Goal: Task Accomplishment & Management: Manage account settings

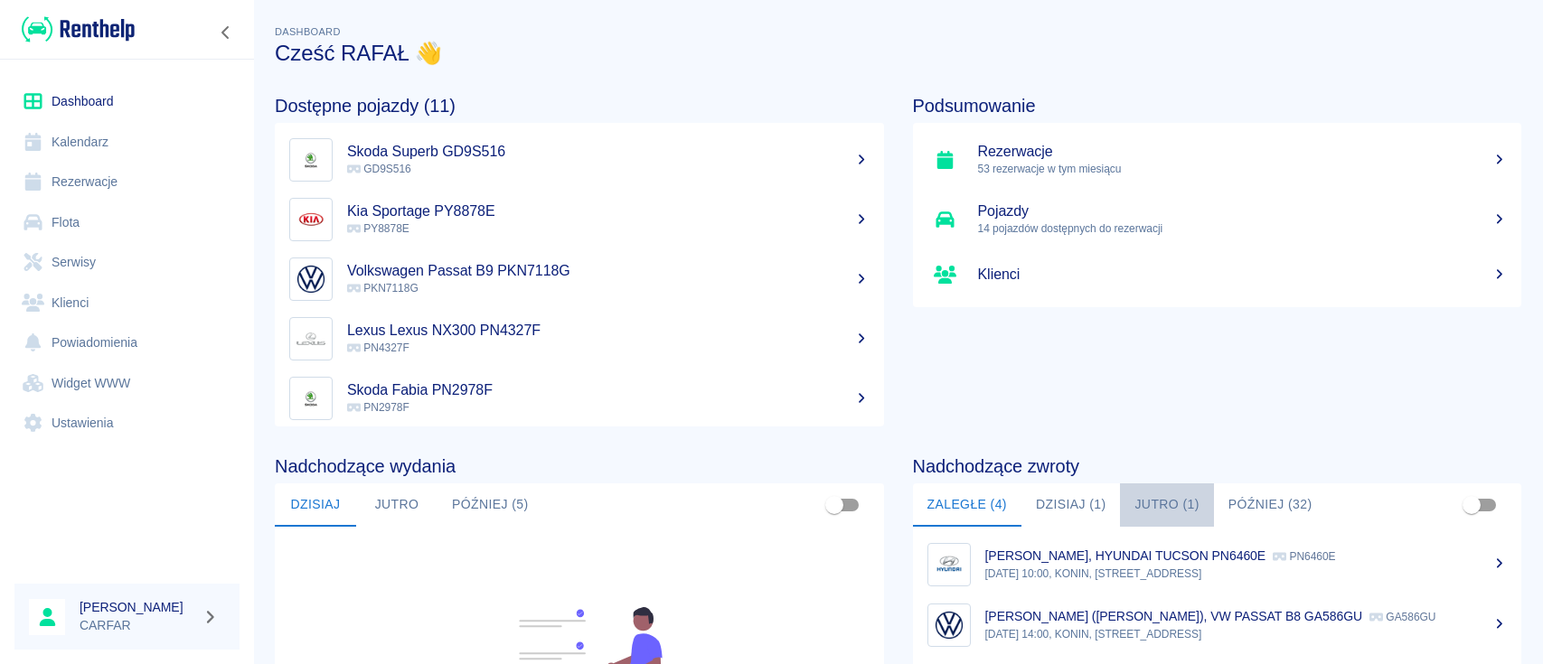
click at [1170, 506] on button "Jutro (1)" at bounding box center [1166, 505] width 93 height 43
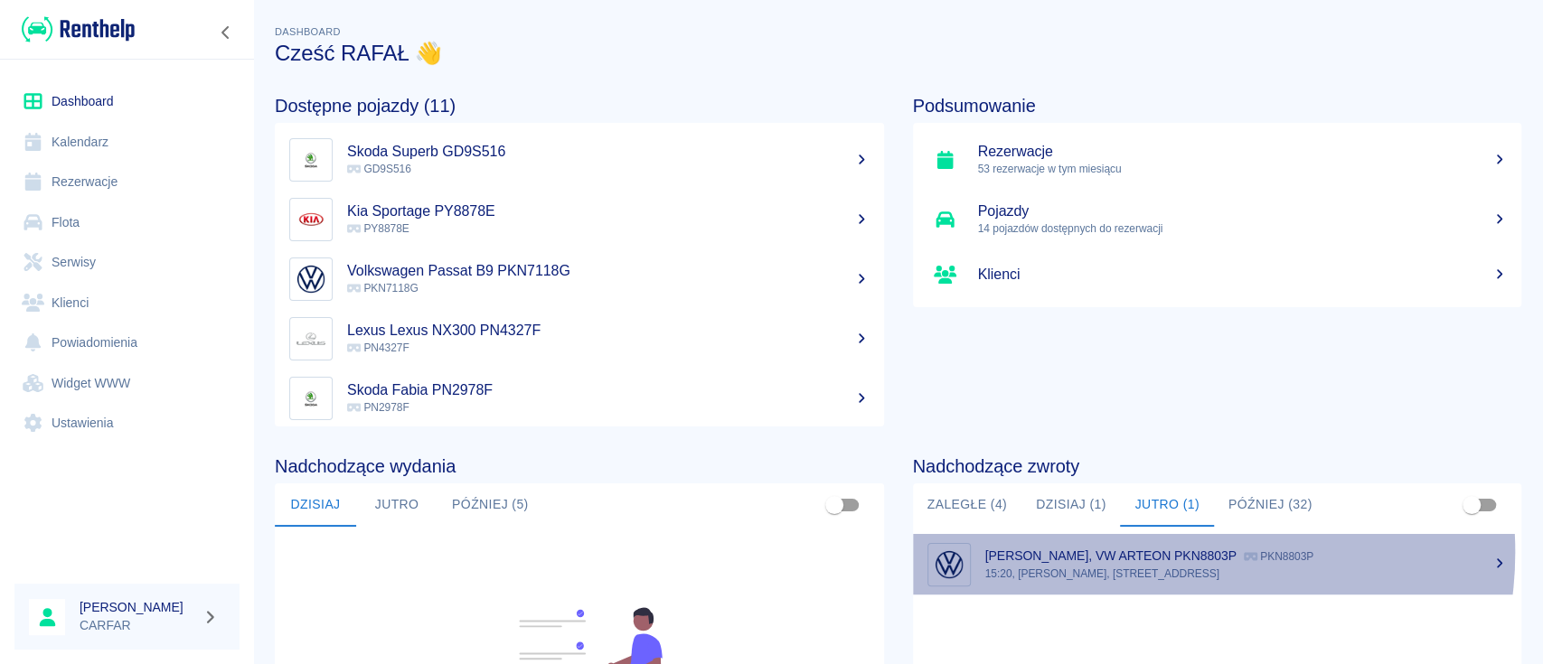
click at [1154, 552] on p "[PERSON_NAME], VW ARTEON PKN8803P" at bounding box center [1110, 556] width 251 height 14
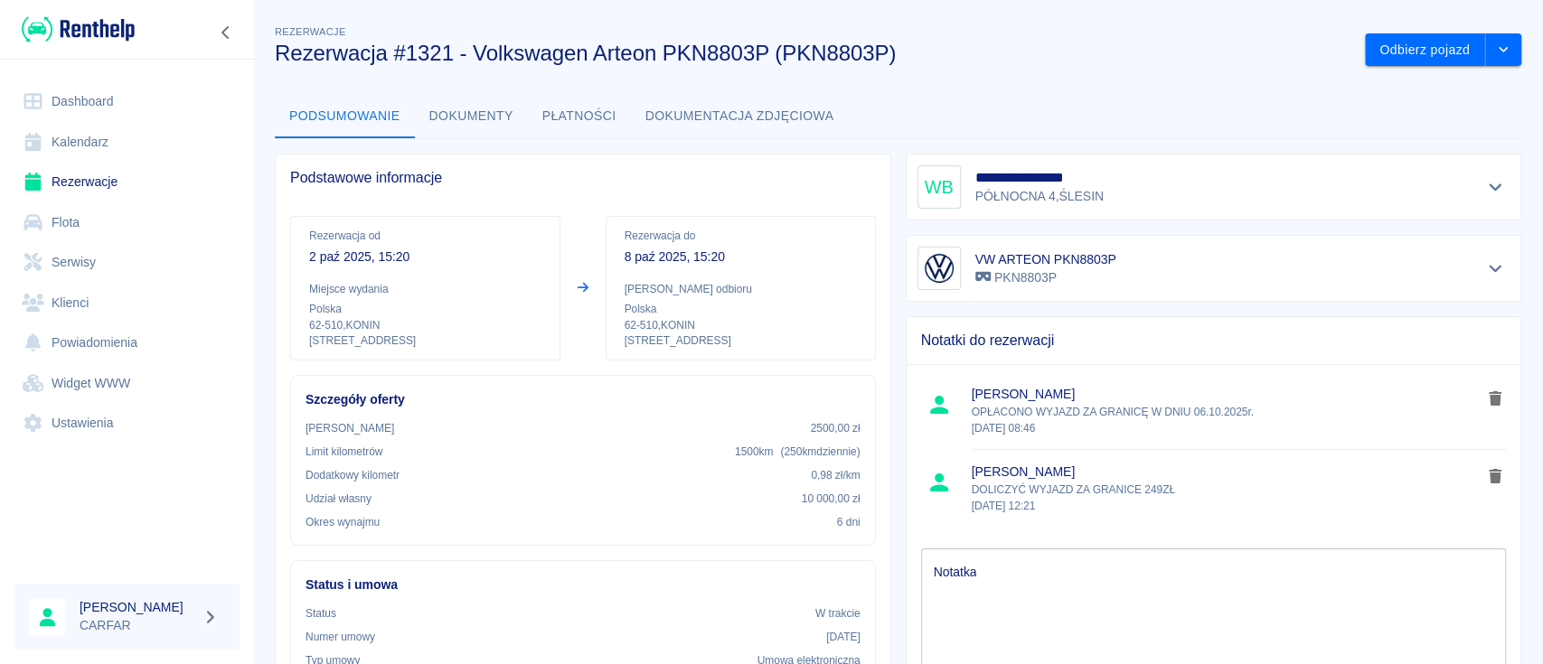
click at [118, 33] on img at bounding box center [78, 29] width 113 height 30
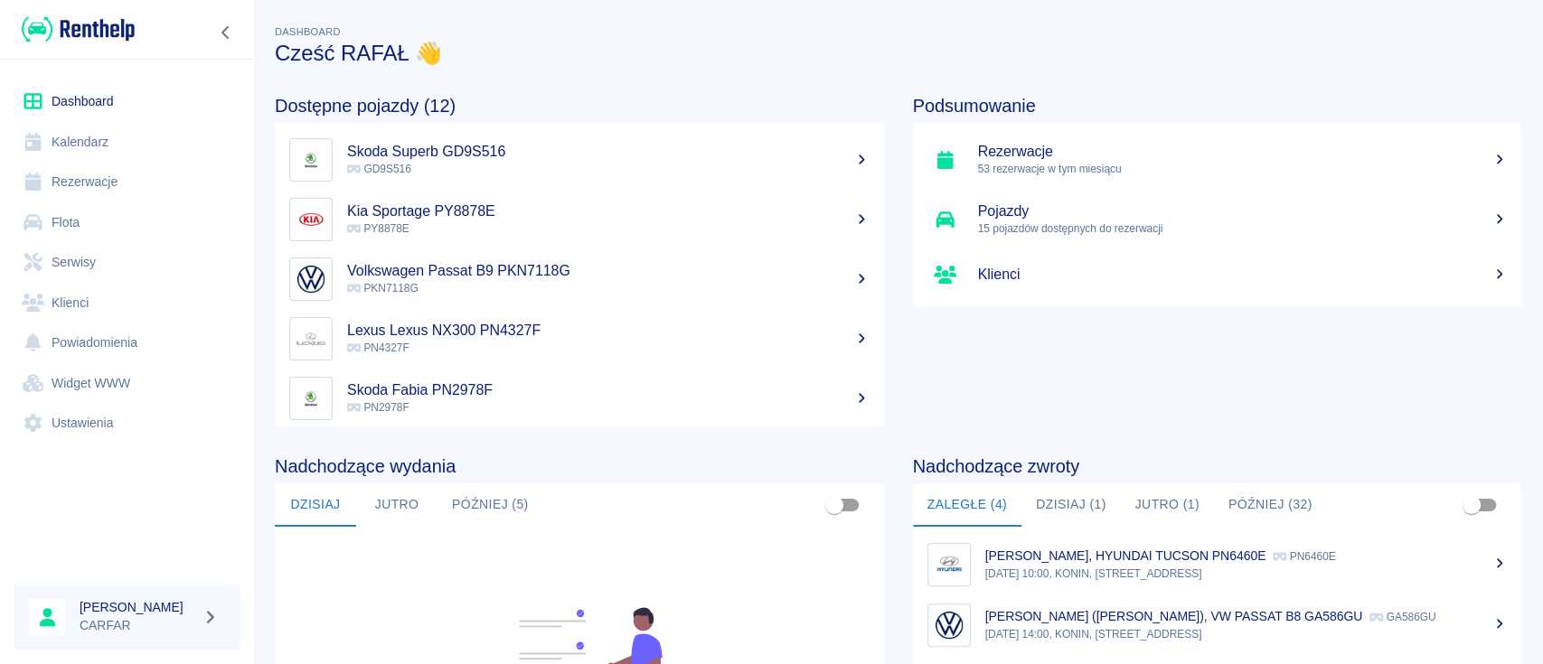
click at [1176, 500] on button "Jutro (1)" at bounding box center [1166, 505] width 93 height 43
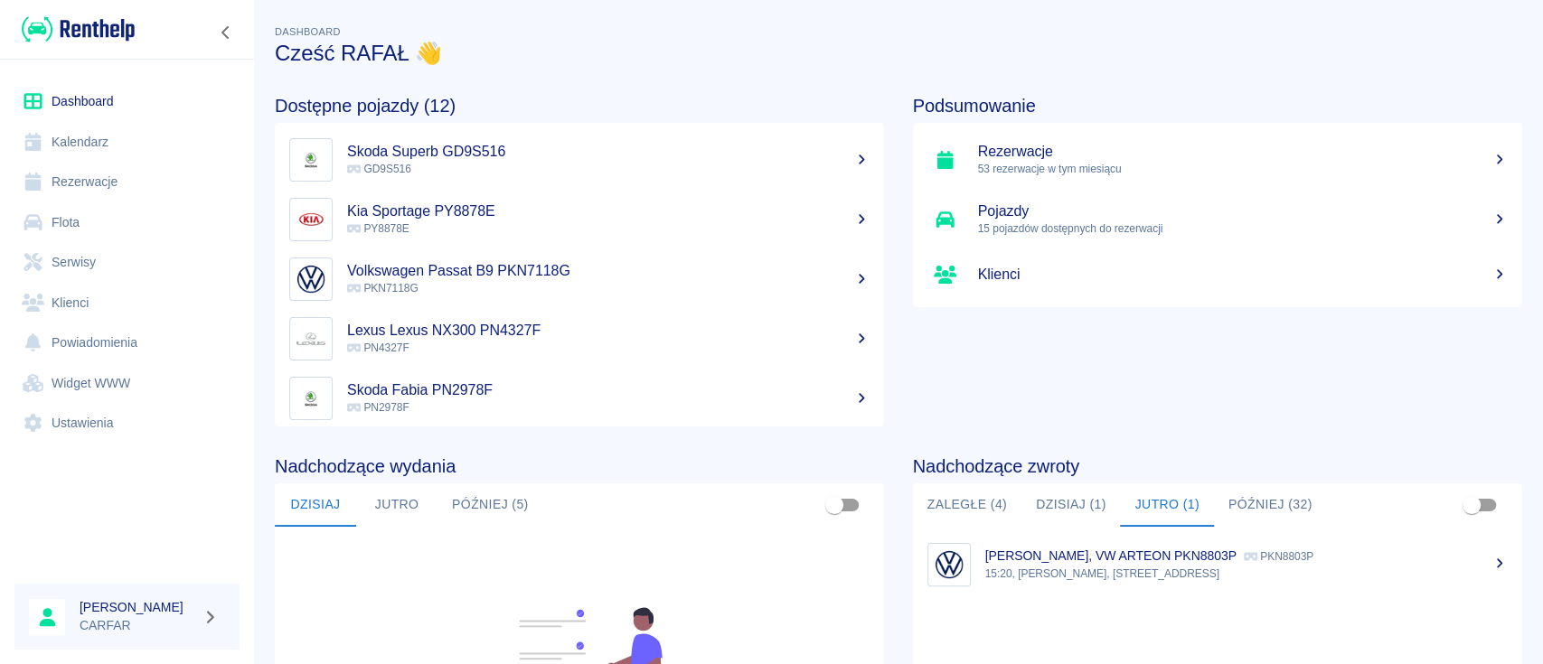
click at [1164, 560] on p "[PERSON_NAME], VW ARTEON PKN8803P" at bounding box center [1110, 556] width 251 height 14
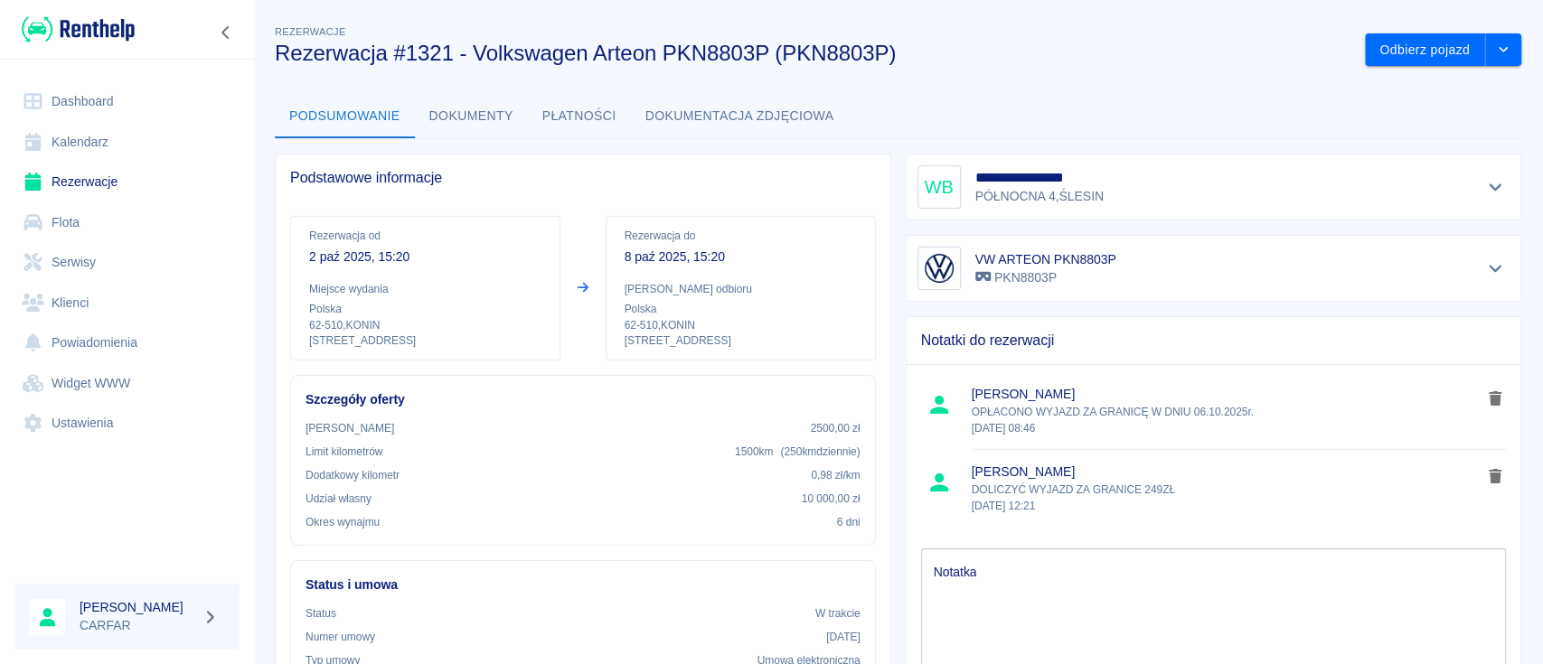
click at [105, 183] on link "Rezerwacje" at bounding box center [126, 182] width 225 height 41
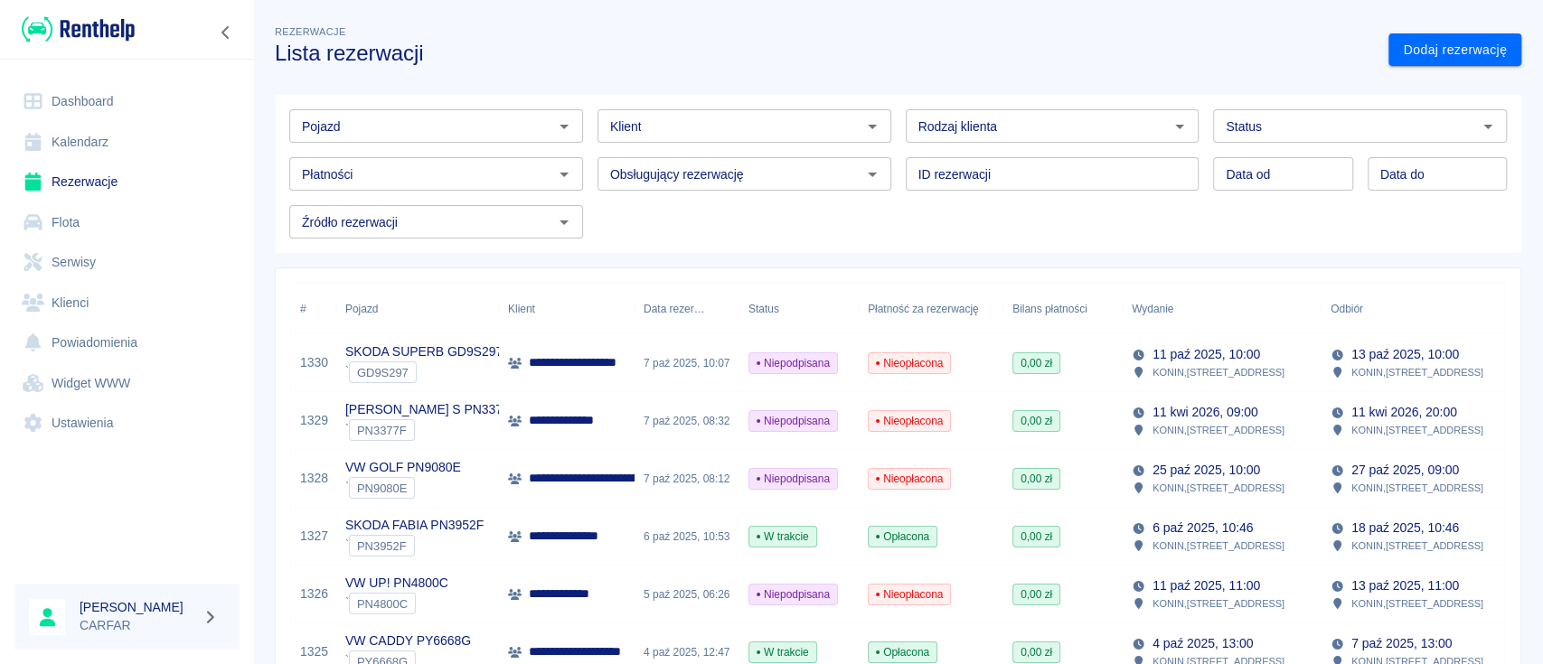
click at [135, 29] on div at bounding box center [127, 29] width 254 height 59
click at [125, 28] on img at bounding box center [78, 29] width 113 height 30
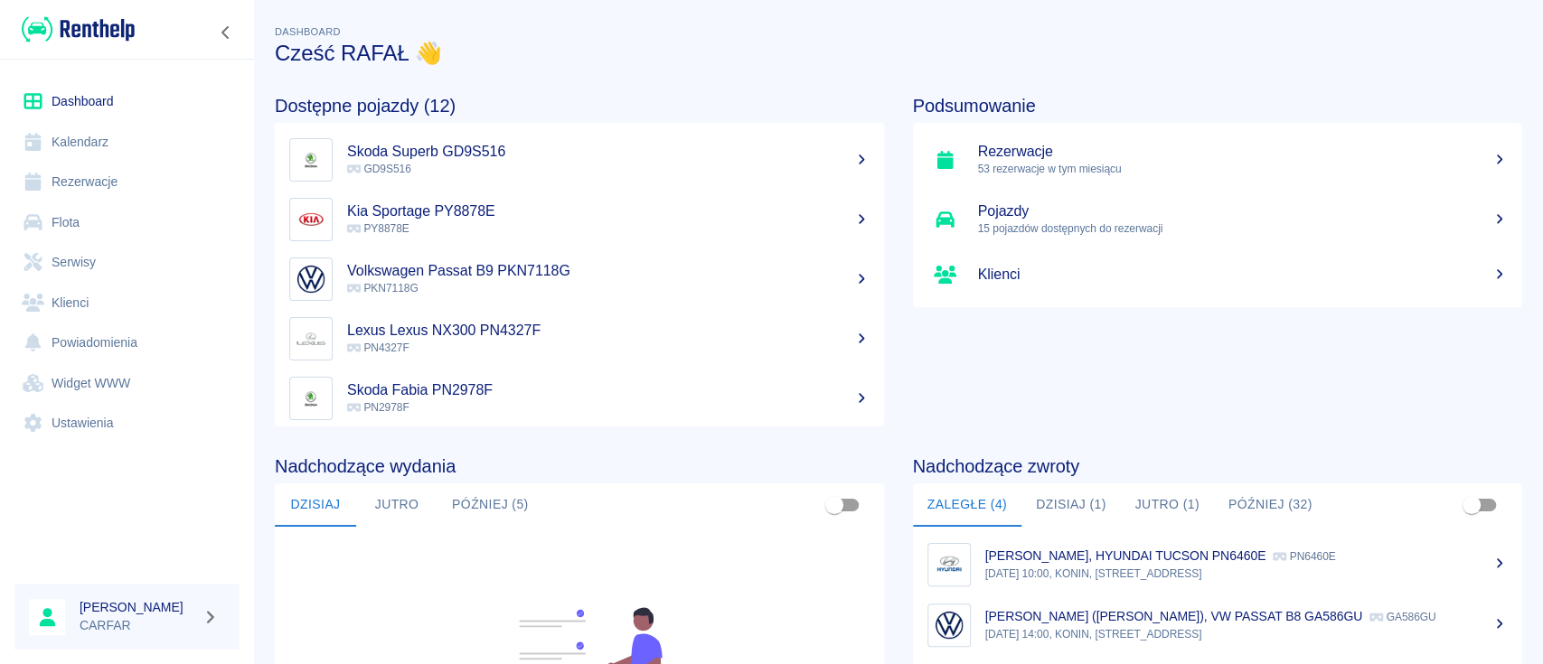
scroll to position [120, 0]
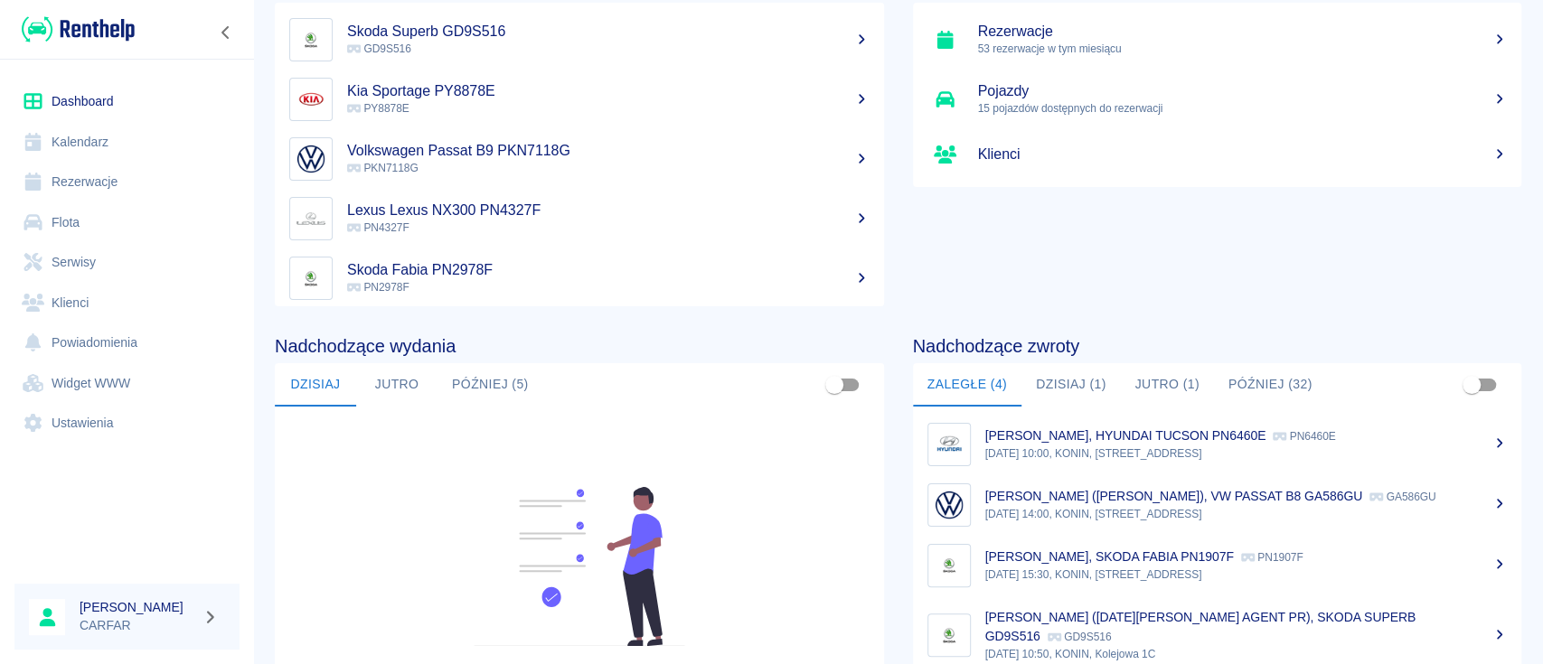
click at [497, 381] on button "Później (5)" at bounding box center [490, 384] width 106 height 43
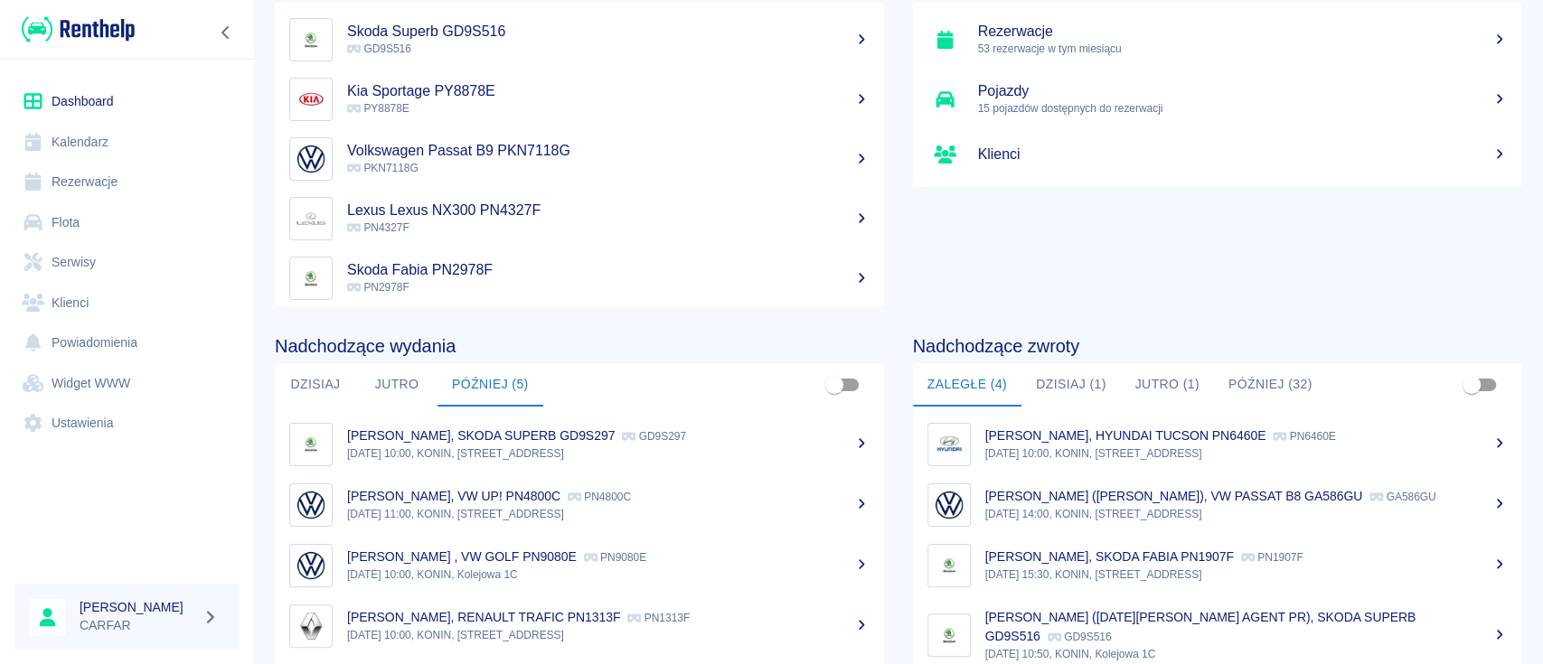
scroll to position [240, 0]
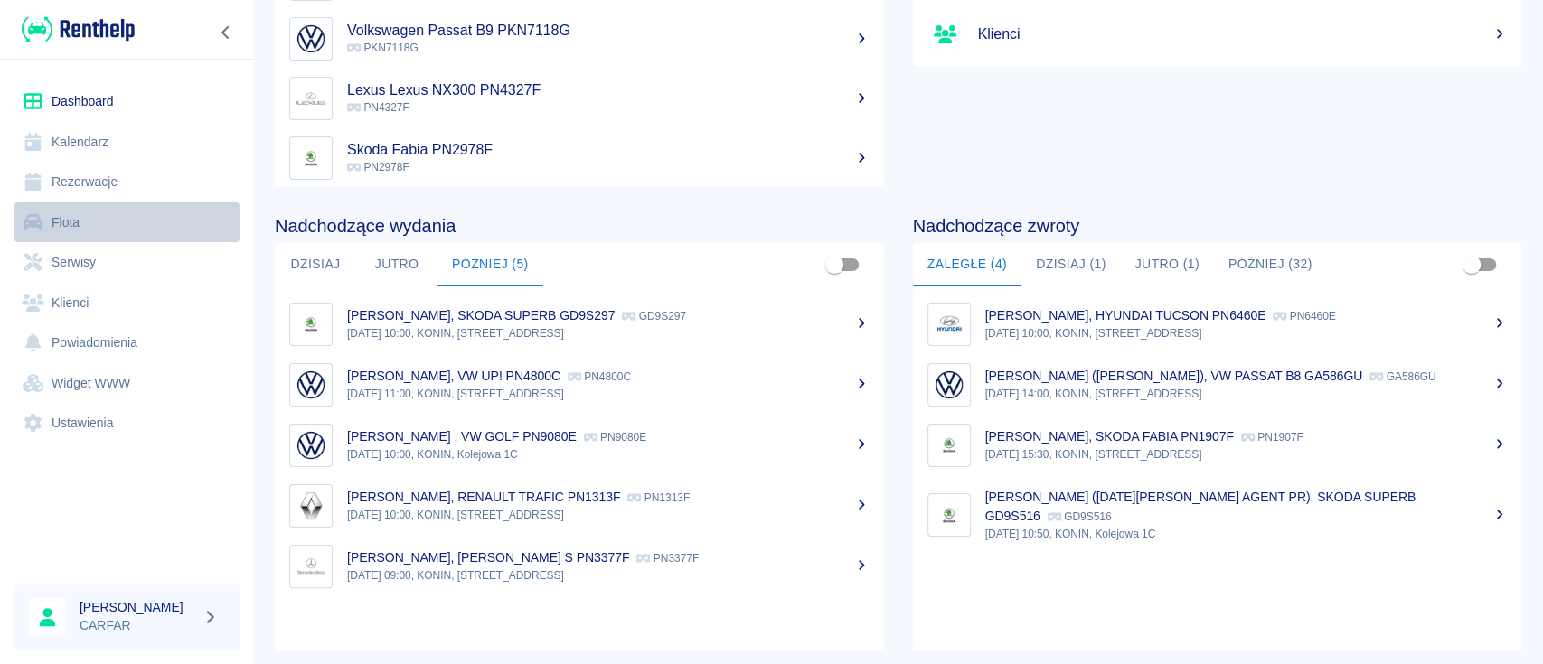
click at [119, 221] on link "Flota" at bounding box center [126, 222] width 225 height 41
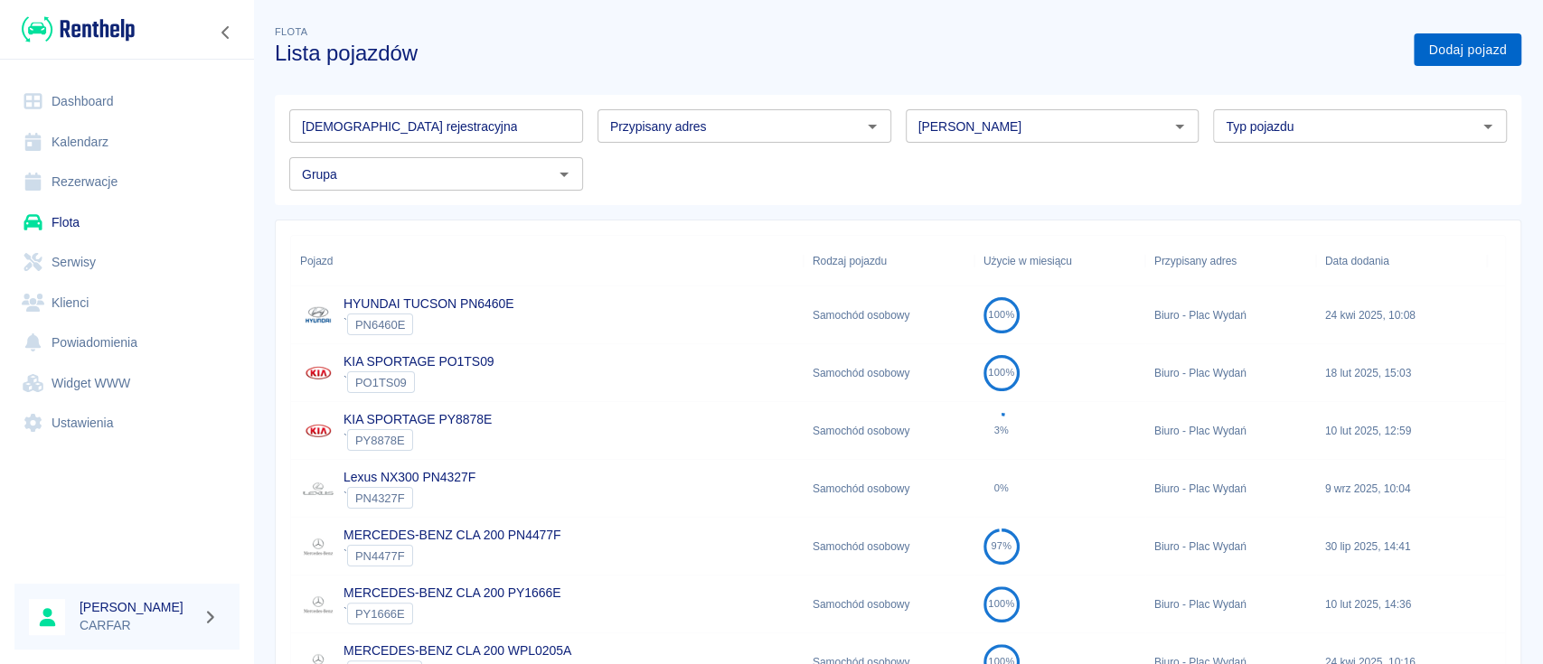
click at [1462, 42] on link "Dodaj pojazd" at bounding box center [1468, 49] width 108 height 33
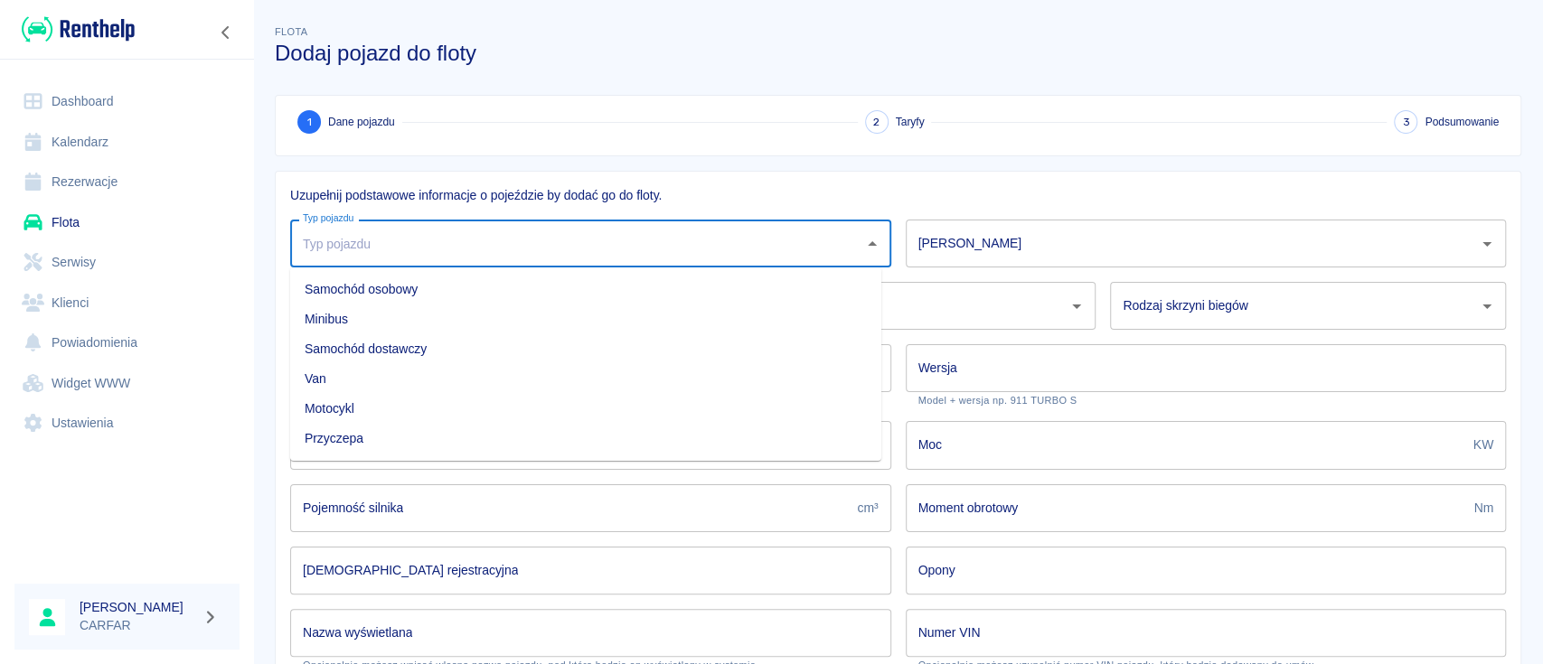
click at [589, 254] on input "Typ pojazdu" at bounding box center [577, 244] width 558 height 32
click at [414, 293] on li "Samochód osobowy" at bounding box center [585, 290] width 591 height 30
type input "Samochód osobowy"
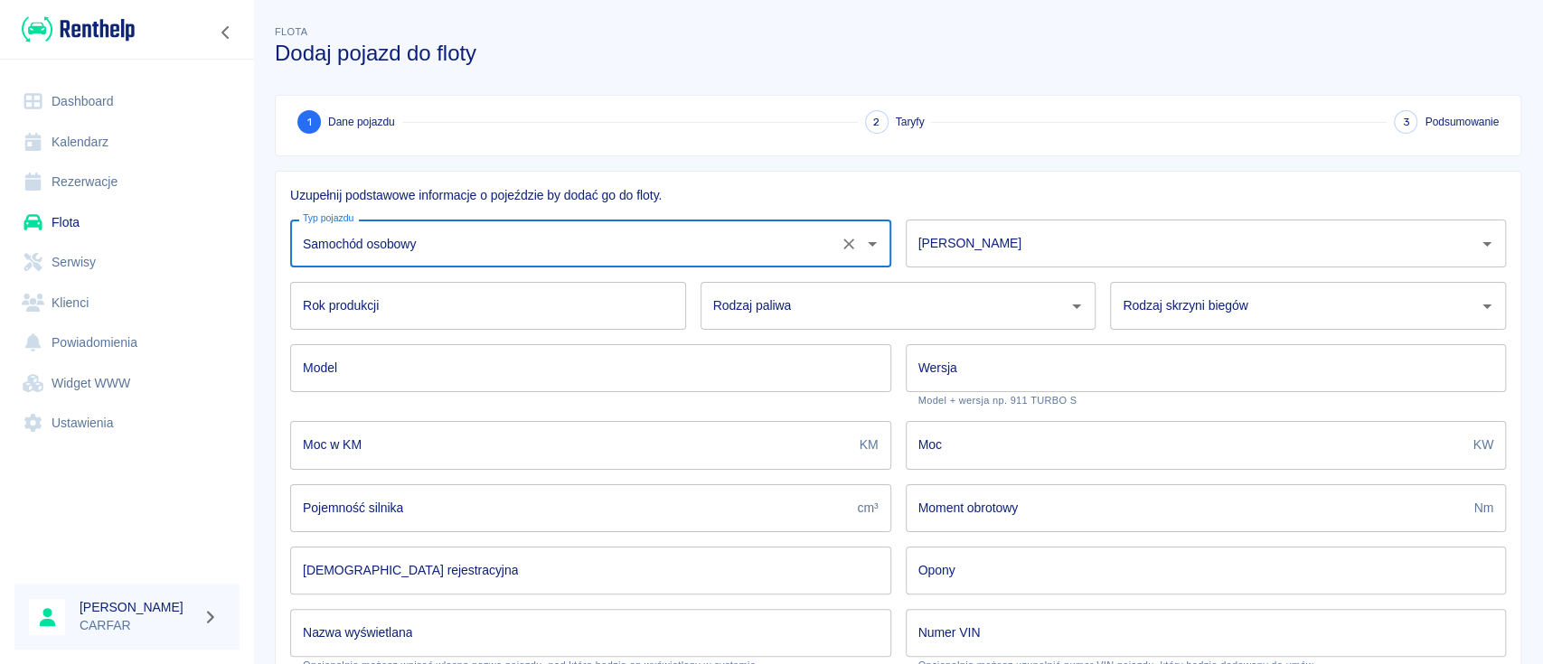
click at [1041, 234] on input "[PERSON_NAME]" at bounding box center [1193, 244] width 558 height 32
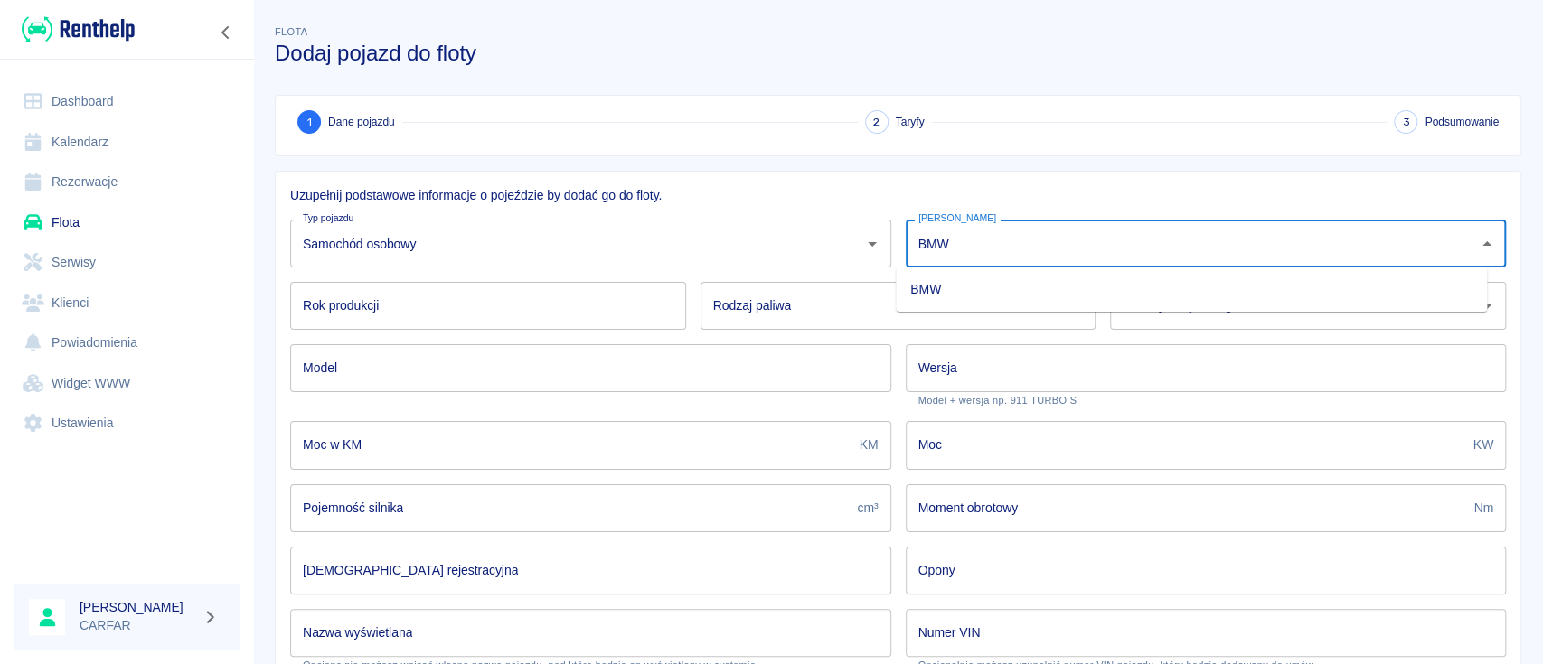
type input "BMW"
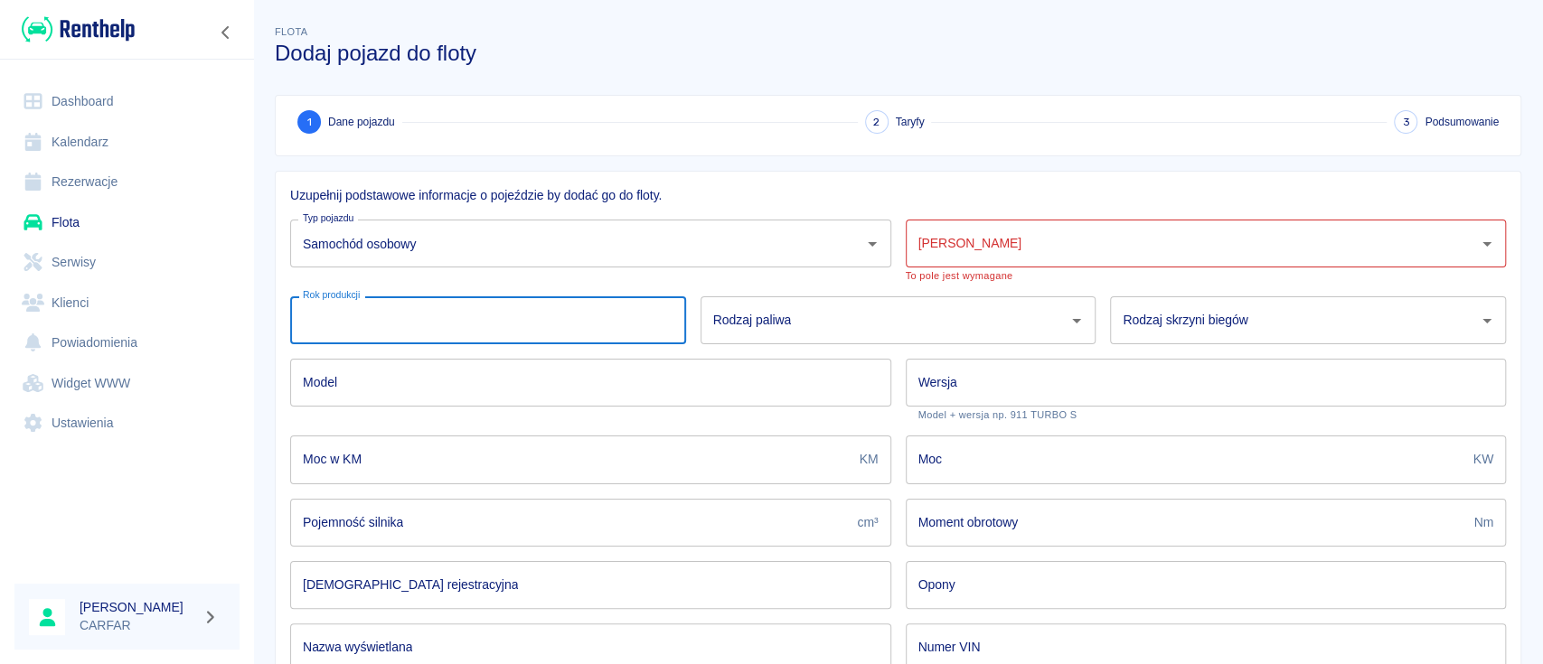
click at [346, 315] on input "Rok produkcji" at bounding box center [488, 320] width 396 height 48
type input "2024"
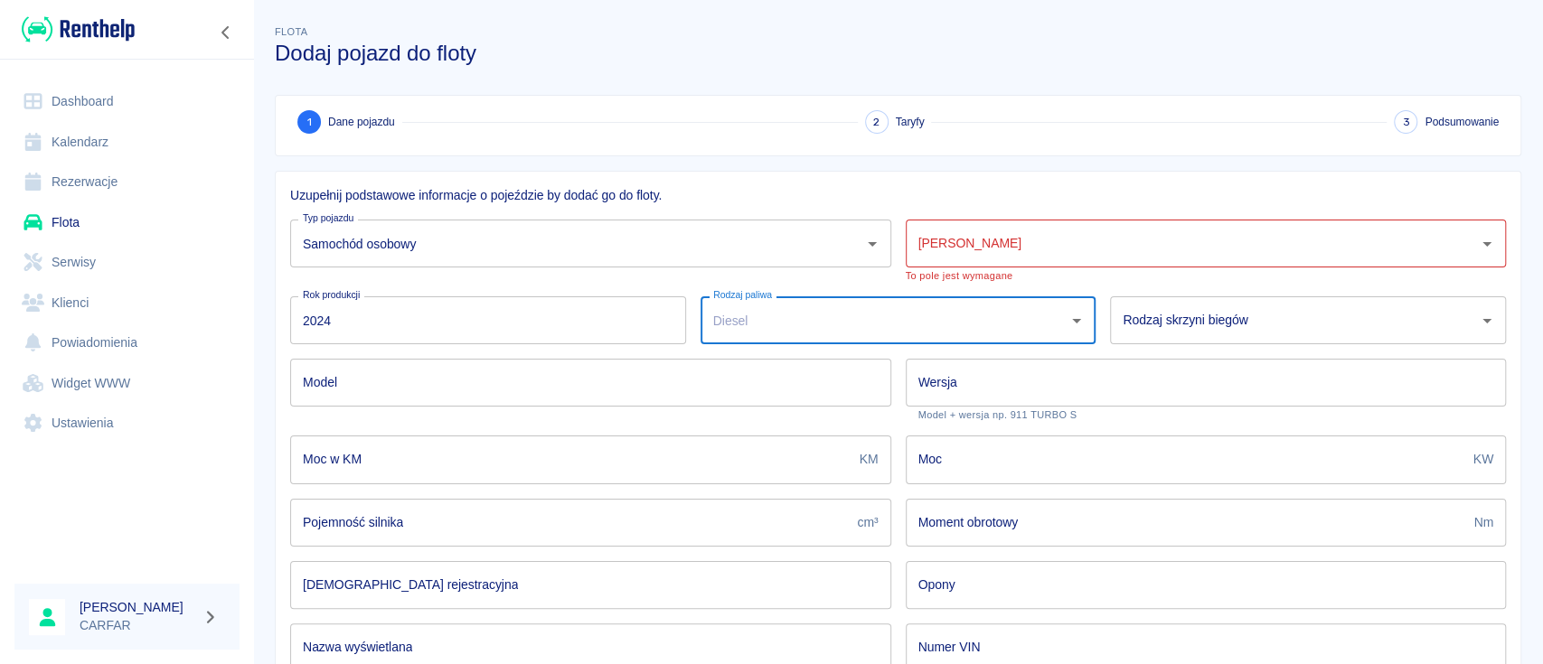
click at [960, 308] on input "Rodzaj paliwa" at bounding box center [885, 321] width 353 height 32
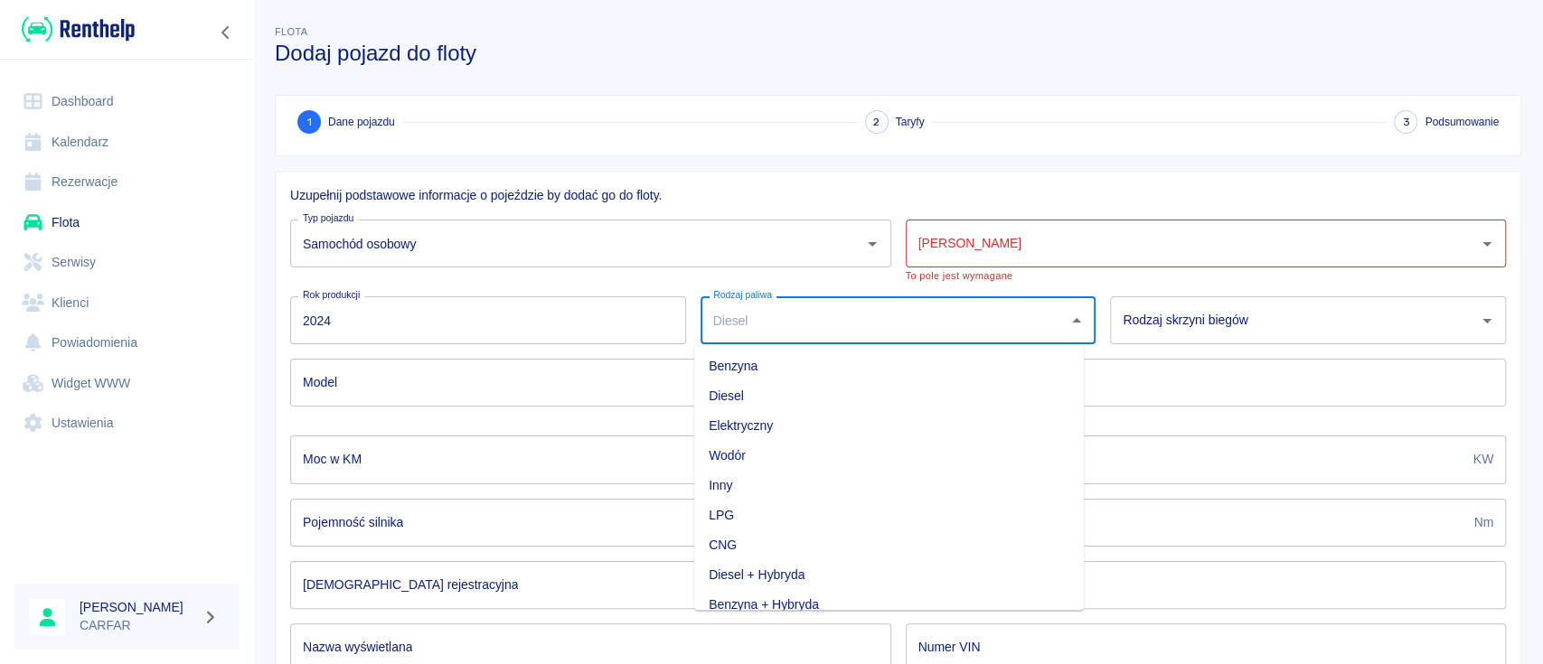
click at [819, 386] on li "Diesel" at bounding box center [889, 396] width 390 height 30
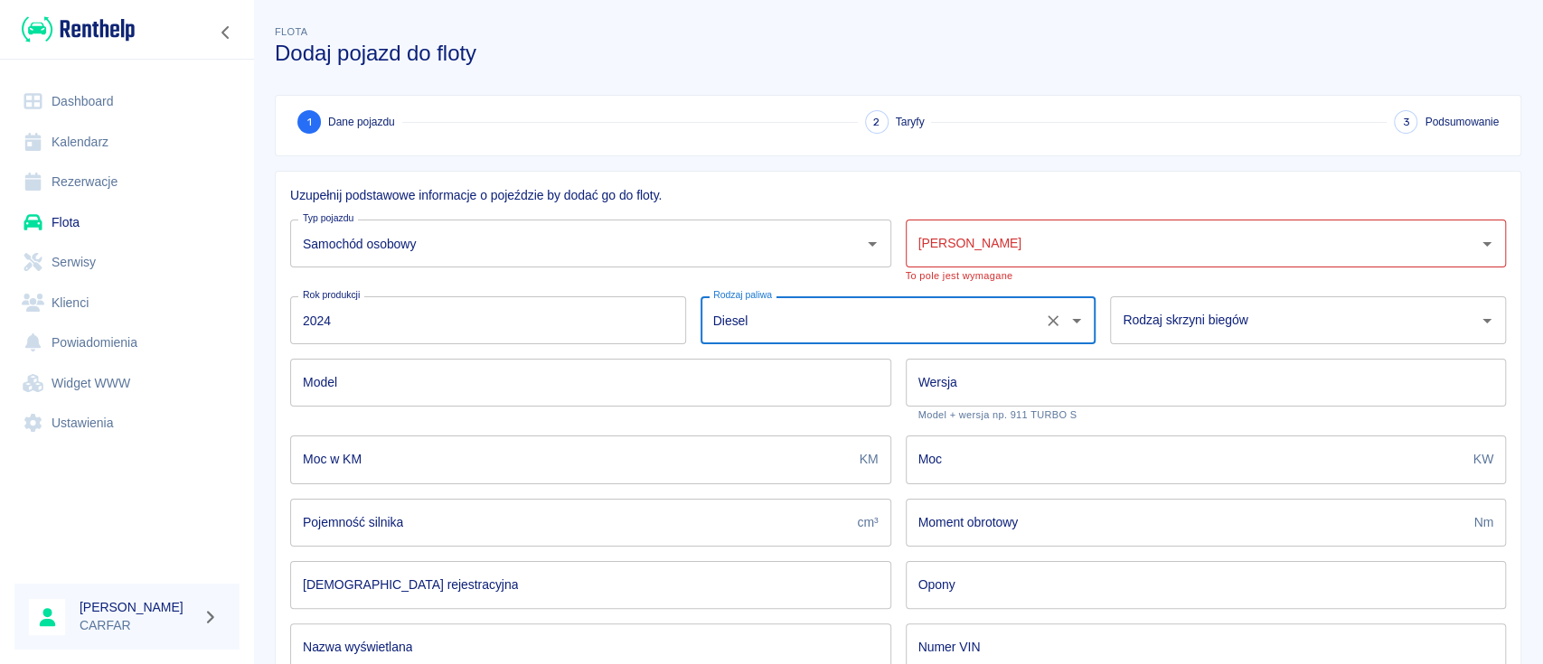
click at [926, 326] on input "Diesel" at bounding box center [873, 321] width 329 height 32
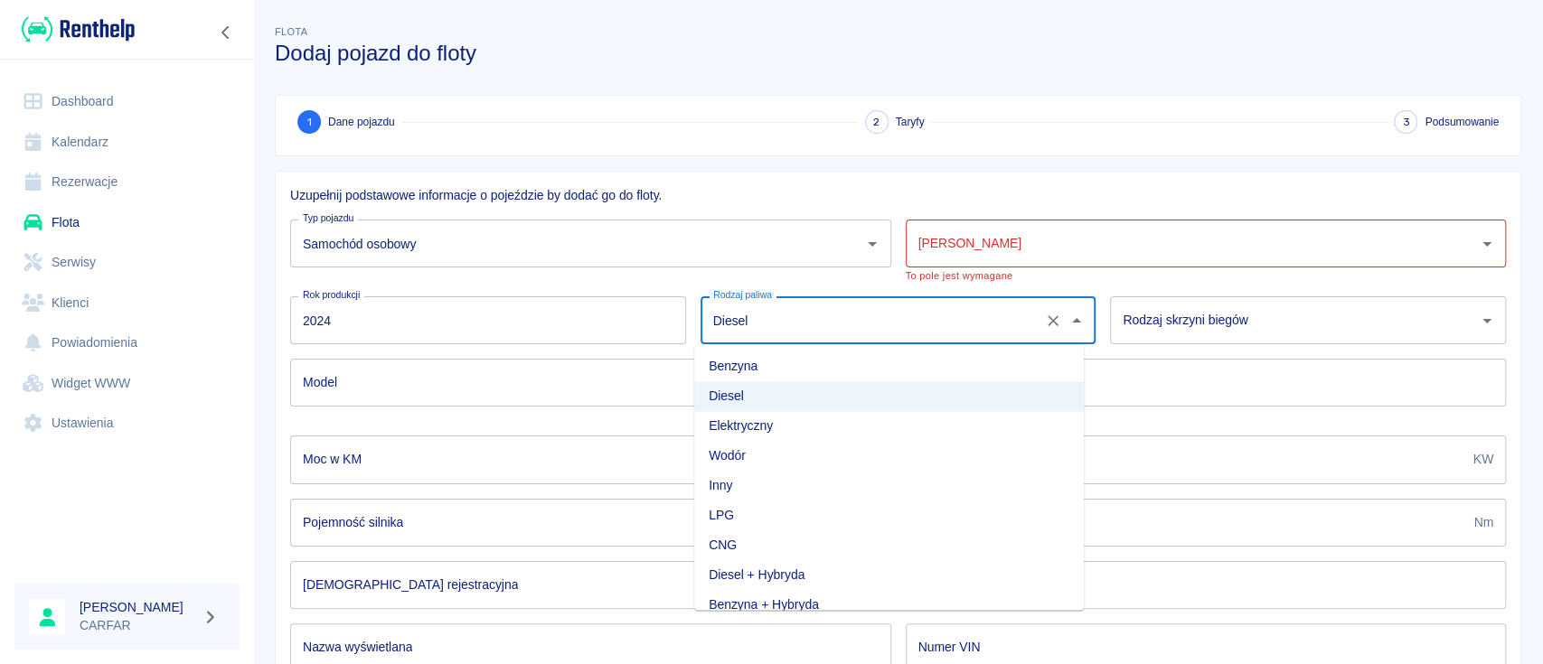
click at [766, 367] on li "Benzyna" at bounding box center [889, 367] width 390 height 30
type input "Benzyna"
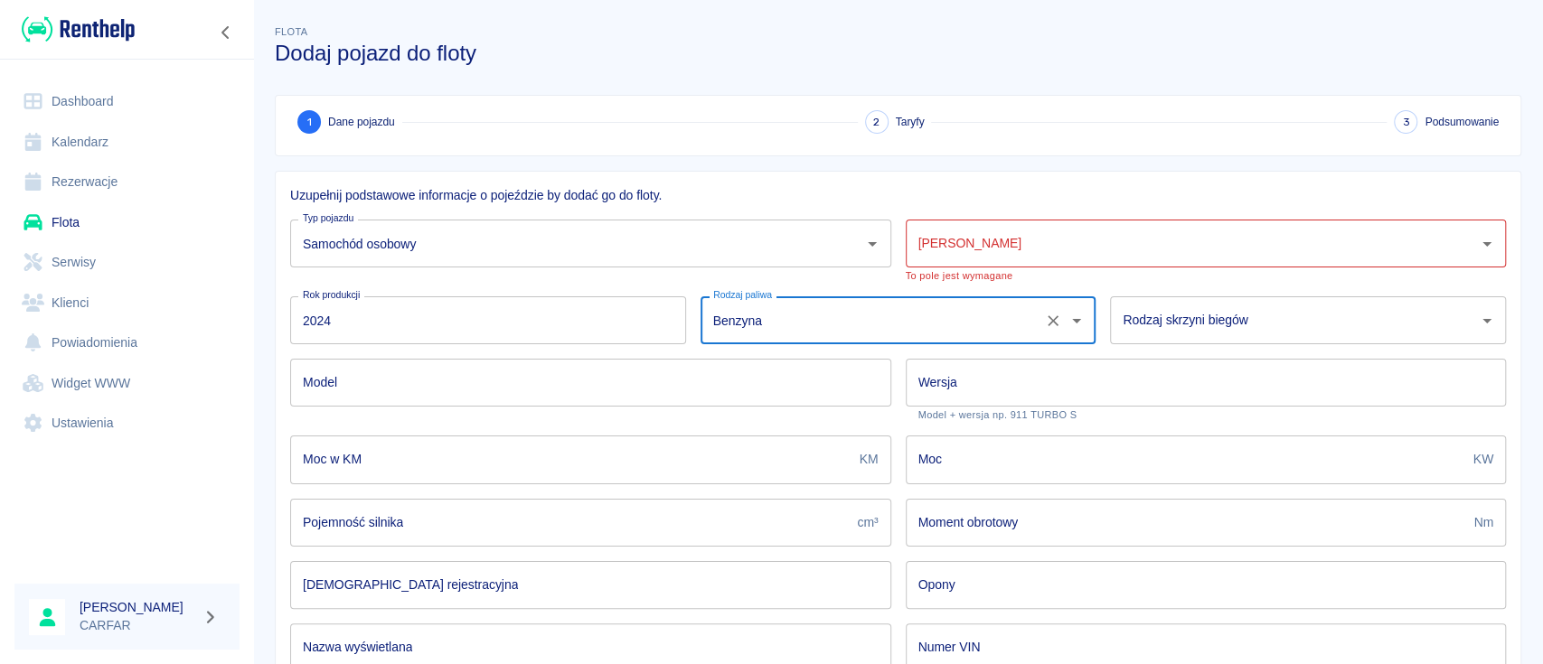
click at [1093, 243] on input "[PERSON_NAME]" at bounding box center [1193, 244] width 558 height 32
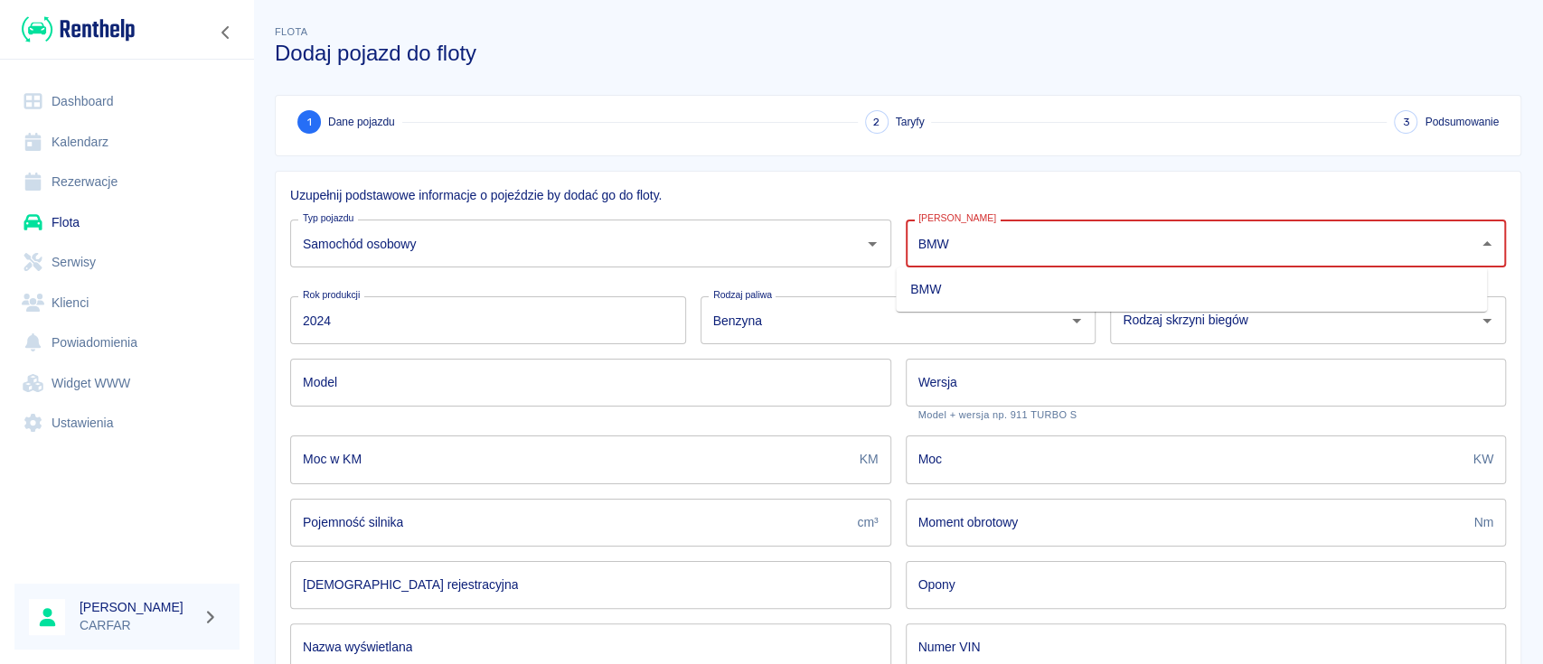
click at [1058, 279] on li "BMW" at bounding box center [1191, 290] width 591 height 30
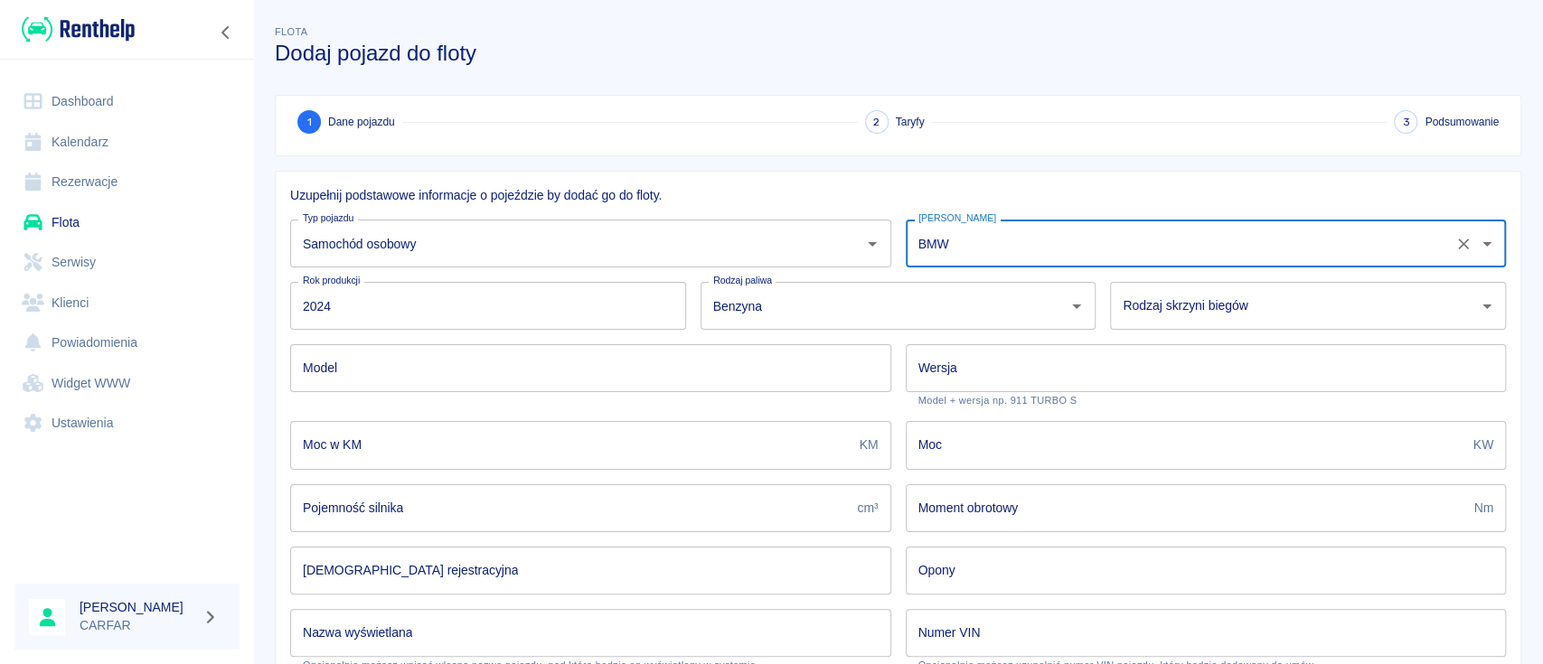
type input "BMW"
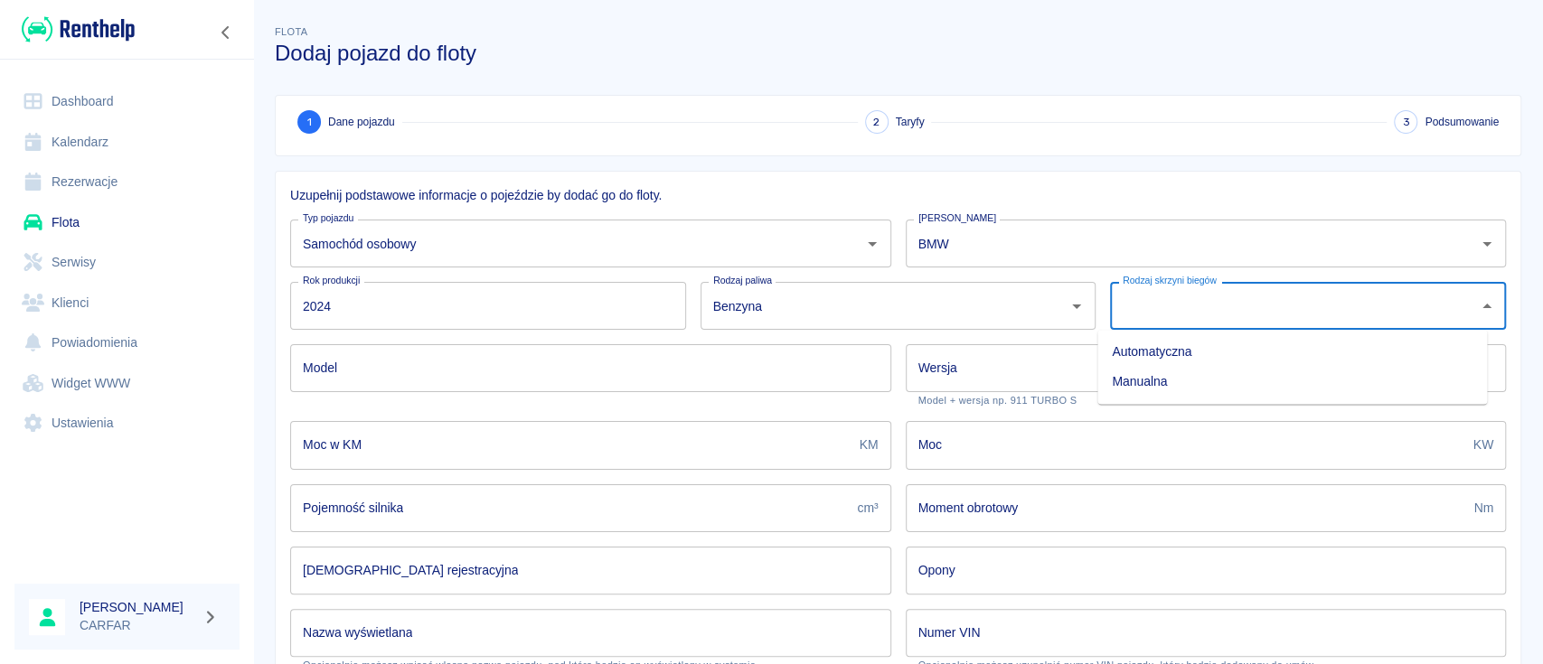
click at [1179, 313] on input "Rodzaj skrzyni biegów" at bounding box center [1294, 306] width 353 height 32
click at [1206, 352] on li "Automatyczna" at bounding box center [1292, 352] width 390 height 30
type input "Automatyczna"
click at [531, 377] on input "Model" at bounding box center [590, 368] width 601 height 48
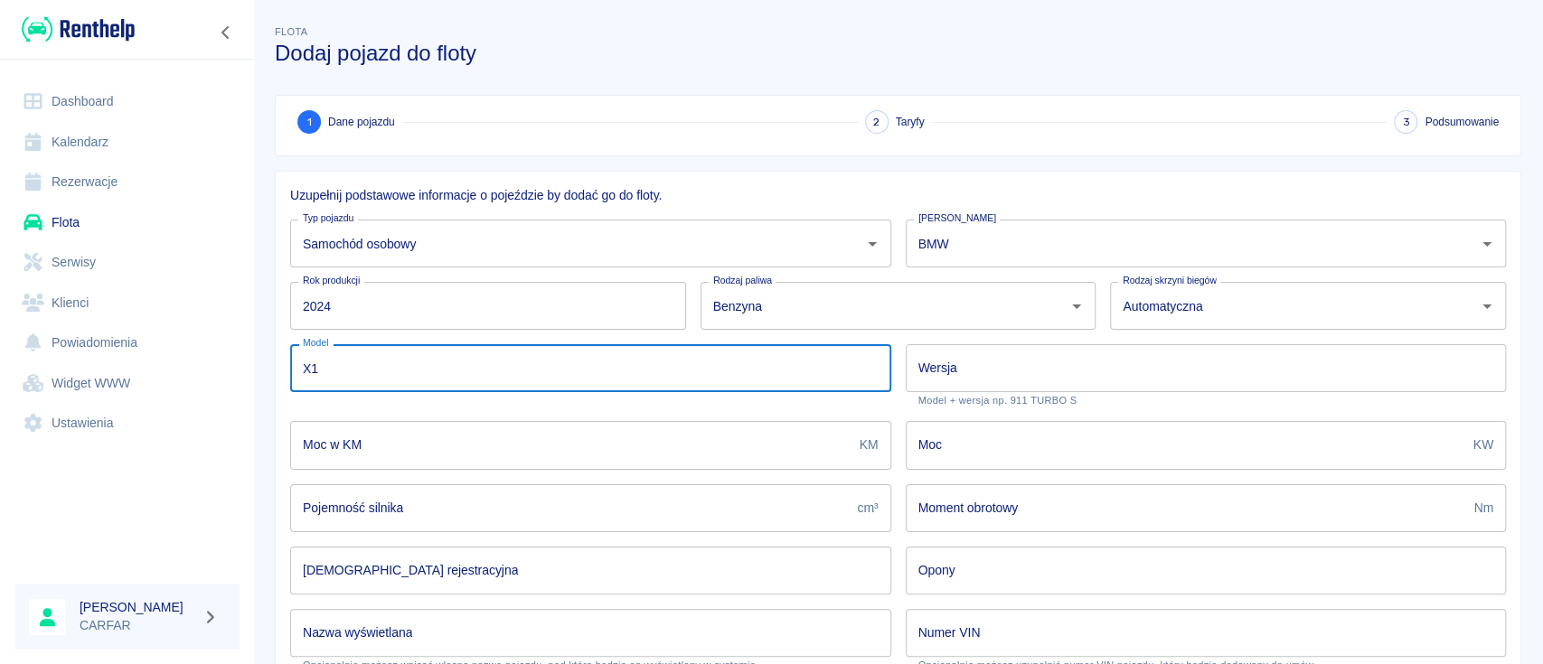
type input "X1"
click at [962, 373] on input "Wersja" at bounding box center [1206, 368] width 601 height 48
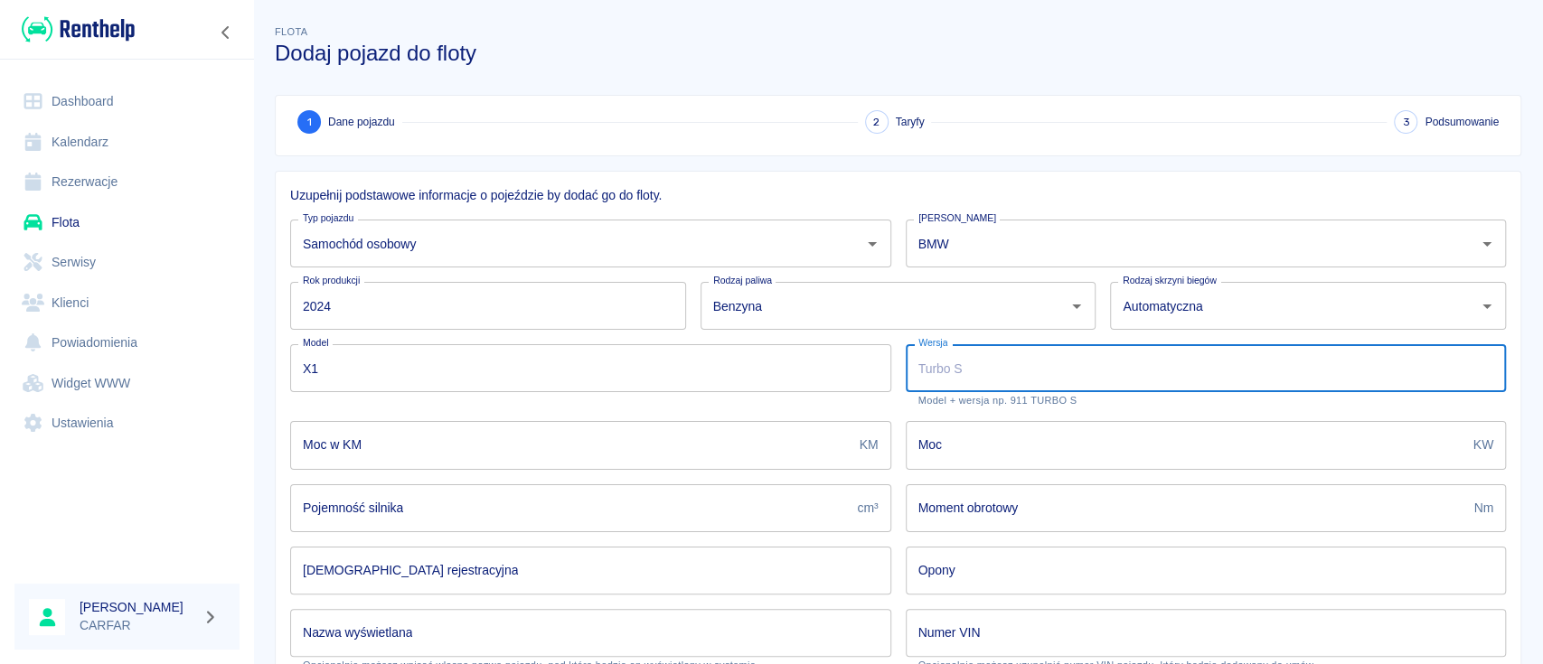
click at [1101, 372] on input "Wersja" at bounding box center [1206, 368] width 601 height 48
type input "1.5"
click at [598, 429] on input "Moc w KM" at bounding box center [571, 445] width 562 height 48
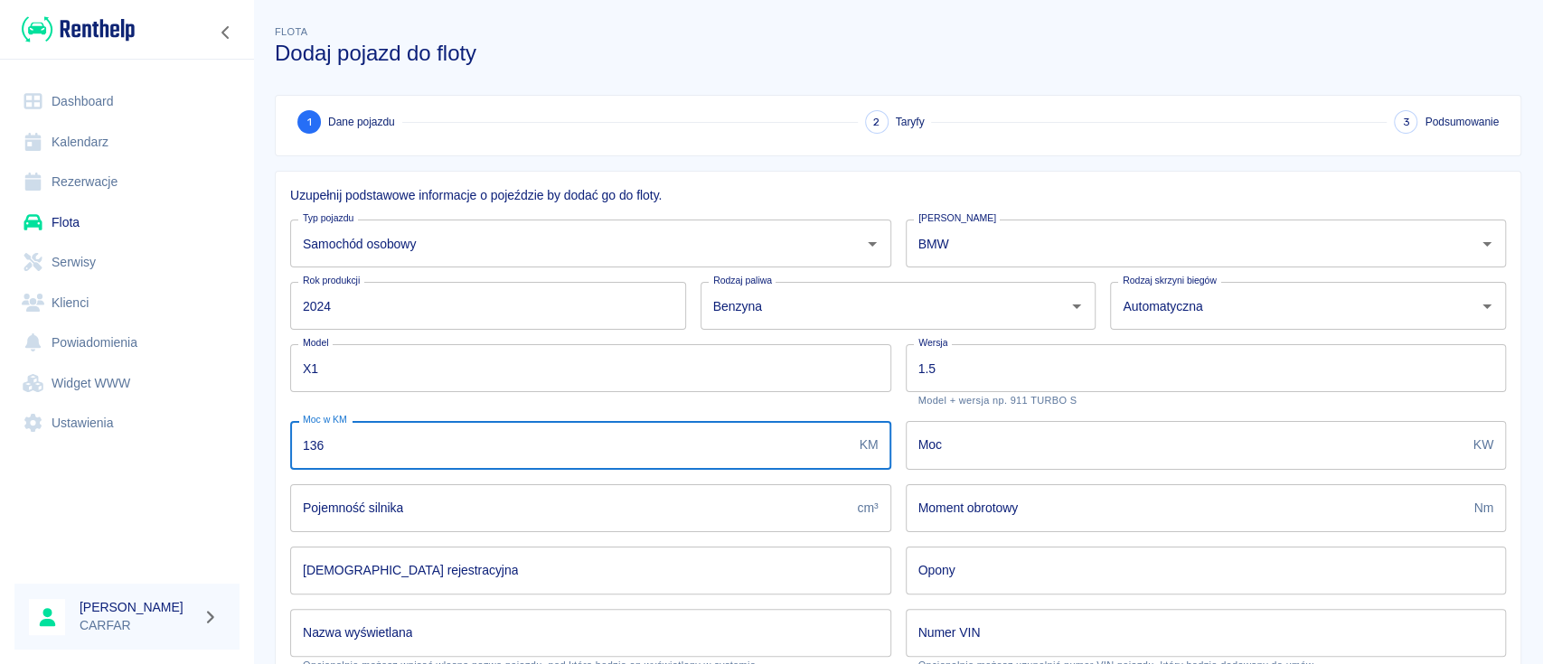
type input "136"
click at [1004, 456] on input "Moc" at bounding box center [1186, 445] width 560 height 48
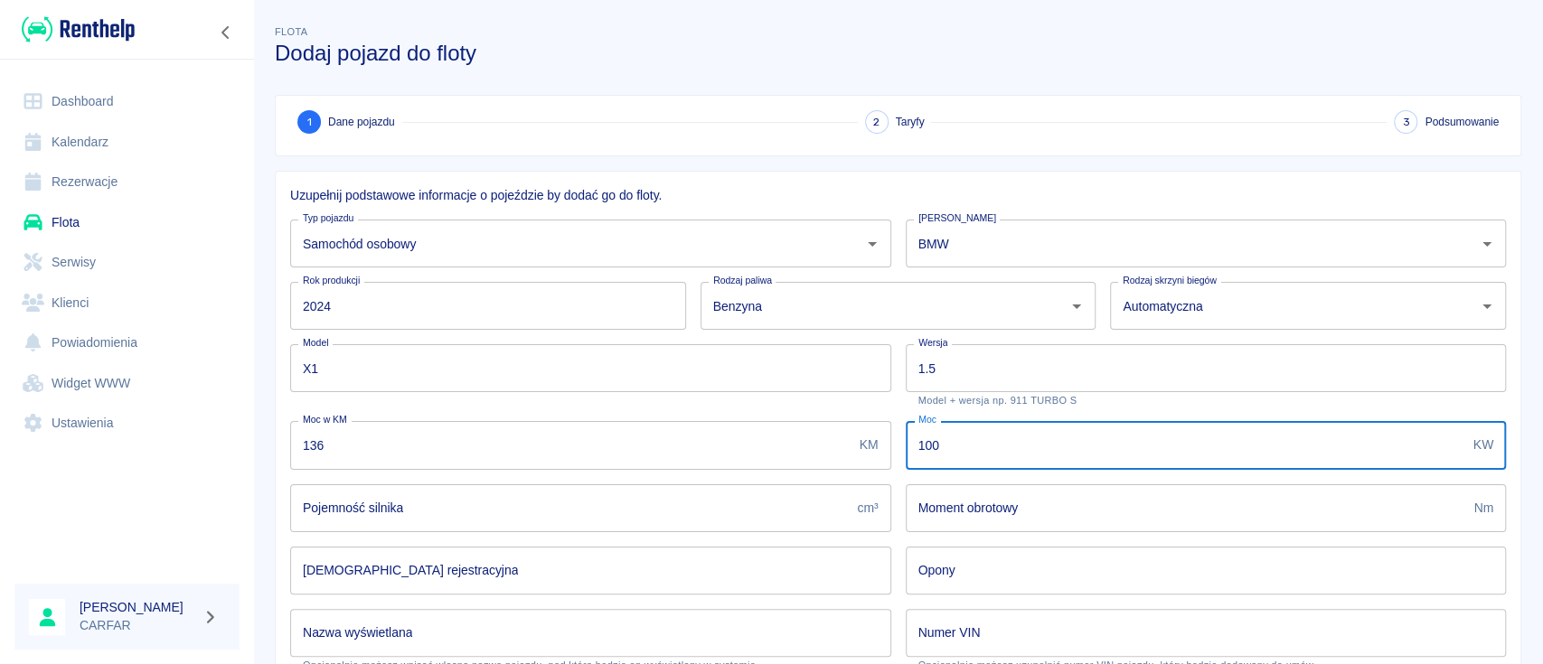
type input "100"
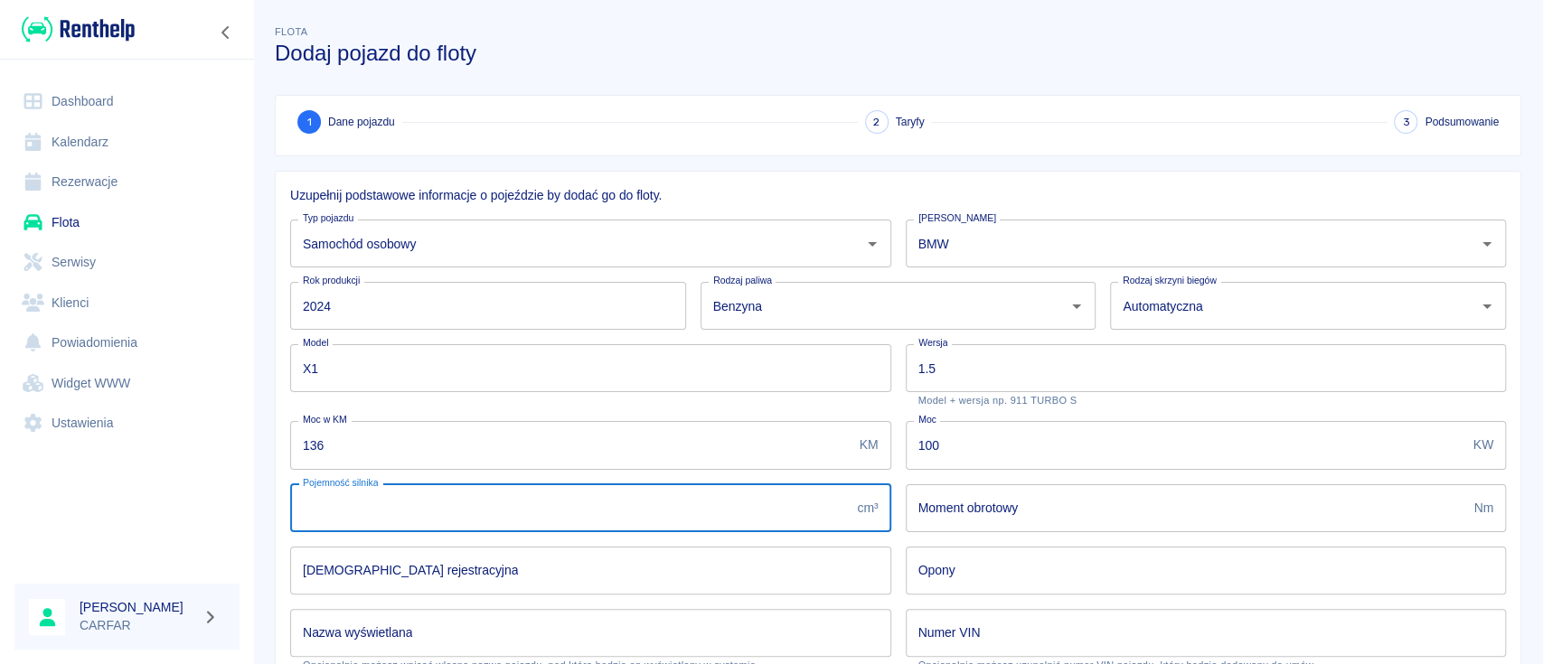
click at [682, 515] on input "Pojemność silnika" at bounding box center [570, 508] width 560 height 48
type input "1500"
click at [1049, 503] on input "Moment obrotowy" at bounding box center [1186, 508] width 561 height 48
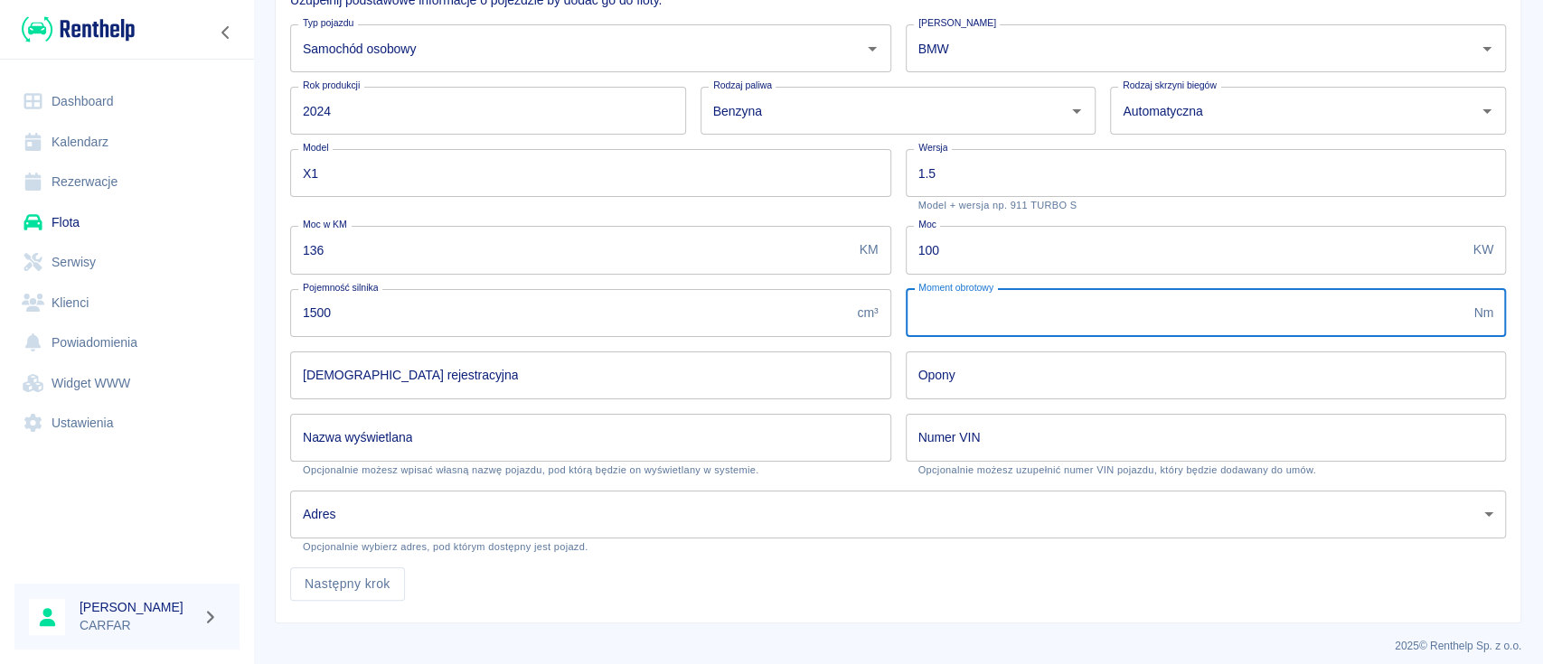
scroll to position [205, 0]
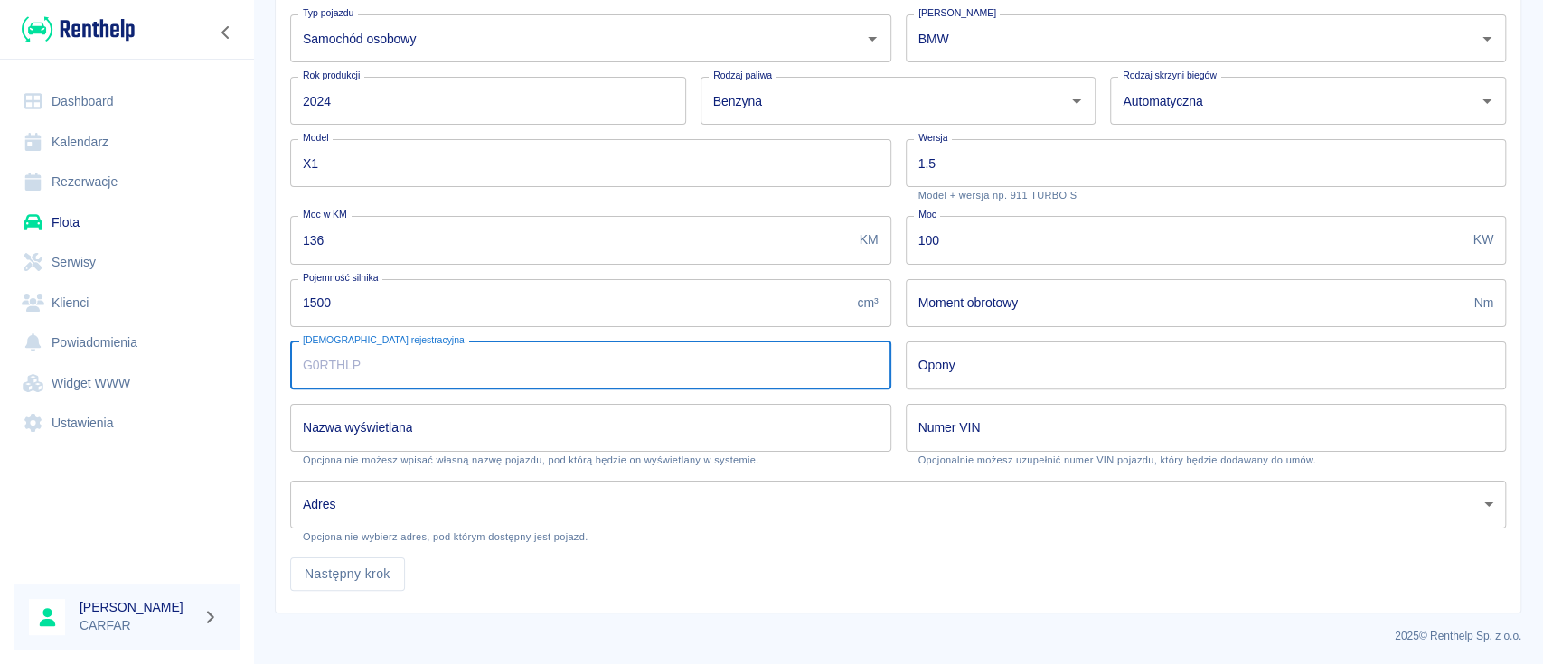
click at [530, 356] on input "[DEMOGRAPHIC_DATA] rejestracyjna" at bounding box center [590, 366] width 601 height 48
type input "PY3563F"
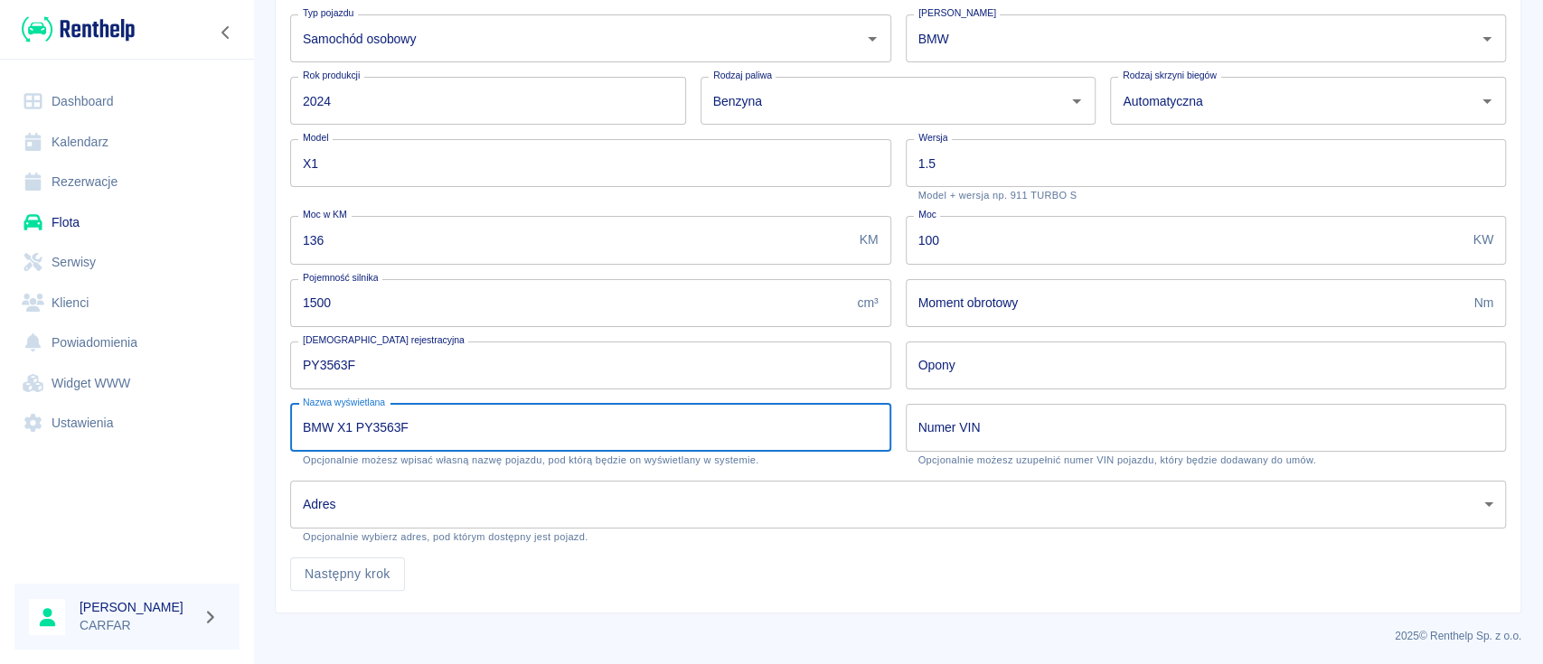
type input "BMW X1 PY3563F"
click at [987, 442] on input "Numer VIN" at bounding box center [1206, 428] width 601 height 48
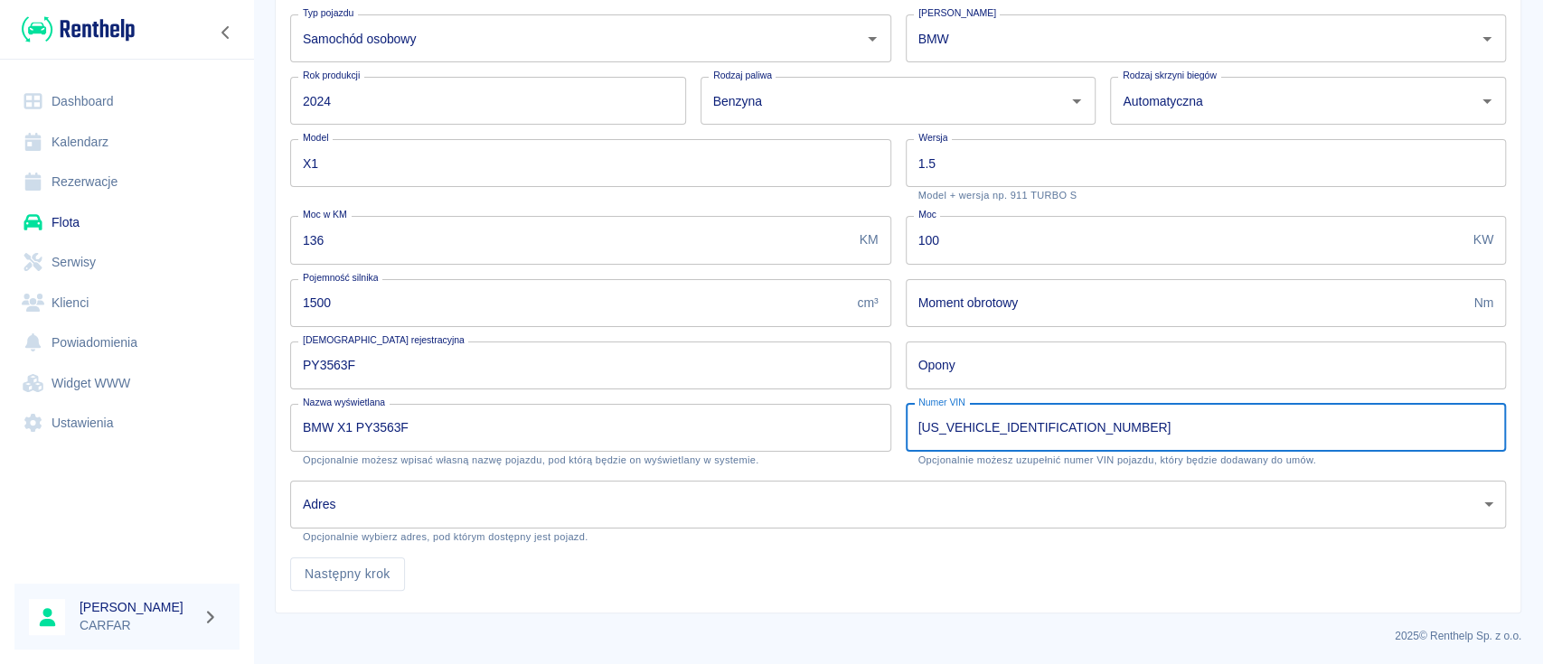
type input "WBA11EE0405177612"
click at [669, 494] on body "Używamy plików Cookies, by zapewnić Ci najlepsze możliwe doświadczenie. Aby dow…" at bounding box center [771, 332] width 1543 height 664
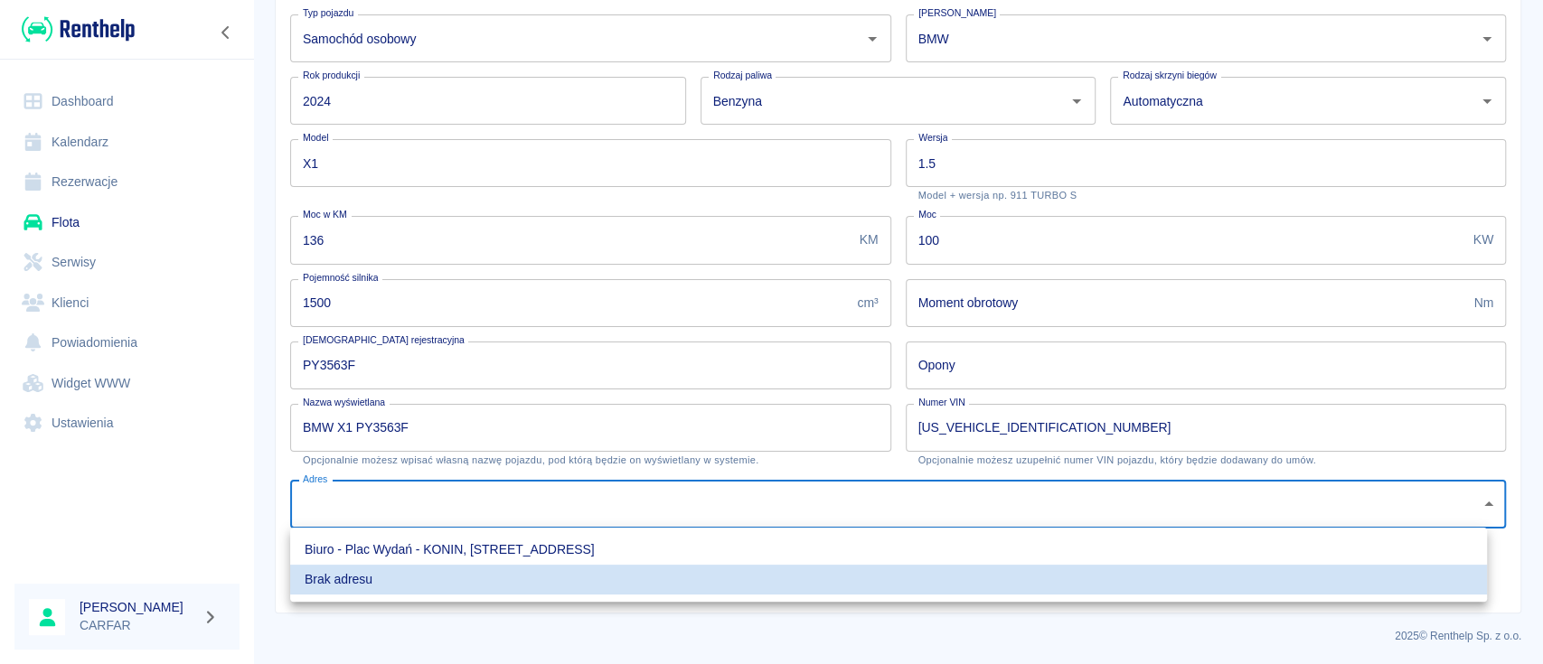
click at [621, 549] on li "Biuro - Plac Wydań - KONIN, [STREET_ADDRESS]" at bounding box center [888, 550] width 1197 height 30
type input "4da8187f-ea22-480b-9d61-5a4c2726c5ee"
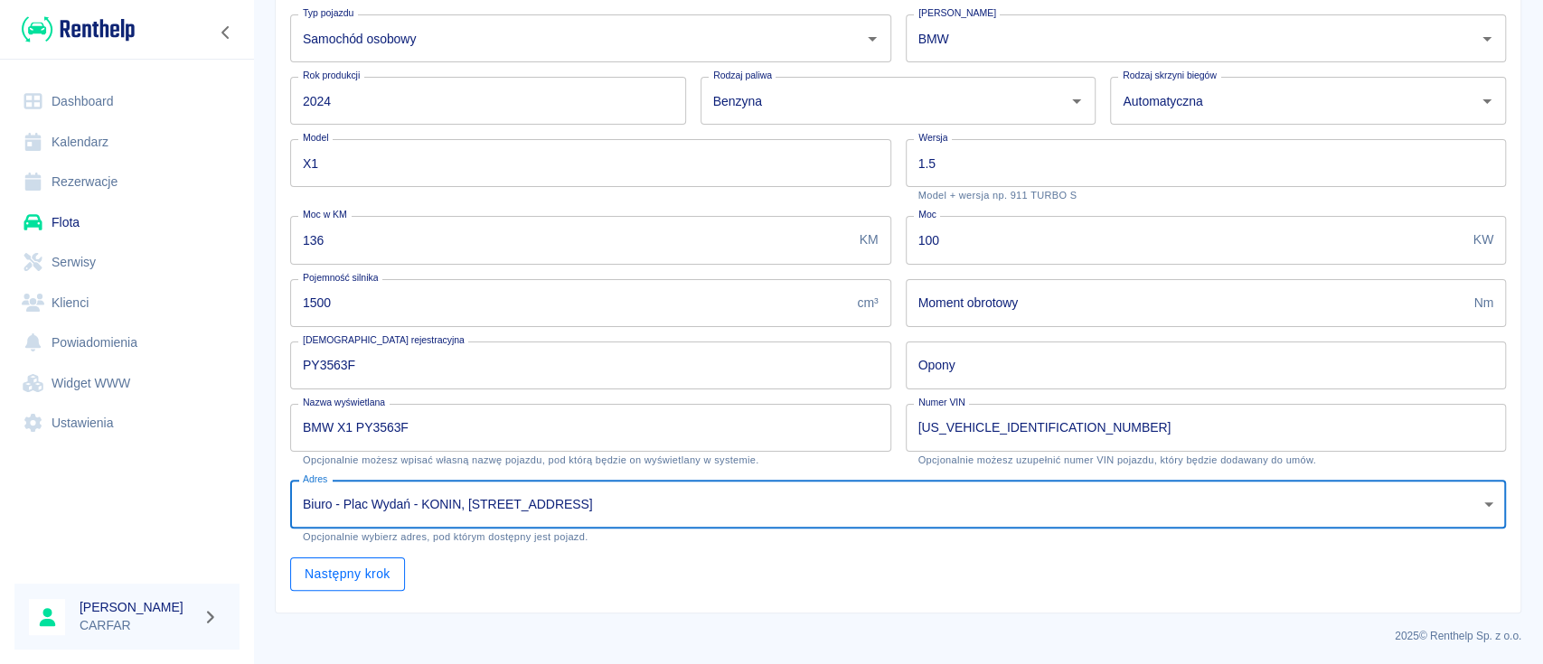
click at [362, 569] on button "Następny krok" at bounding box center [347, 574] width 115 height 33
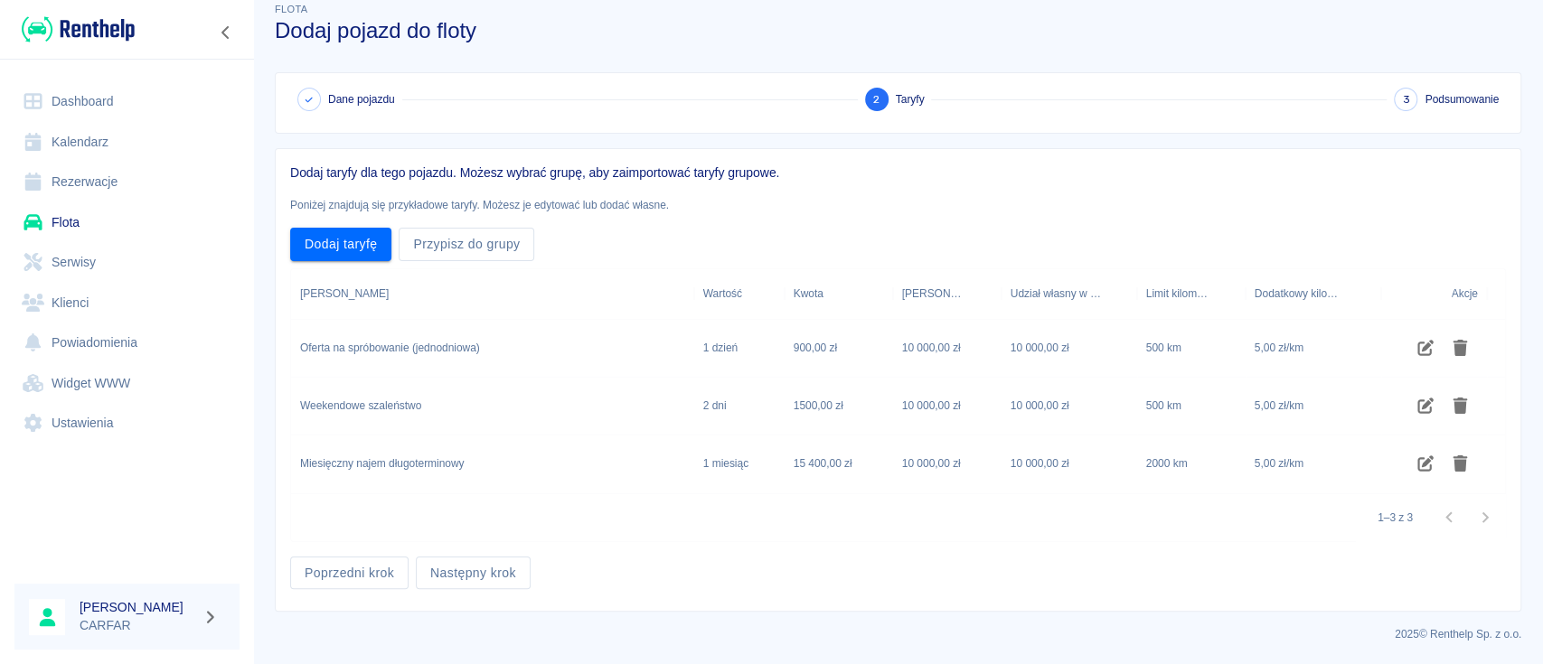
scroll to position [22, 0]
click at [1429, 345] on icon "Edytuj taryfę" at bounding box center [1425, 349] width 16 height 16
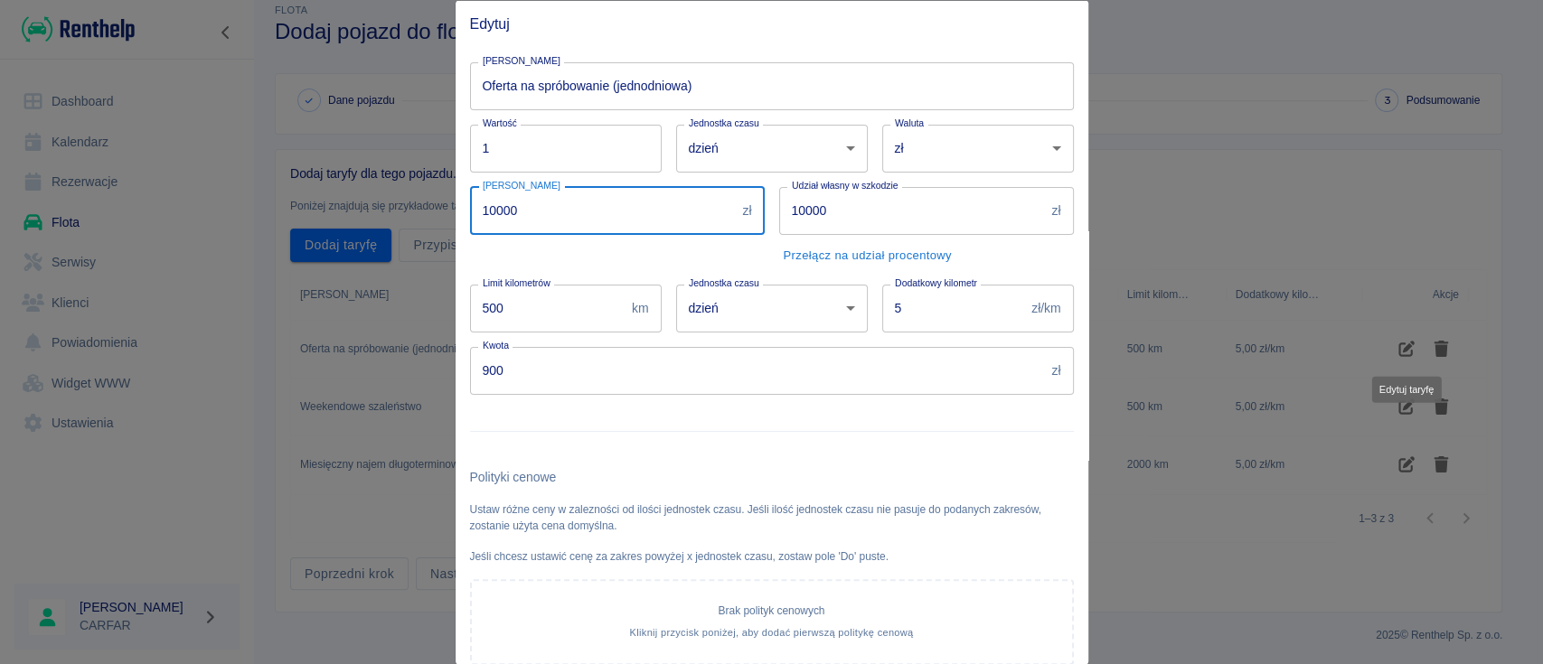
drag, startPoint x: 586, startPoint y: 219, endPoint x: 194, endPoint y: 240, distance: 391.9
click at [195, 253] on div "Edytuj Nazwa taryfy Oferta na spróbowanie (jednodniowa) Nazwa taryfy Wartość 1 …" at bounding box center [771, 332] width 1543 height 664
type input "3000"
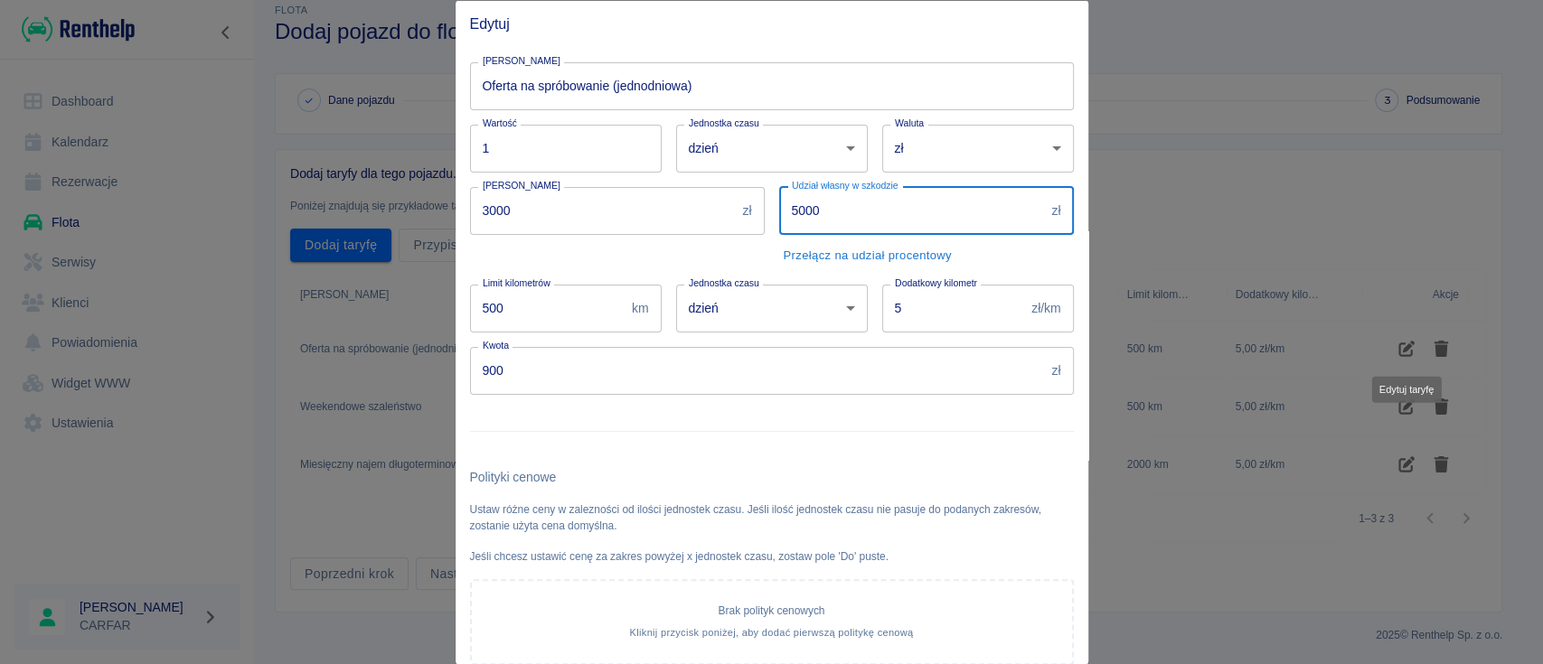
type input "5000"
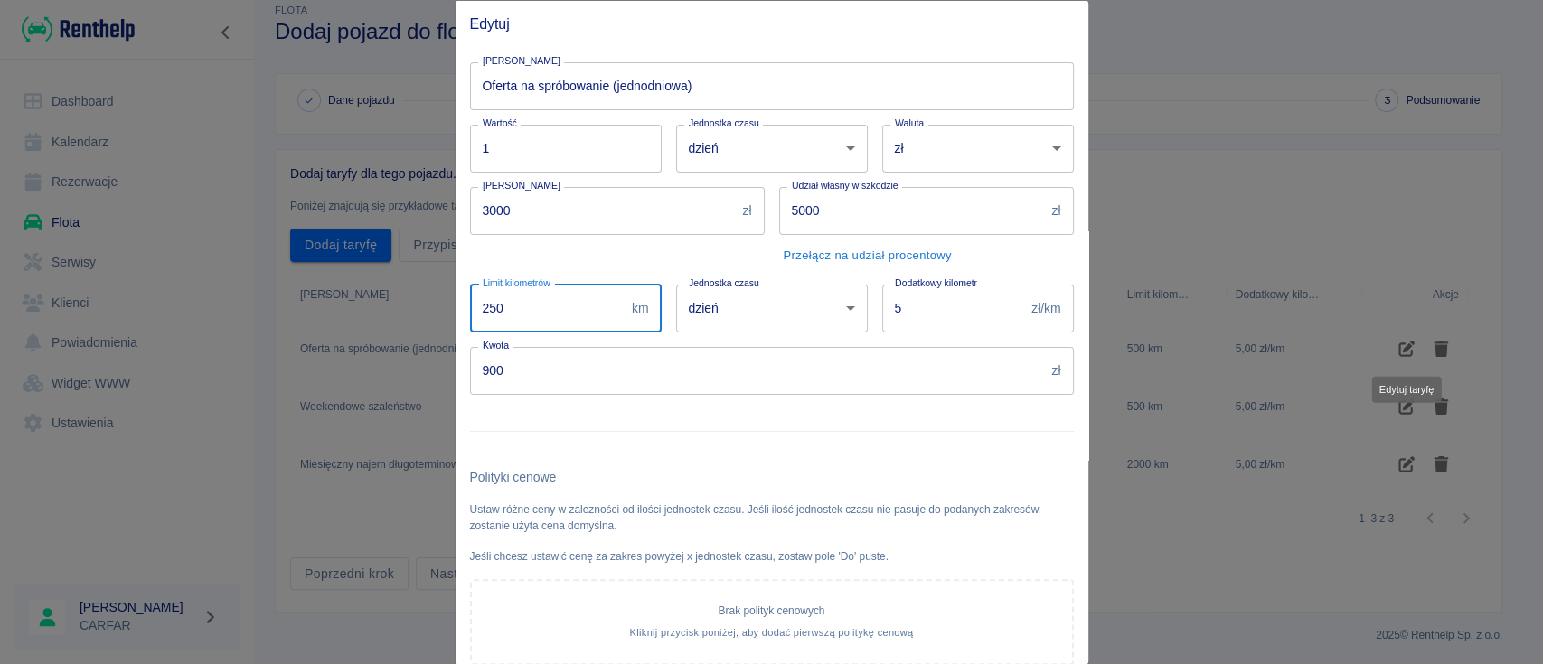
type input "250"
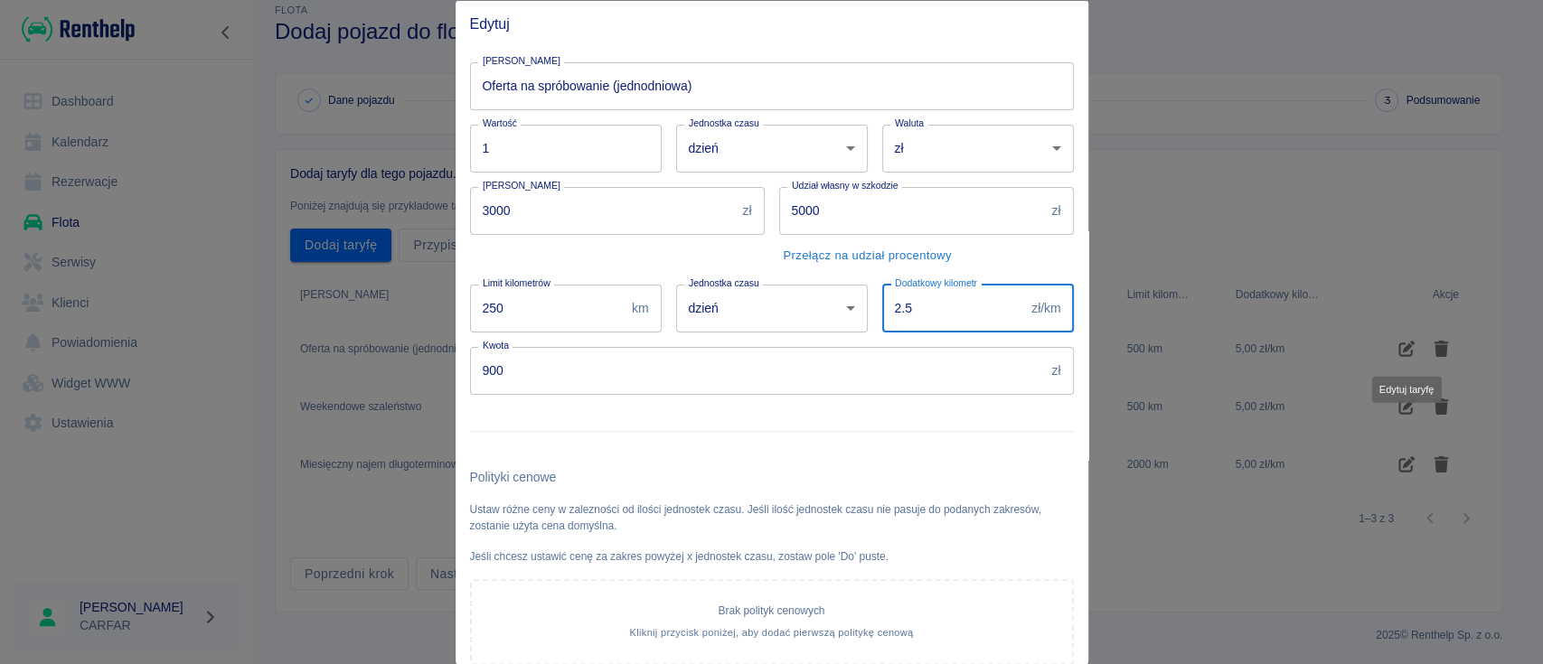
type input "2.5"
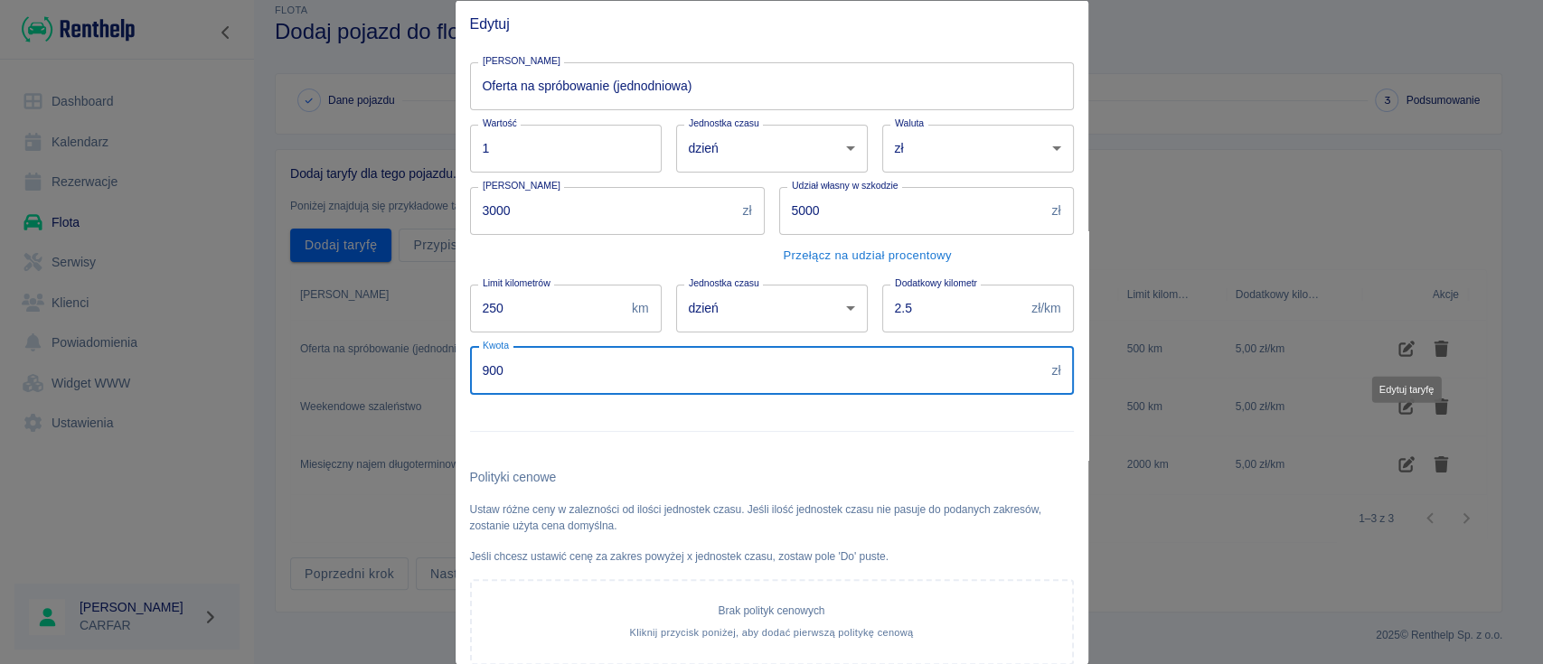
drag, startPoint x: 557, startPoint y: 380, endPoint x: 210, endPoint y: 375, distance: 347.1
click at [212, 375] on div "Edytuj Nazwa taryfy Oferta na spróbowanie (jednodniowa) Nazwa taryfy Wartość 1 …" at bounding box center [771, 332] width 1543 height 664
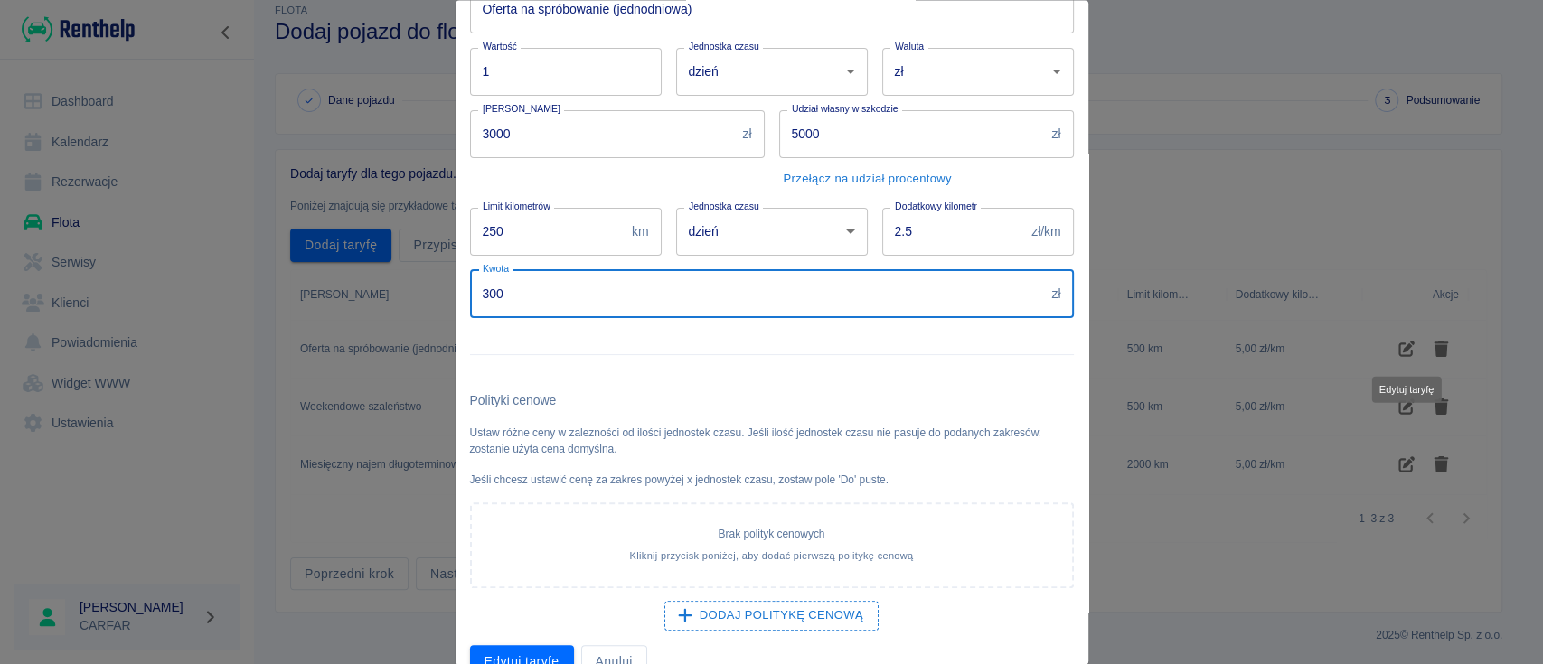
scroll to position [110, 0]
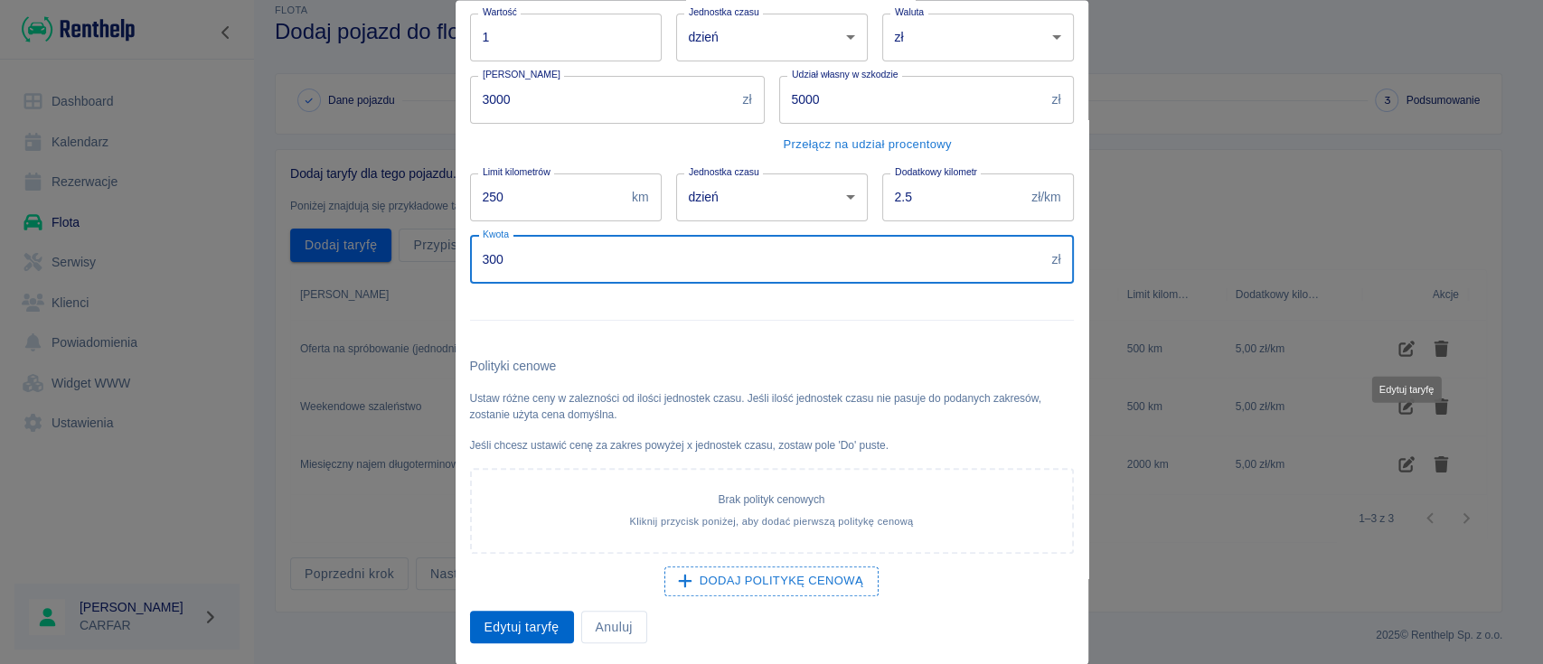
type input "300"
click at [528, 631] on button "Edytuj taryfę" at bounding box center [522, 627] width 104 height 33
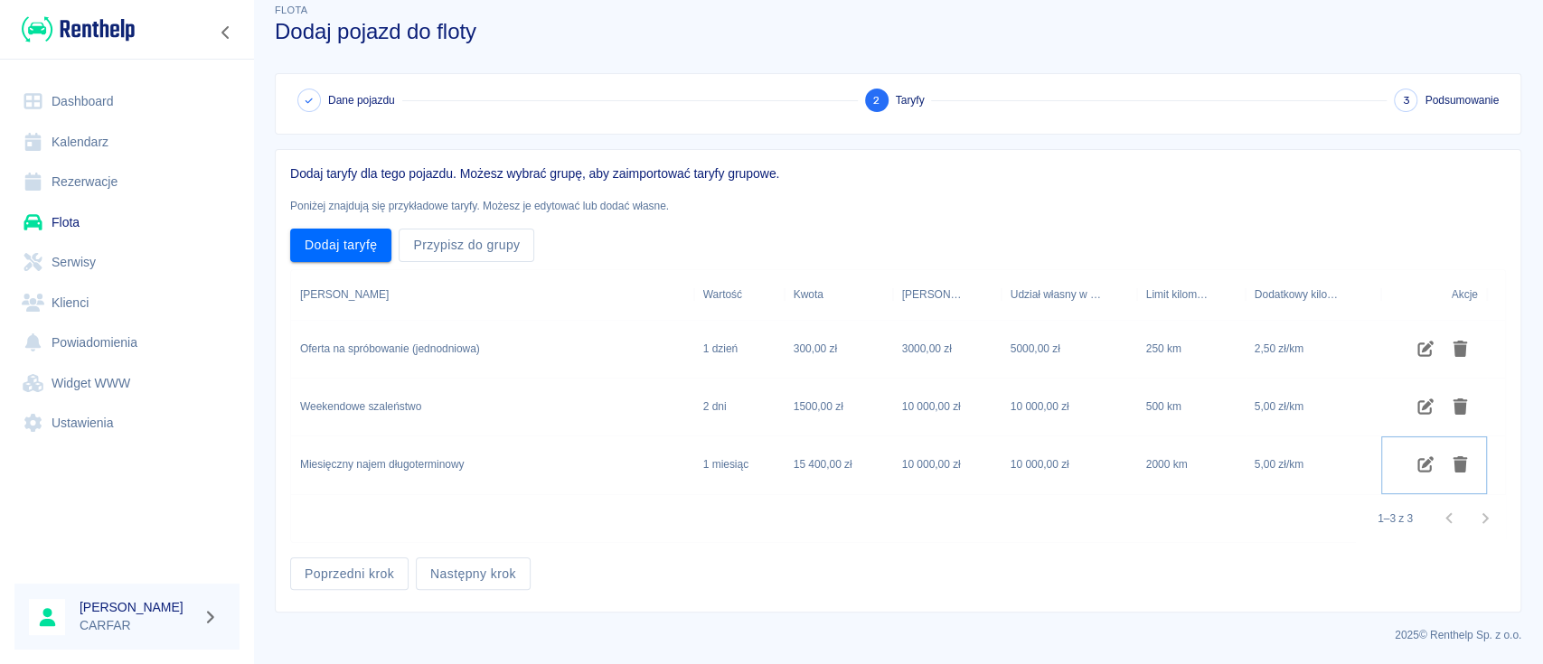
click at [1427, 466] on icon "Edytuj taryfę" at bounding box center [1425, 464] width 21 height 16
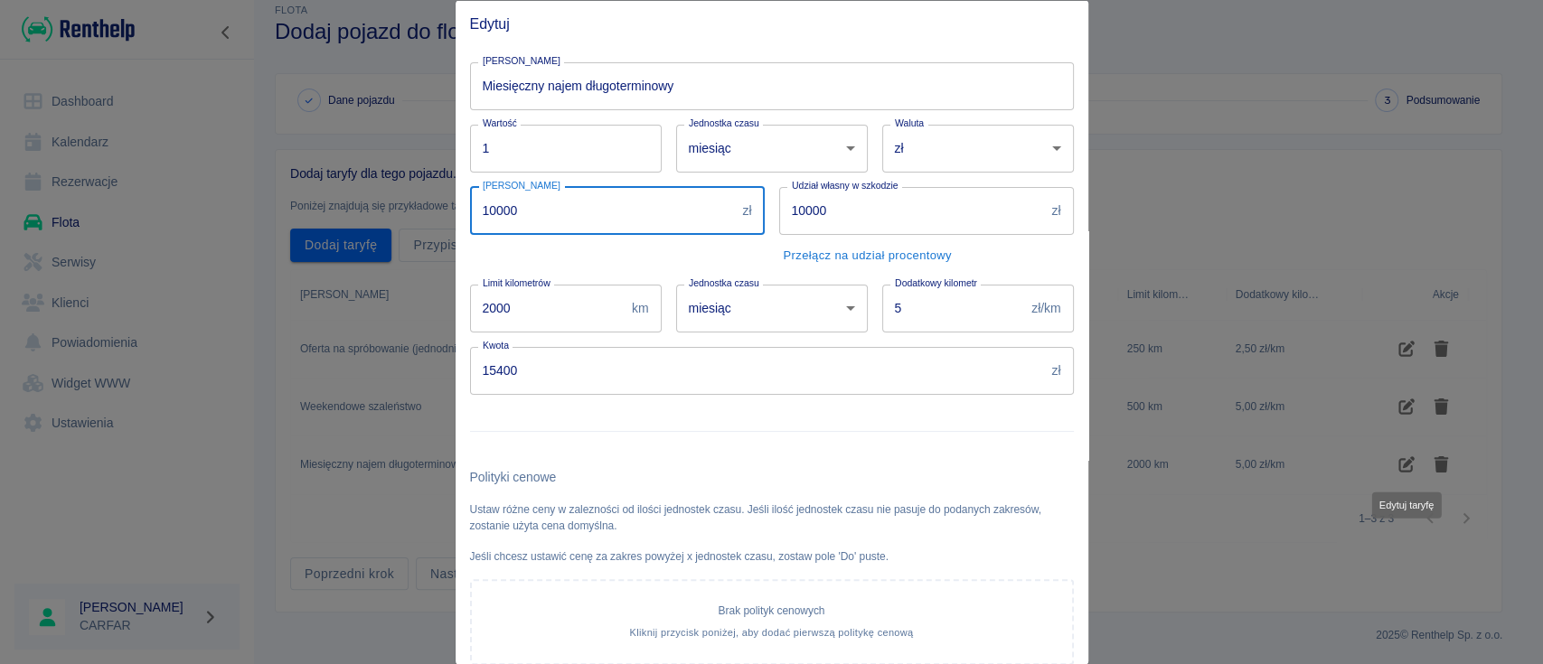
drag, startPoint x: 521, startPoint y: 221, endPoint x: 268, endPoint y: 242, distance: 253.1
click at [280, 241] on div "Edytuj Nazwa taryfy Miesięczny najem długoterminowy Nazwa taryfy Wartość 1 Wart…" at bounding box center [771, 332] width 1543 height 664
type input "3000"
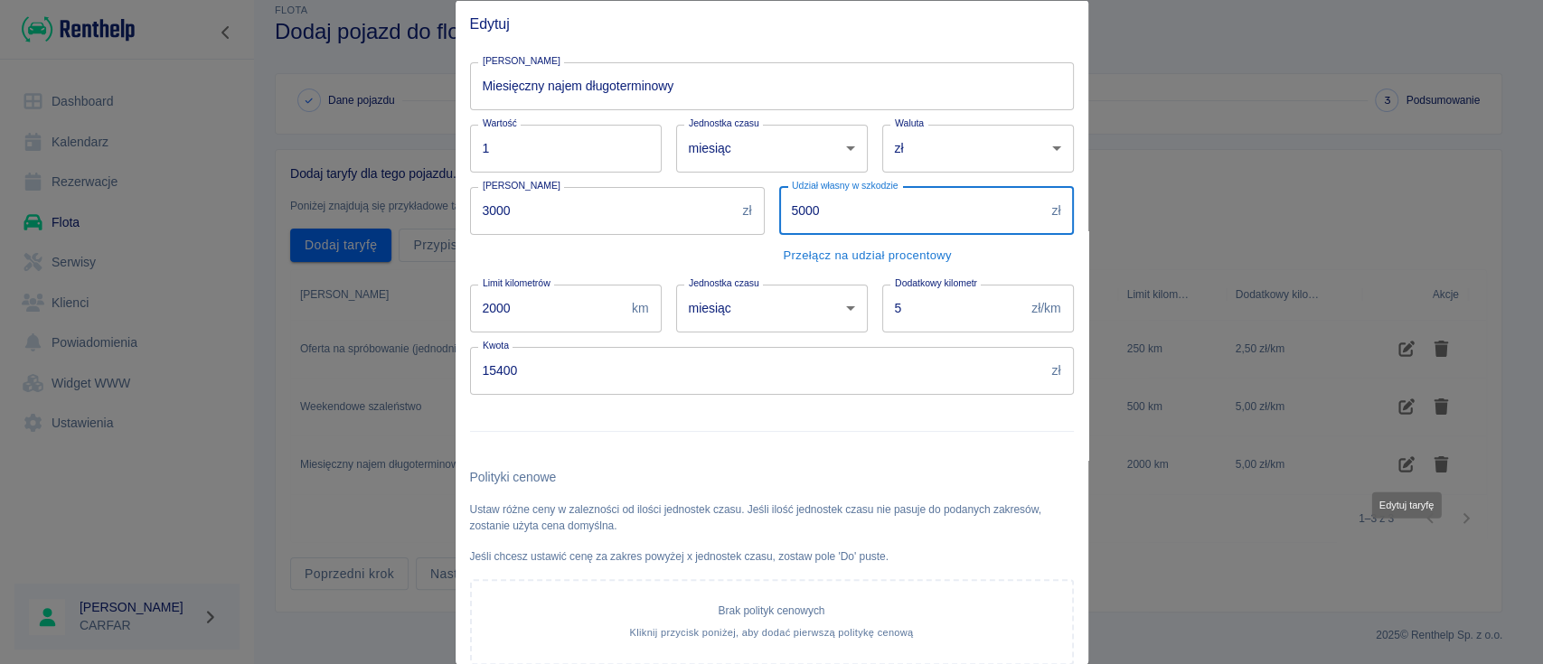
type input "5000"
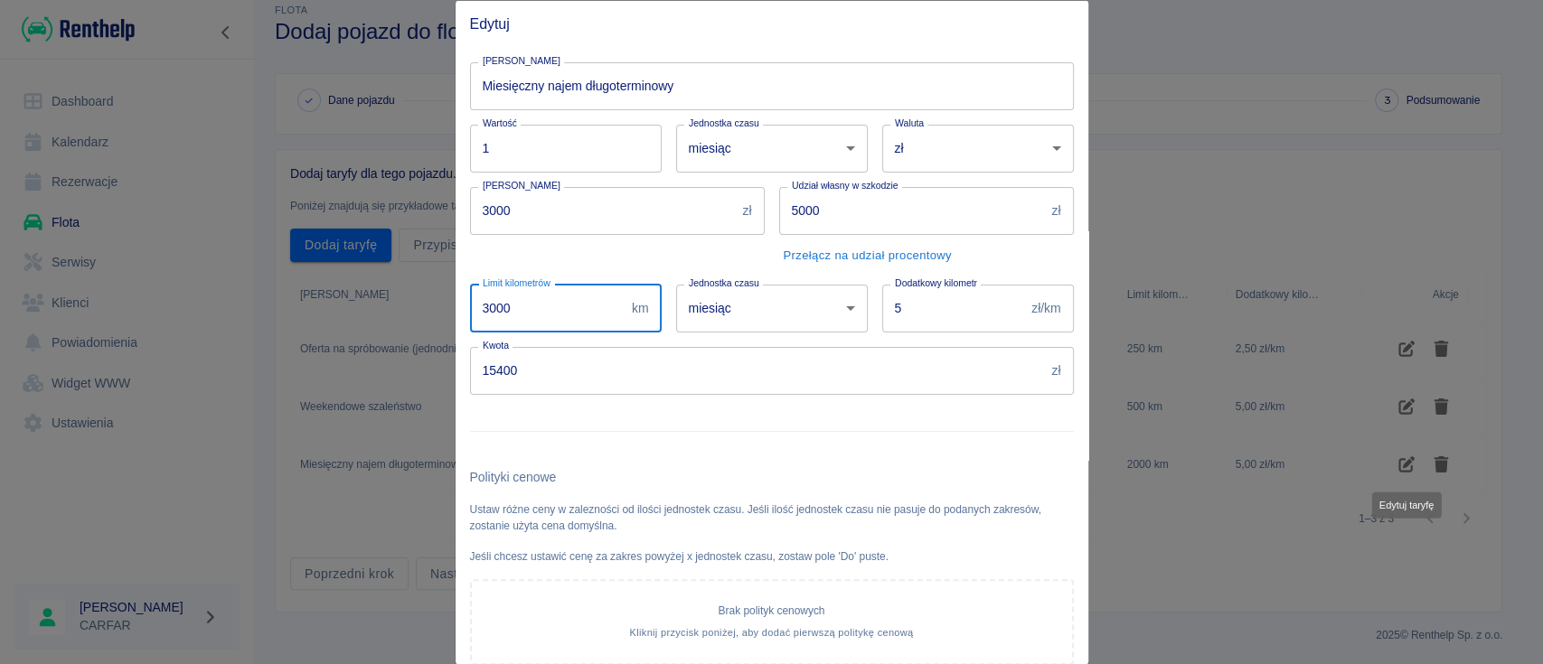
type input "3000"
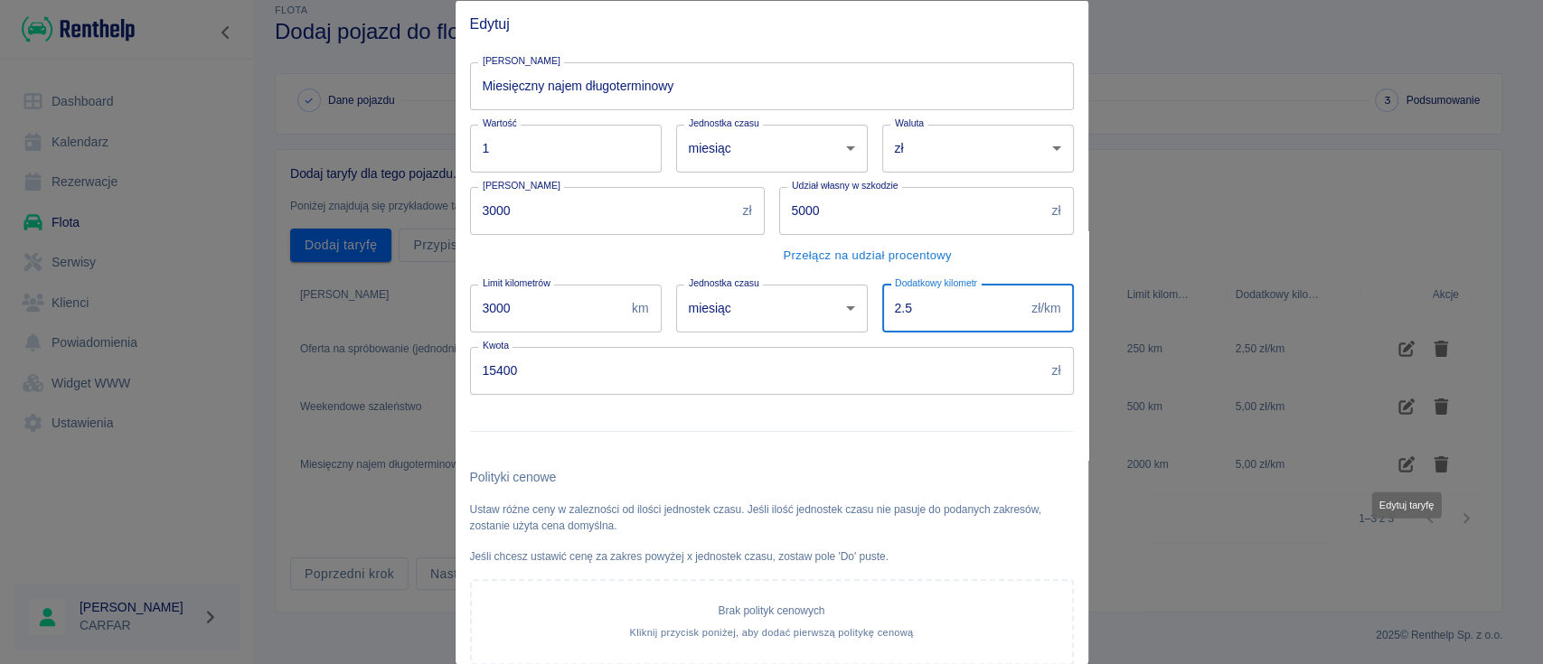
type input "2.5"
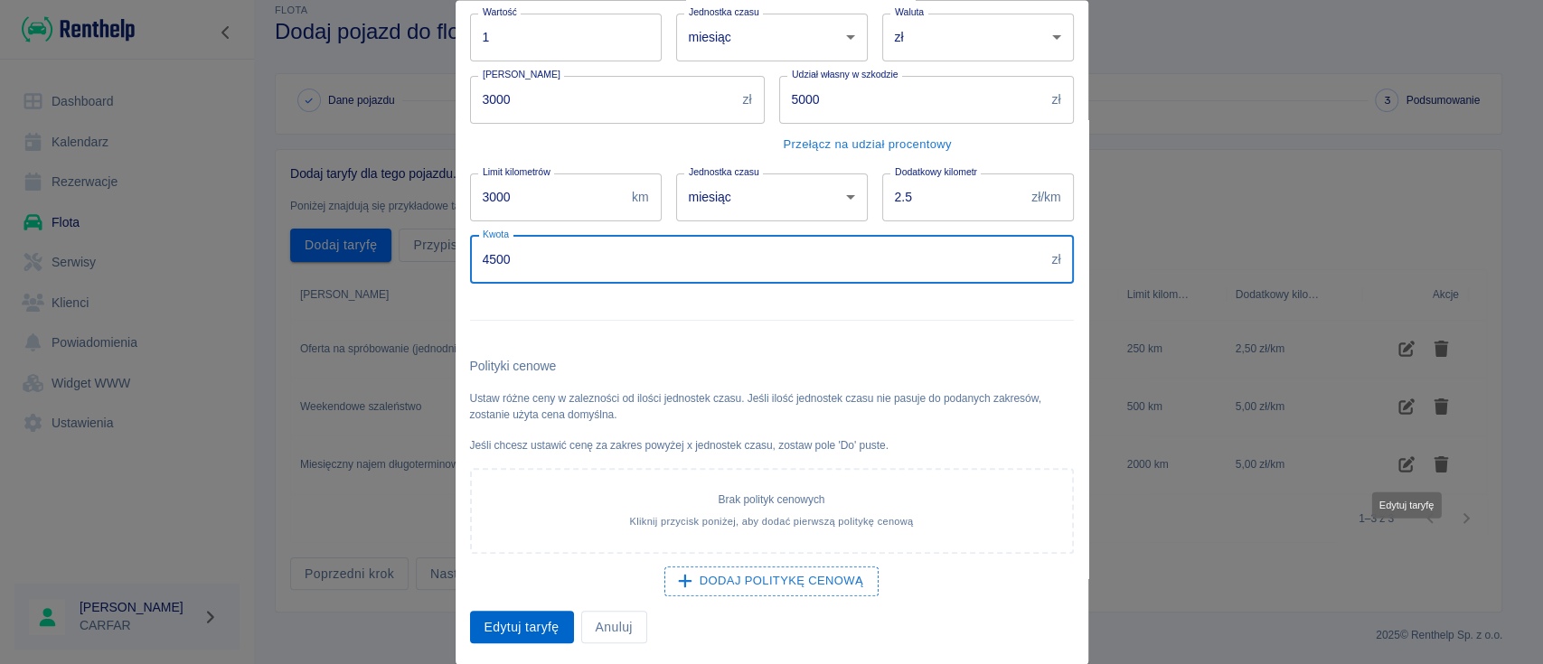
type input "4500"
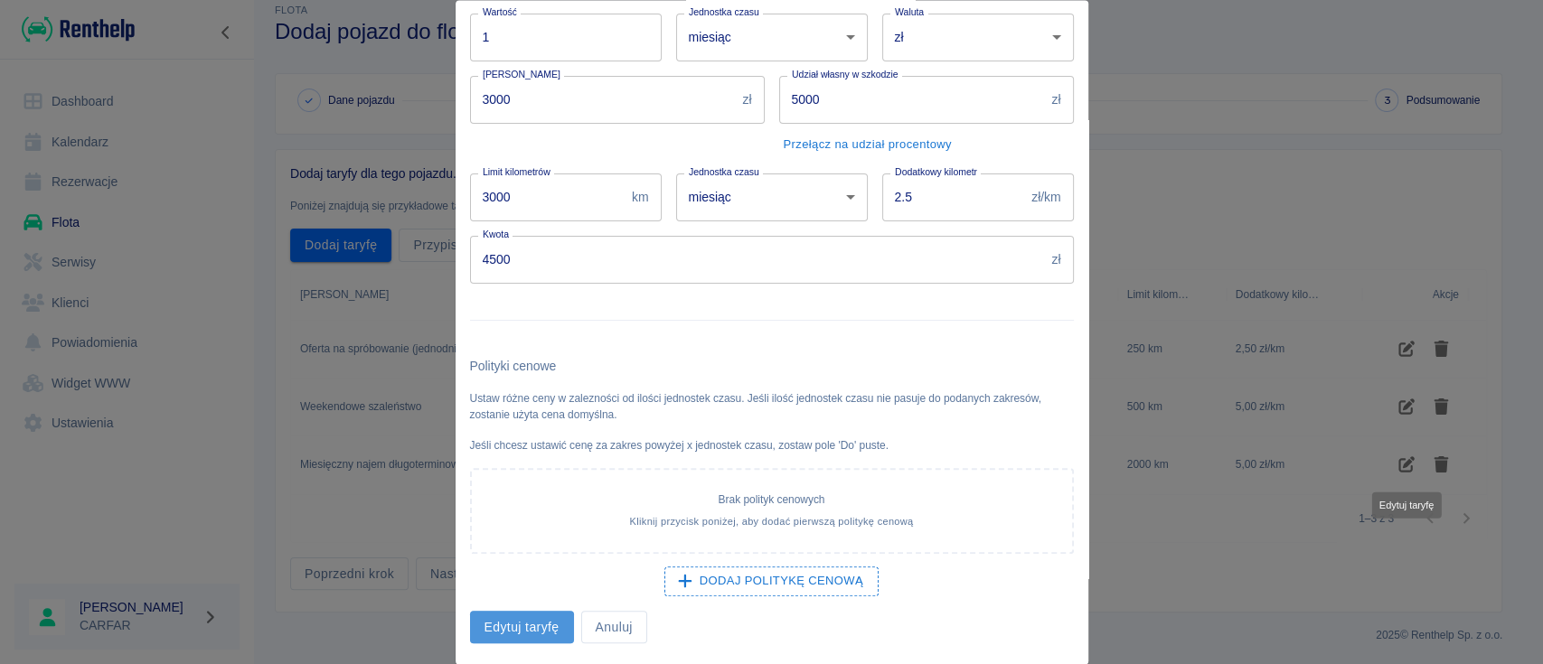
click at [534, 624] on button "Edytuj taryfę" at bounding box center [522, 627] width 104 height 33
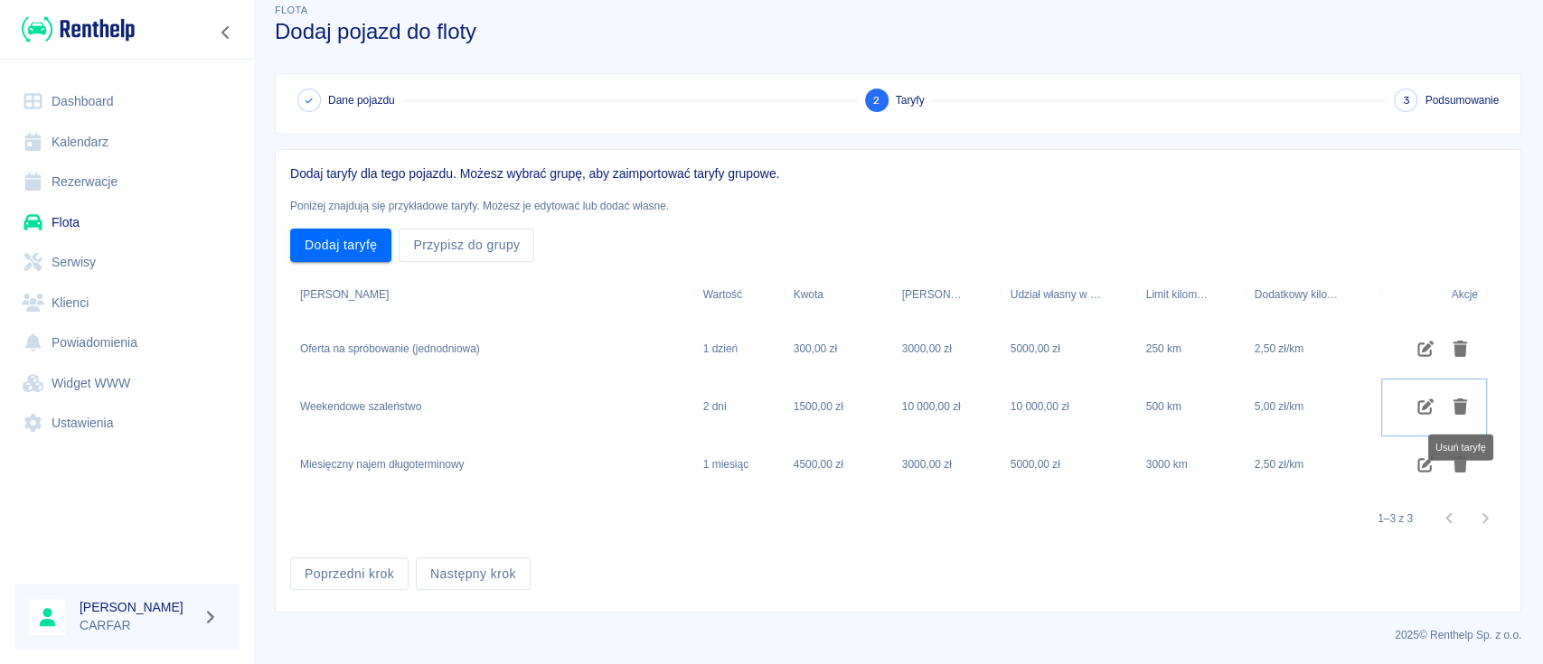
click at [1455, 409] on icon "Usuń taryfę" at bounding box center [1460, 407] width 14 height 16
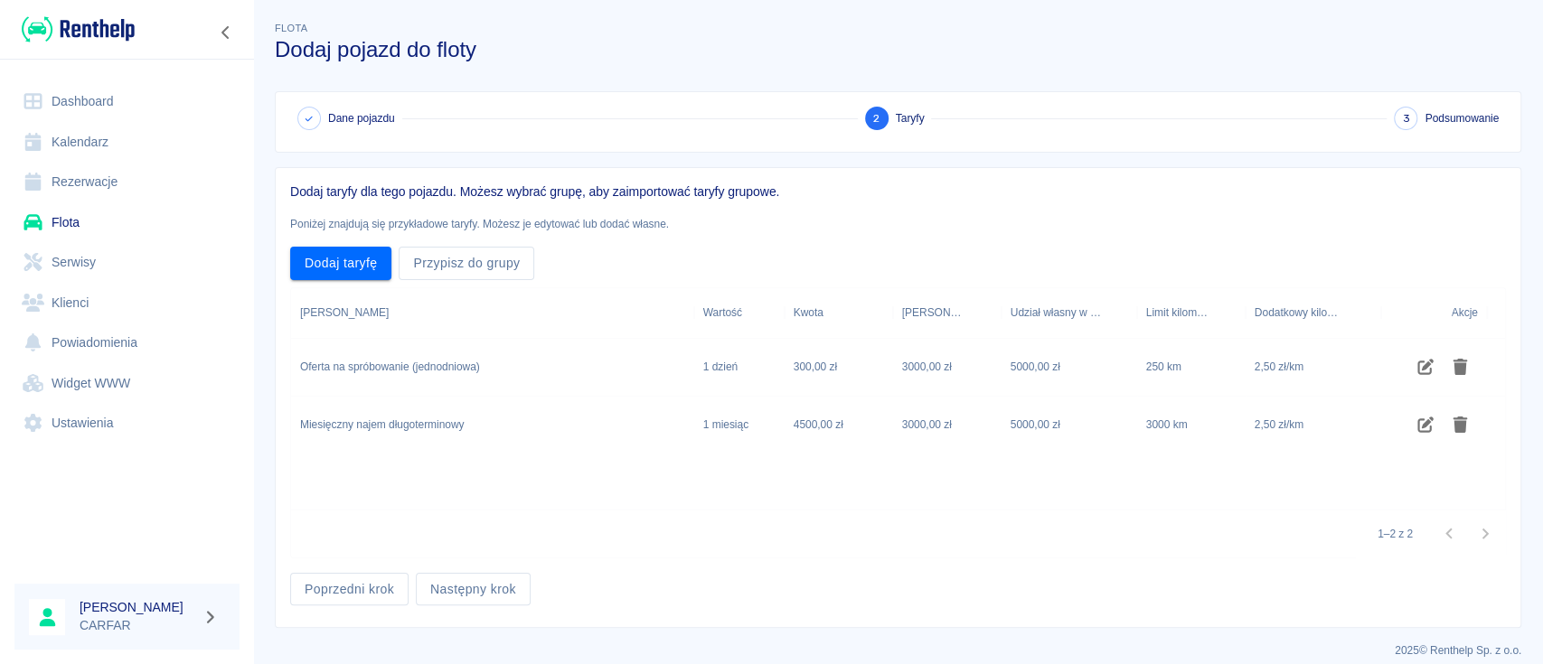
scroll to position [0, 0]
click at [532, 589] on div "Poprzedni krok Następny krok" at bounding box center [891, 586] width 1230 height 48
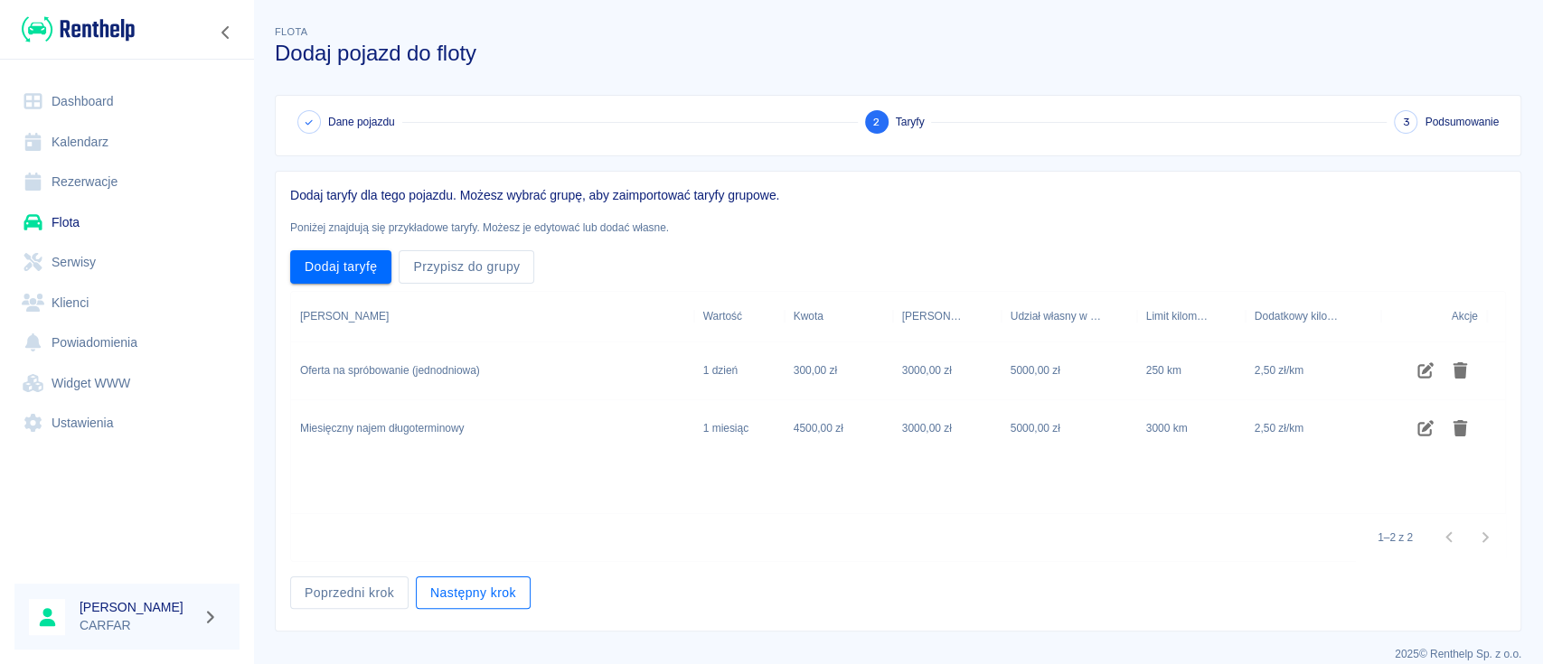
click at [503, 596] on button "Następny krok" at bounding box center [473, 593] width 115 height 33
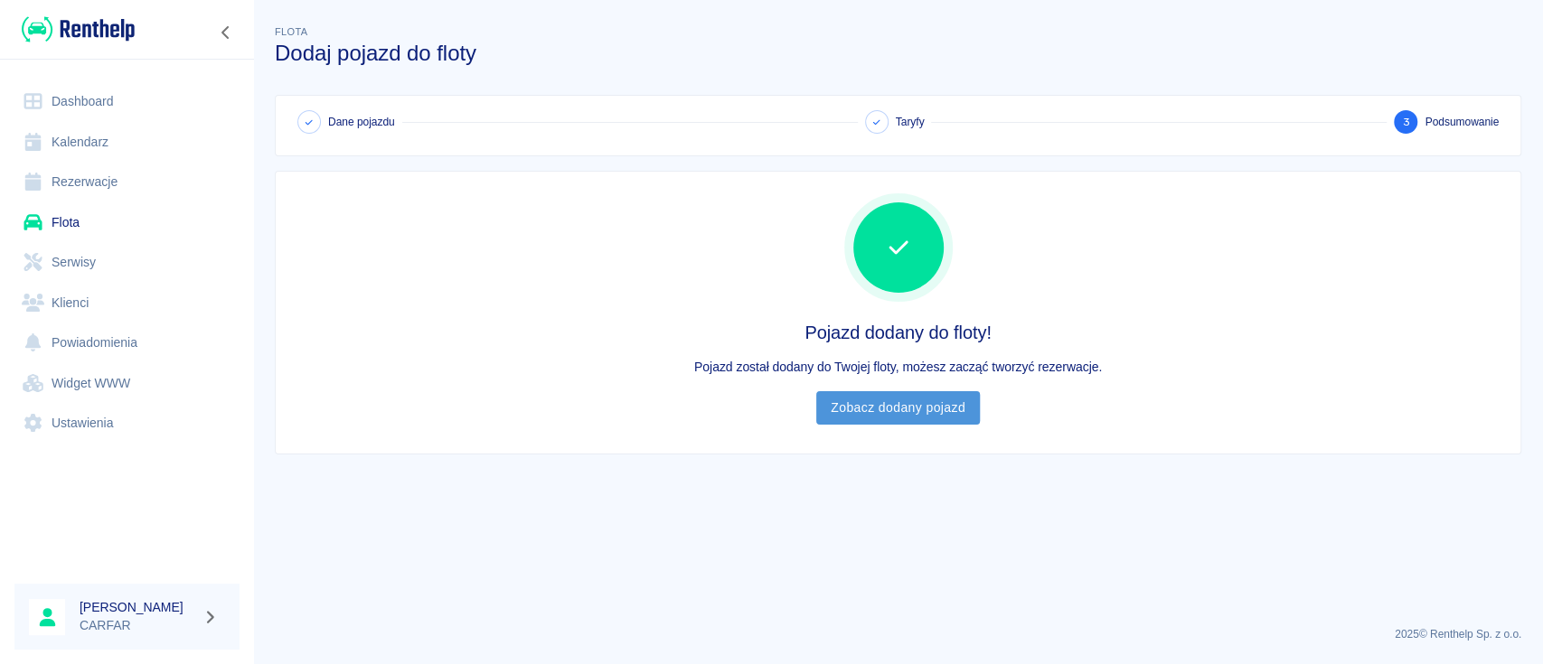
click at [892, 404] on link "Zobacz dodany pojazd" at bounding box center [898, 407] width 164 height 33
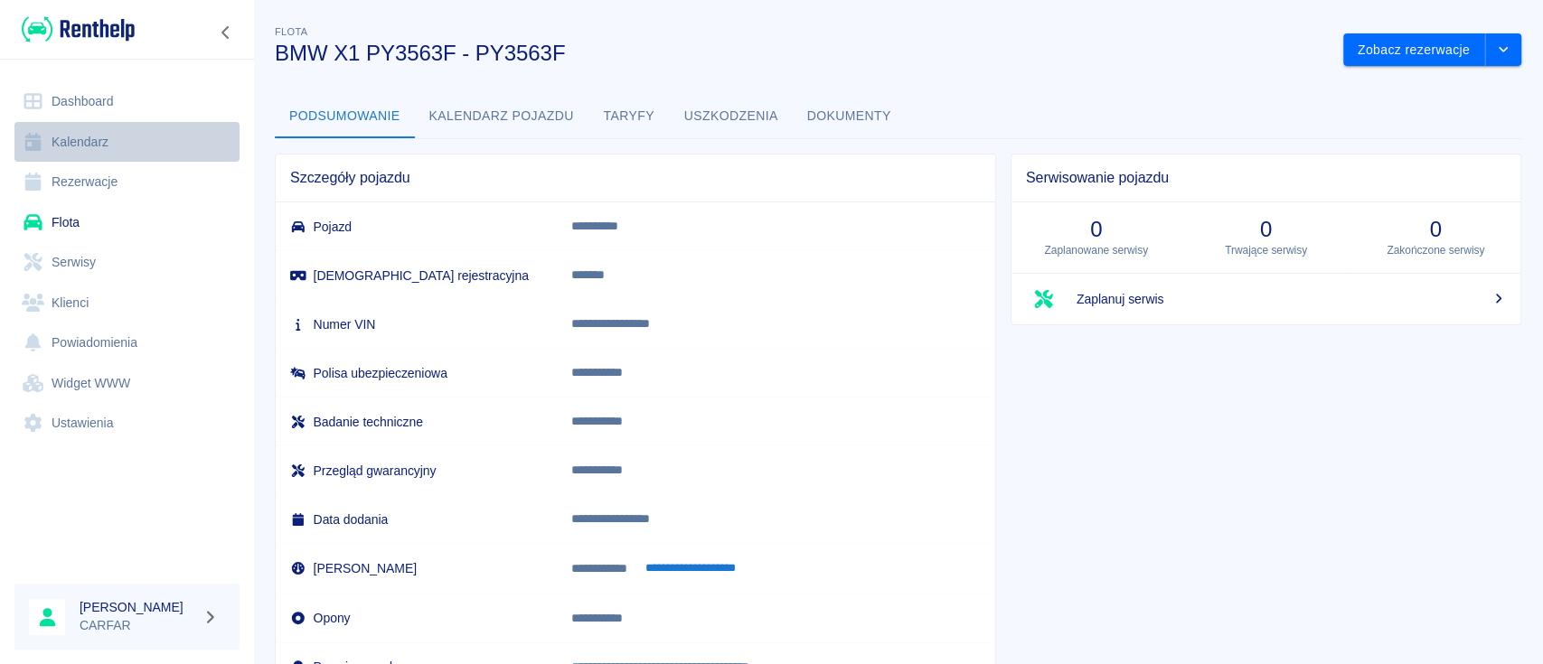
click at [103, 142] on link "Kalendarz" at bounding box center [126, 142] width 225 height 41
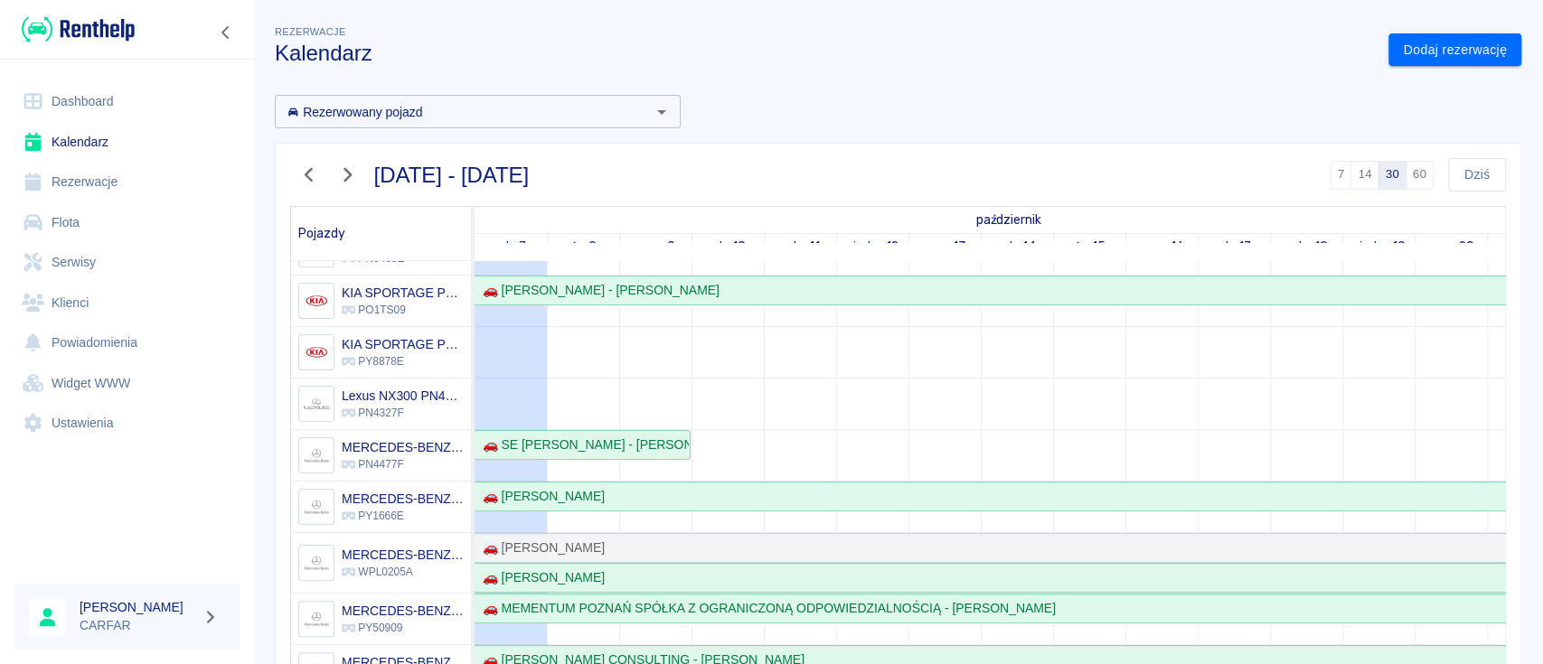
scroll to position [120, 0]
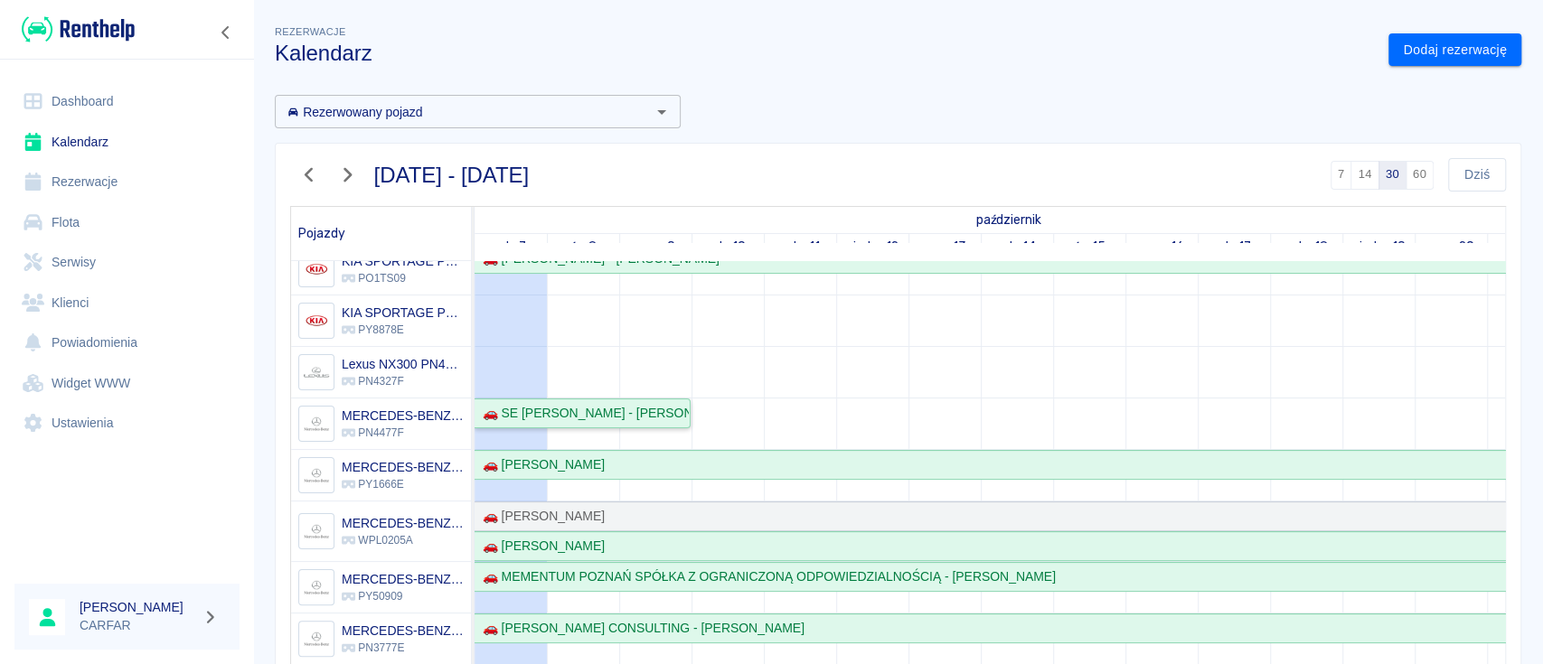
click at [652, 409] on div "🚗 SE Sylwia Alicja Etynkowska - SYLWIA ETYNKOWSKA" at bounding box center [581, 413] width 213 height 19
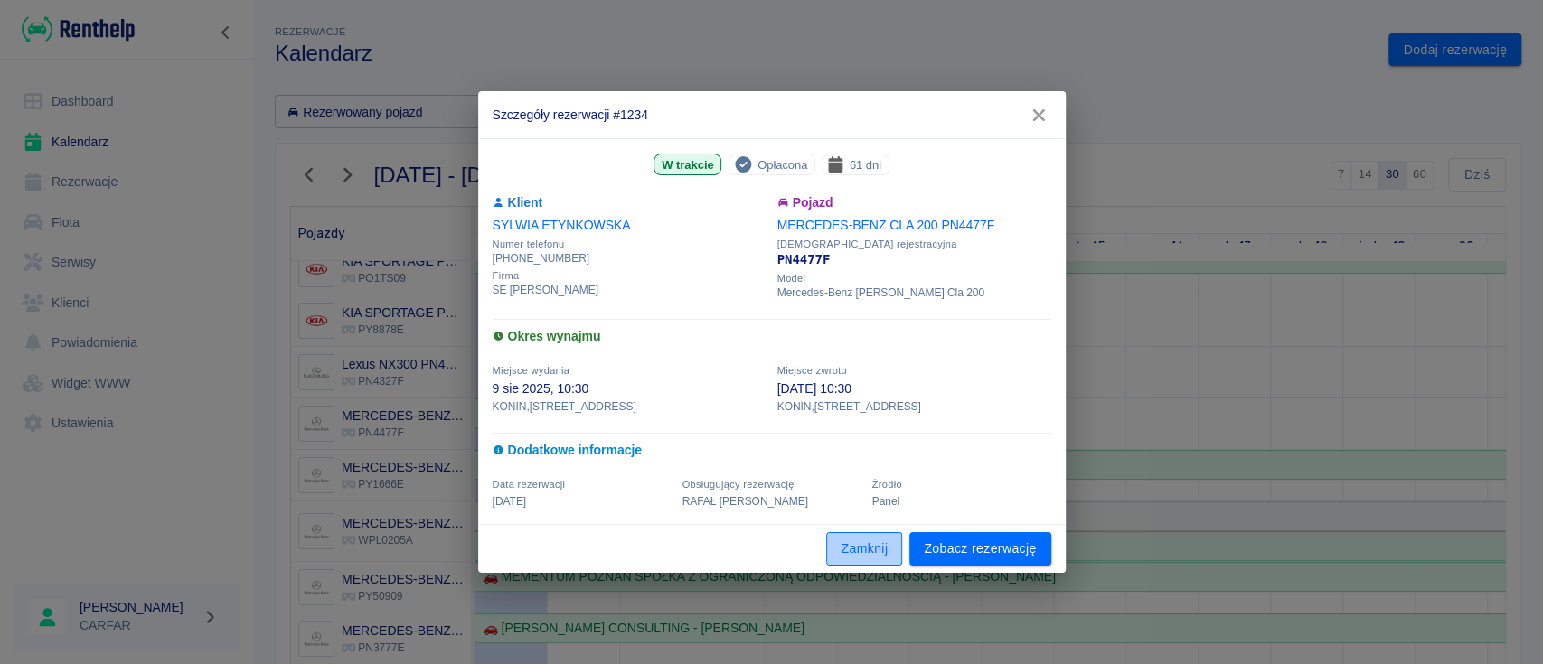
click at [879, 541] on button "Zamknij" at bounding box center [864, 548] width 76 height 33
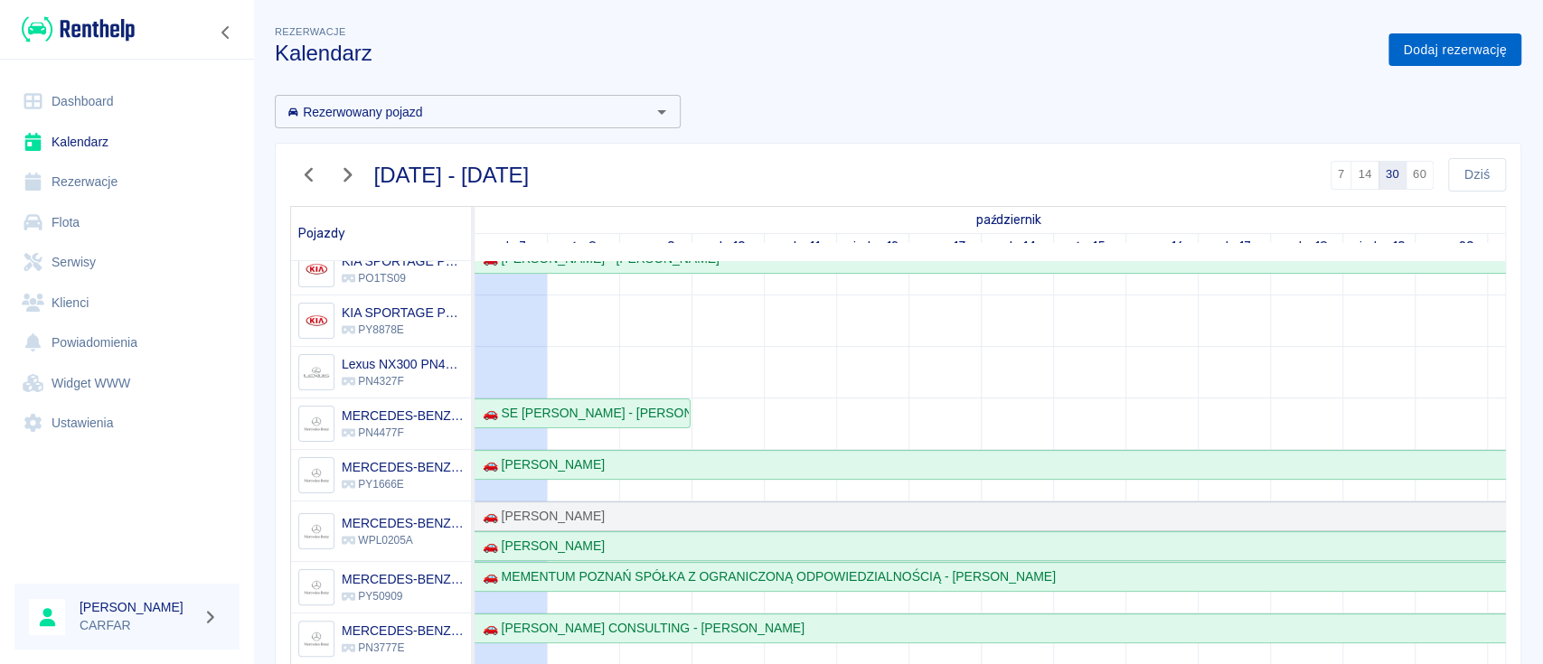
click at [1388, 39] on link "Dodaj rezerwację" at bounding box center [1454, 49] width 133 height 33
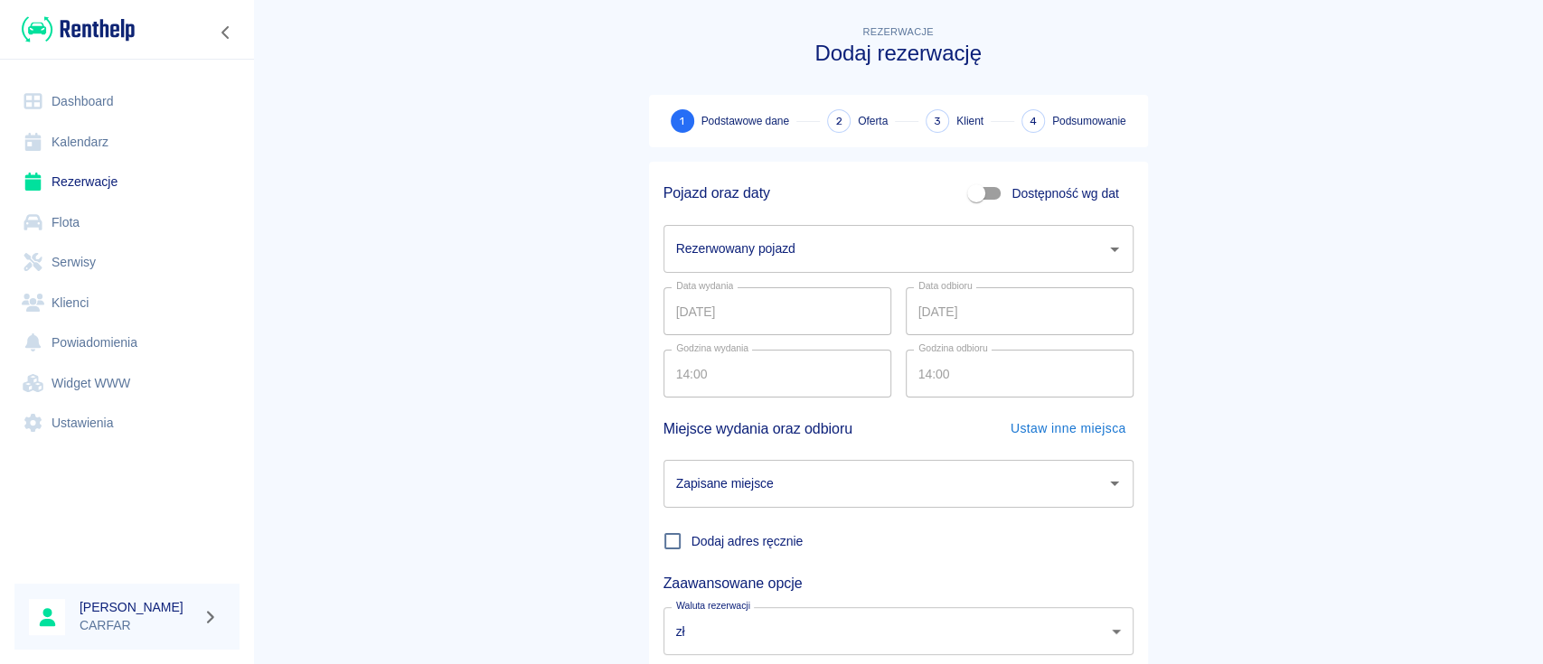
click at [866, 236] on input "Rezerwowany pojazd" at bounding box center [885, 249] width 427 height 32
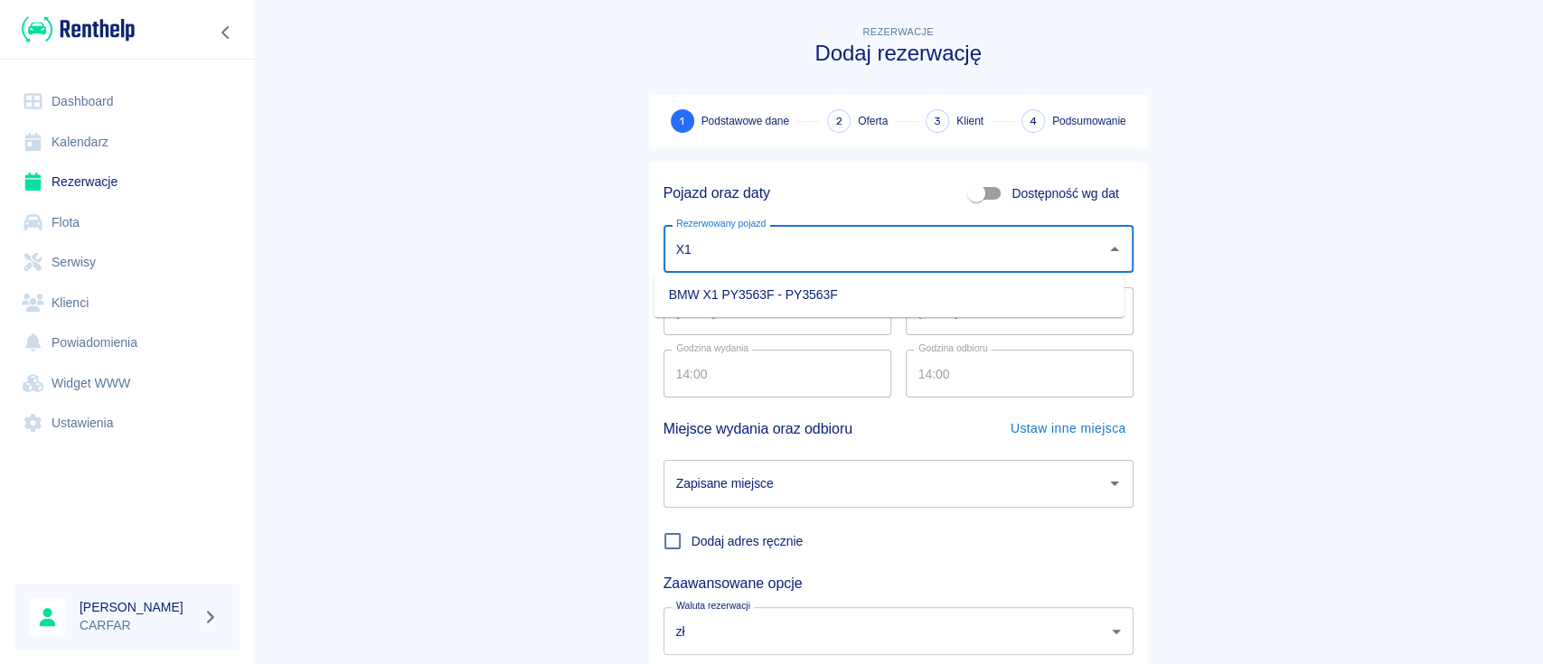
click at [823, 296] on li "BMW X1 PY3563F - PY3563F" at bounding box center [889, 295] width 470 height 30
type input "BMW X1 PY3563F - PY3563F"
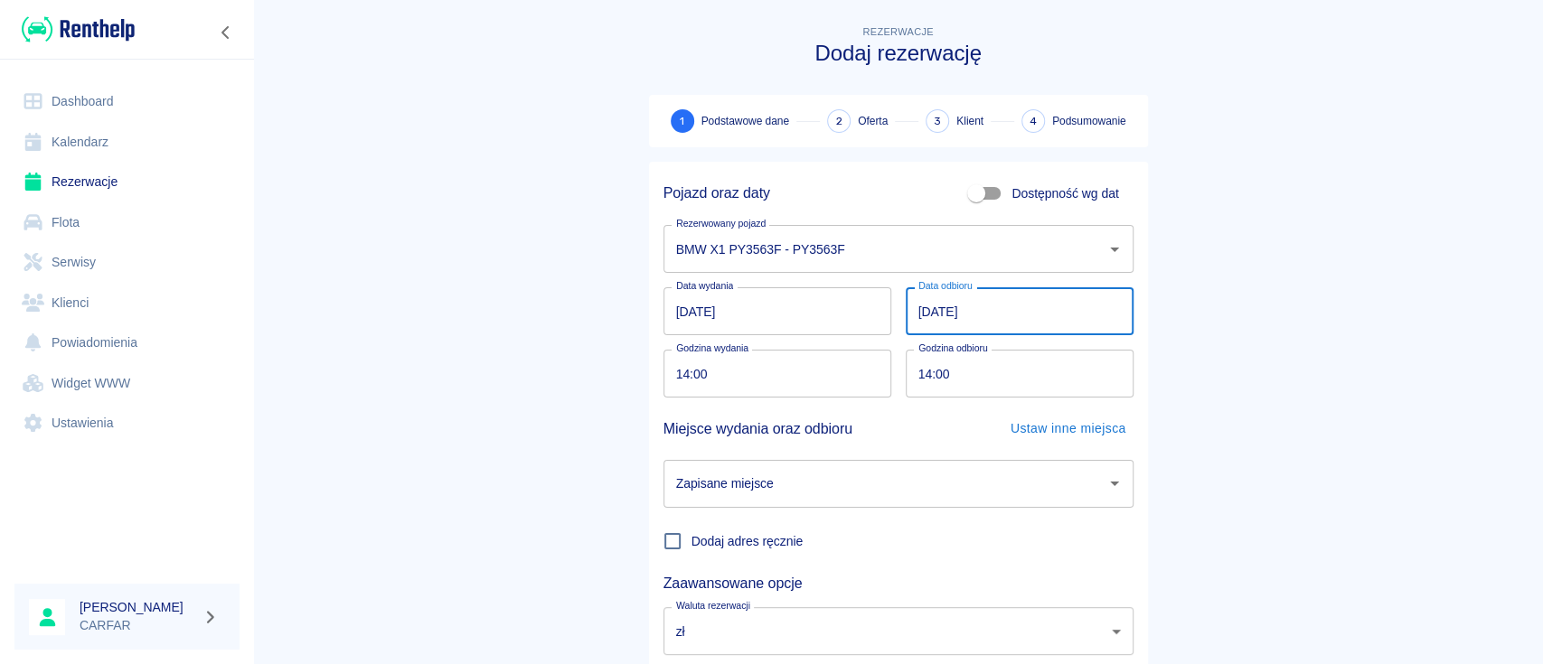
click at [914, 313] on input "[DATE]" at bounding box center [1020, 311] width 228 height 48
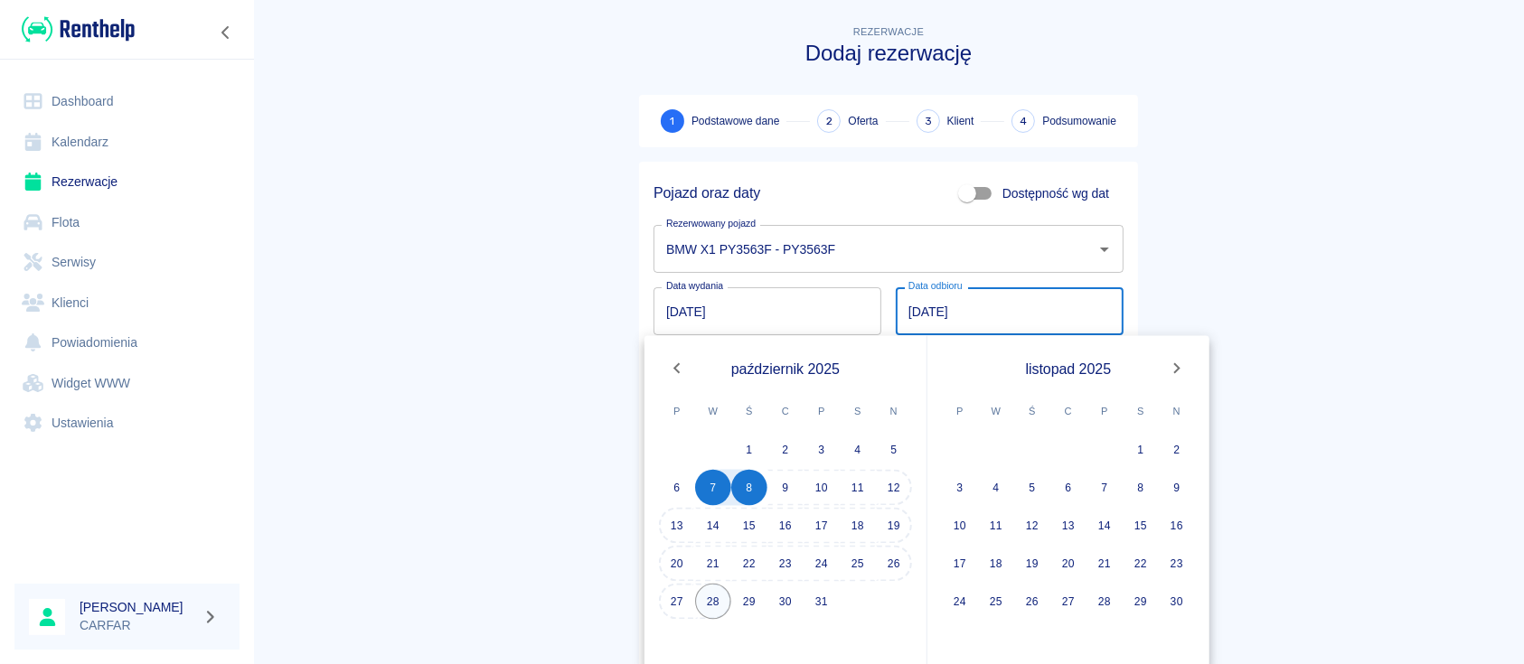
click at [713, 599] on button "28" at bounding box center [713, 602] width 36 height 36
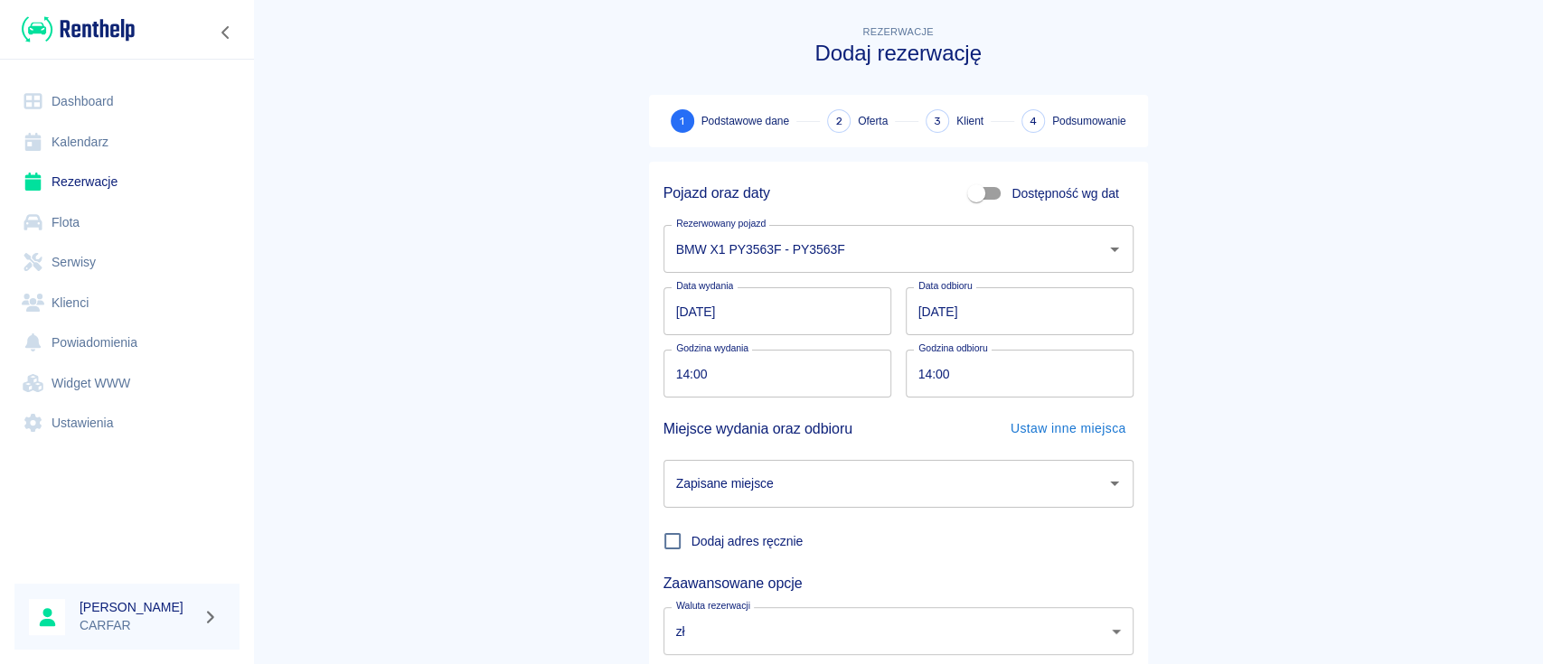
click at [918, 315] on input "28.10.2025" at bounding box center [1020, 311] width 228 height 48
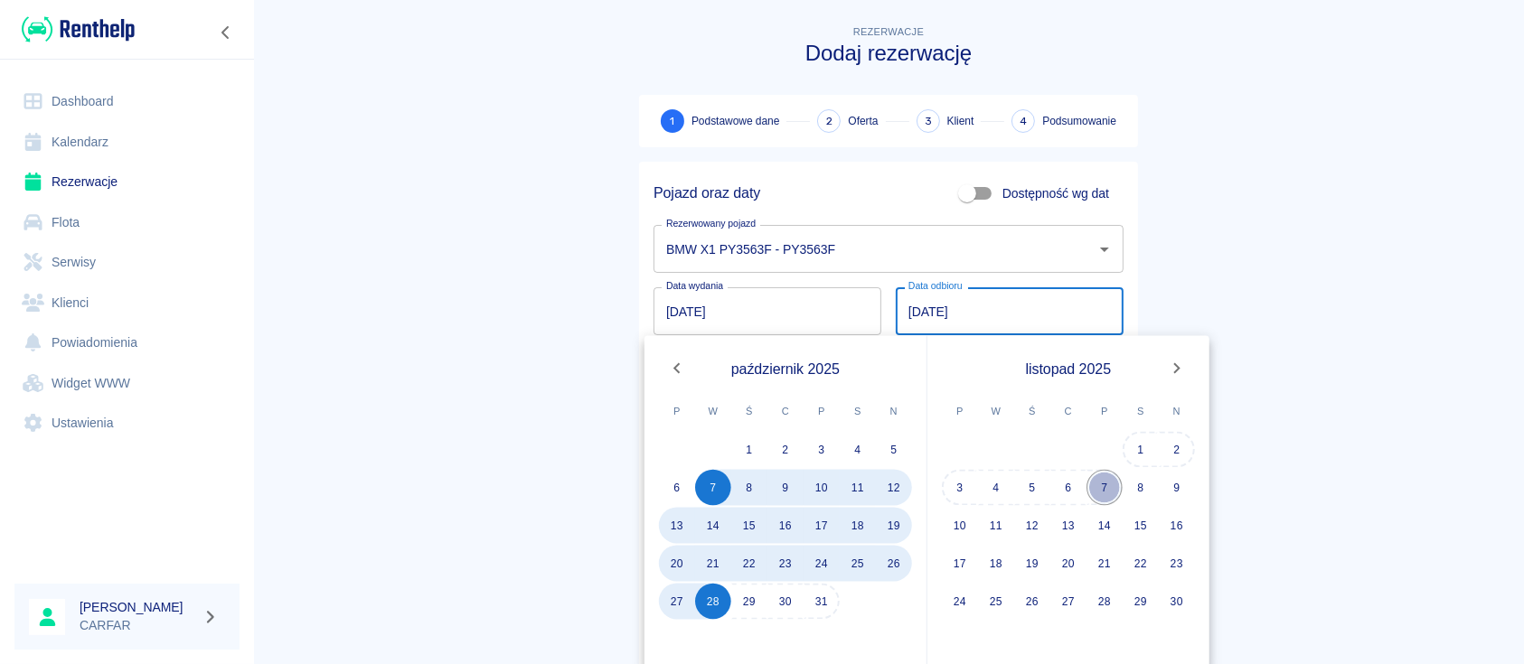
click at [1106, 487] on button "7" at bounding box center [1104, 488] width 36 height 36
type input "07.11.2025"
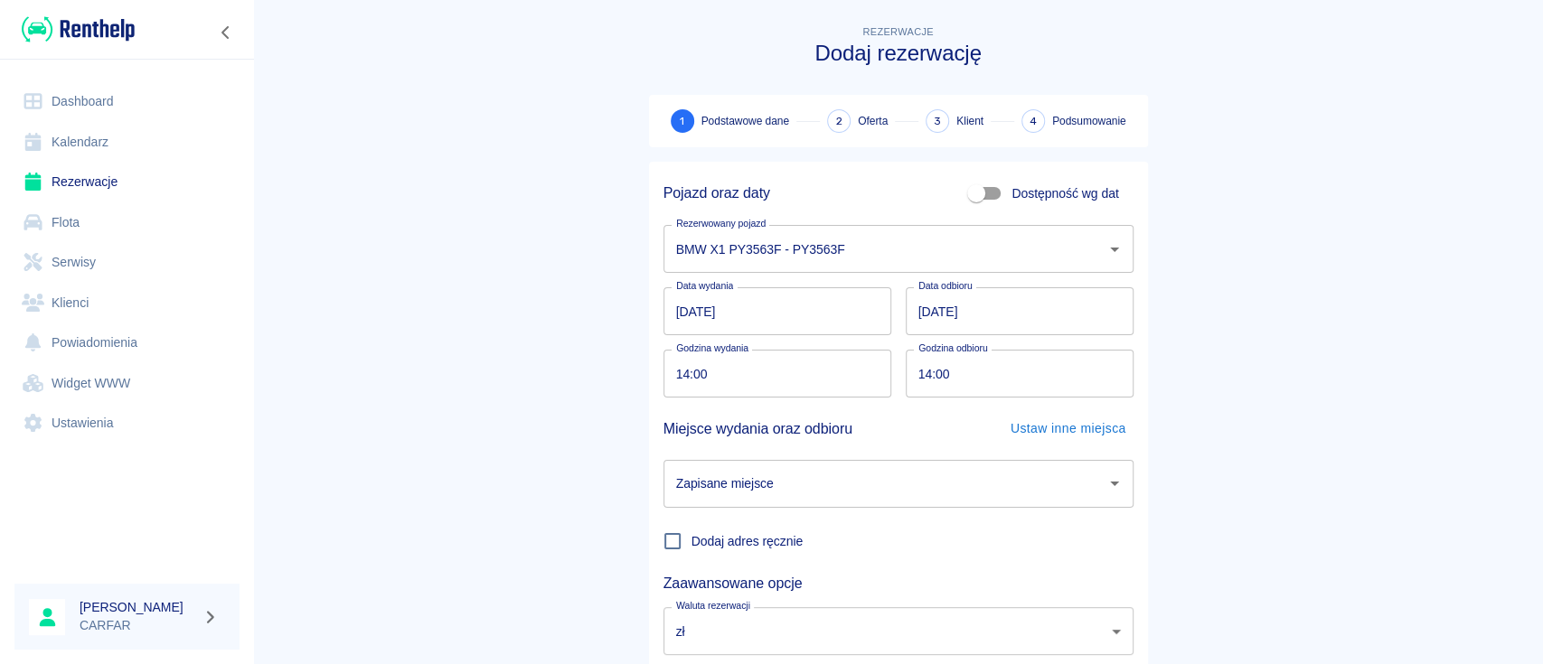
click at [1246, 297] on main "Rezerwacje Dodaj rezerwację 1 Podstawowe dane 2 Oferta 3 Klient 4 Podsumowanie …" at bounding box center [898, 377] width 1290 height 710
drag, startPoint x: 714, startPoint y: 381, endPoint x: 665, endPoint y: 389, distance: 49.3
click at [665, 389] on input "14:00" at bounding box center [770, 374] width 215 height 48
click at [475, 409] on main "Rezerwacje Dodaj rezerwację 1 Podstawowe dane 2 Oferta 3 Klient 4 Podsumowanie …" at bounding box center [898, 377] width 1290 height 710
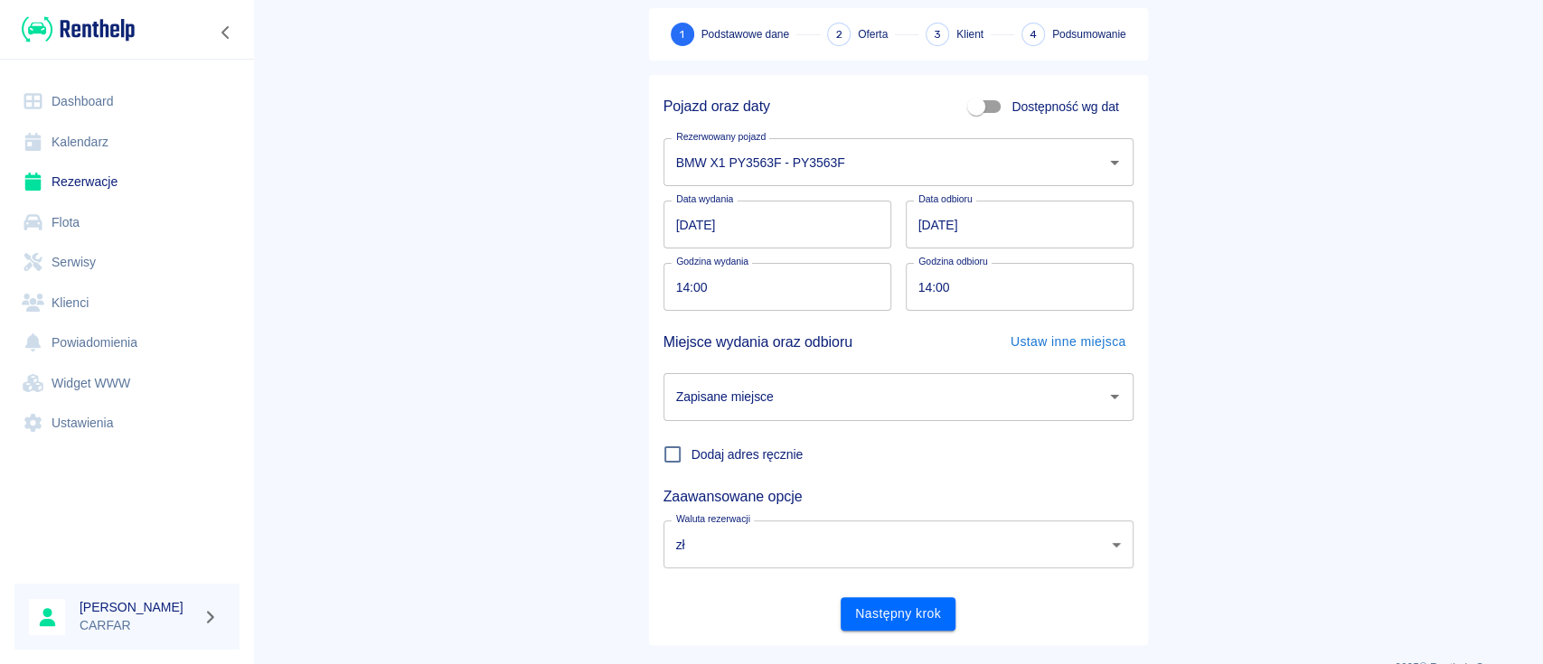
scroll to position [119, 0]
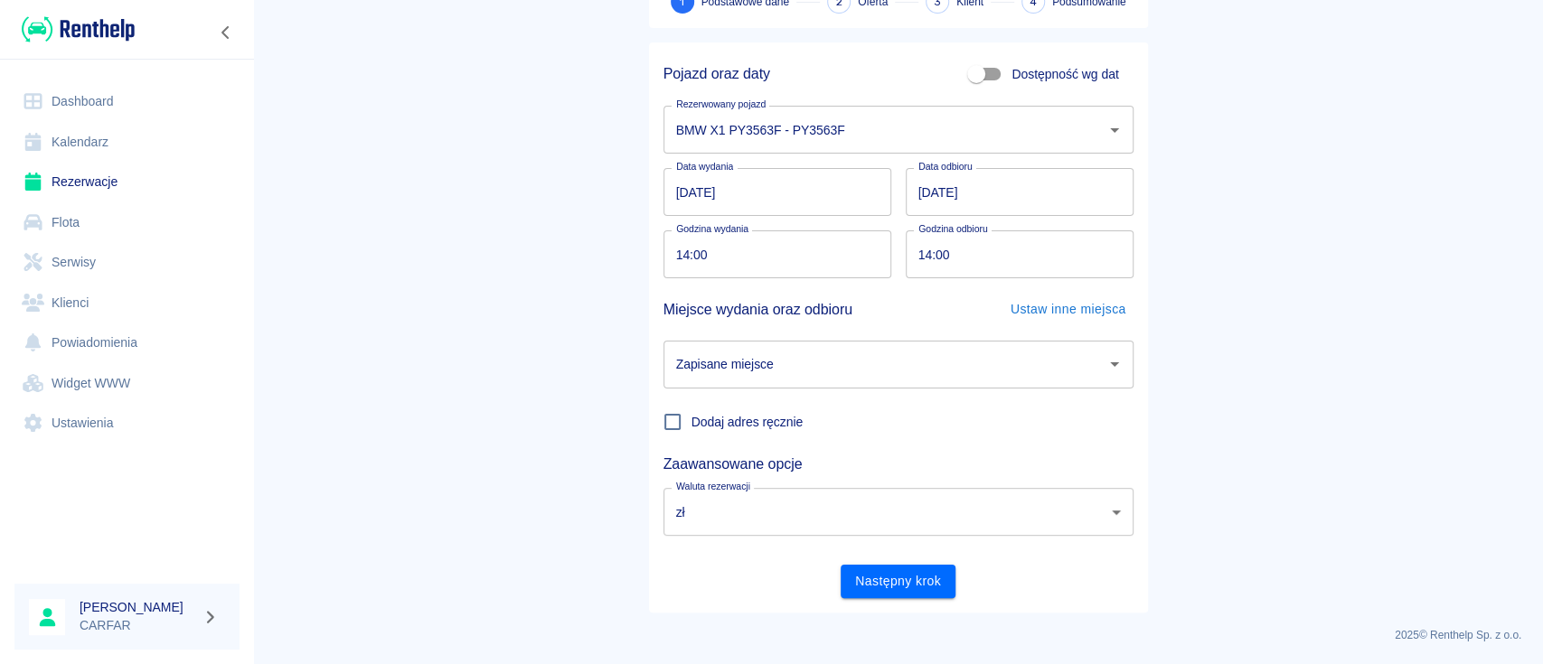
click at [785, 359] on input "Zapisane miejsce" at bounding box center [885, 365] width 427 height 32
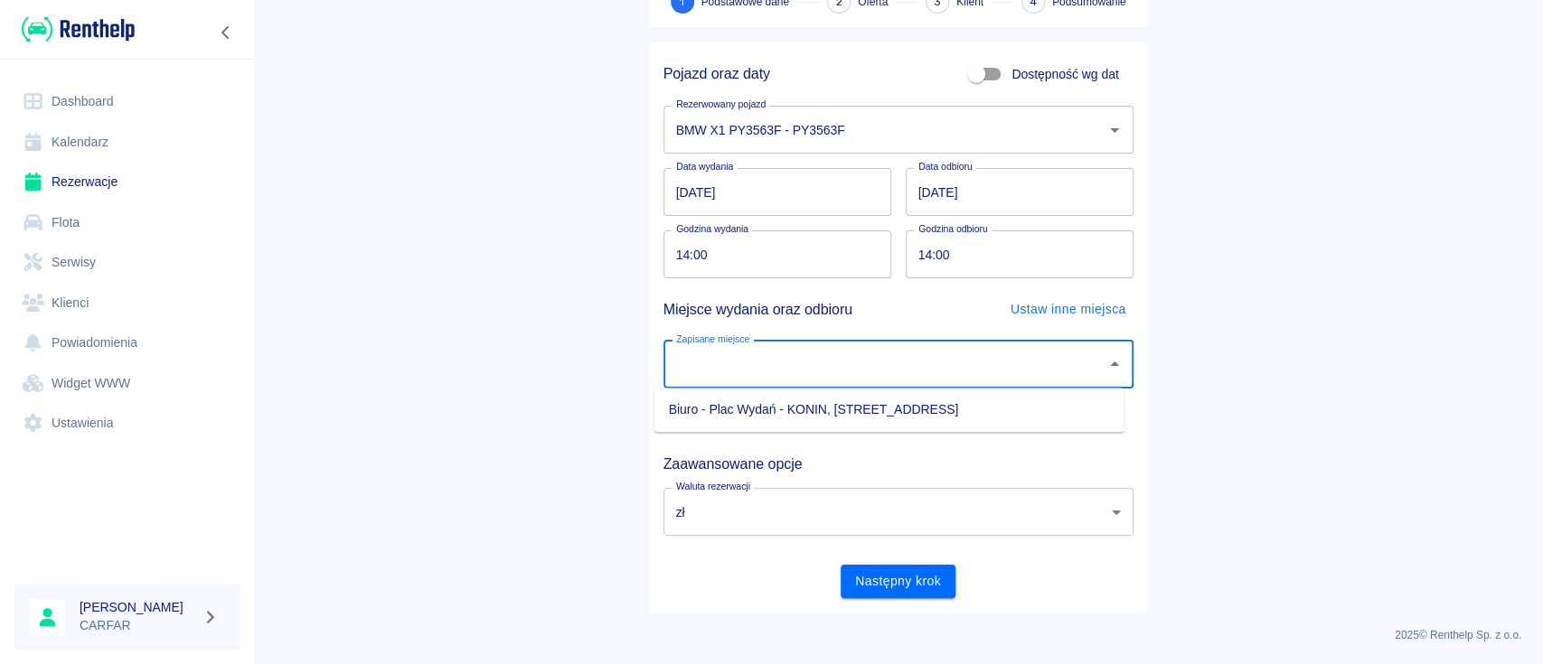
click at [770, 407] on li "Biuro - Plac Wydań - KONIN, [STREET_ADDRESS]" at bounding box center [889, 410] width 470 height 30
type input "Biuro - Plac Wydań - KONIN, [STREET_ADDRESS]"
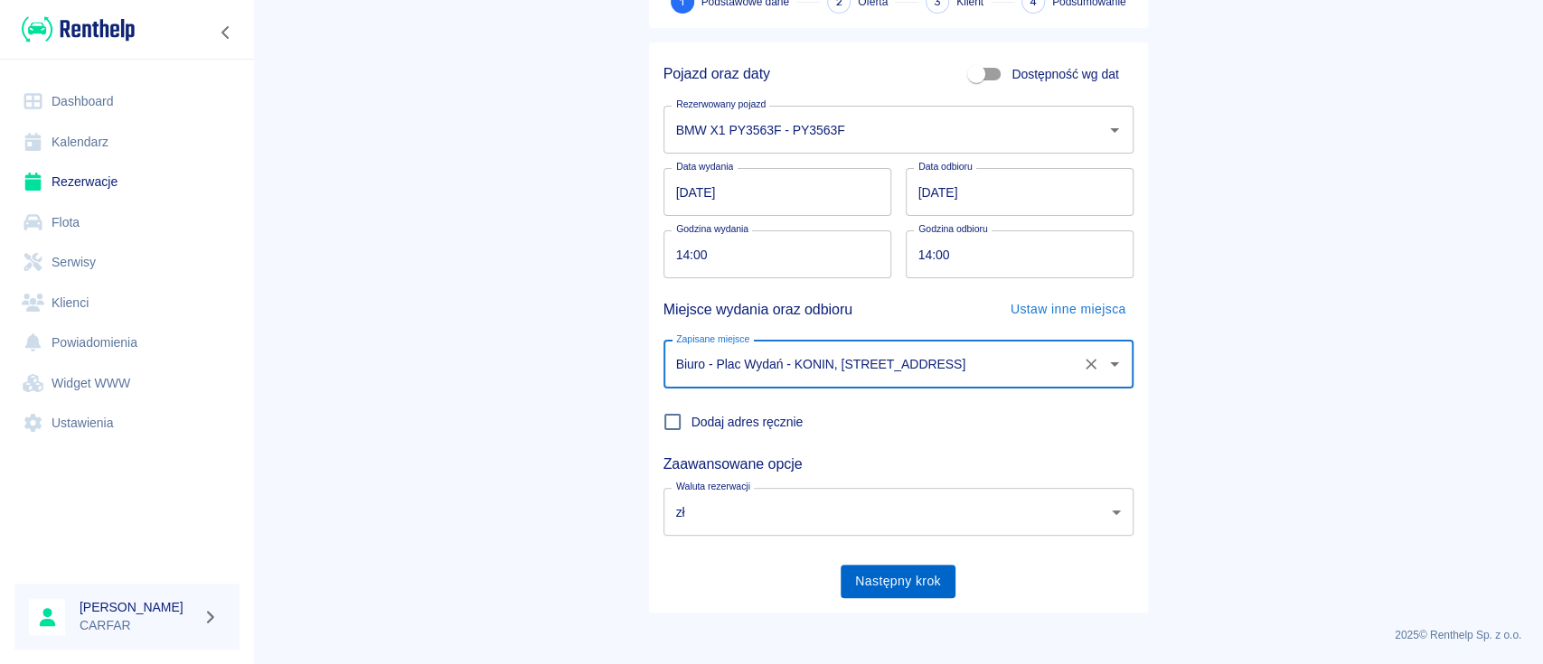
click at [883, 578] on button "Następny krok" at bounding box center [898, 581] width 115 height 33
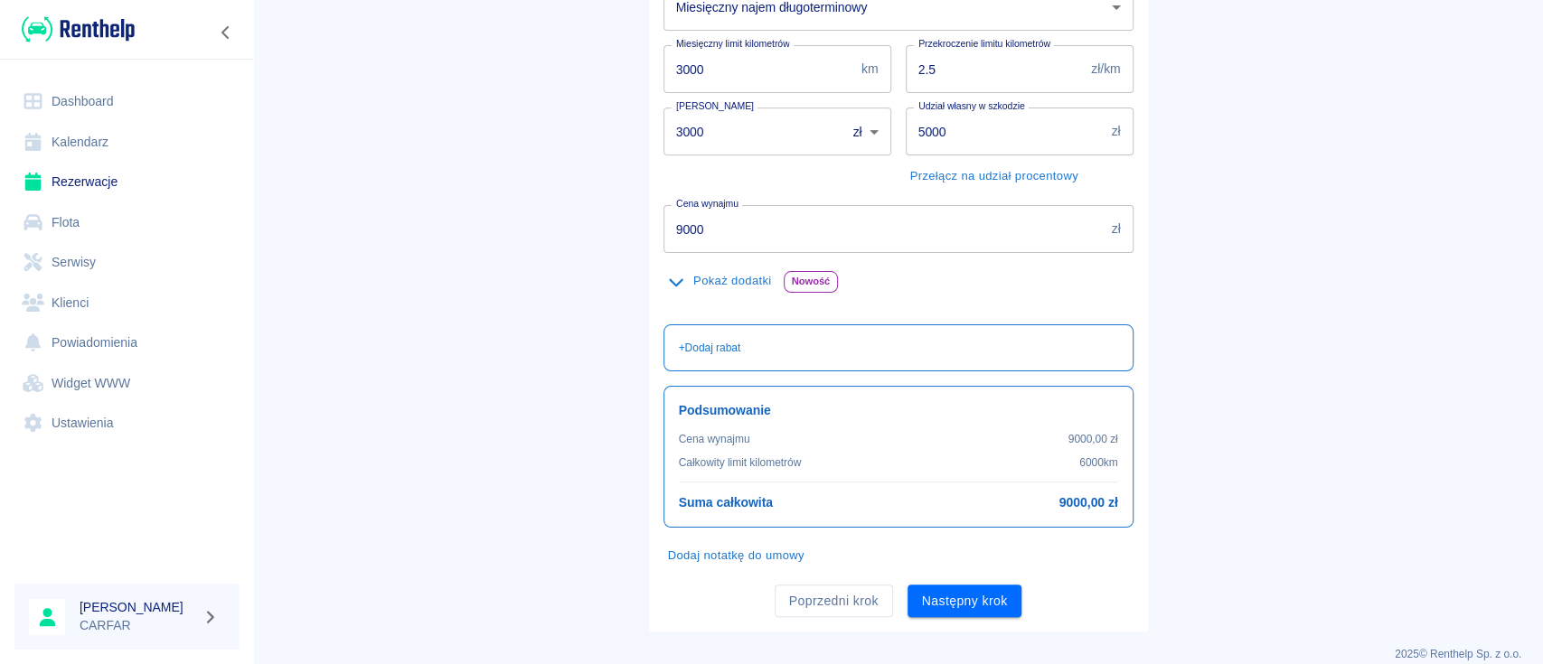
scroll to position [306, 0]
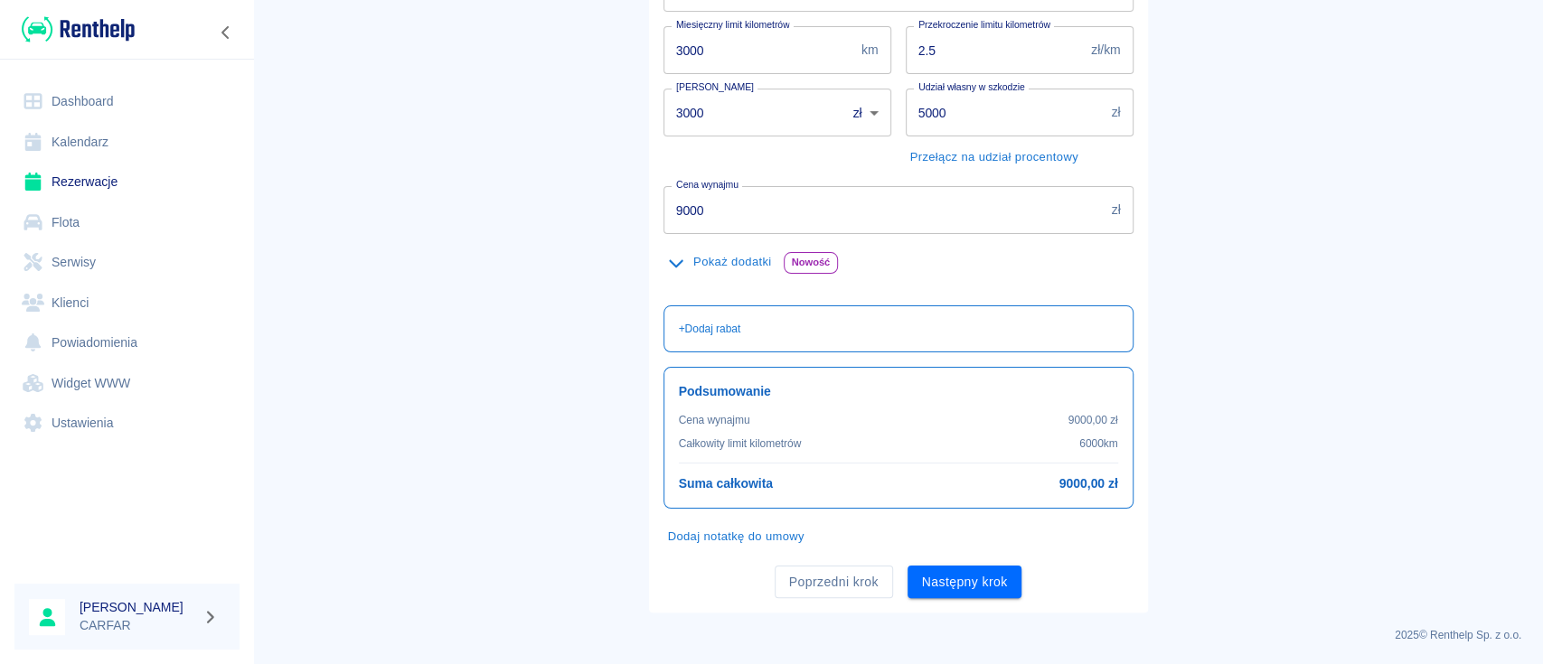
click at [669, 263] on icon "button" at bounding box center [676, 263] width 14 height 8
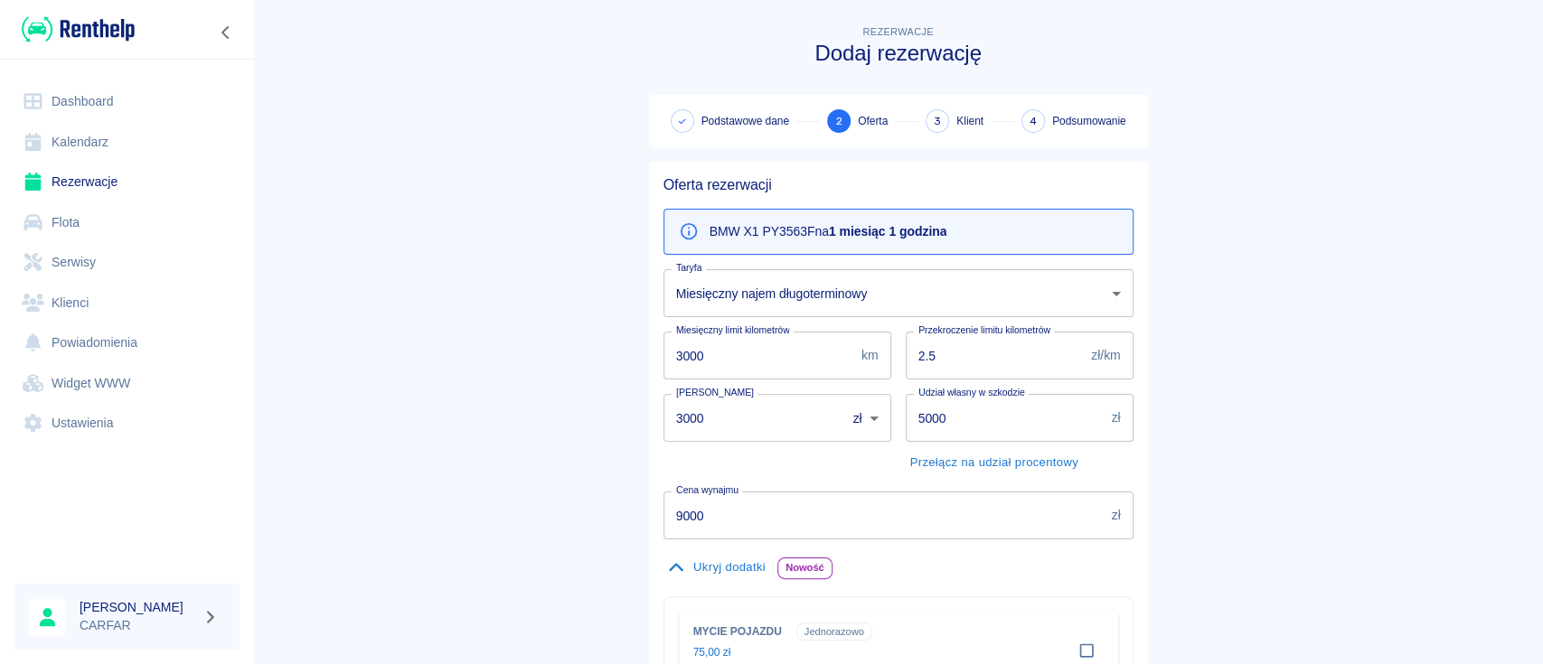
scroll to position [0, 0]
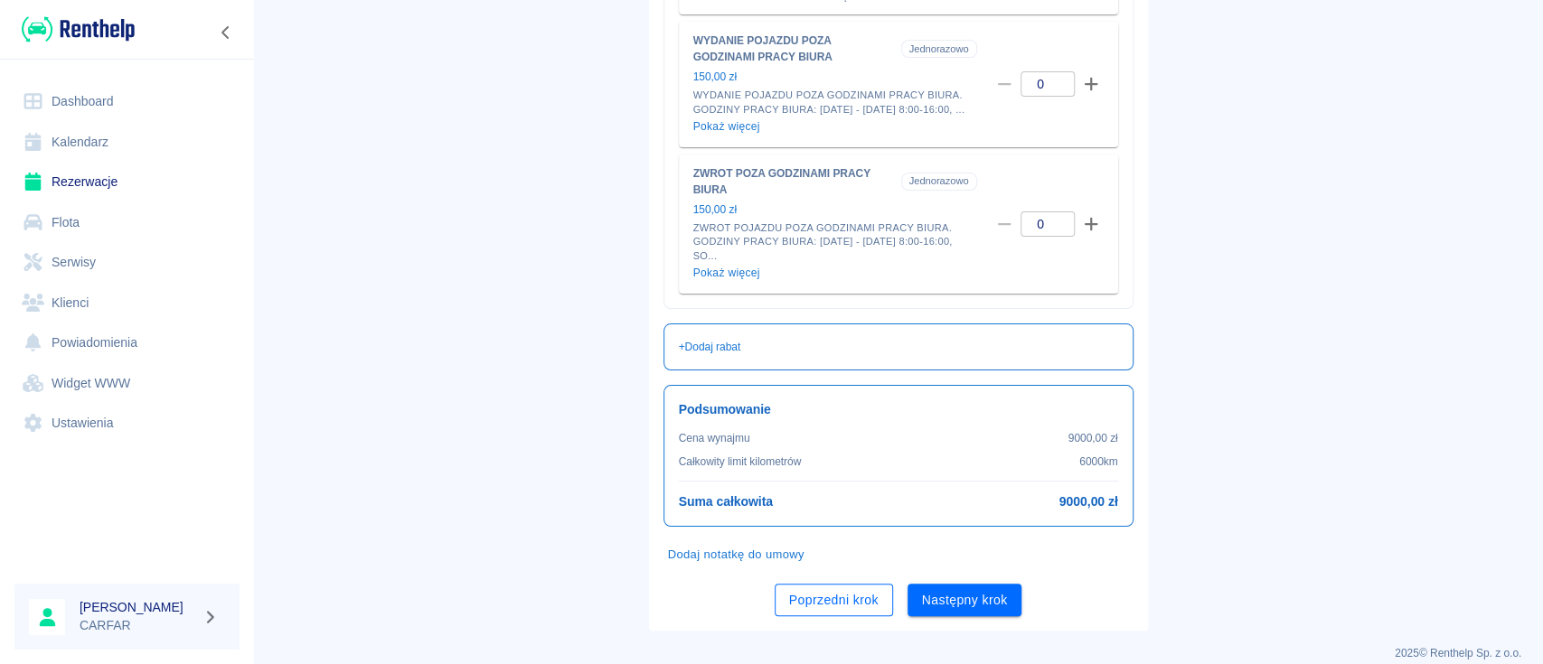
click at [842, 610] on button "Poprzedni krok" at bounding box center [834, 600] width 118 height 33
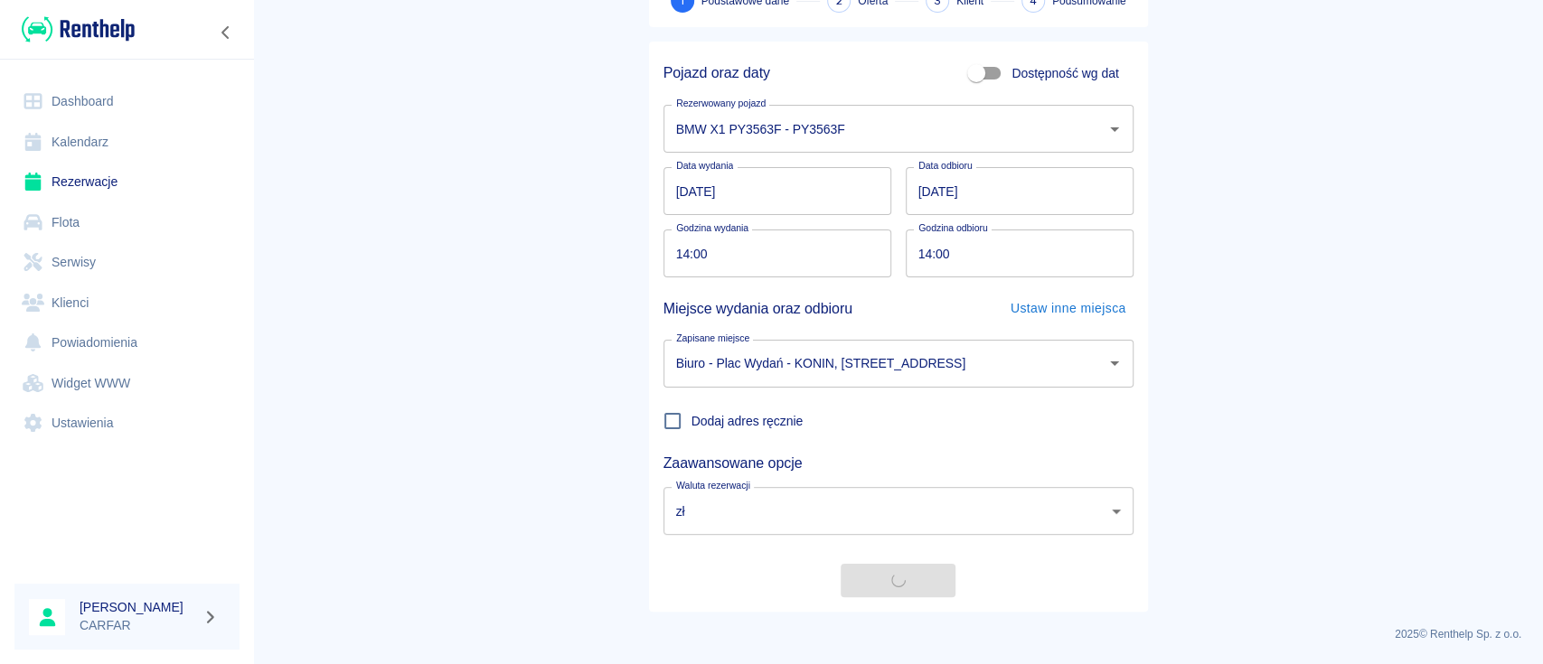
scroll to position [119, 0]
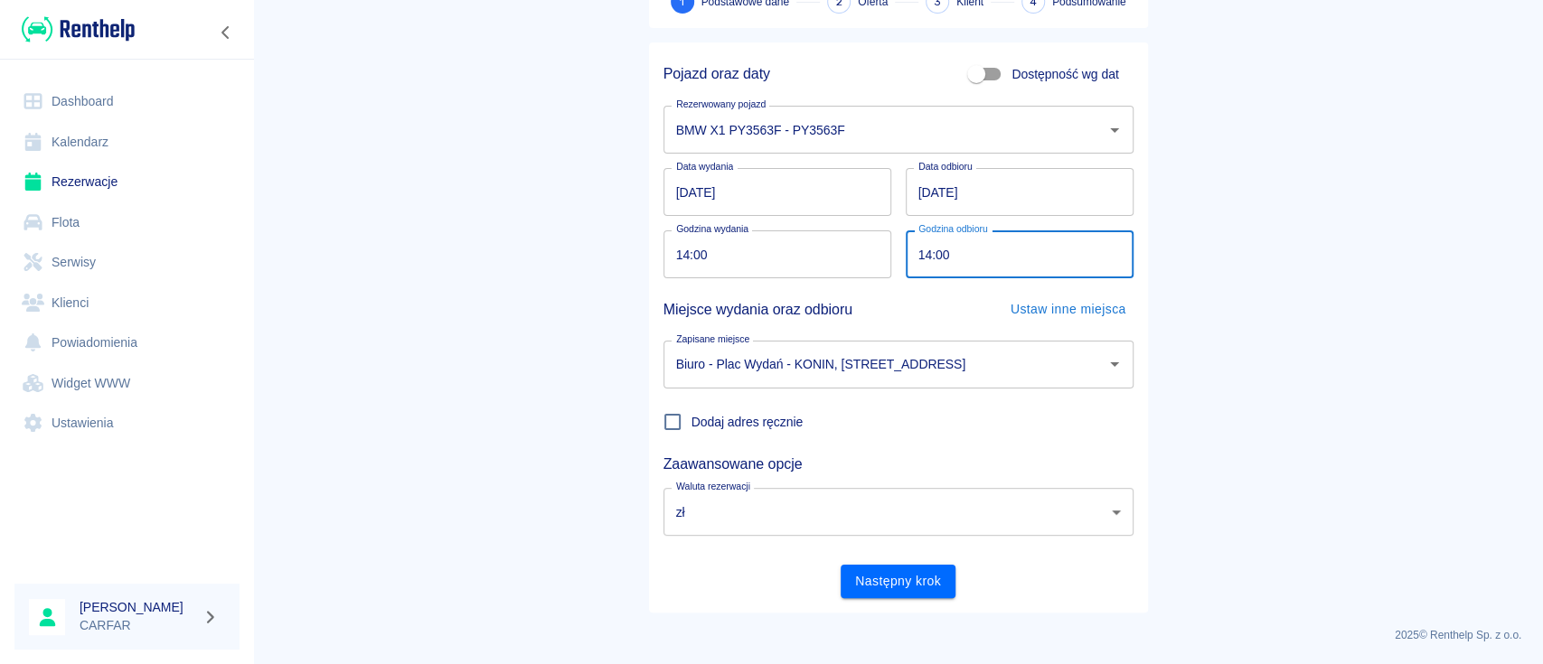
click at [968, 255] on input "14:00" at bounding box center [1013, 254] width 215 height 48
click at [912, 186] on input "07.11.2025" at bounding box center [1020, 192] width 228 height 48
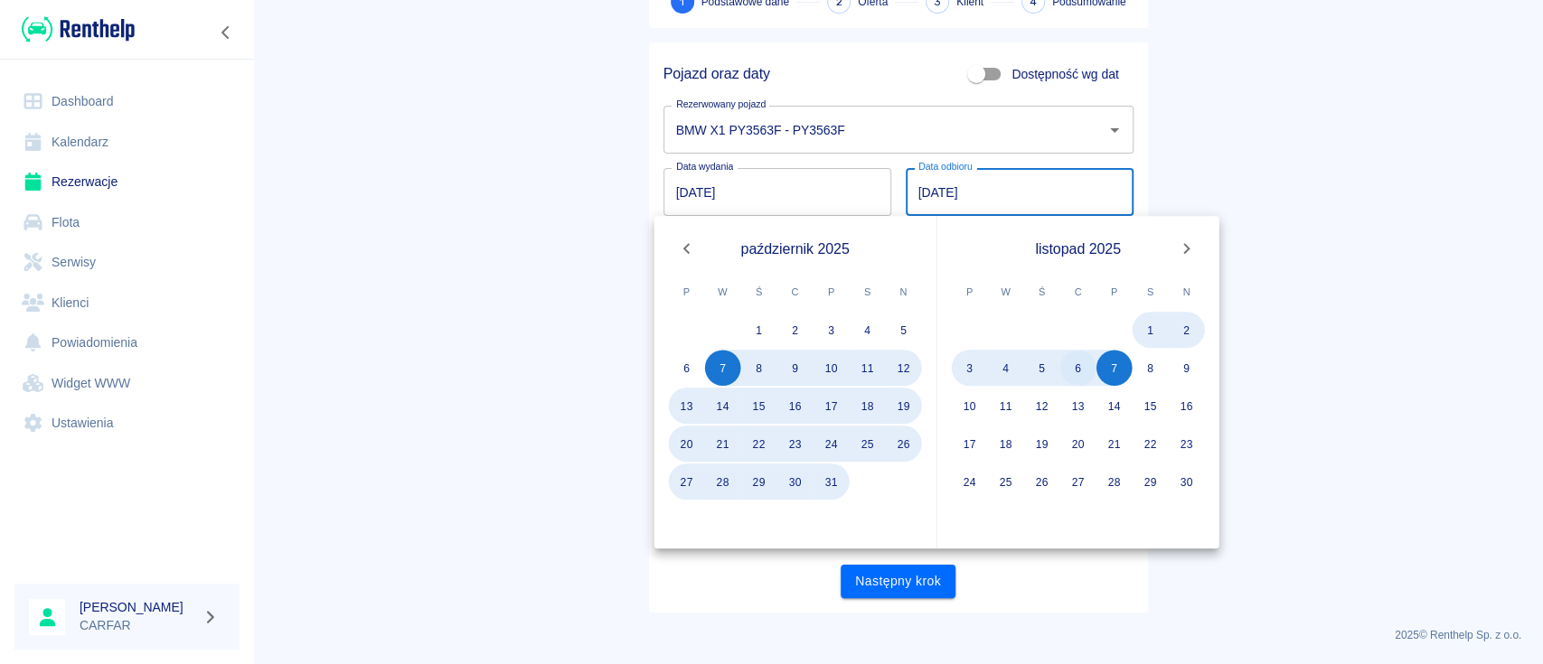
click at [1072, 367] on button "6" at bounding box center [1078, 368] width 36 height 36
type input "06.11.2025"
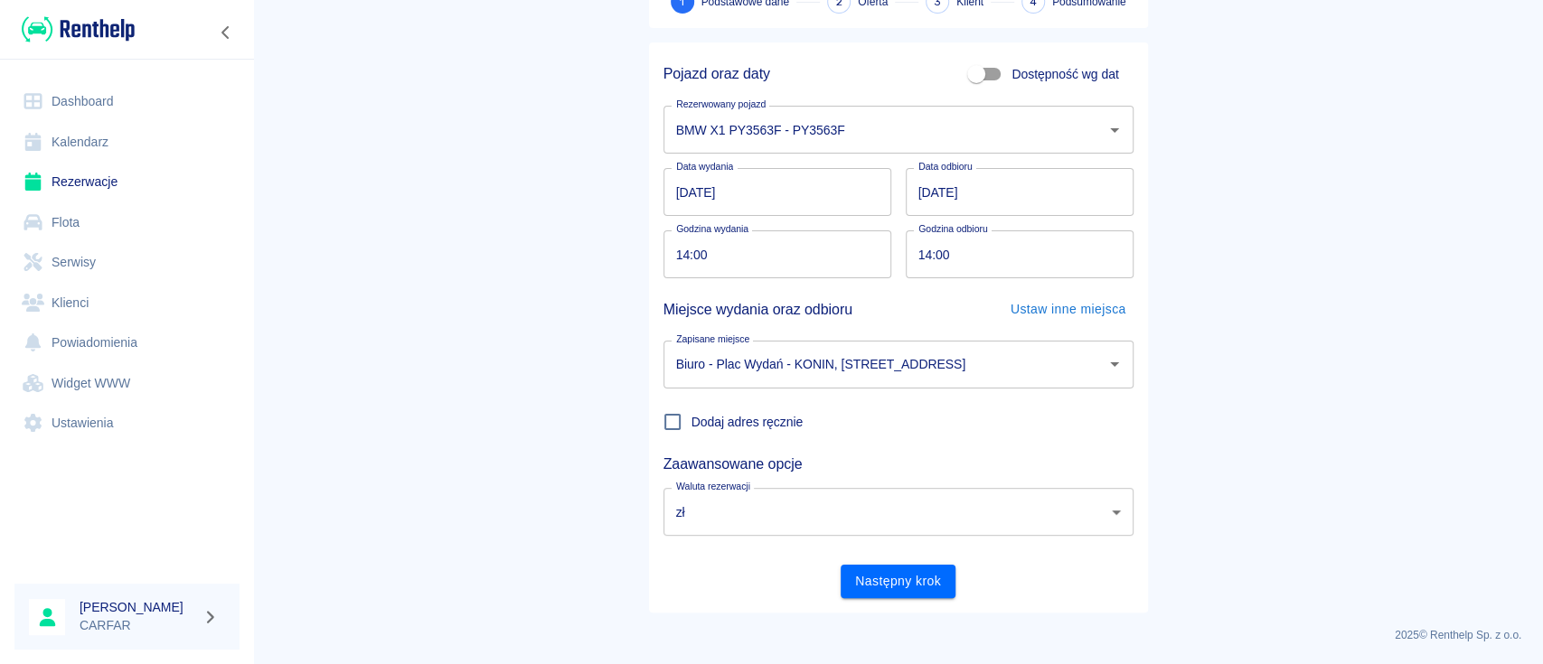
click at [889, 587] on button "Następny krok" at bounding box center [898, 581] width 115 height 33
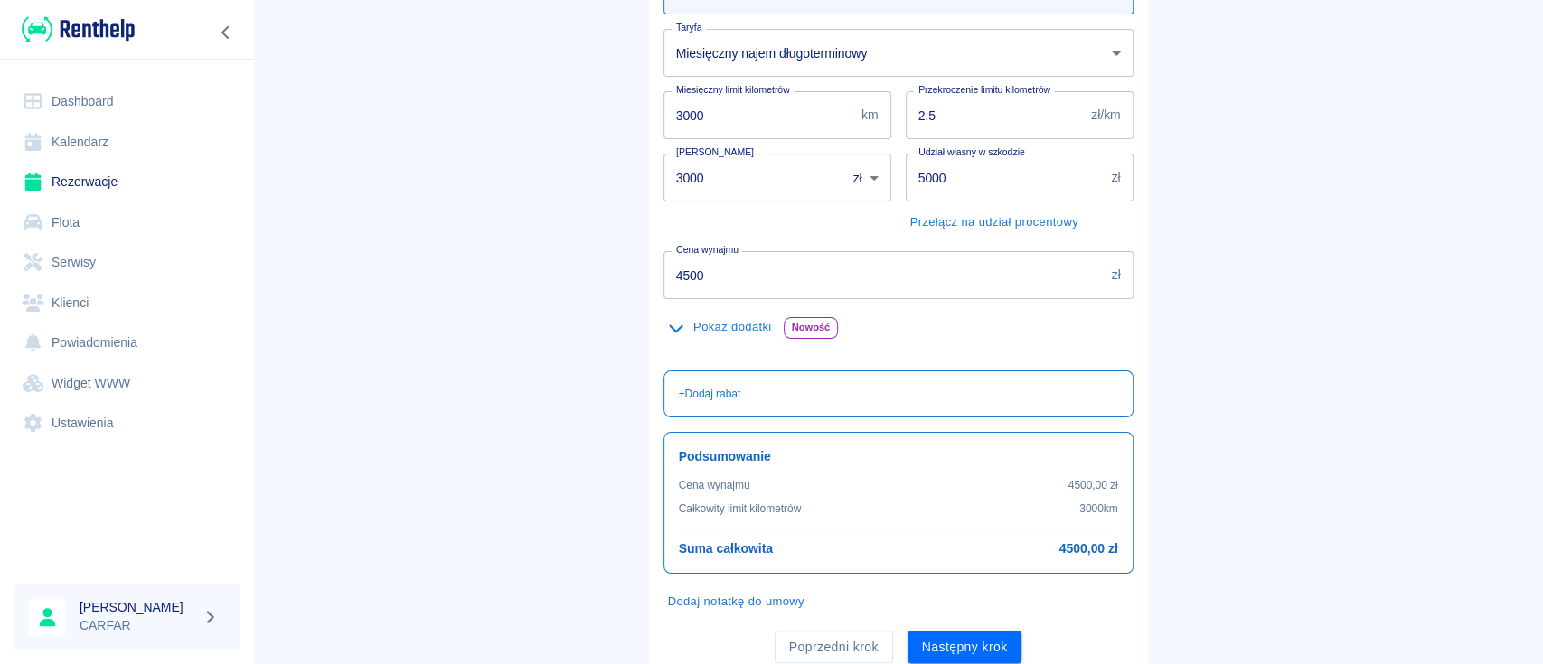
scroll to position [306, 0]
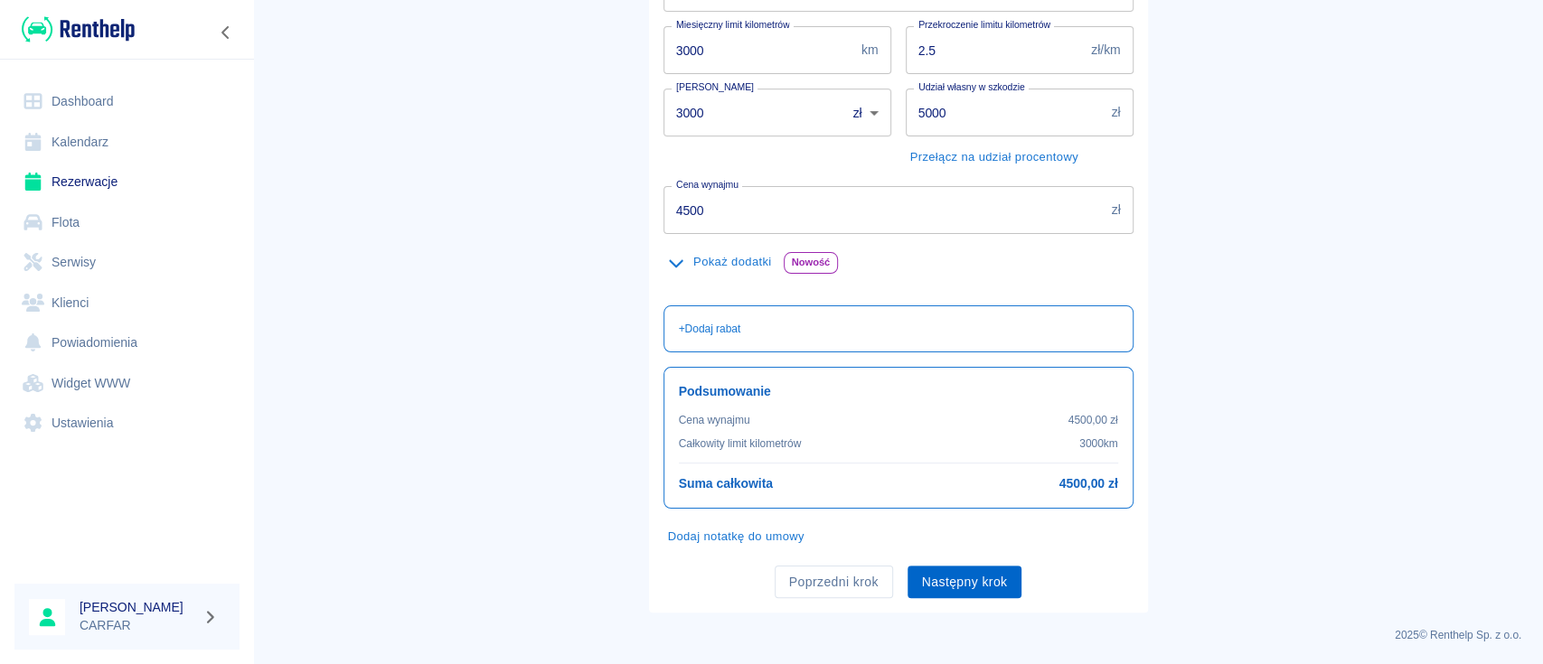
click at [980, 582] on button "Następny krok" at bounding box center [965, 582] width 115 height 33
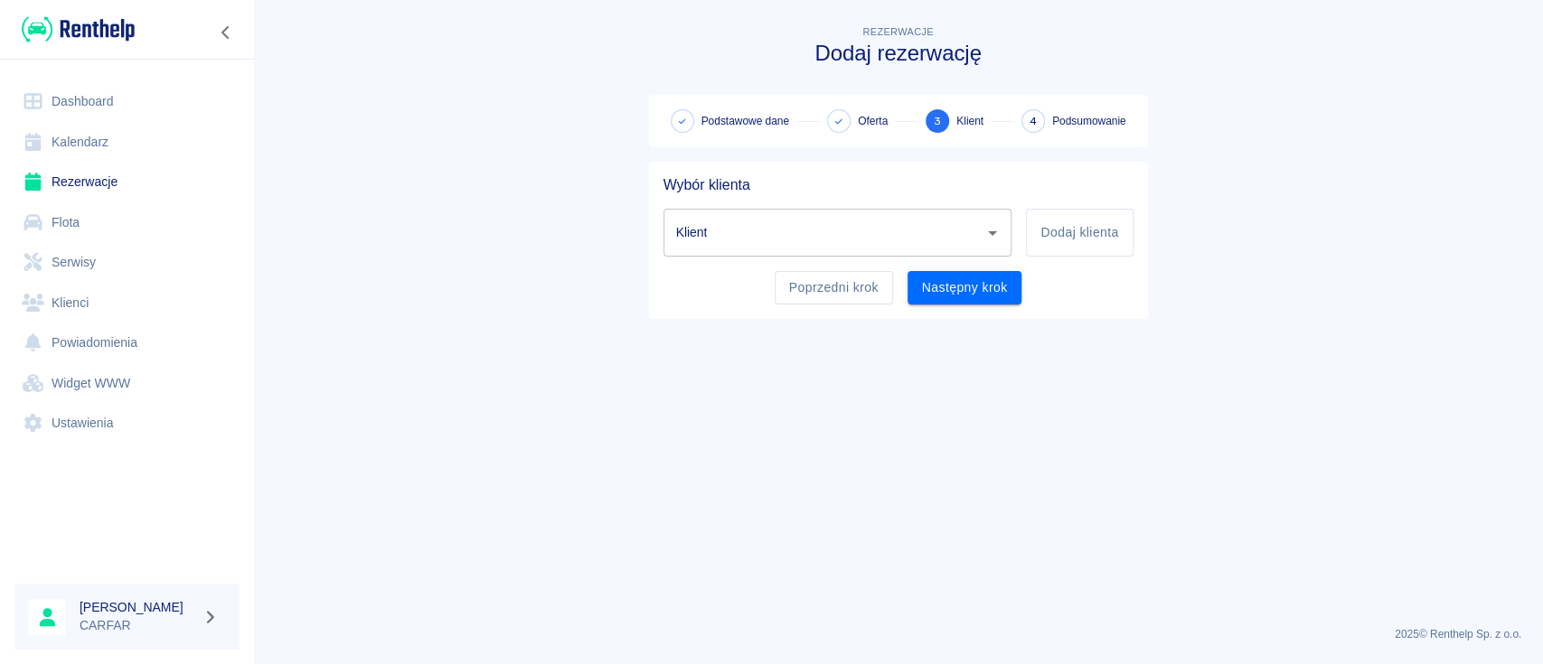
click at [929, 228] on input "Klient" at bounding box center [825, 233] width 306 height 32
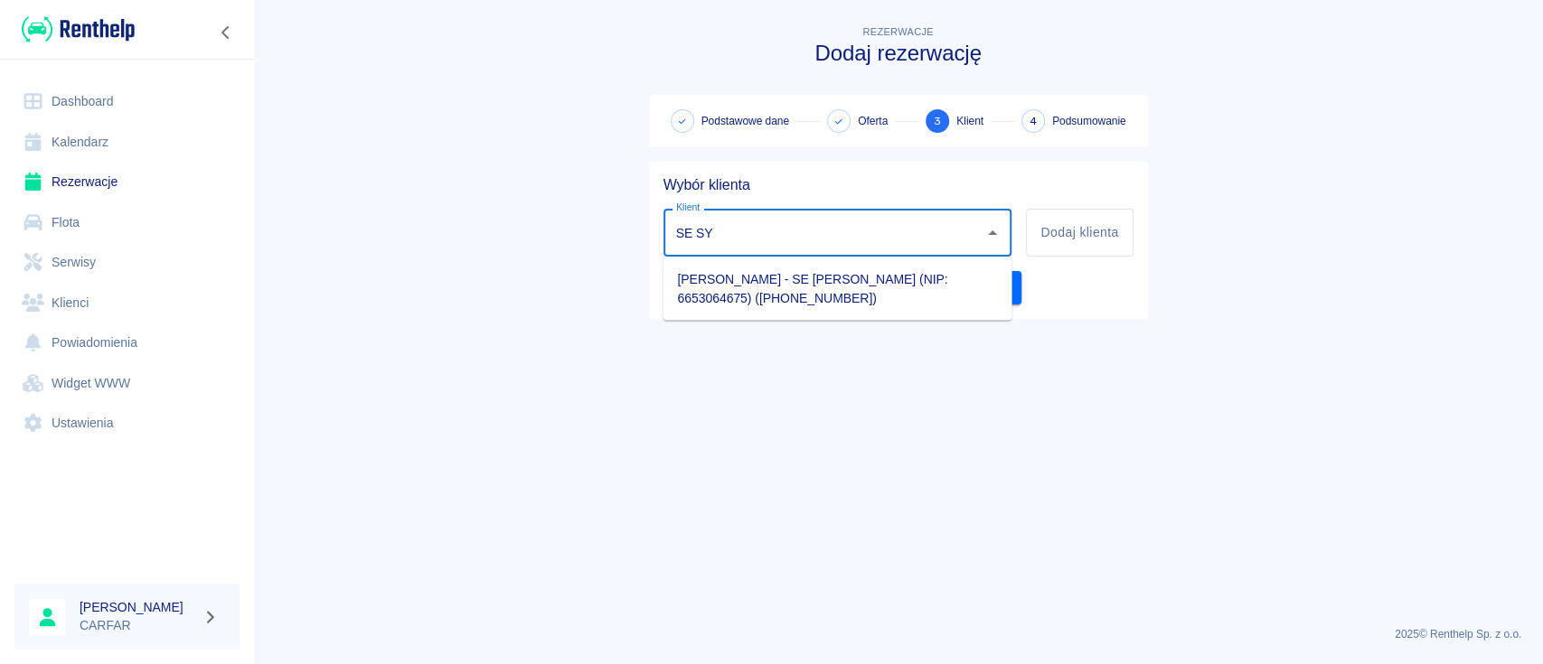
click at [885, 285] on li "SYLWIA ETYNKOWSKA - SE Sylwia Alicja Etynkowska (NIP: 6653064675) (+48609155586)" at bounding box center [837, 288] width 349 height 49
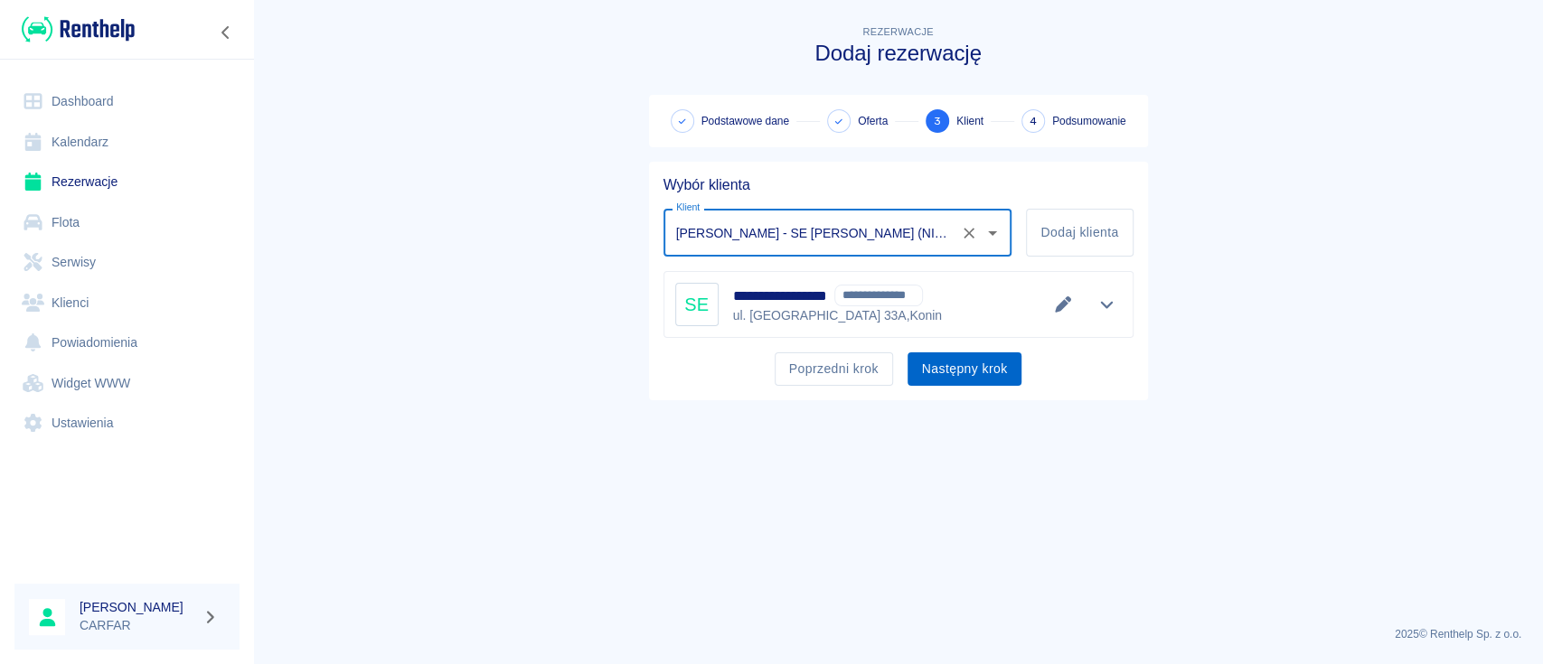
type input "SYLWIA ETYNKOWSKA - SE Sylwia Alicja Etynkowska (NIP: 6653064675) (+48609155586)"
click at [968, 360] on button "Następny krok" at bounding box center [965, 369] width 115 height 33
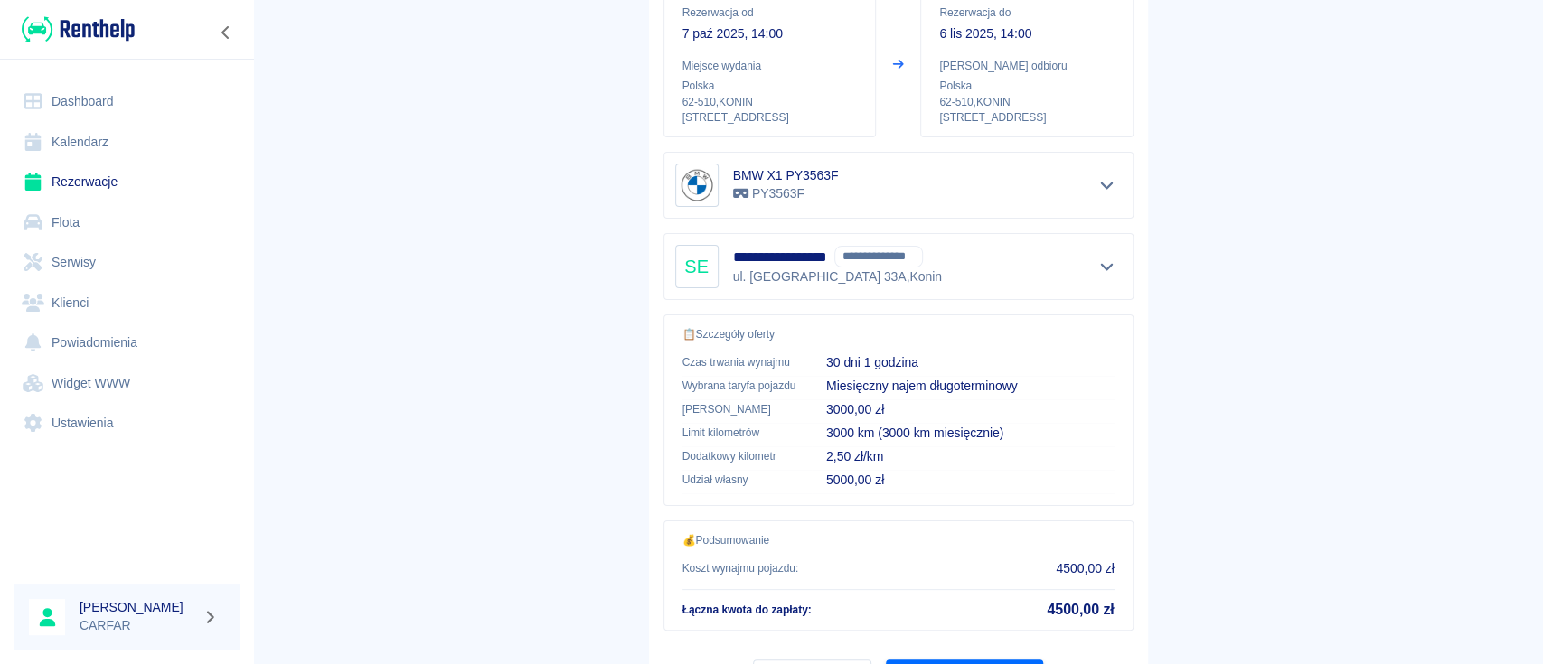
scroll to position [309, 0]
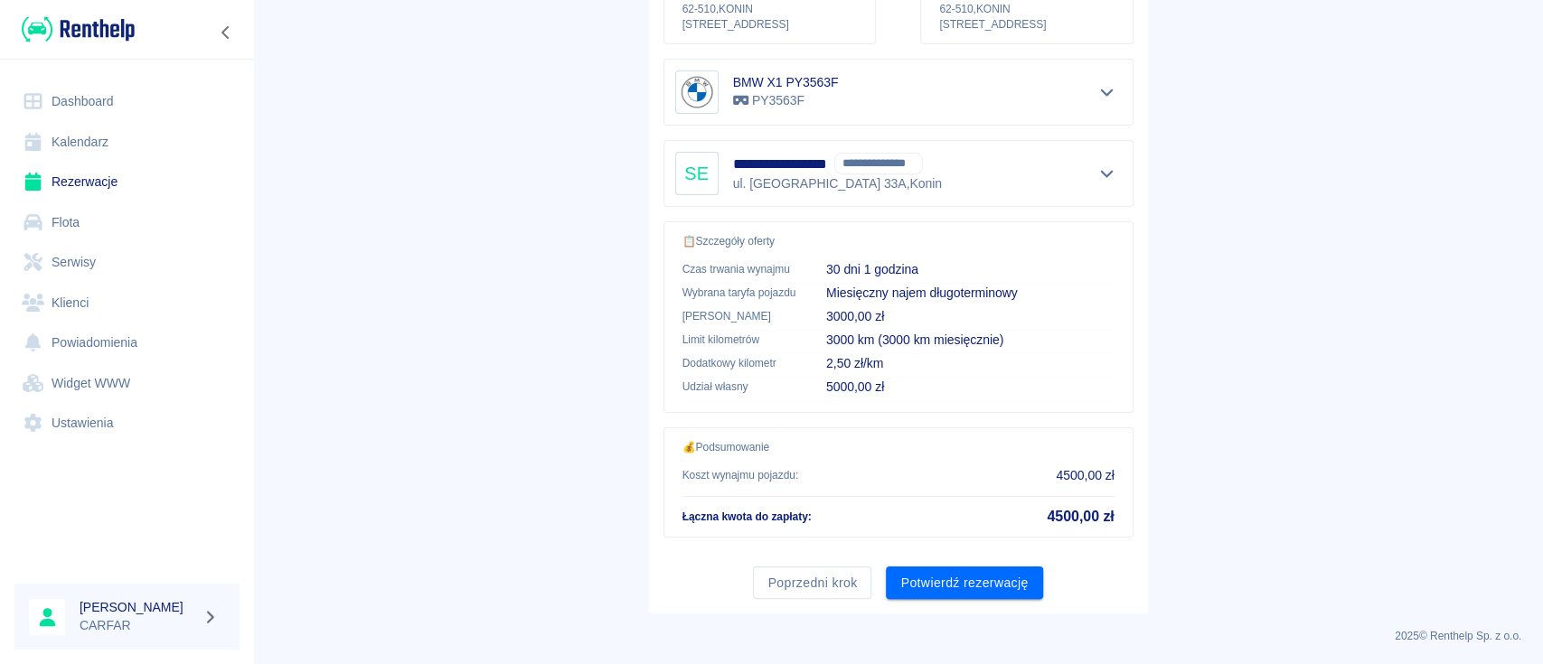
click at [985, 575] on button "Potwierdź rezerwację" at bounding box center [964, 583] width 156 height 33
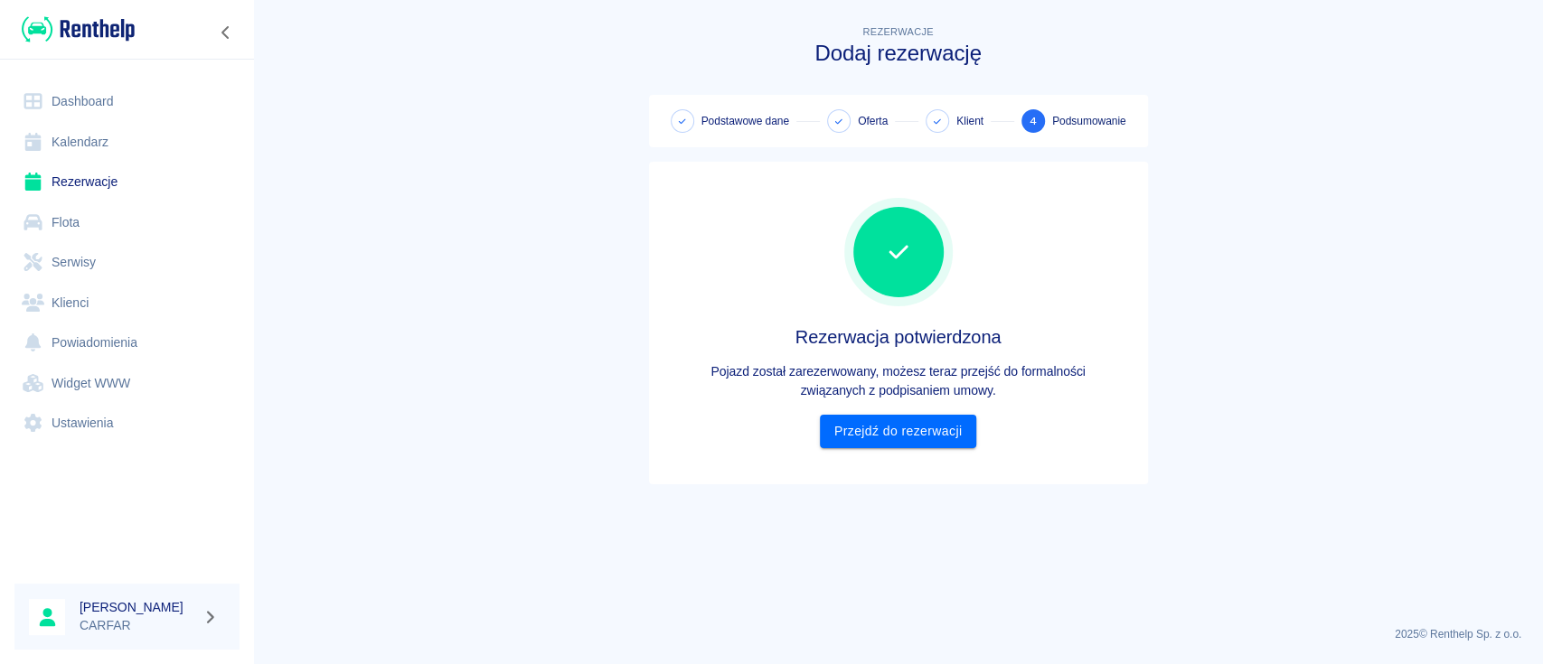
scroll to position [0, 0]
click at [932, 428] on link "Przejdź do rezerwacji" at bounding box center [898, 431] width 156 height 33
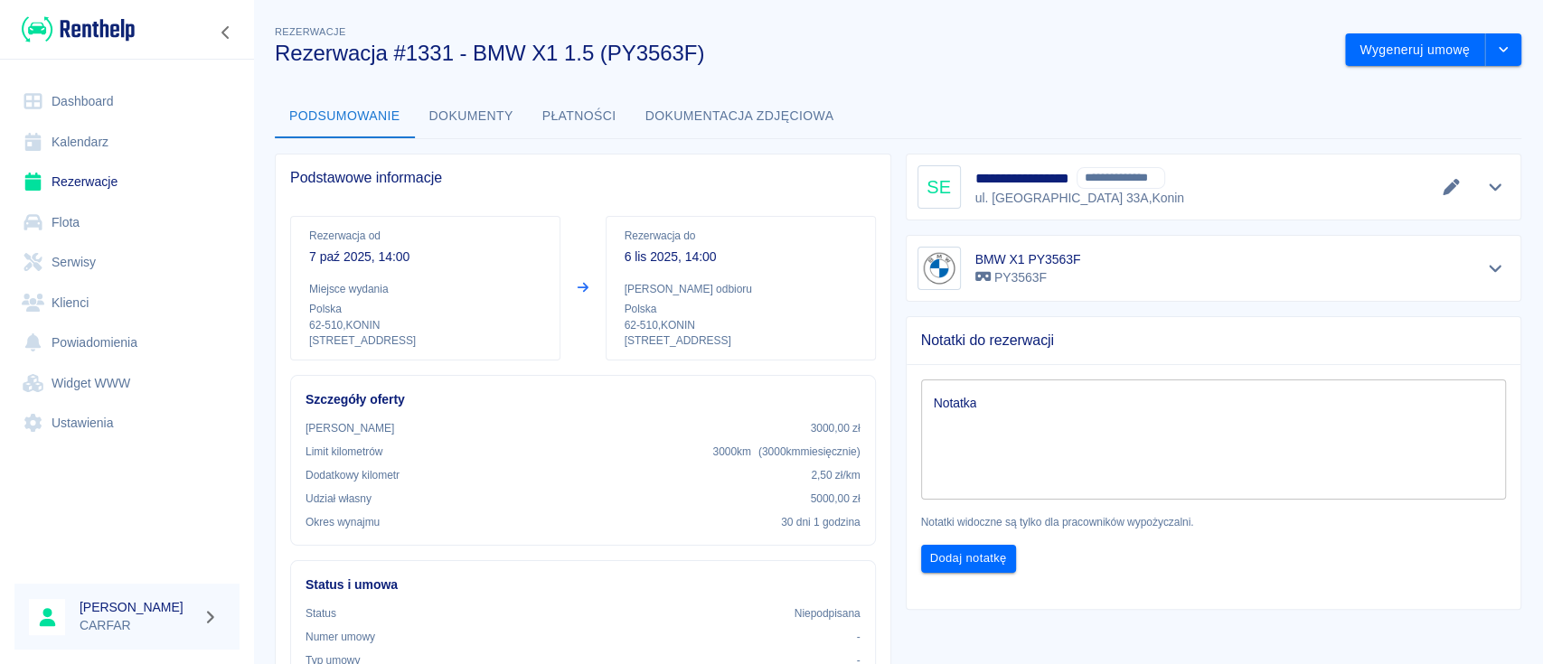
click at [33, 96] on icon at bounding box center [33, 102] width 18 height 16
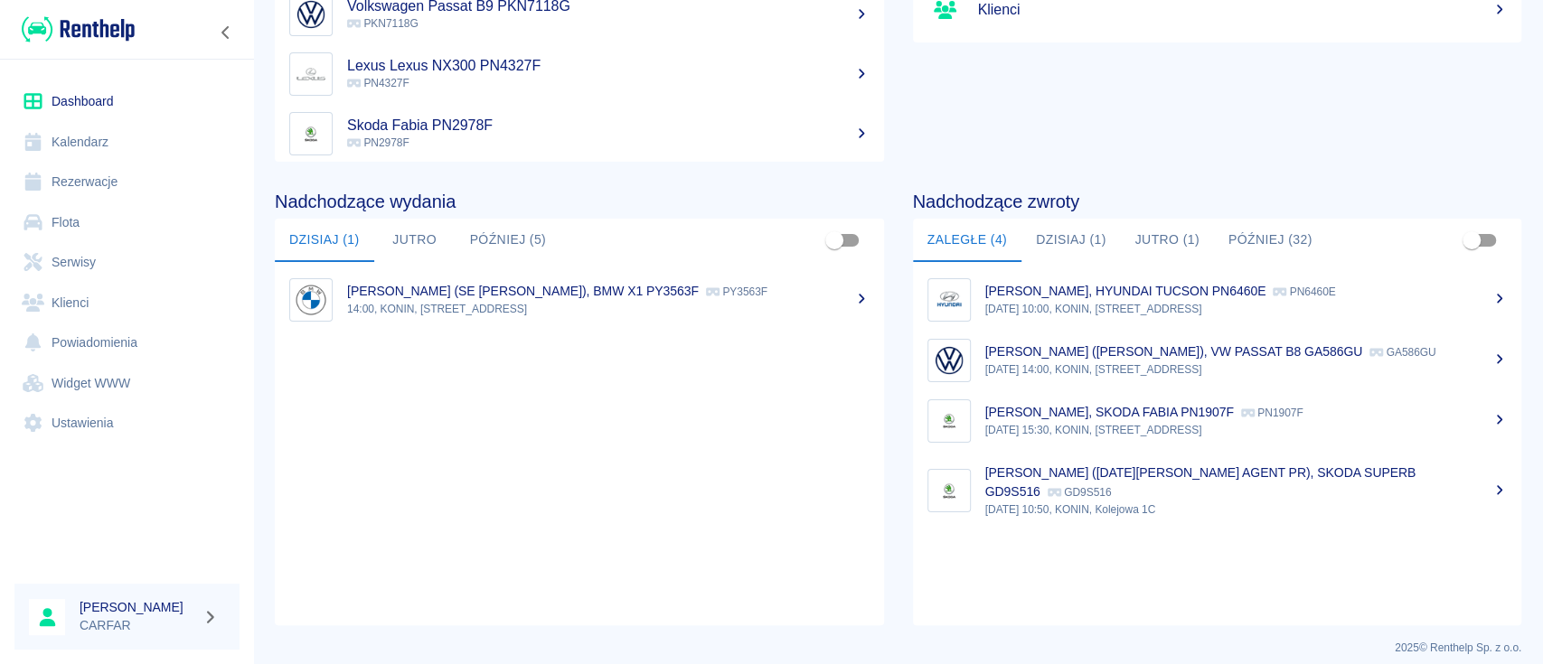
scroll to position [277, 0]
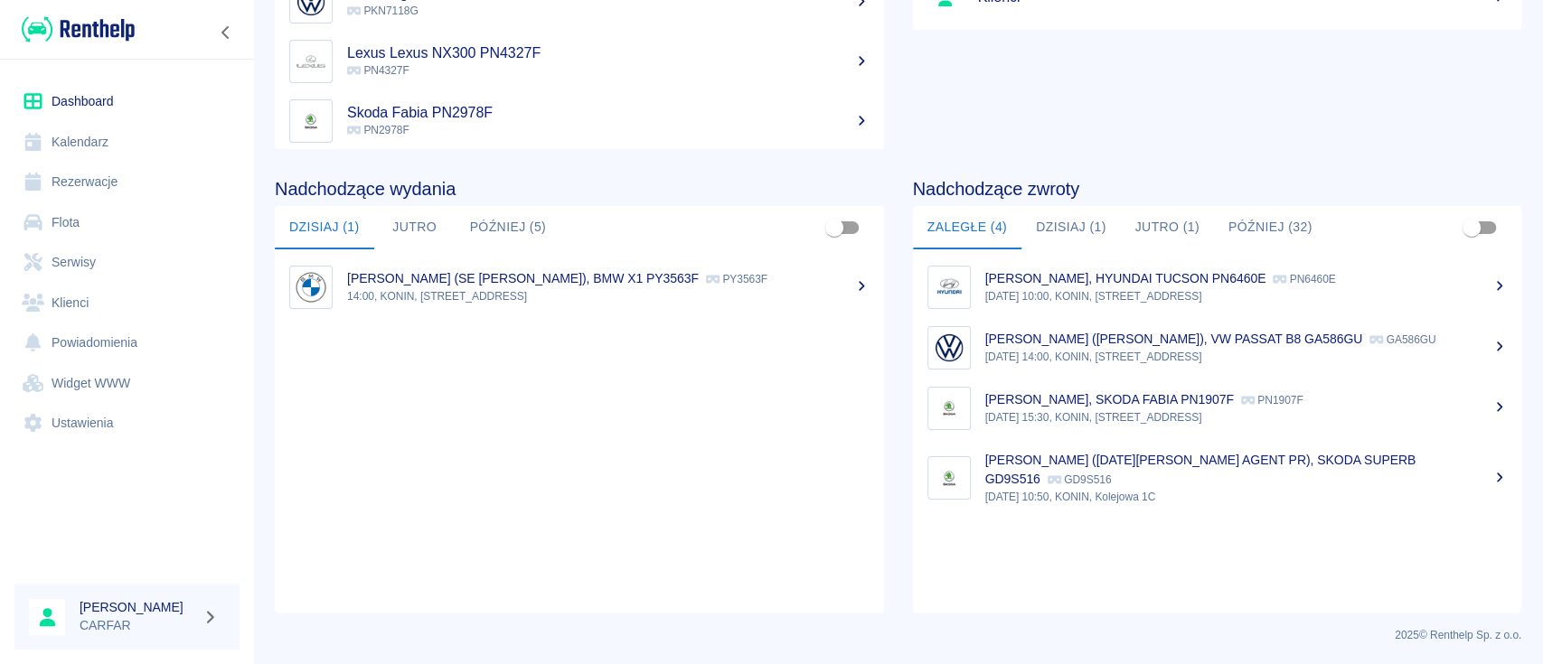
click at [1067, 223] on button "Dzisiaj (1)" at bounding box center [1070, 227] width 99 height 43
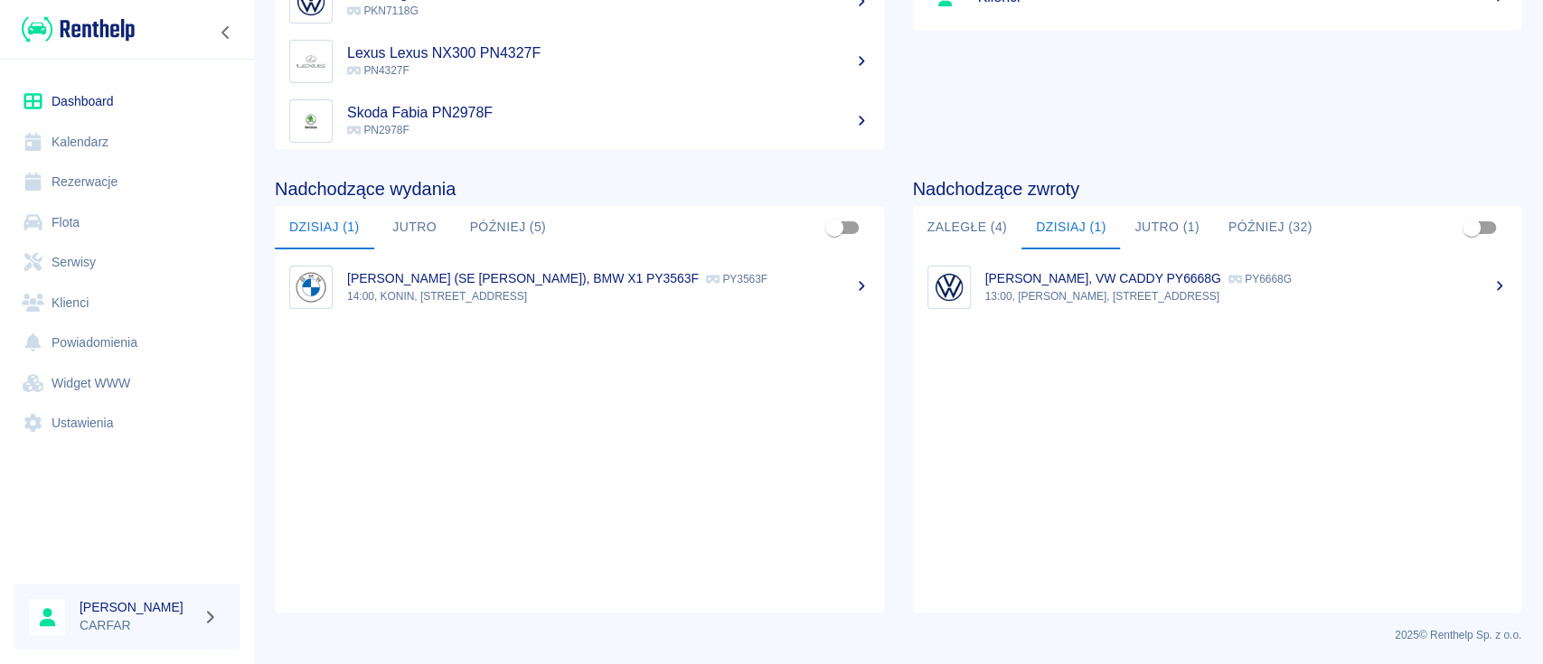
click at [1169, 221] on button "Jutro (1)" at bounding box center [1166, 227] width 93 height 43
click at [1251, 206] on button "Później (32)" at bounding box center [1270, 227] width 113 height 43
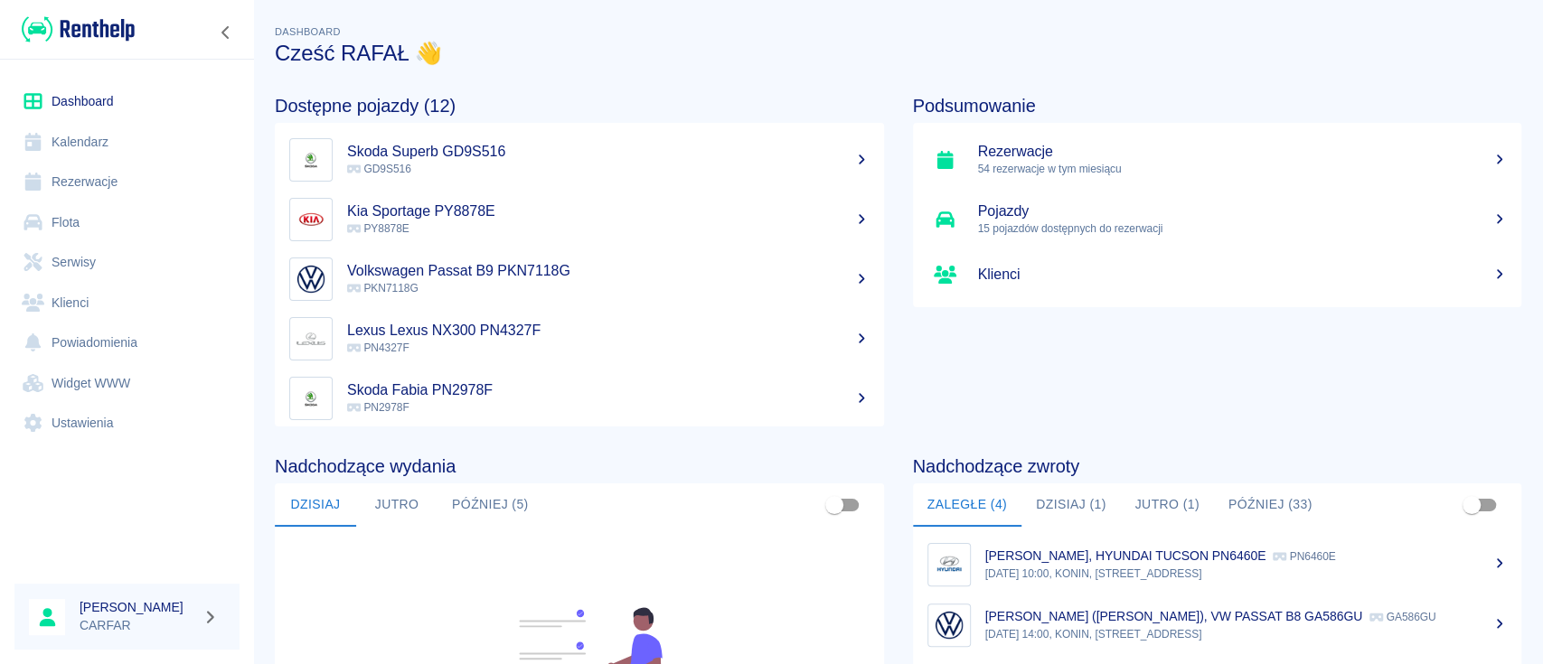
click at [99, 215] on link "Flota" at bounding box center [126, 222] width 225 height 41
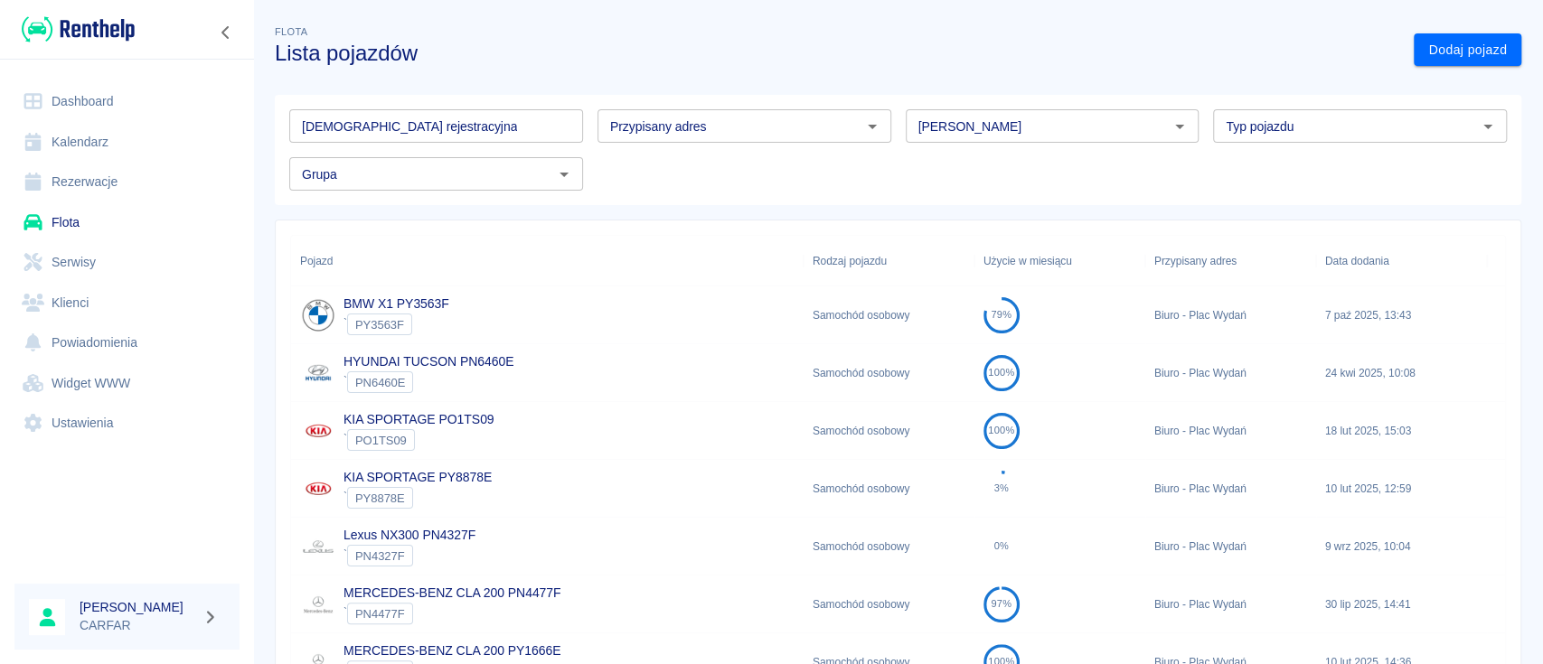
click at [962, 137] on div "[PERSON_NAME]" at bounding box center [1053, 125] width 294 height 33
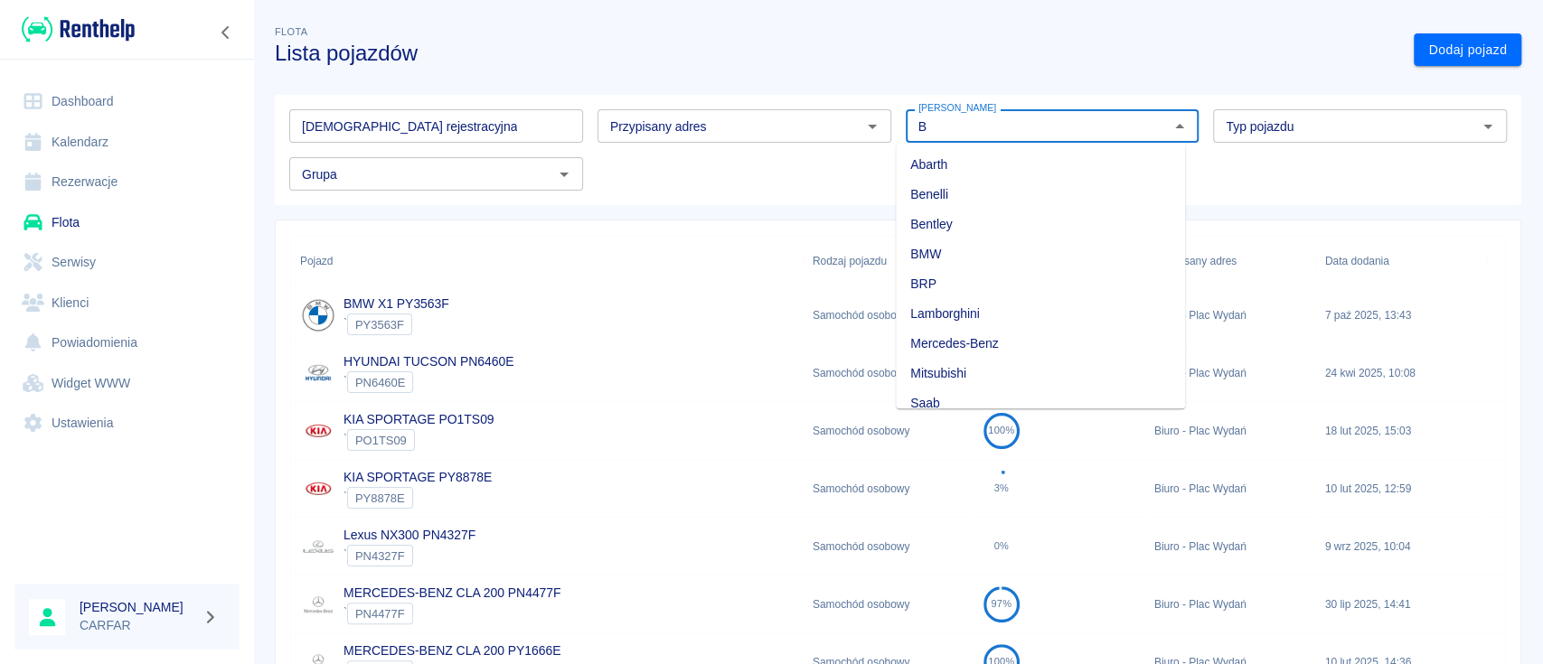
click at [969, 257] on li "BMW" at bounding box center [1040, 255] width 289 height 30
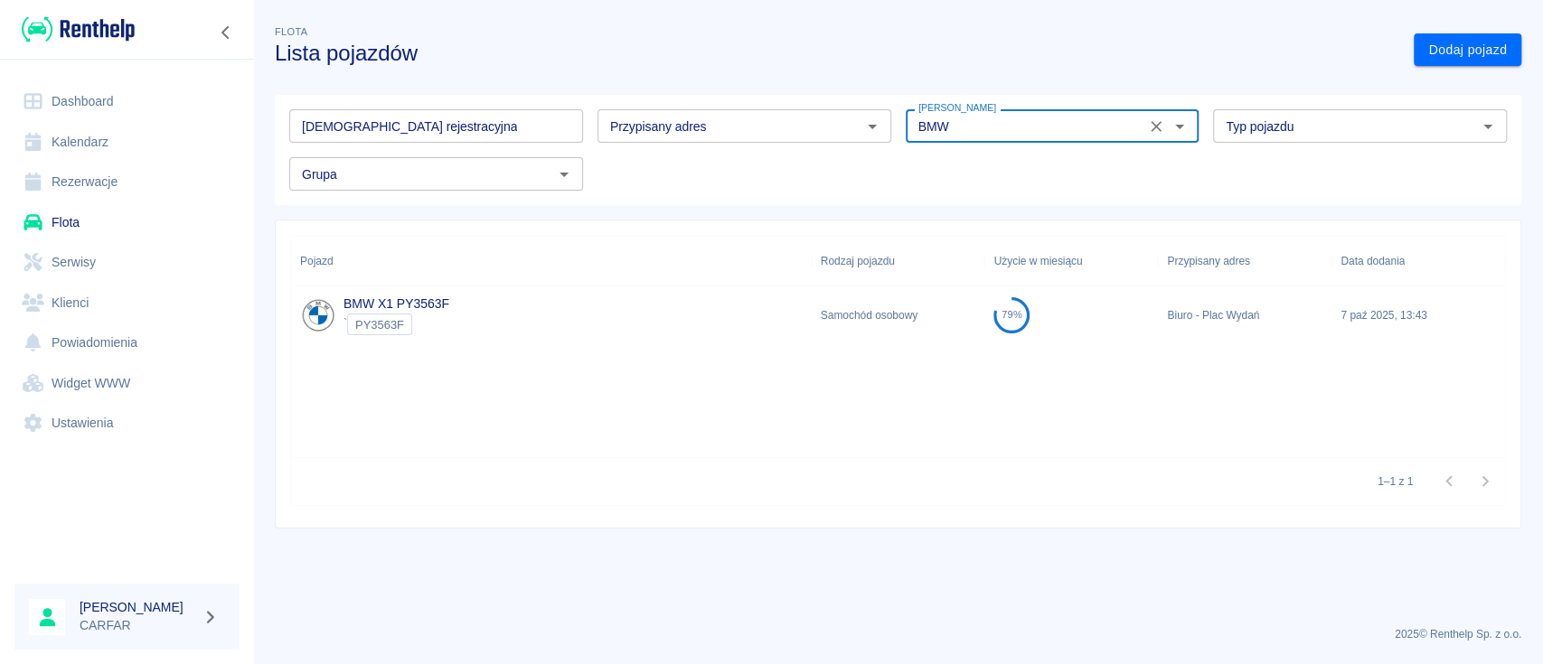
type input "BMW"
click at [680, 325] on div "BMW X1 PY3563F ` PY3563F" at bounding box center [551, 316] width 521 height 58
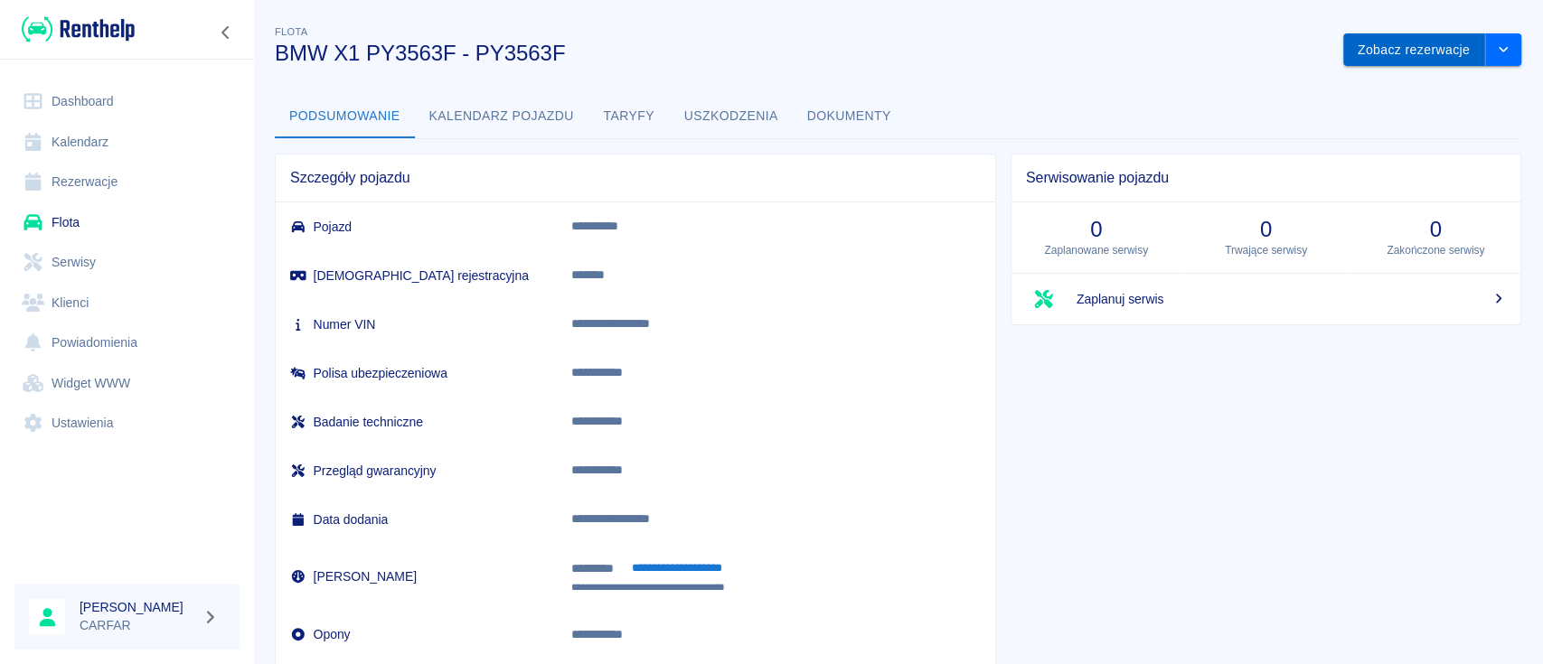
click at [1425, 61] on button "Zobacz rezerwacje" at bounding box center [1414, 49] width 142 height 33
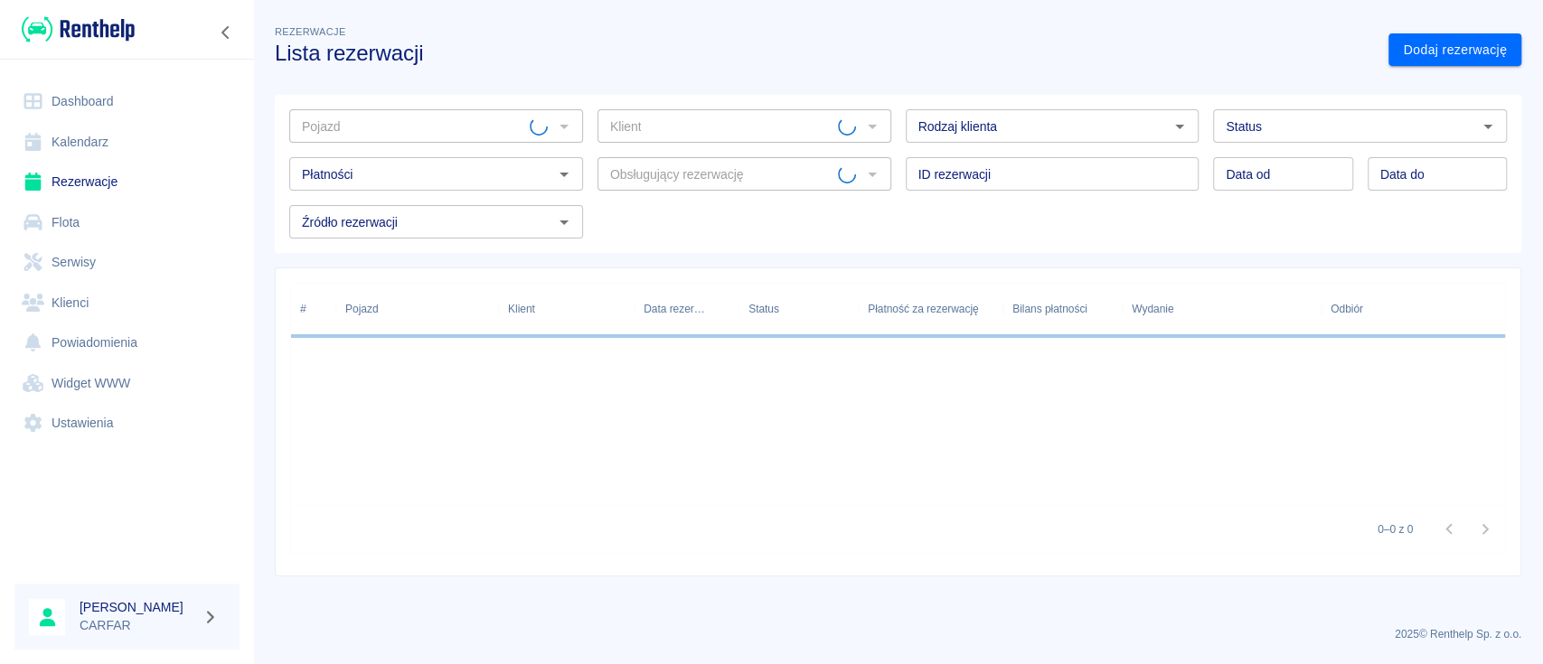
type input "BMW X1 PY3563F - PY3563F"
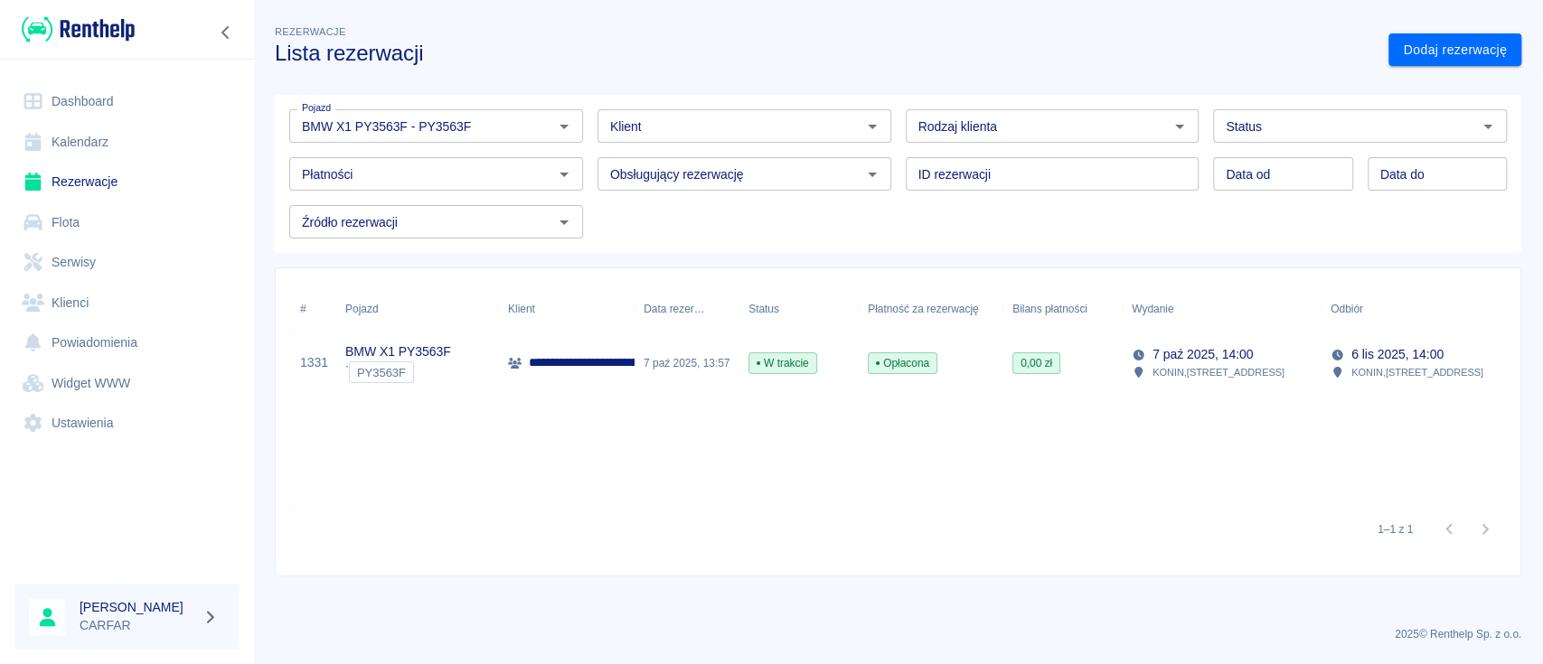
click at [1147, 364] on div "KONIN , [STREET_ADDRESS]" at bounding box center [1208, 372] width 153 height 16
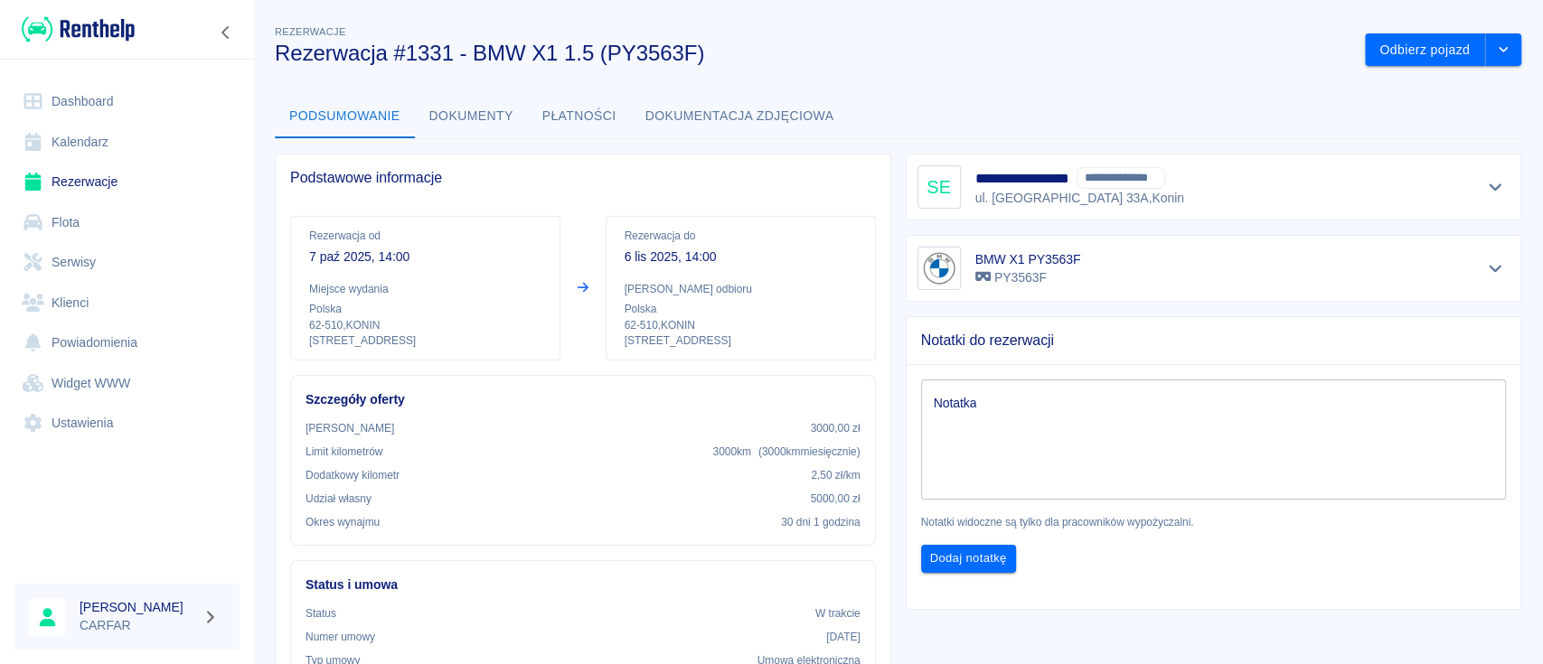
click at [1149, 407] on textarea "Notatka" at bounding box center [1214, 440] width 560 height 90
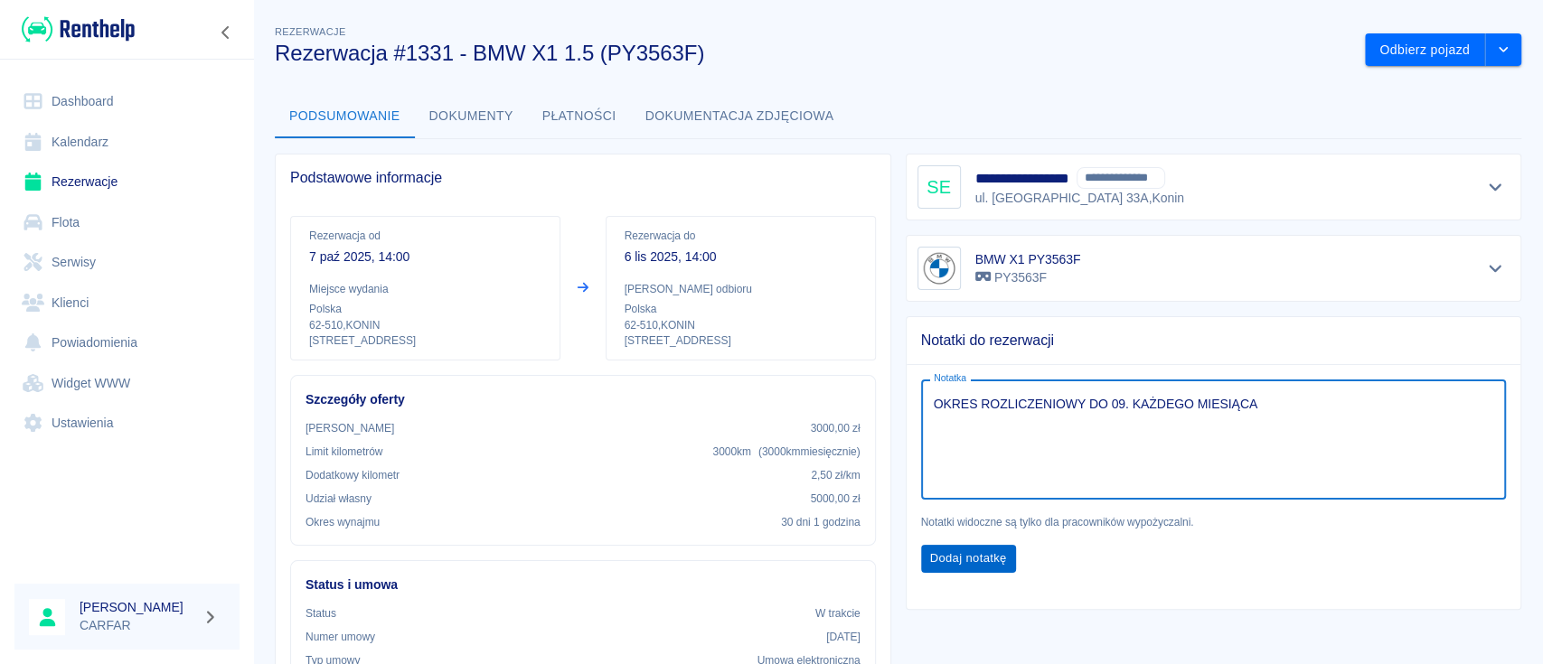
type textarea "OKRES ROZLICZENIOWY DO 09. KAŻDEGO MIESIĄCA"
click at [975, 550] on button "Dodaj notatkę" at bounding box center [968, 559] width 95 height 28
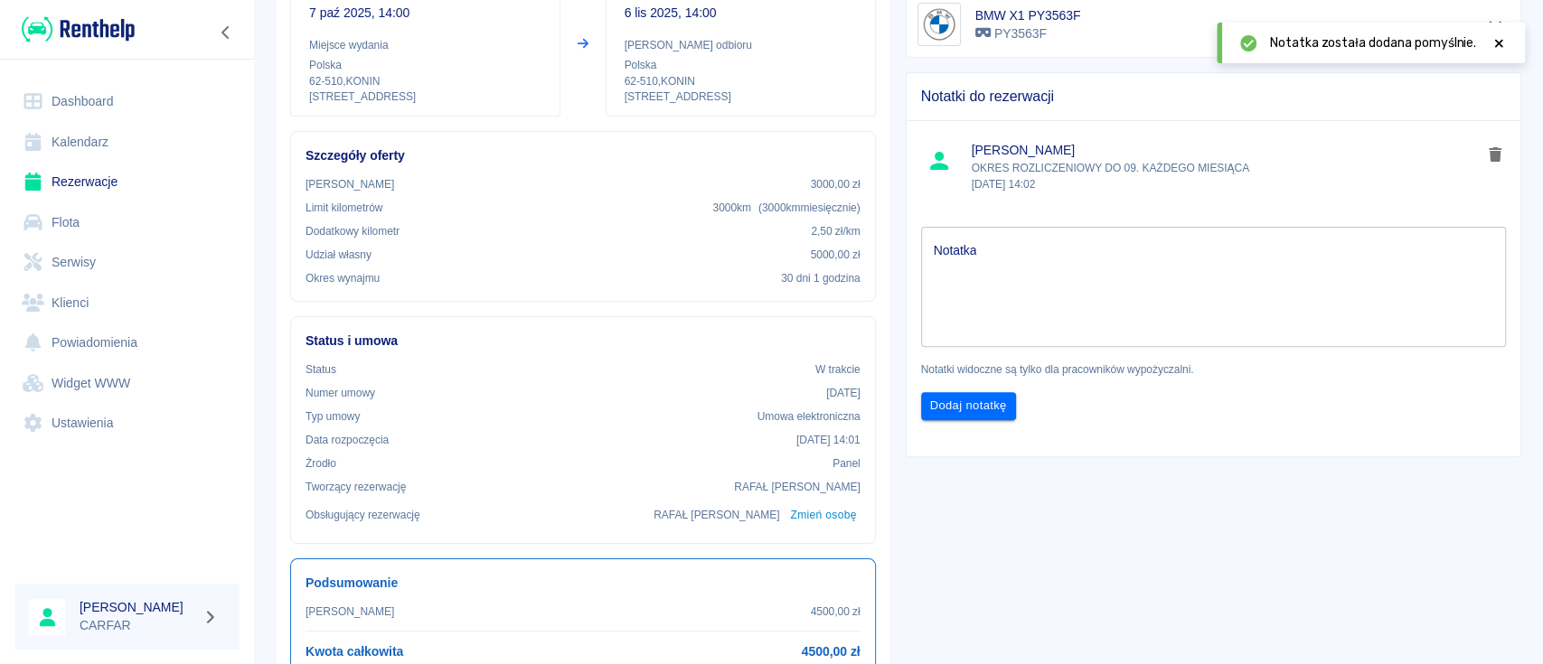
scroll to position [362, 0]
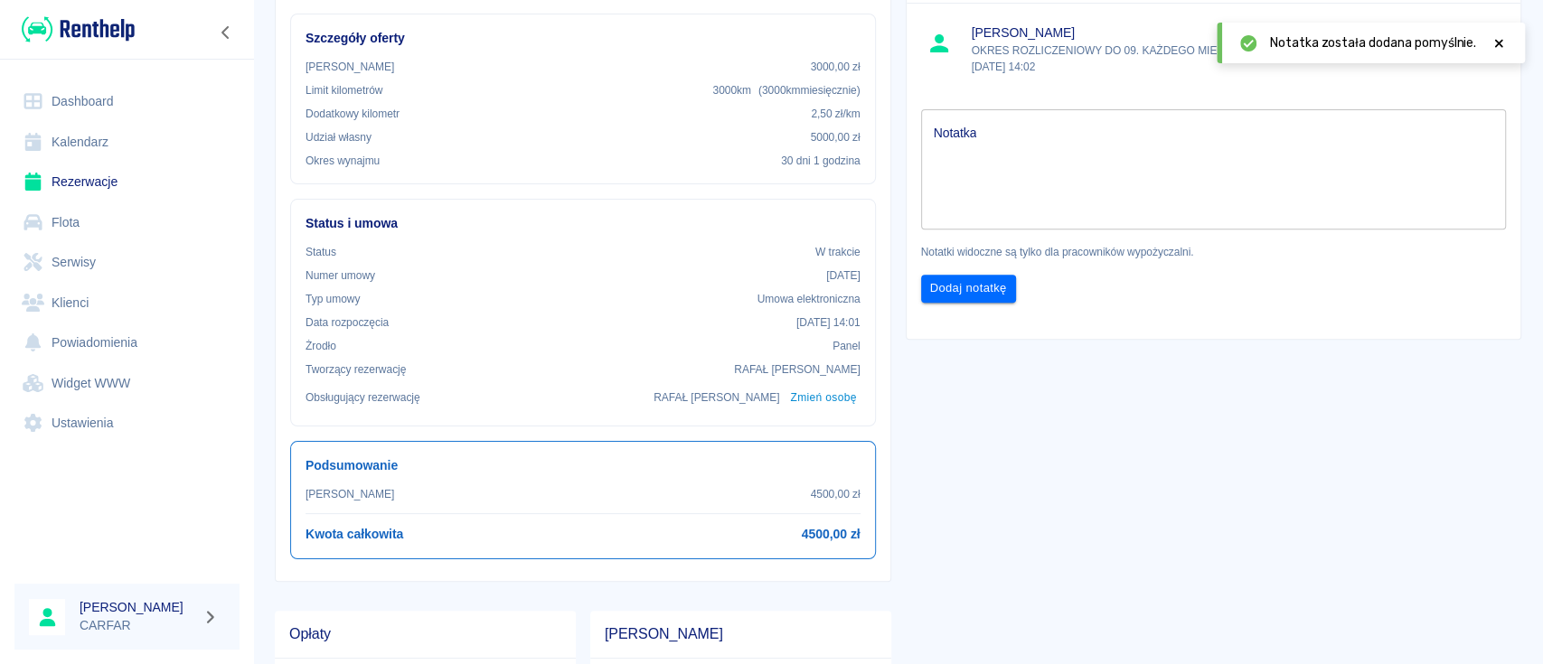
click at [83, 13] on div at bounding box center [127, 29] width 254 height 59
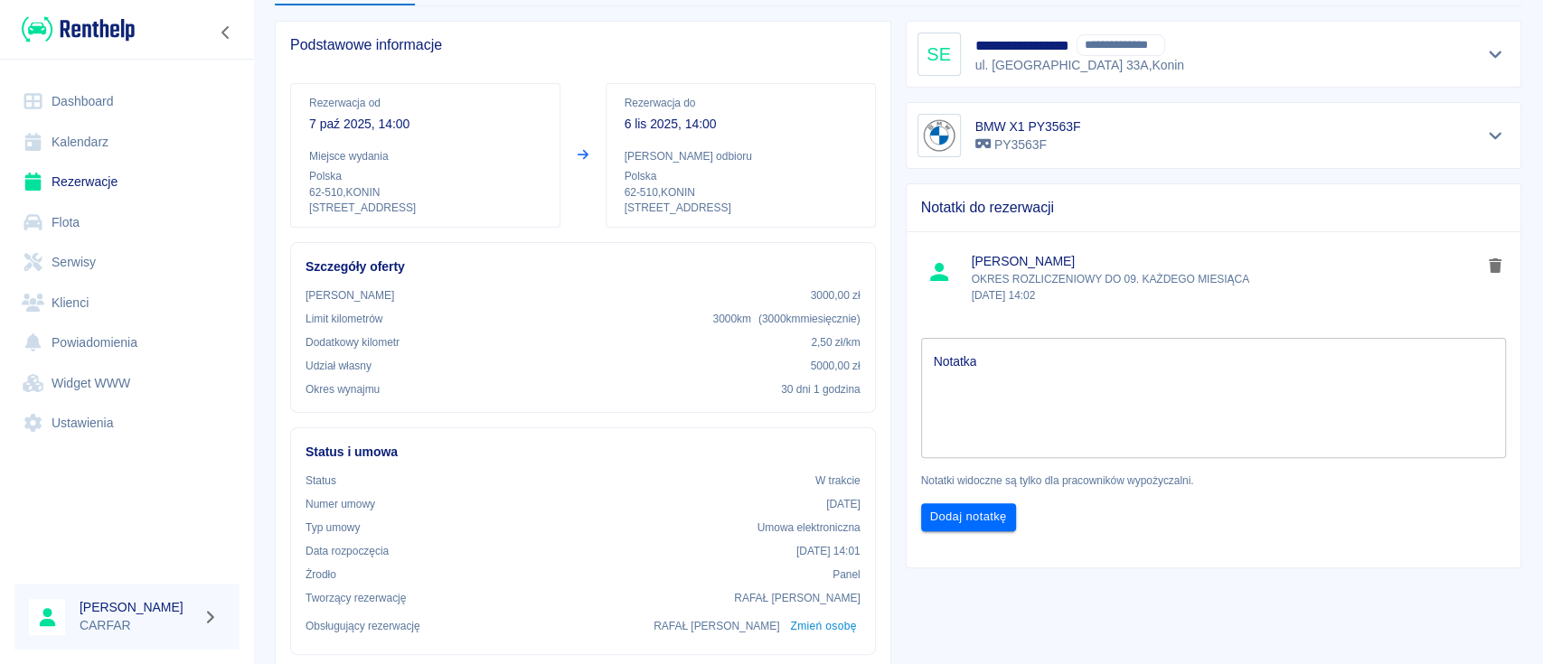
scroll to position [0, 0]
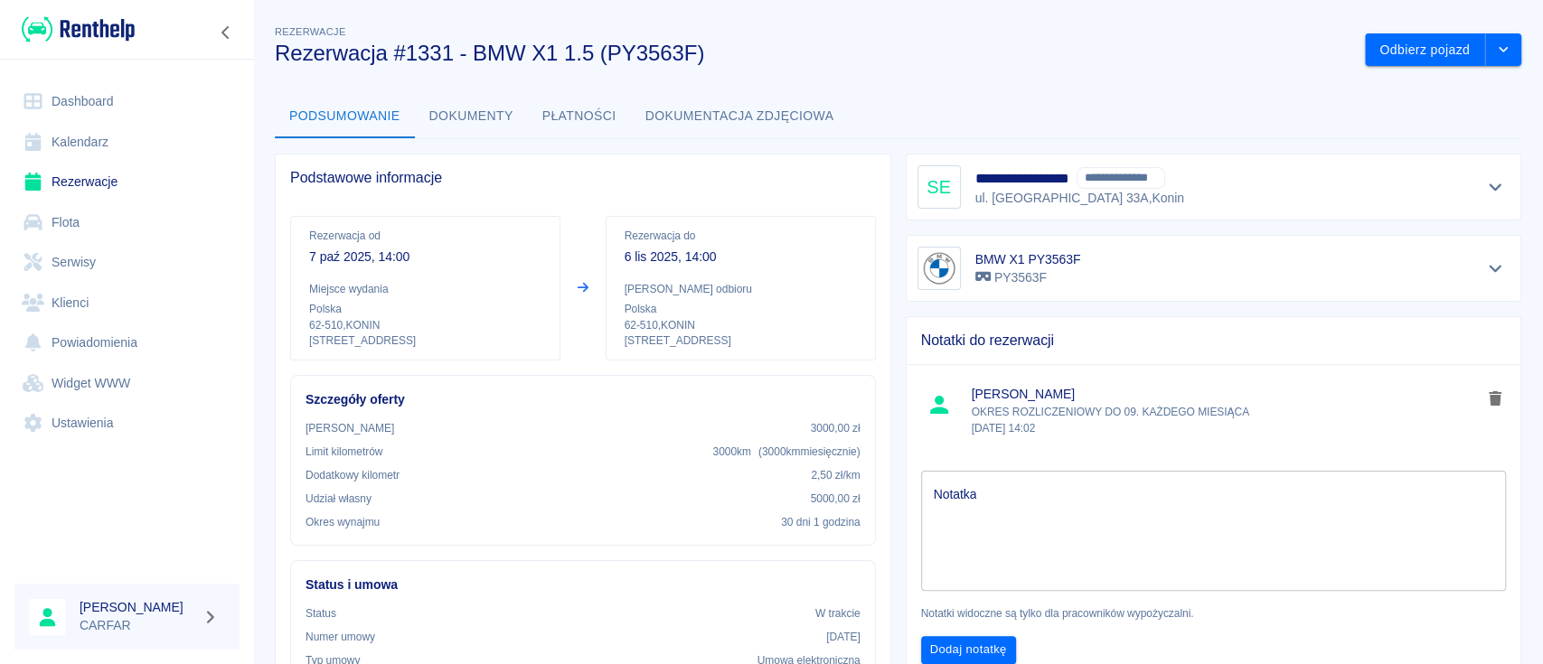
click at [456, 121] on button "Dokumenty" at bounding box center [471, 116] width 113 height 43
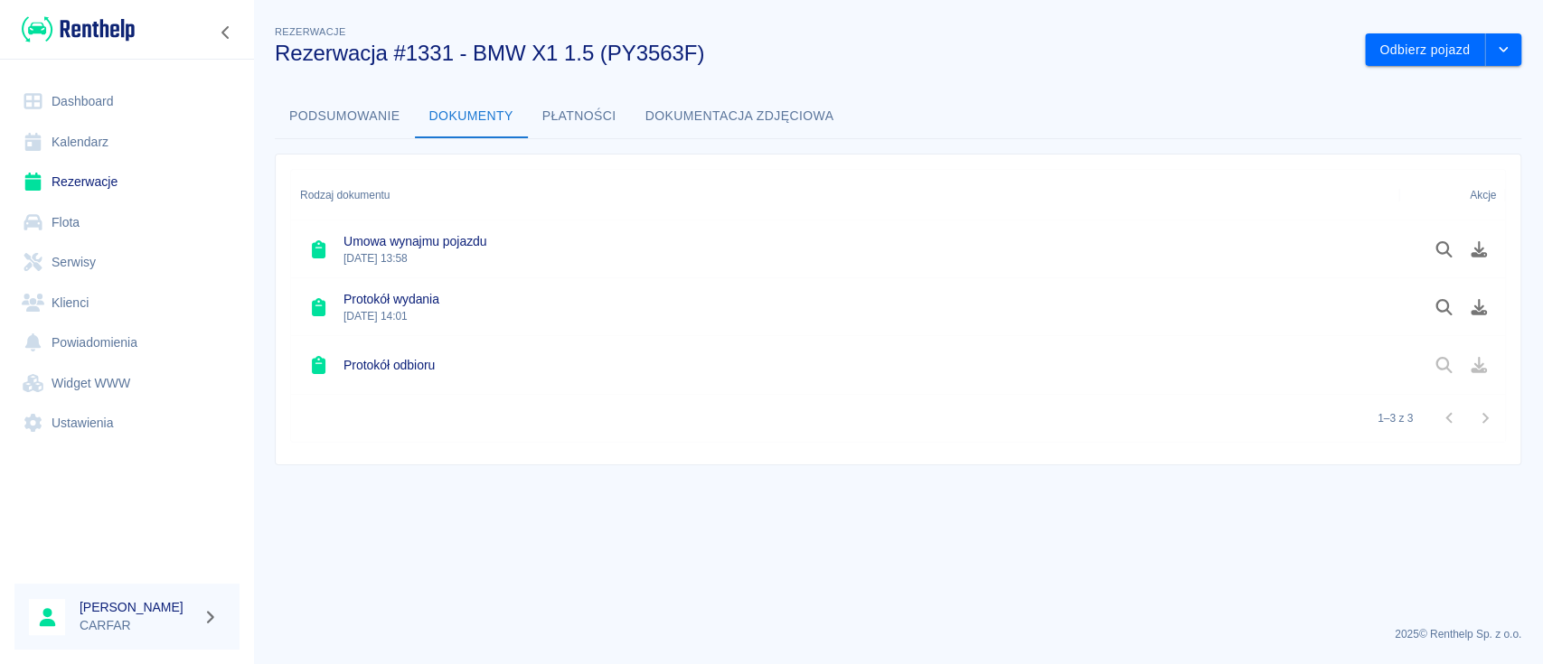
click at [692, 107] on button "Dokumentacja zdjęciowa" at bounding box center [740, 116] width 218 height 43
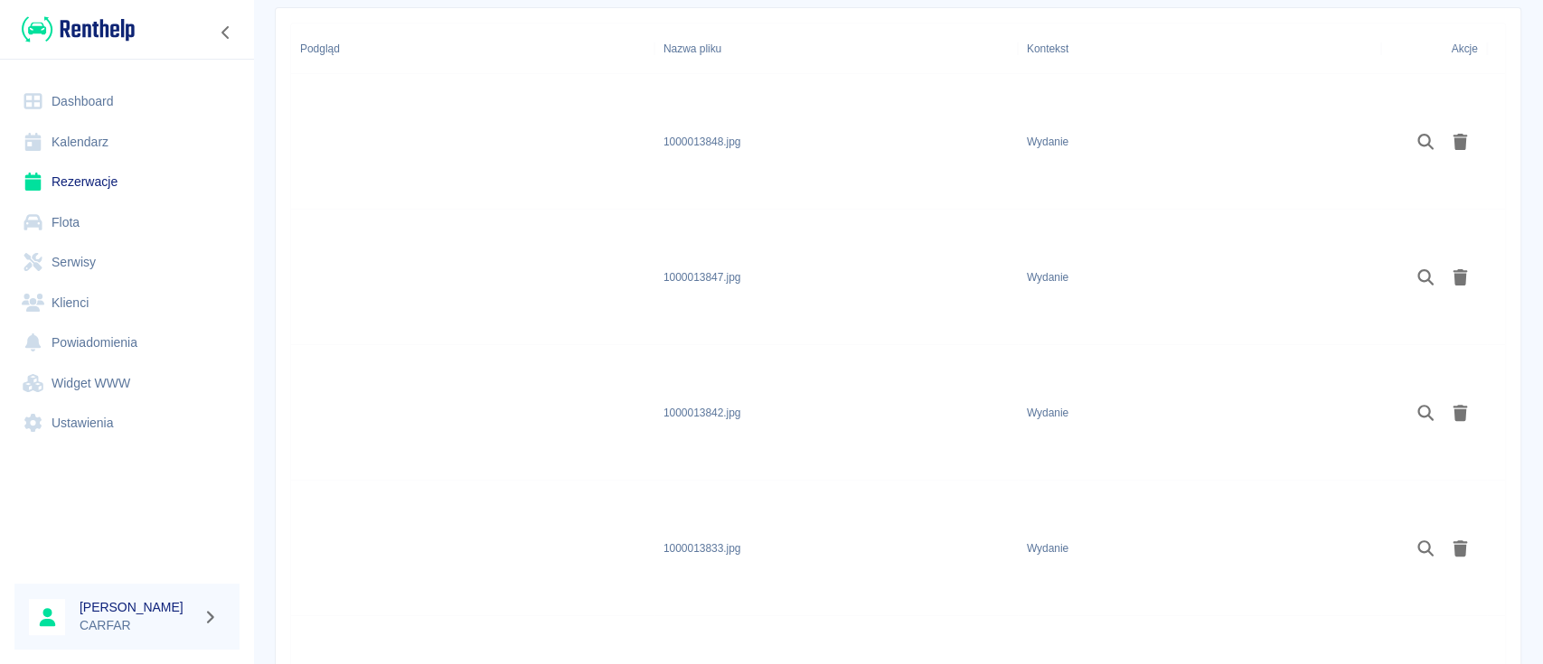
scroll to position [102, 0]
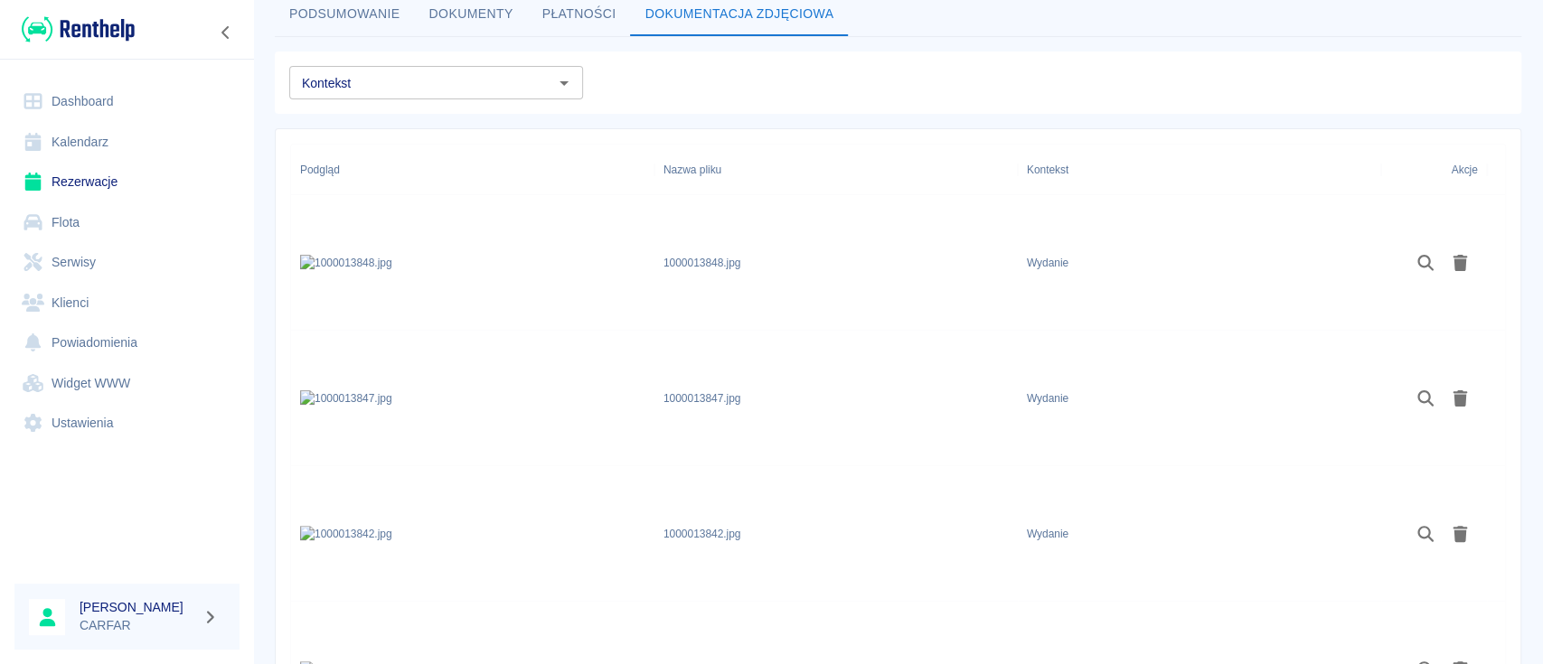
click at [106, 25] on img at bounding box center [78, 29] width 113 height 30
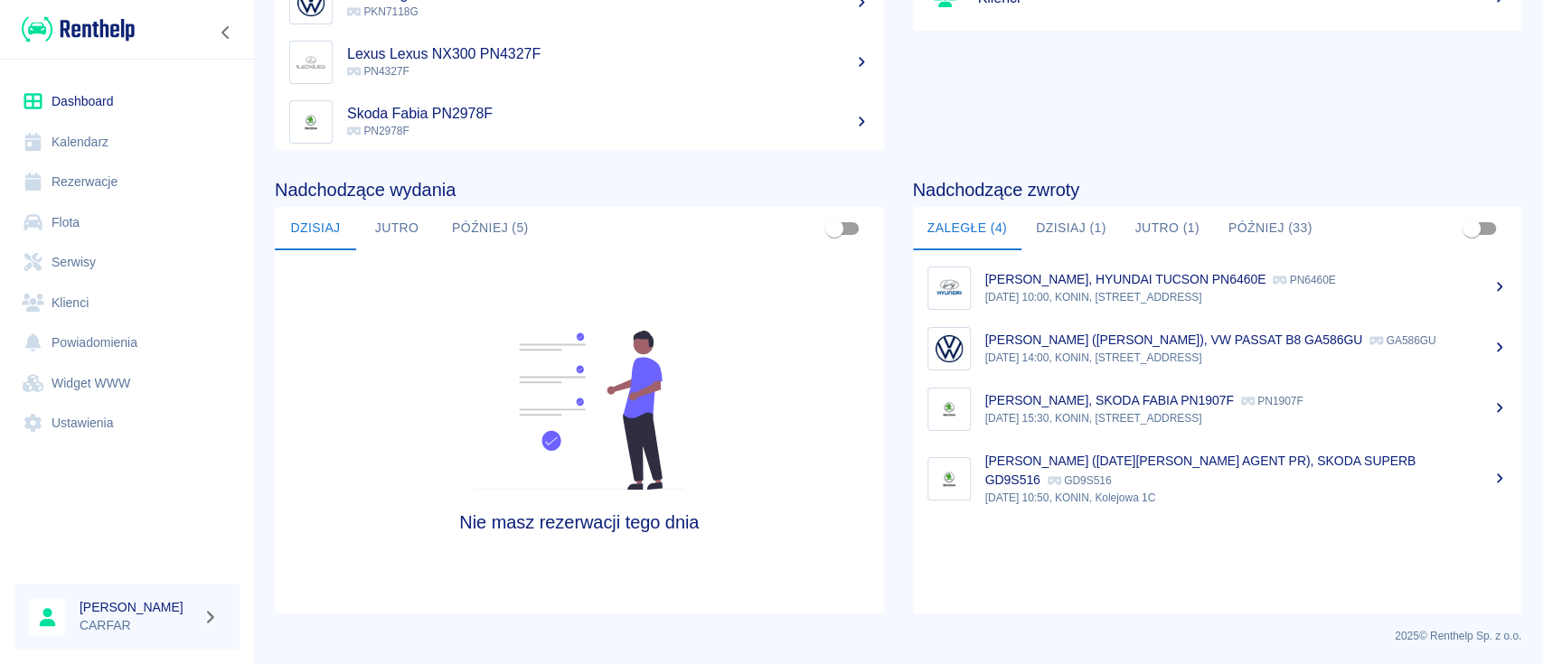
scroll to position [277, 0]
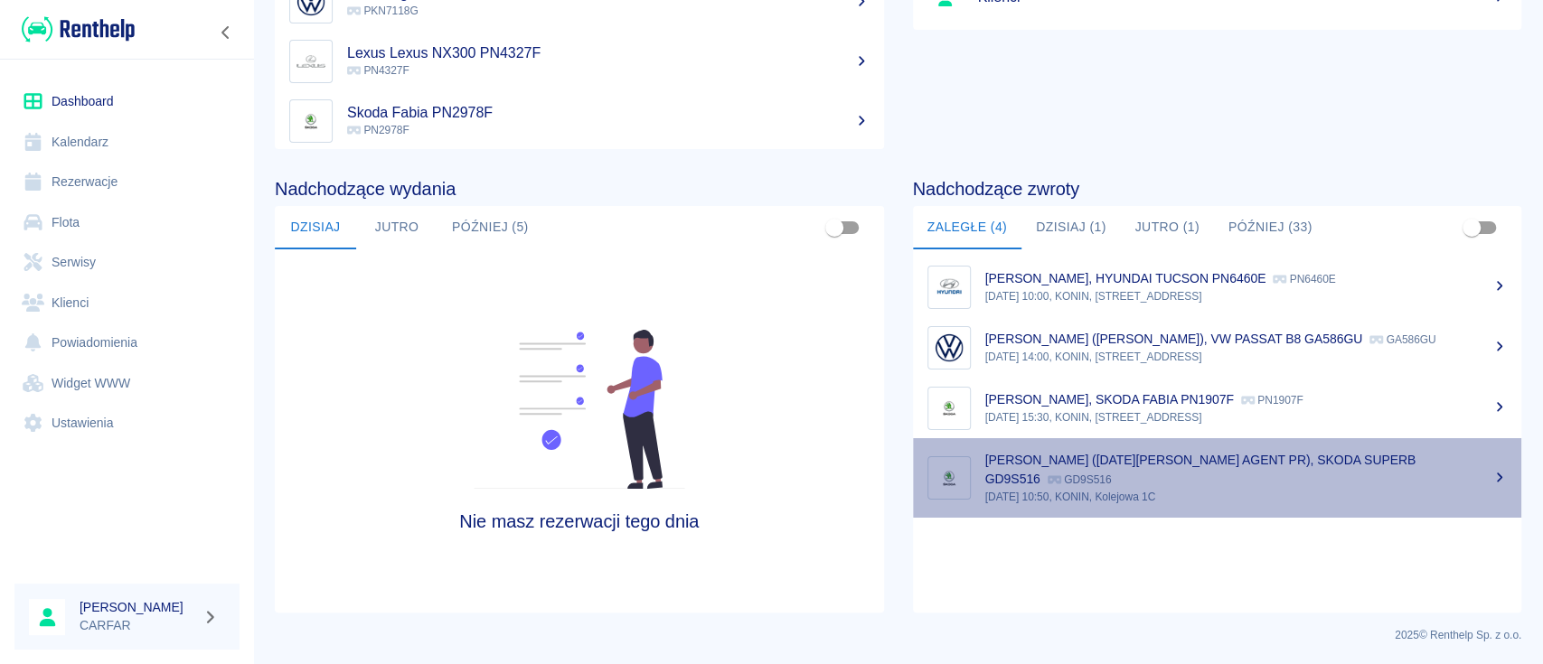
click at [1253, 489] on div "[PERSON_NAME] ([DATE][PERSON_NAME] AGENT PR), SKODA SUPERB GD9S516 GD9S516" at bounding box center [1246, 470] width 522 height 38
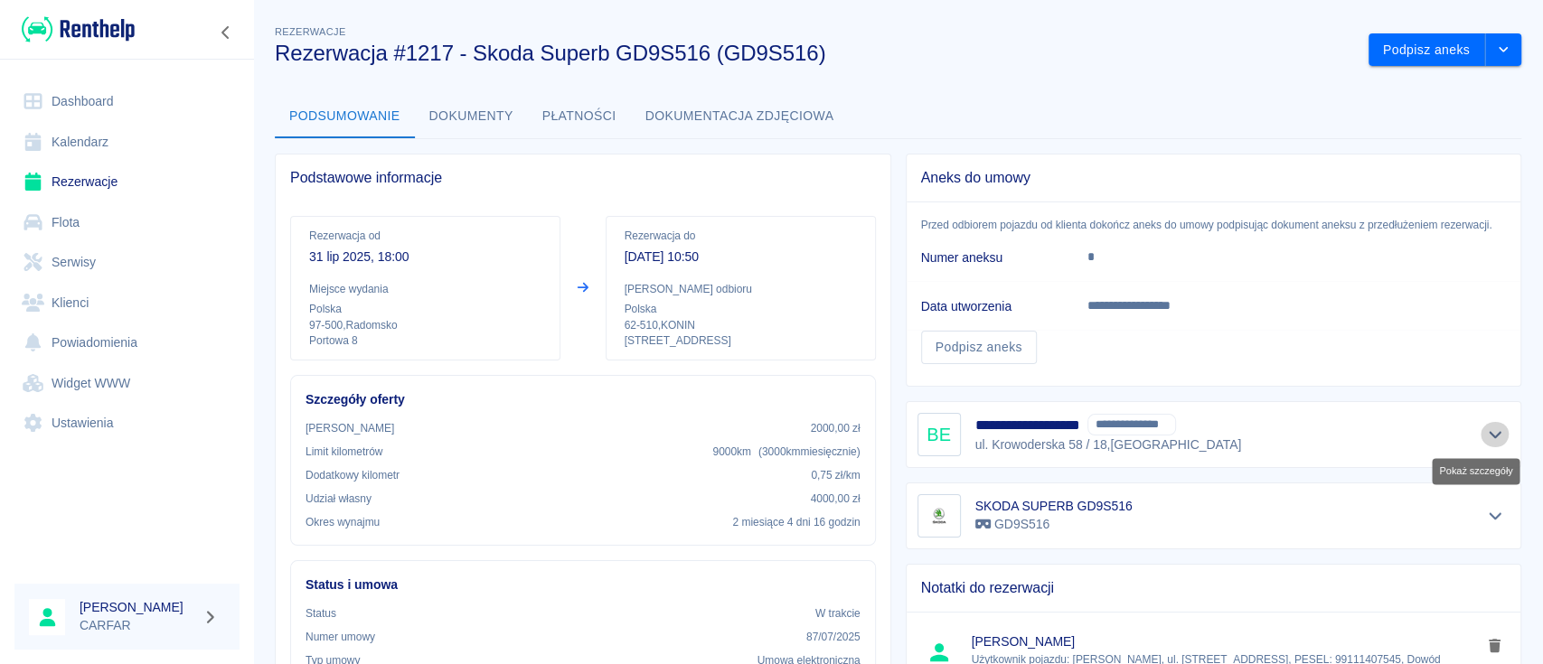
click at [1489, 434] on icon "Pokaż szczegóły" at bounding box center [1495, 434] width 13 height 7
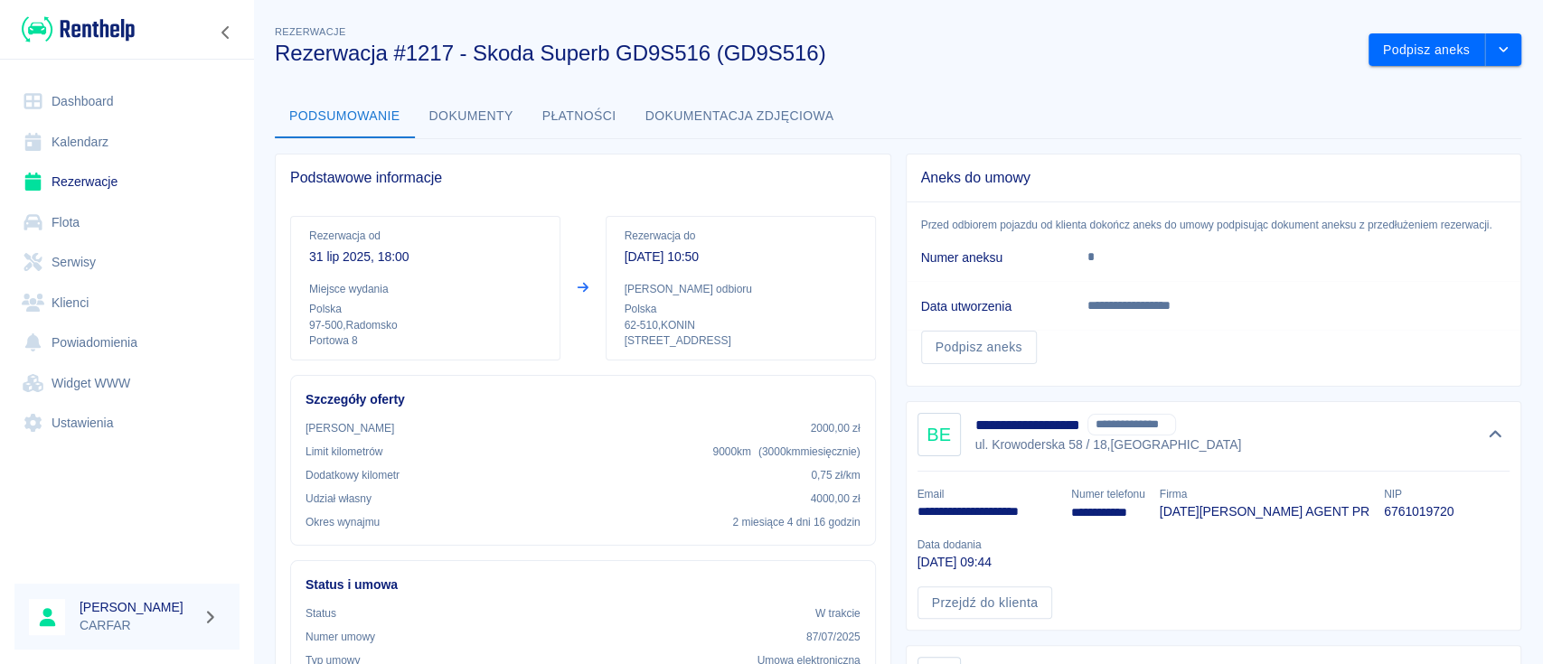
scroll to position [120, 0]
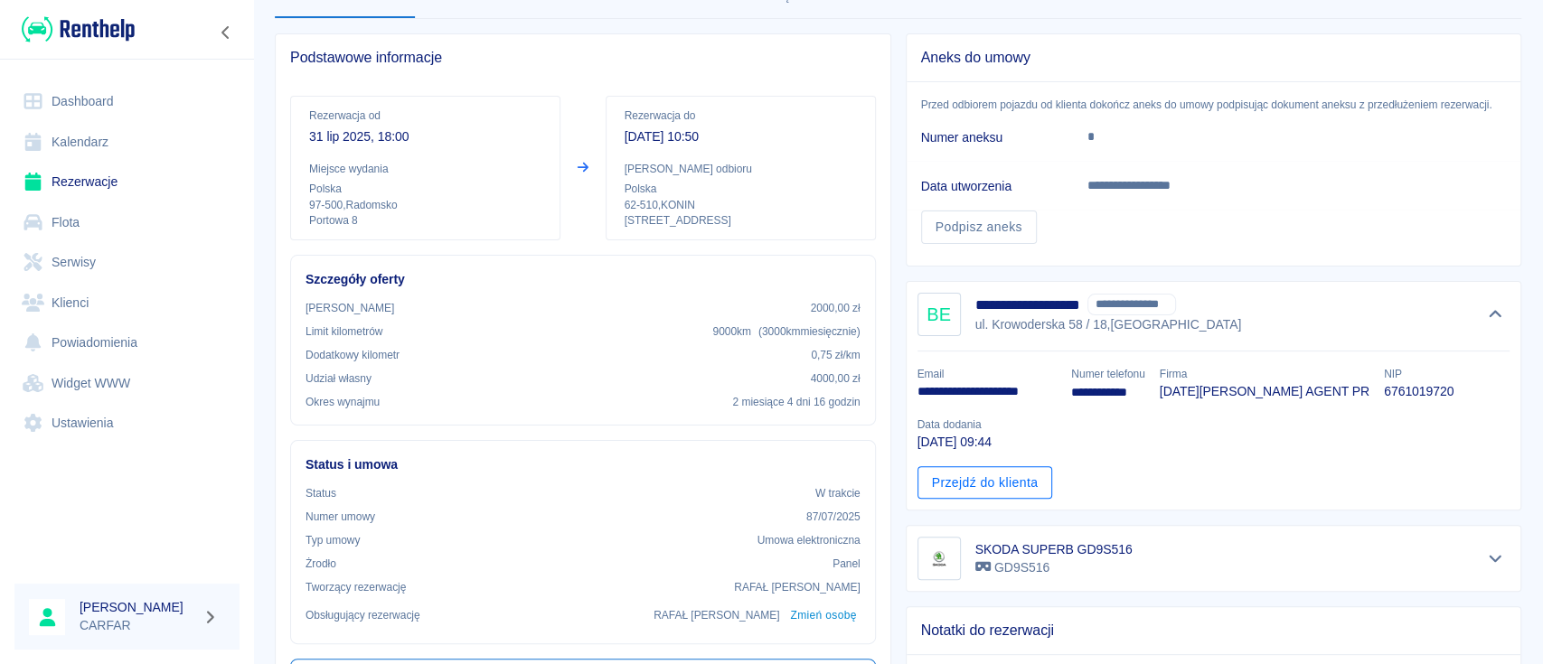
click at [992, 483] on link "Przejdź do klienta" at bounding box center [985, 482] width 136 height 33
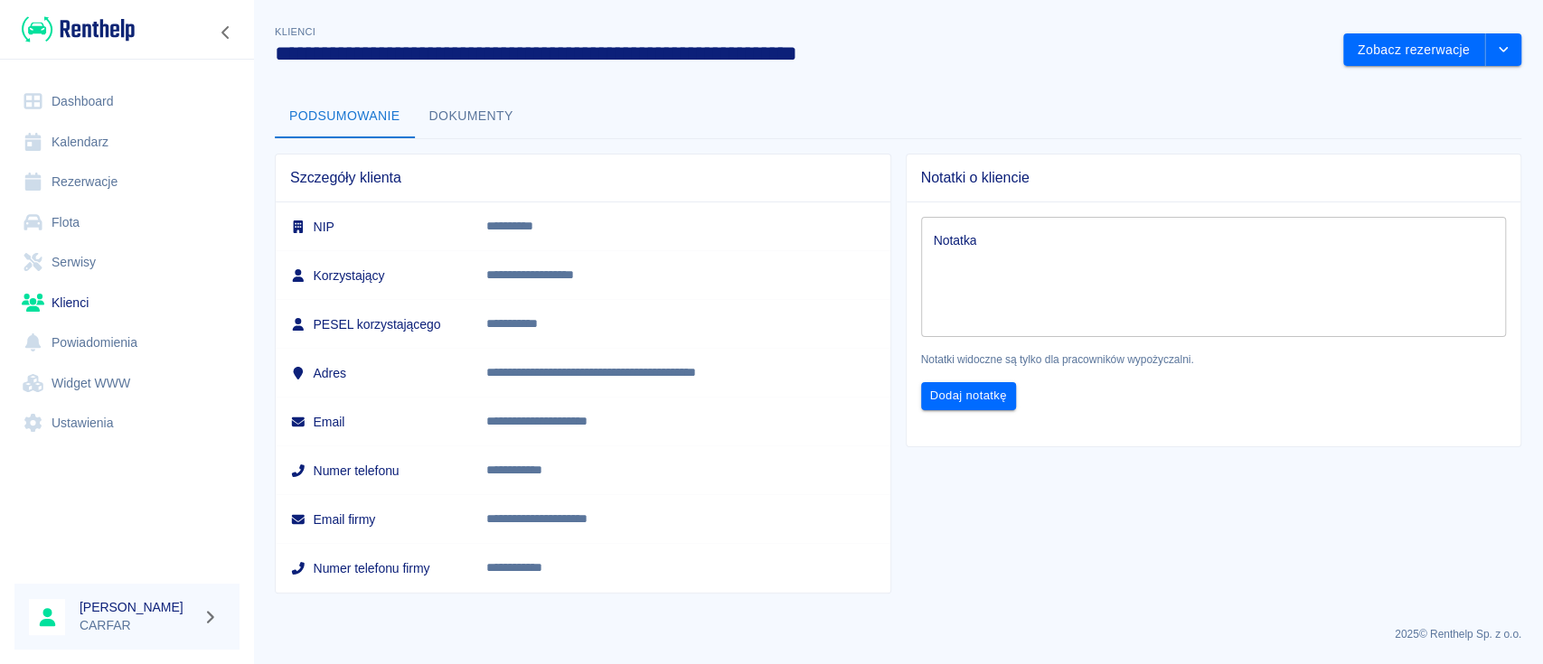
click at [80, 33] on img at bounding box center [78, 29] width 113 height 30
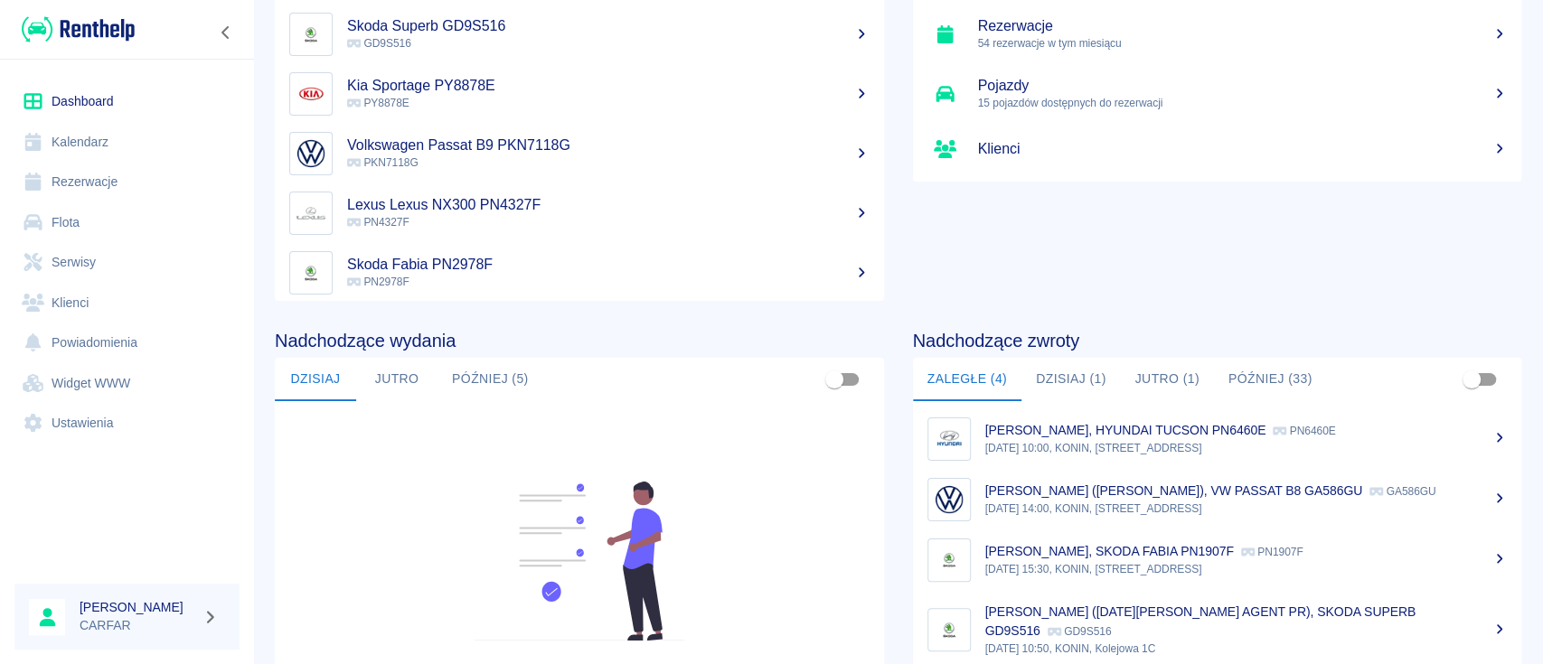
scroll to position [240, 0]
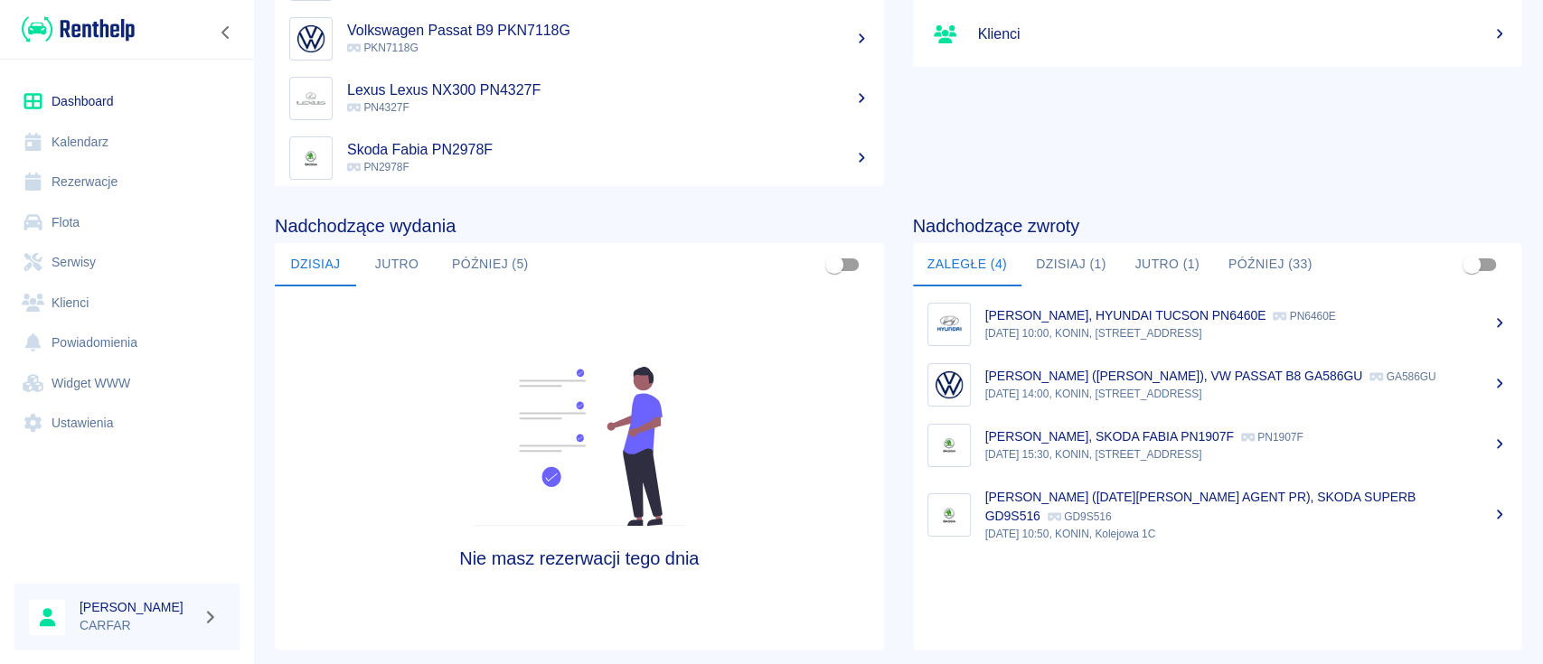
click at [484, 260] on button "Później (5)" at bounding box center [490, 264] width 106 height 43
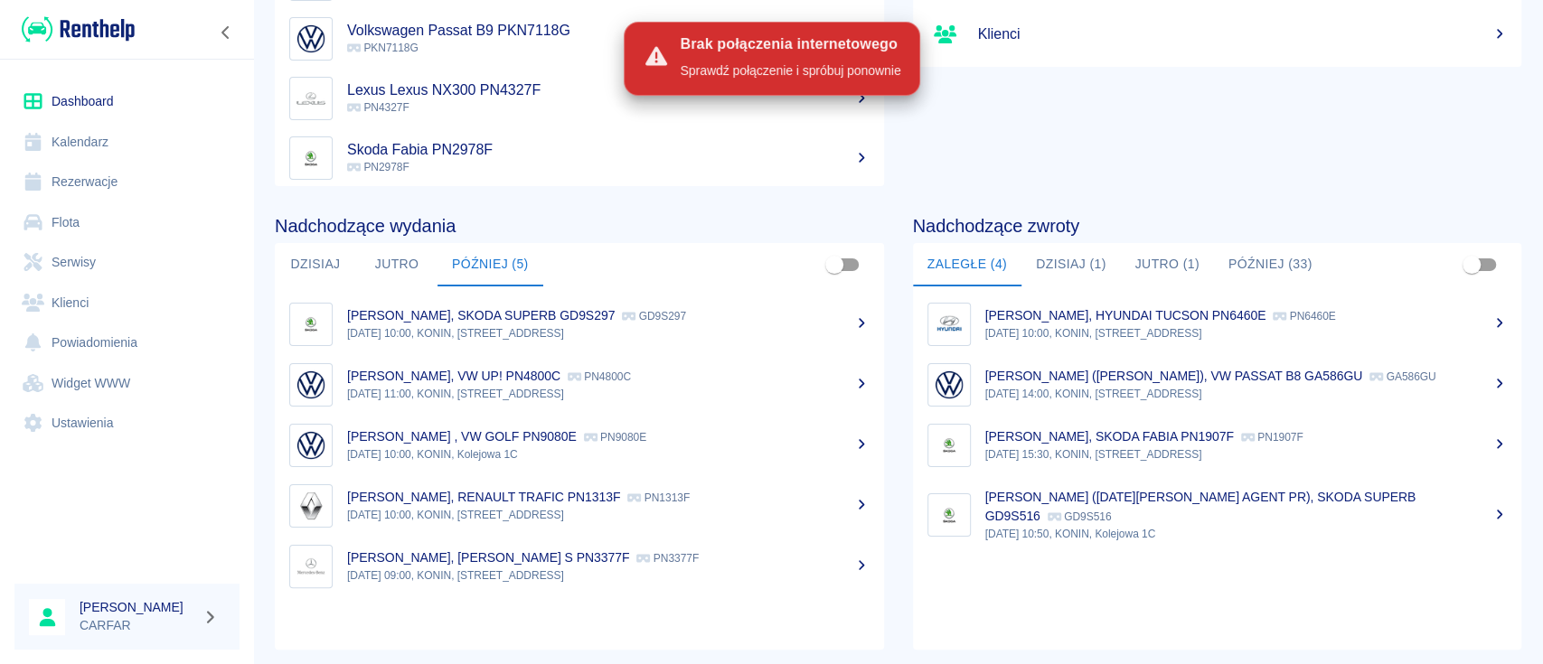
scroll to position [0, 0]
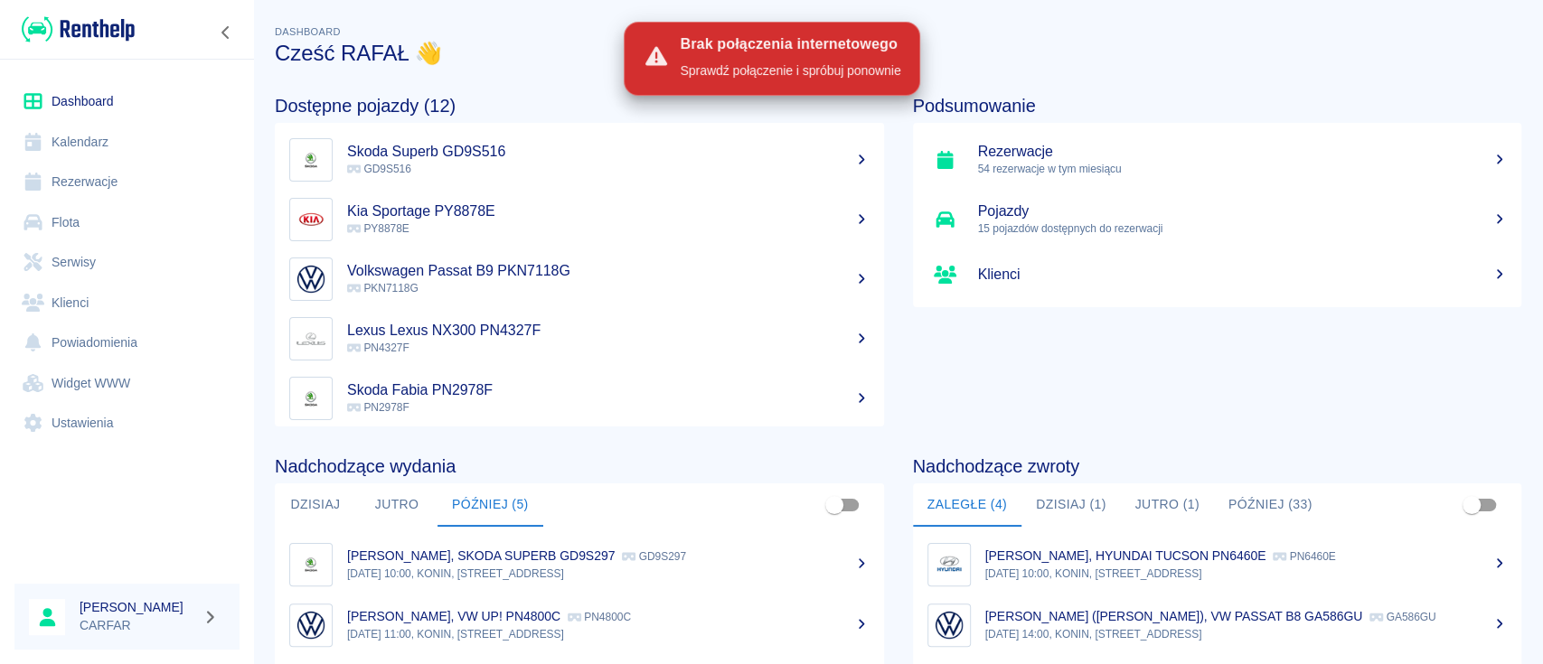
click at [93, 187] on link "Rezerwacje" at bounding box center [126, 182] width 225 height 41
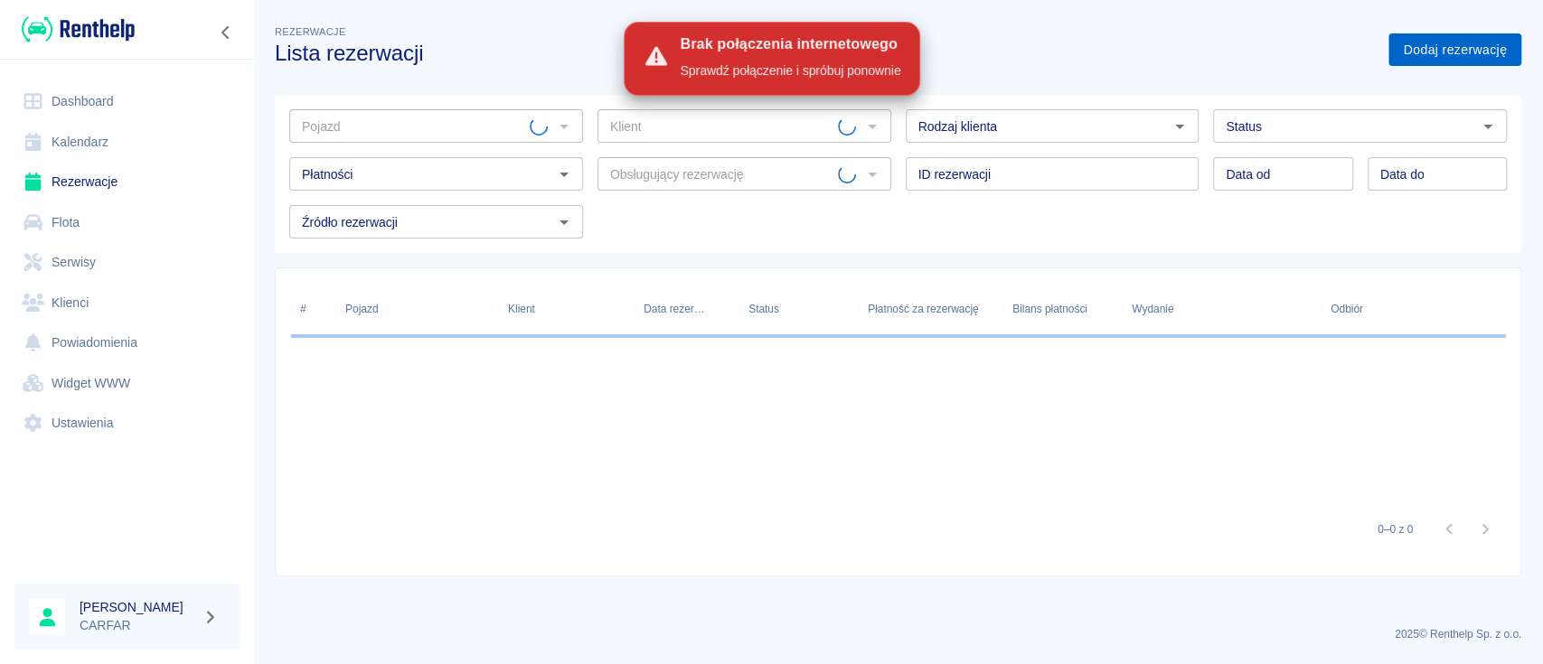
click at [1453, 51] on link "Dodaj rezerwację" at bounding box center [1454, 49] width 133 height 33
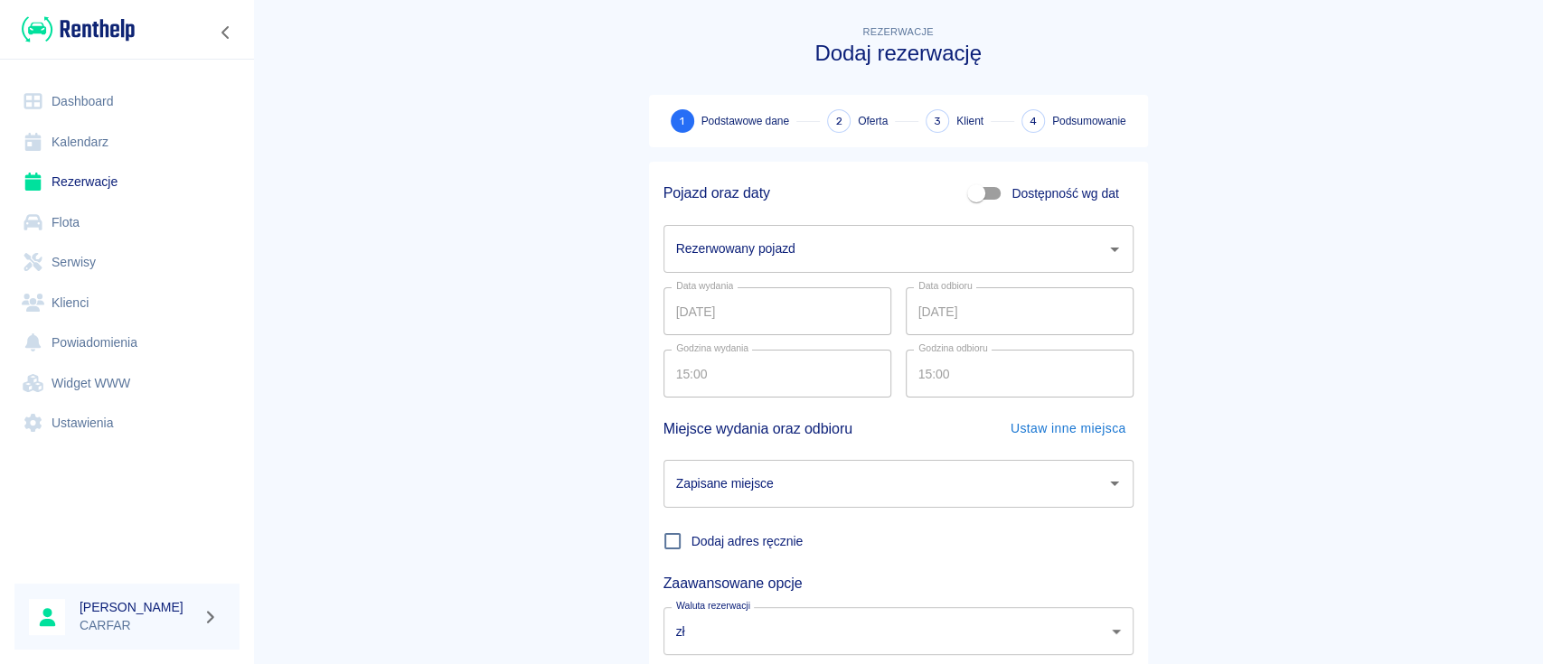
click at [976, 188] on input "Dostępność wg dat" at bounding box center [976, 193] width 103 height 34
checkbox input "true"
click at [812, 256] on input "[DATE]" at bounding box center [777, 249] width 228 height 48
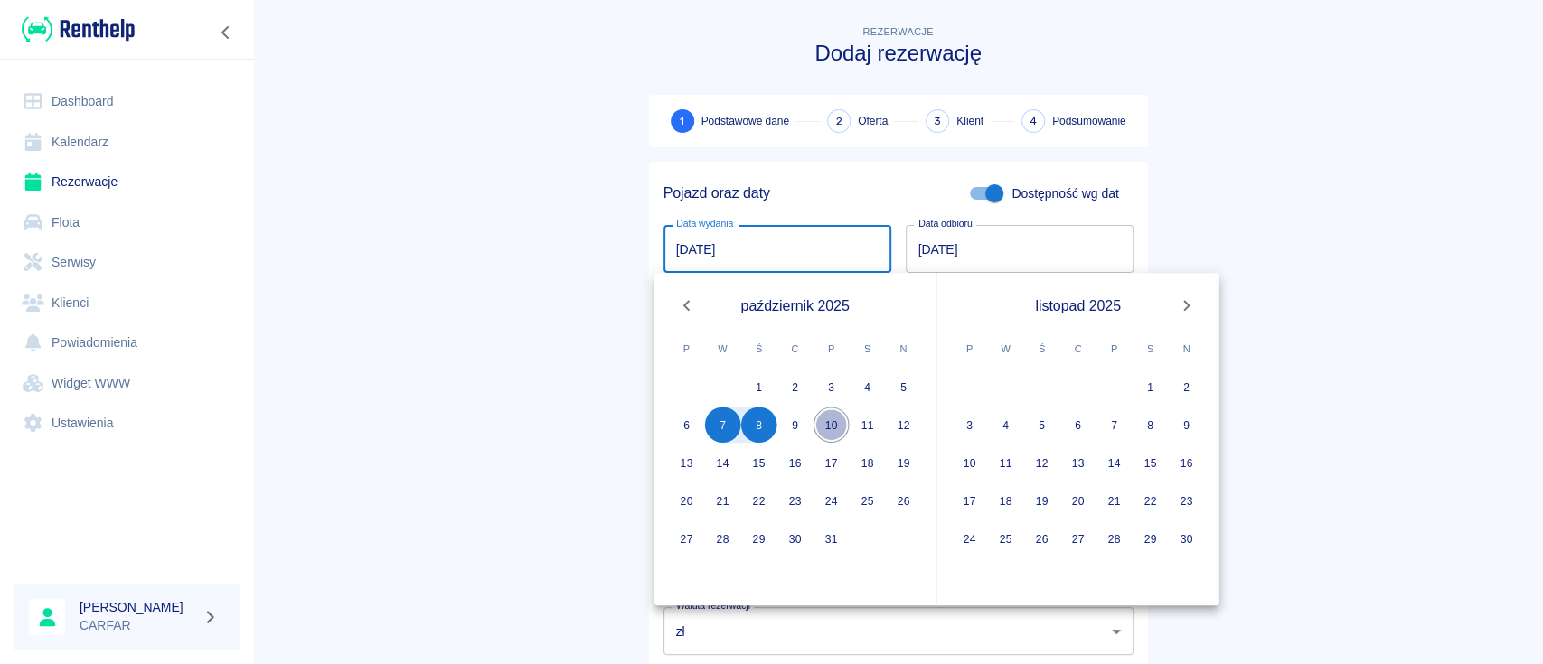
click at [838, 420] on button "10" at bounding box center [831, 425] width 36 height 36
type input "[DATE]"
type input "DD.MM.YYYY"
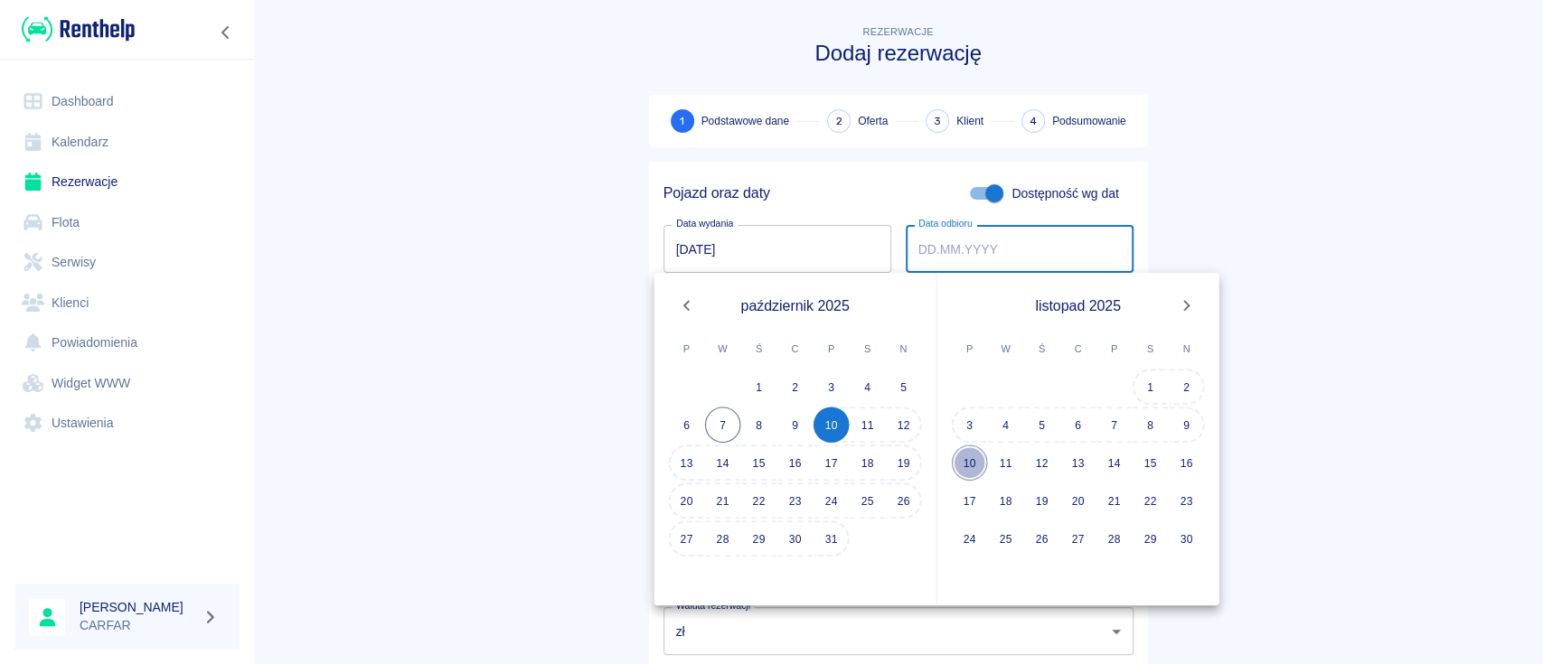
click at [972, 462] on button "10" at bounding box center [970, 463] width 36 height 36
type input "[DATE]"
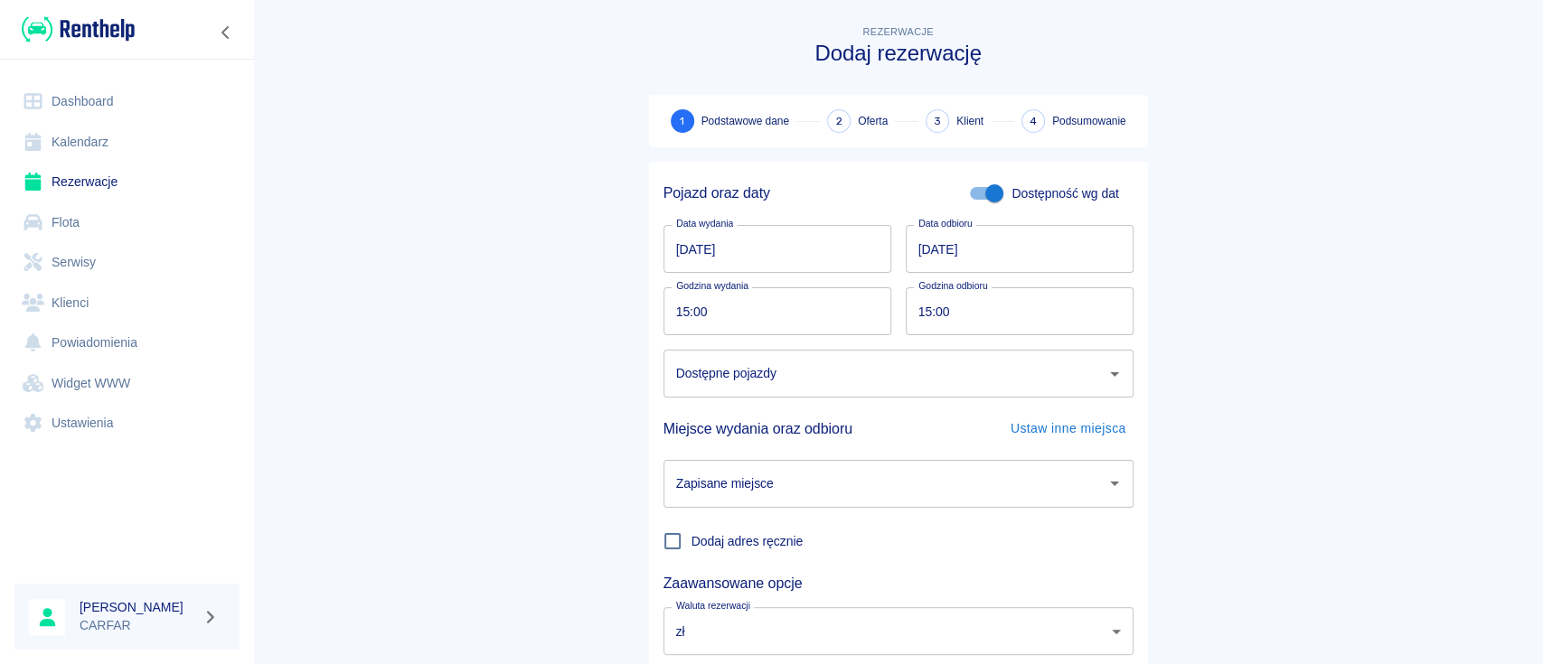
click at [779, 314] on input "15:00" at bounding box center [770, 311] width 215 height 48
click at [781, 400] on div "Miejsce wydania oraz odbioru Ustaw inne miejsca" at bounding box center [891, 422] width 484 height 48
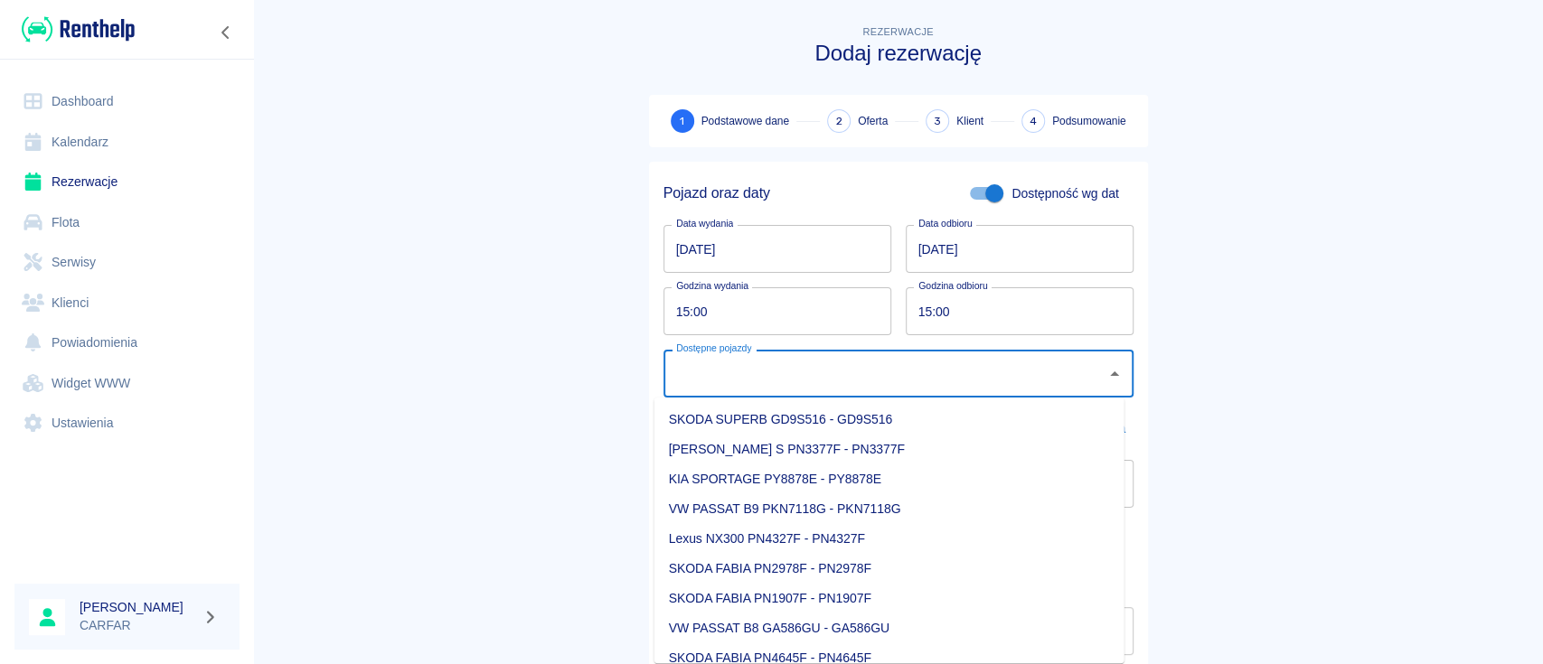
click at [793, 382] on input "Dostępne pojazdy" at bounding box center [885, 374] width 427 height 32
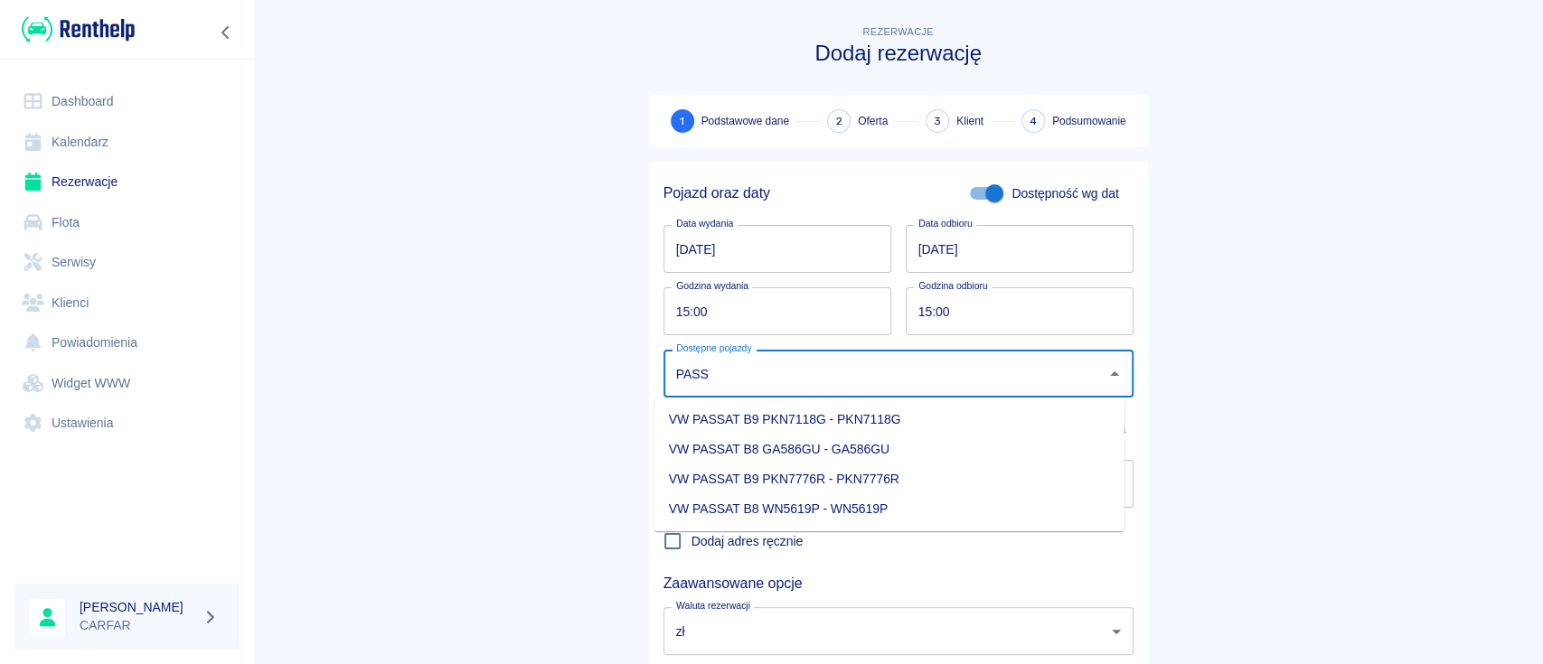
click at [893, 475] on li "VW PASSAT B9 PKN7776R - PKN7776R" at bounding box center [889, 480] width 470 height 30
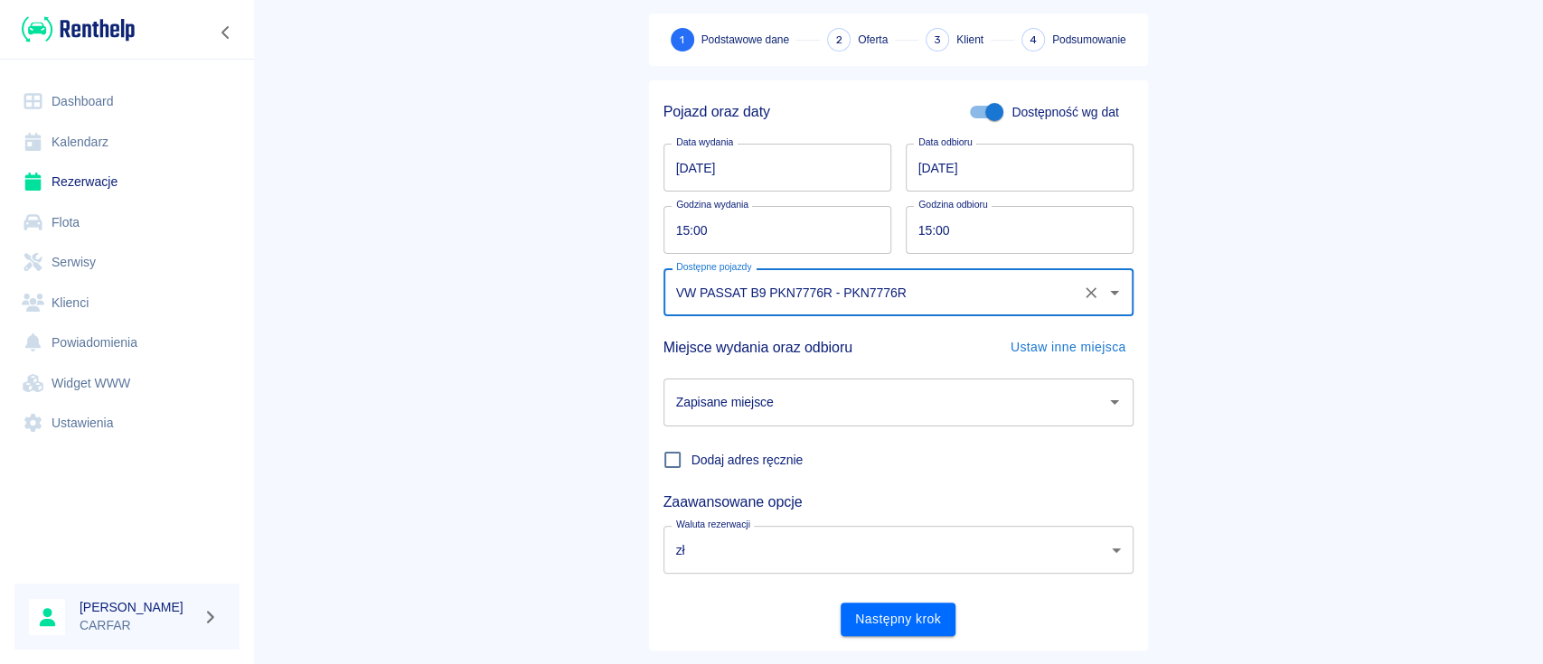
scroll to position [119, 0]
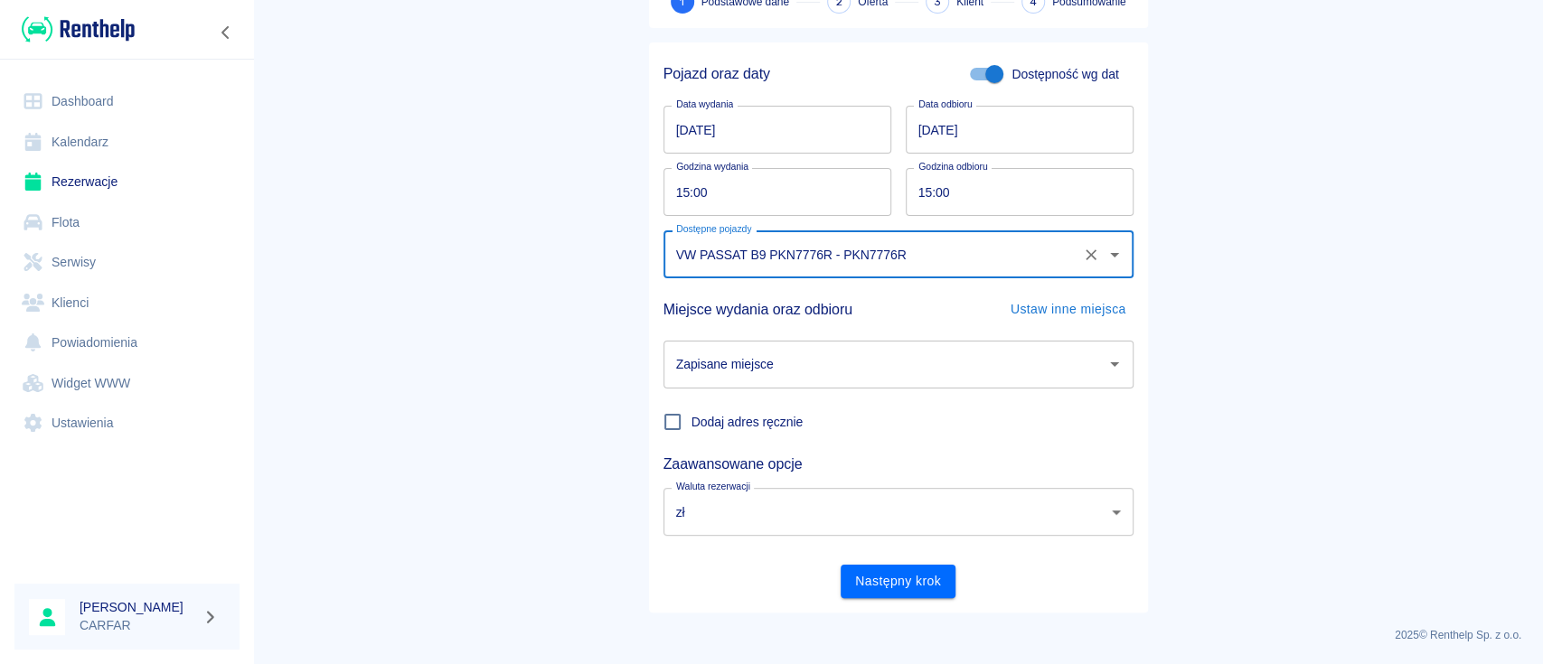
type input "VW PASSAT B9 PKN7776R - PKN7776R"
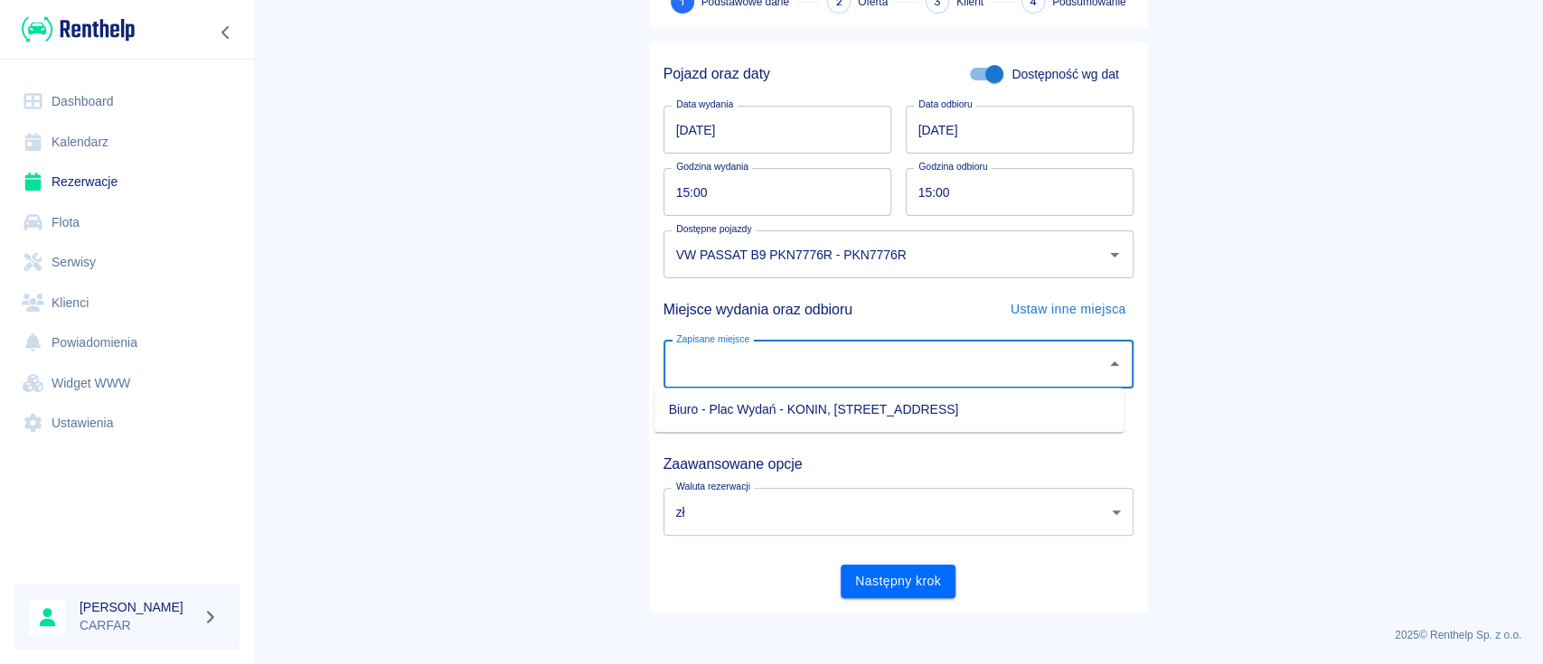
click at [984, 362] on input "Zapisane miejsce" at bounding box center [885, 365] width 427 height 32
click at [942, 413] on li "Biuro - Plac Wydań - KONIN, [STREET_ADDRESS]" at bounding box center [889, 410] width 470 height 30
type input "Biuro - Plac Wydań - KONIN, [STREET_ADDRESS]"
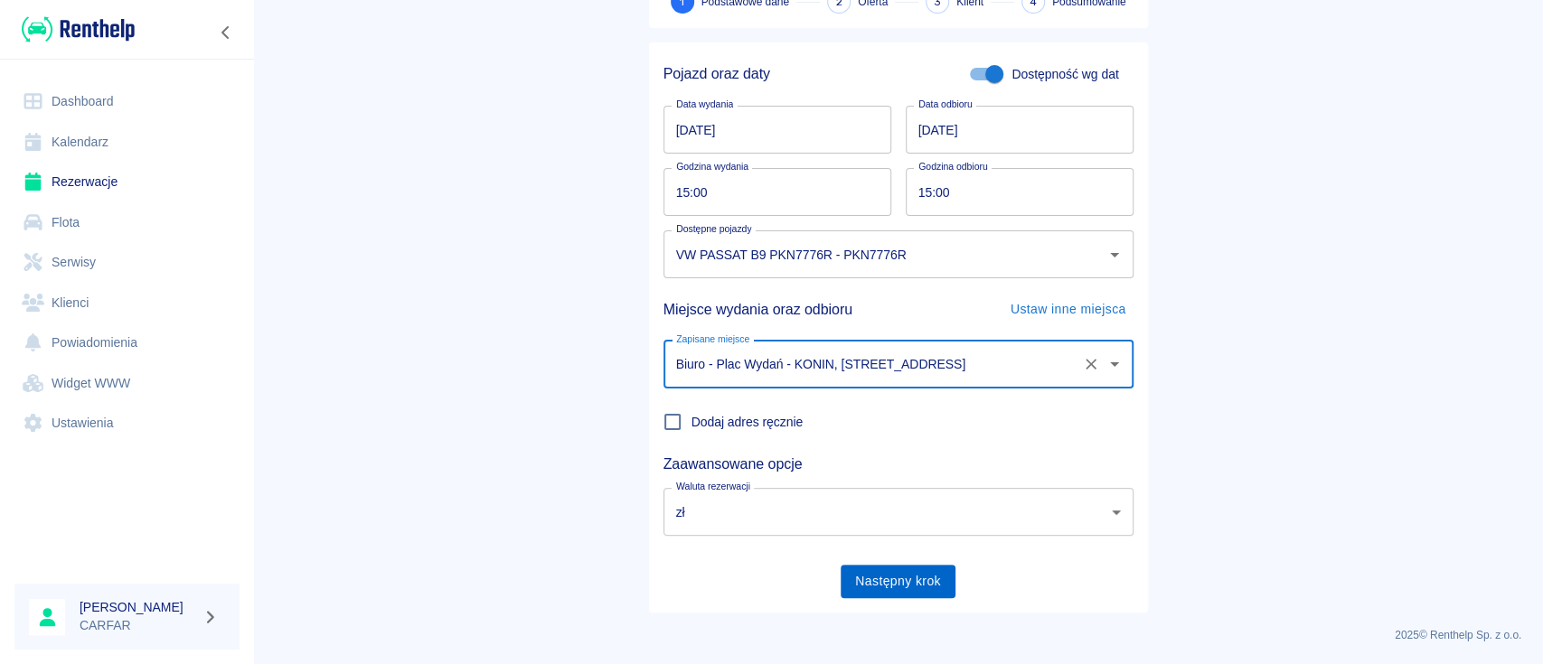
click at [883, 572] on button "Następny krok" at bounding box center [898, 581] width 115 height 33
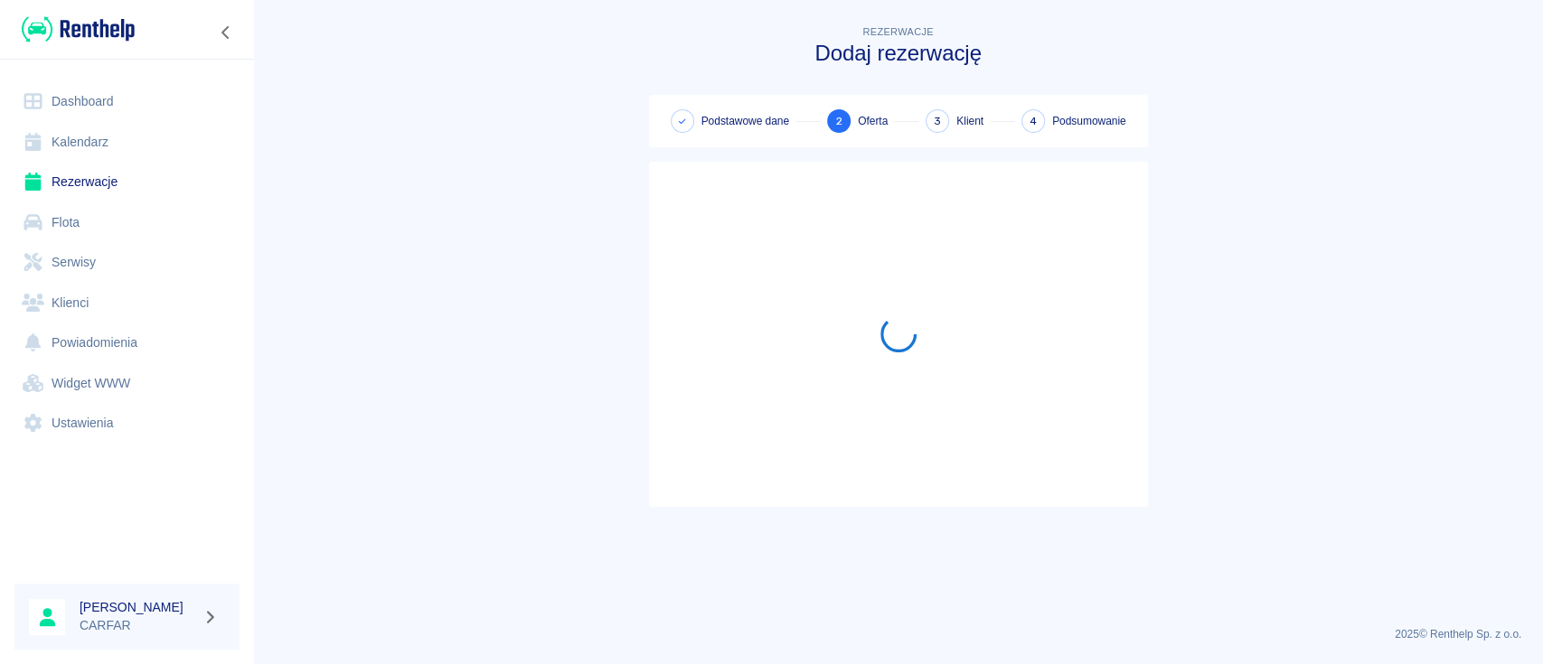
scroll to position [0, 0]
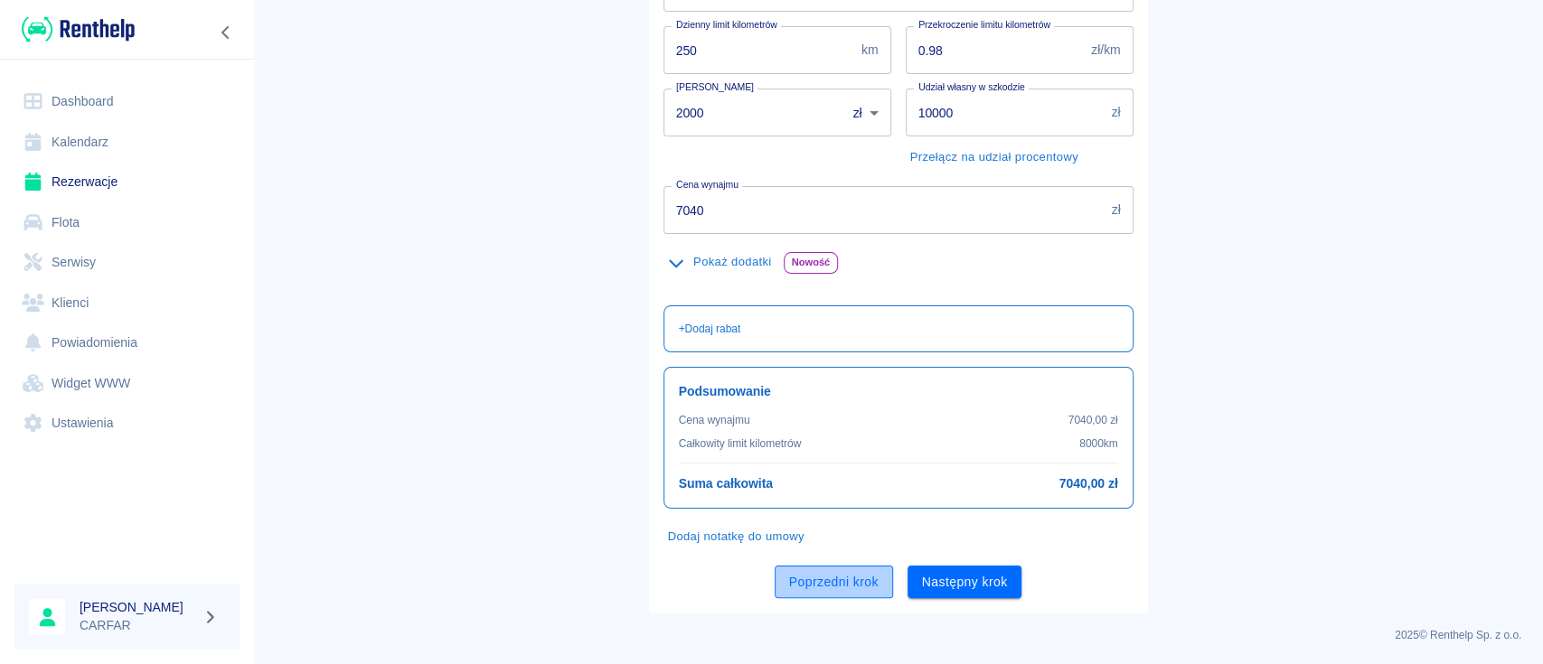
click at [825, 584] on button "Poprzedni krok" at bounding box center [834, 582] width 118 height 33
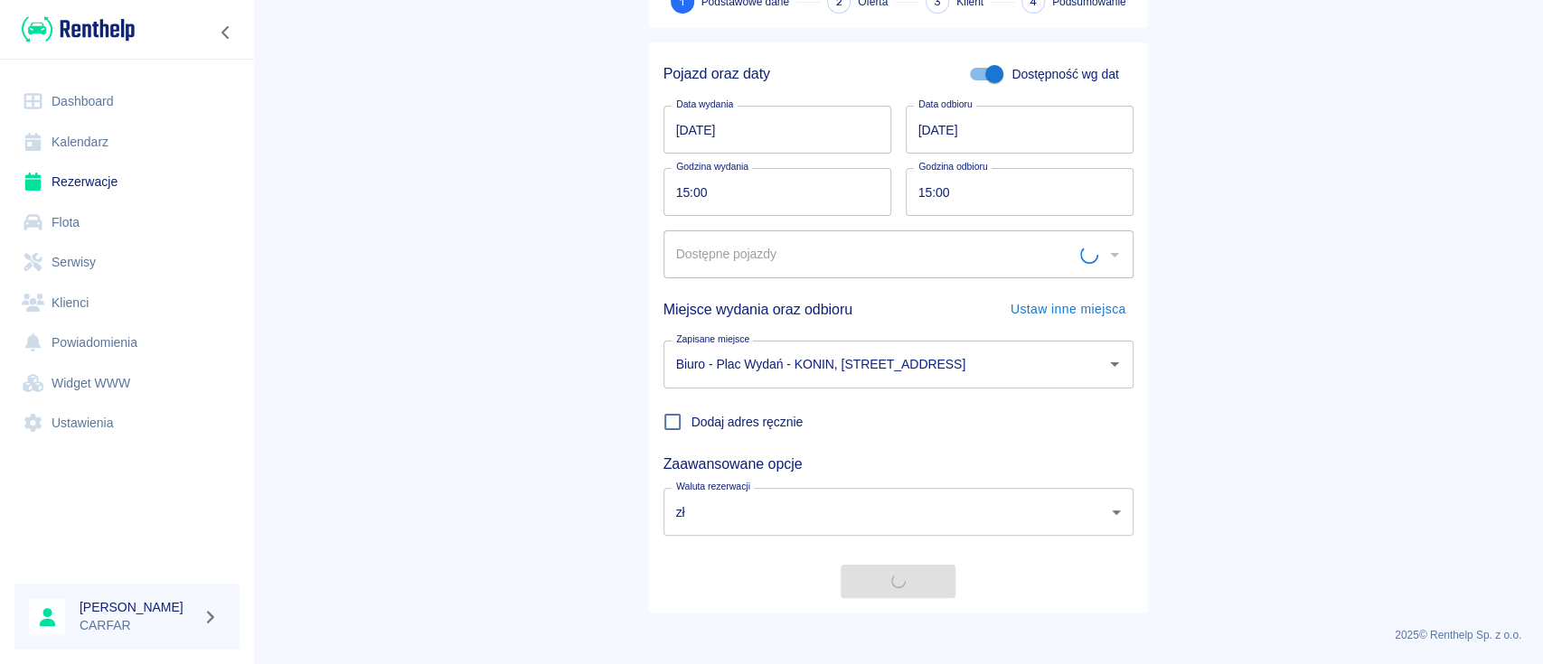
type input "VW PASSAT B9 PKN7776R - PKN7776R"
click at [949, 198] on input "15:00" at bounding box center [1013, 192] width 215 height 48
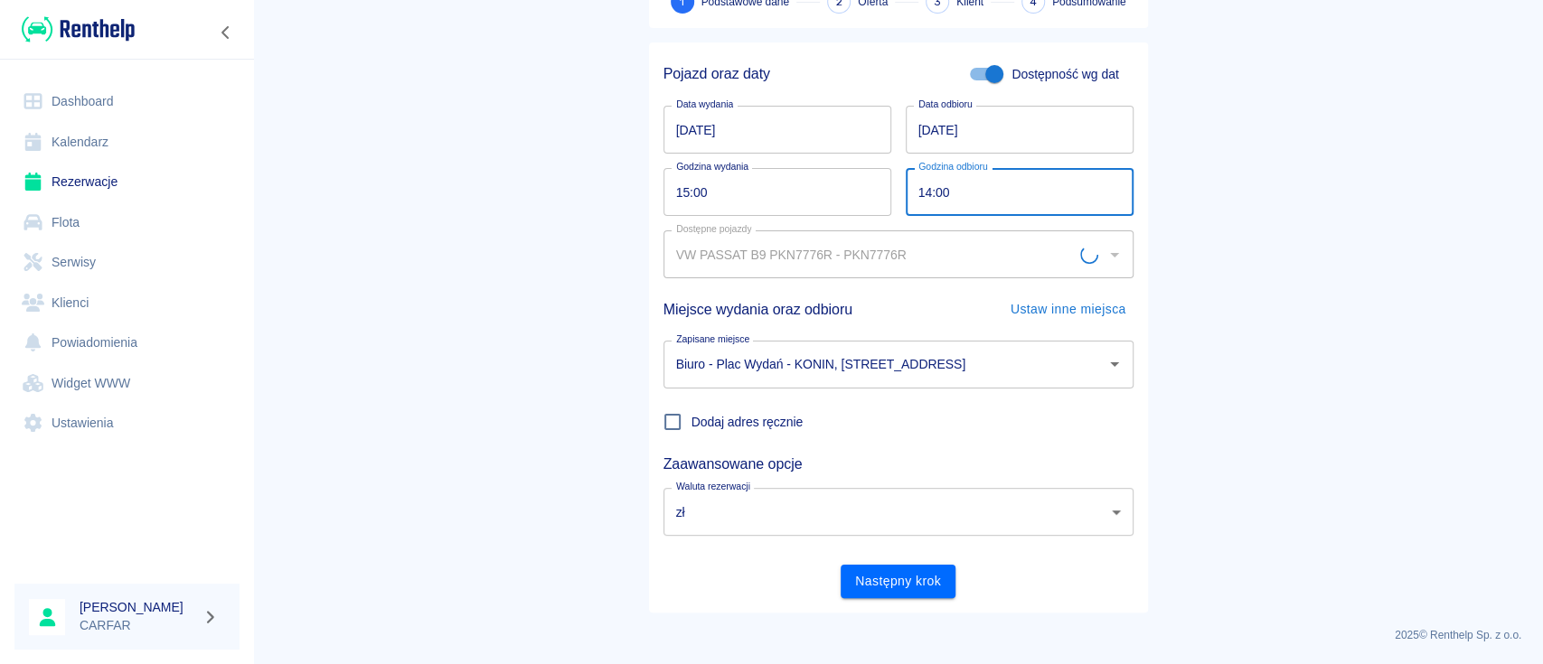
type input "14:00"
click at [1195, 258] on main "Rezerwacje Dodaj rezerwację 1 Podstawowe dane 2 Oferta 3 Klient 4 Podsumowanie …" at bounding box center [898, 257] width 1290 height 710
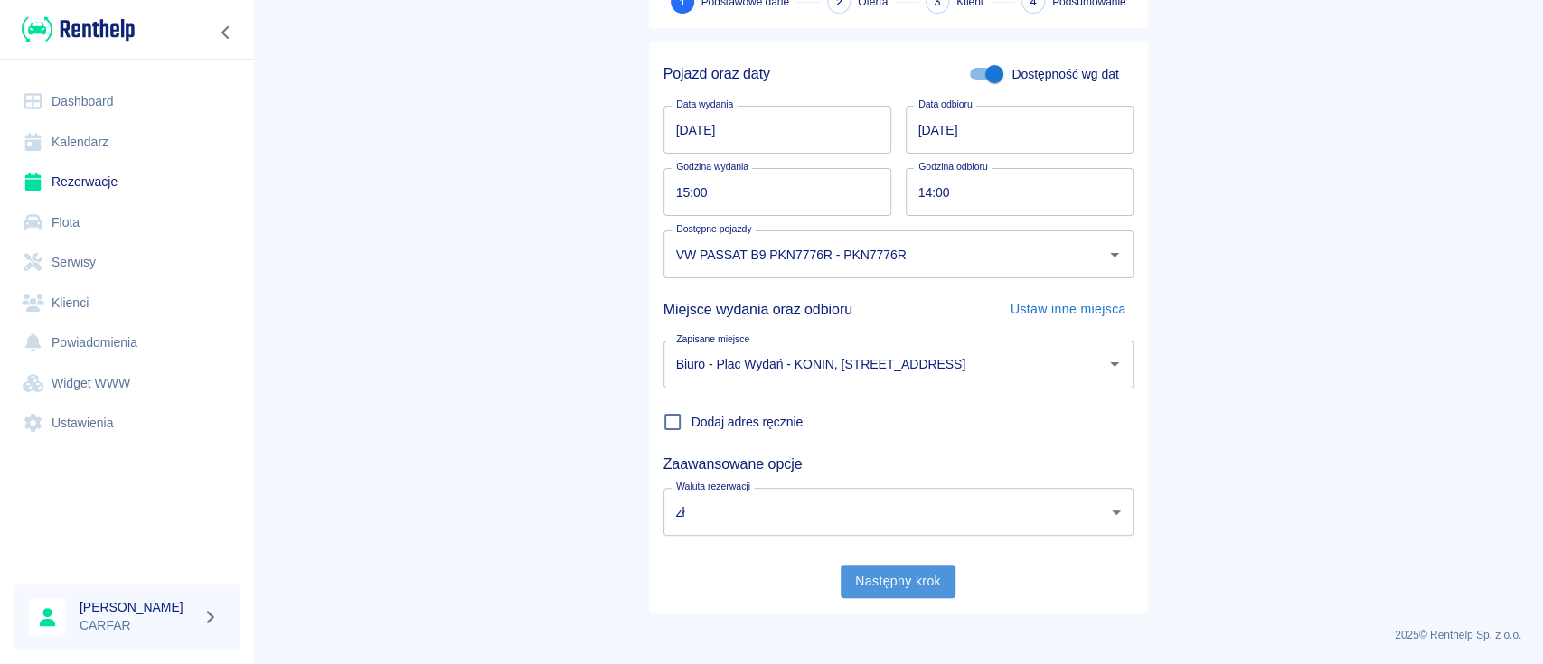
click at [904, 581] on button "Następny krok" at bounding box center [898, 581] width 115 height 33
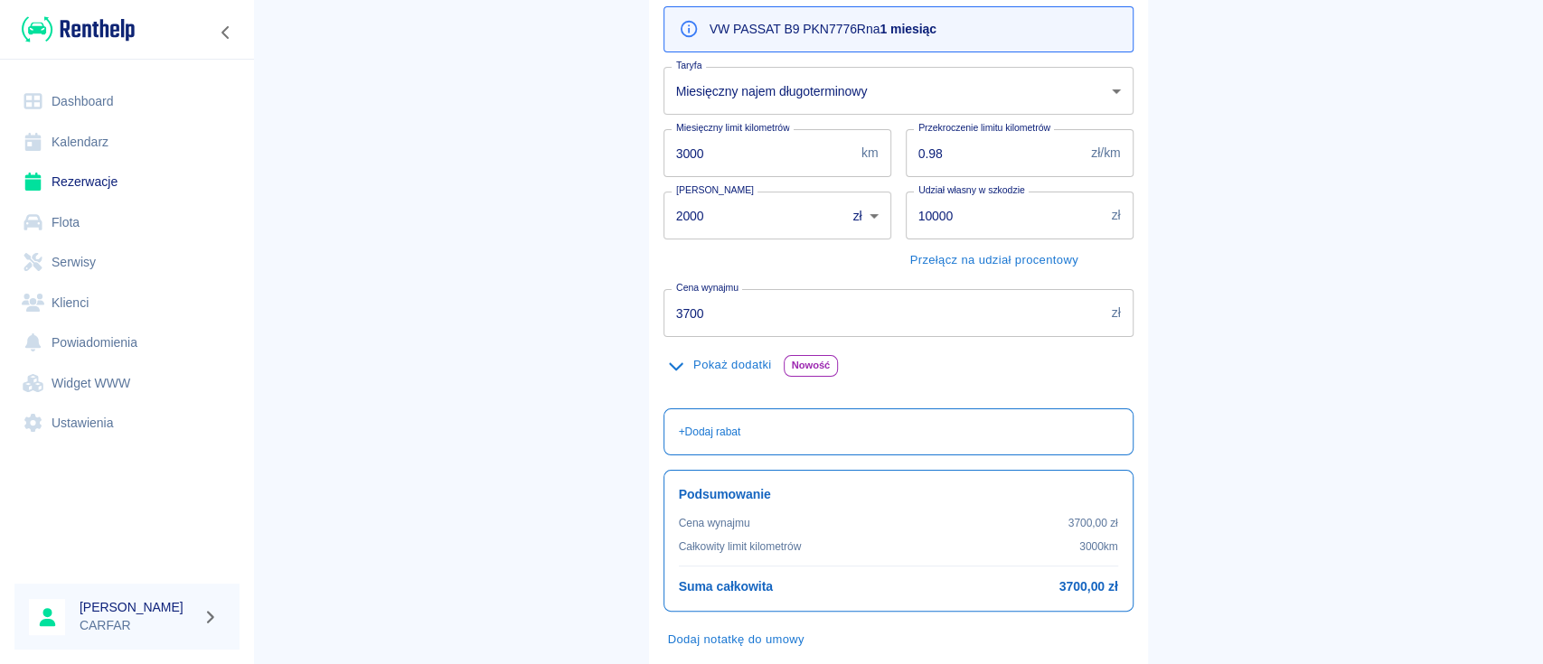
scroll to position [240, 0]
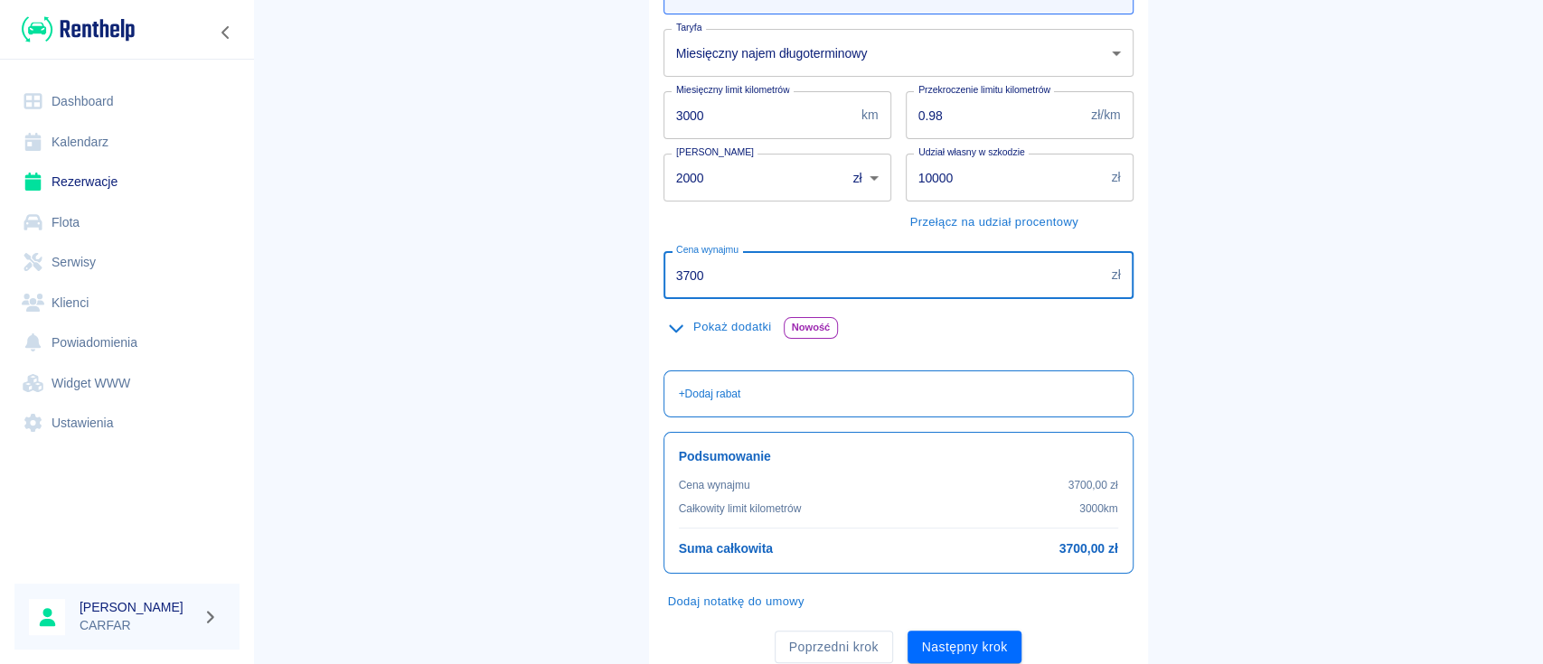
click at [717, 277] on input "3700" at bounding box center [883, 275] width 441 height 48
drag, startPoint x: 742, startPoint y: 279, endPoint x: 672, endPoint y: 280, distance: 69.6
click at [672, 280] on input "3700" at bounding box center [883, 275] width 441 height 48
drag, startPoint x: 746, startPoint y: 275, endPoint x: 400, endPoint y: 227, distance: 349.5
click at [400, 227] on main "Rezerwacje Dodaj rezerwację Podstawowe dane 2 Oferta 3 Klient 4 Podsumowanie Of…" at bounding box center [898, 229] width 1290 height 897
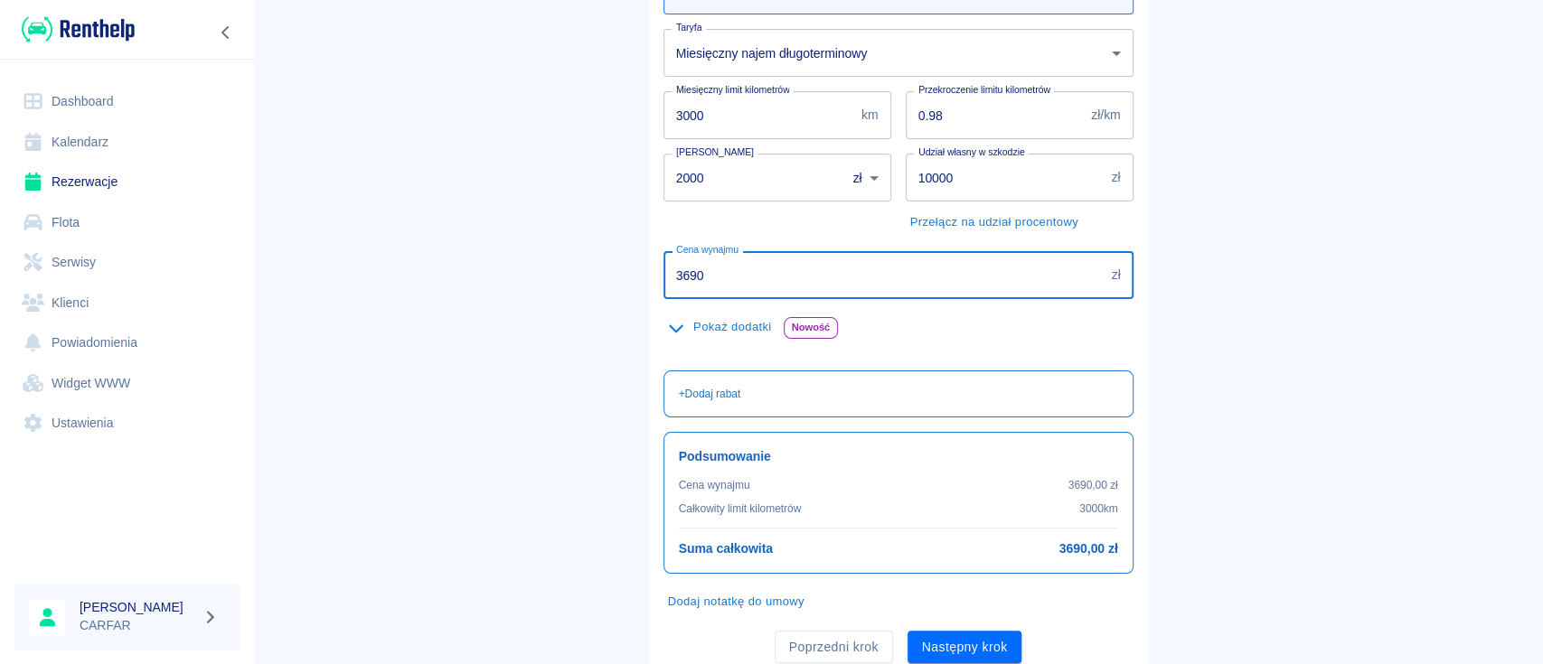
type input "3690"
click at [1304, 296] on main "Rezerwacje Dodaj rezerwację Podstawowe dane 2 Oferta 3 Klient 4 Podsumowanie Of…" at bounding box center [898, 229] width 1290 height 897
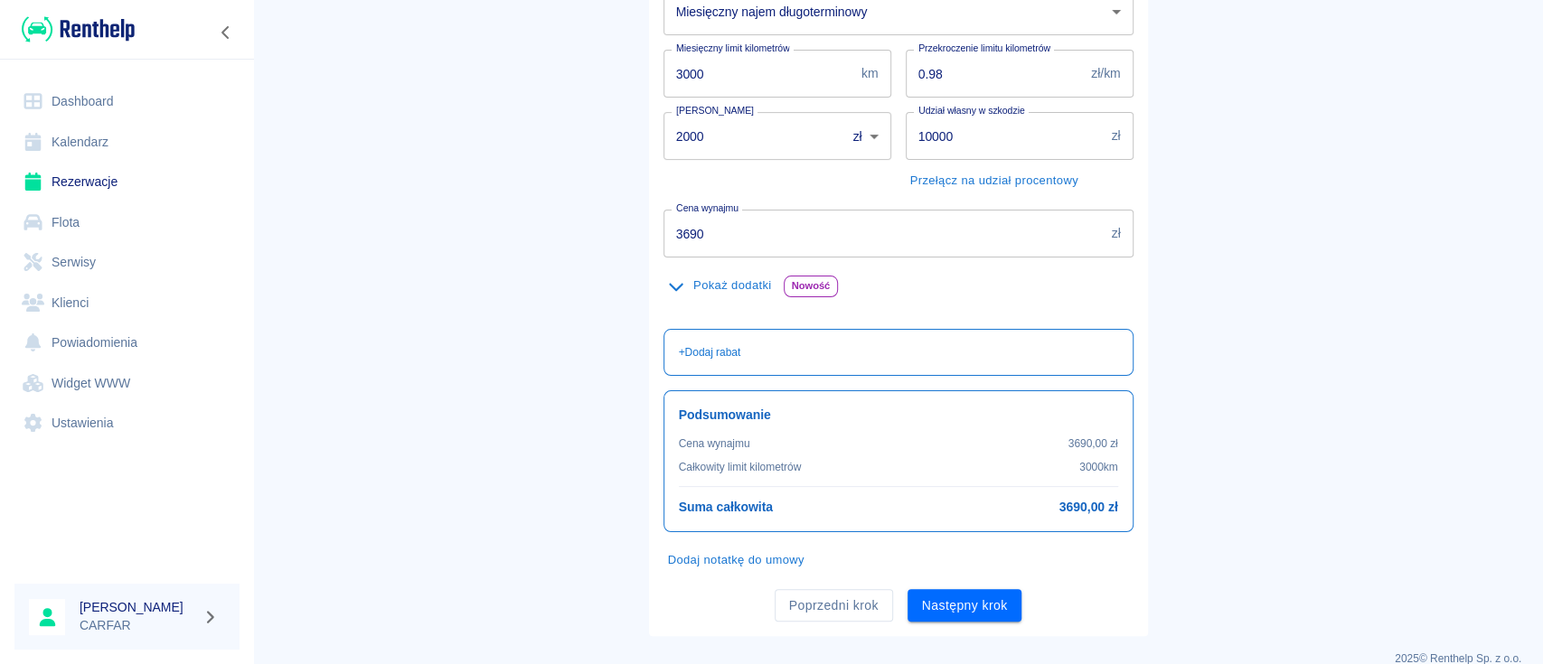
scroll to position [306, 0]
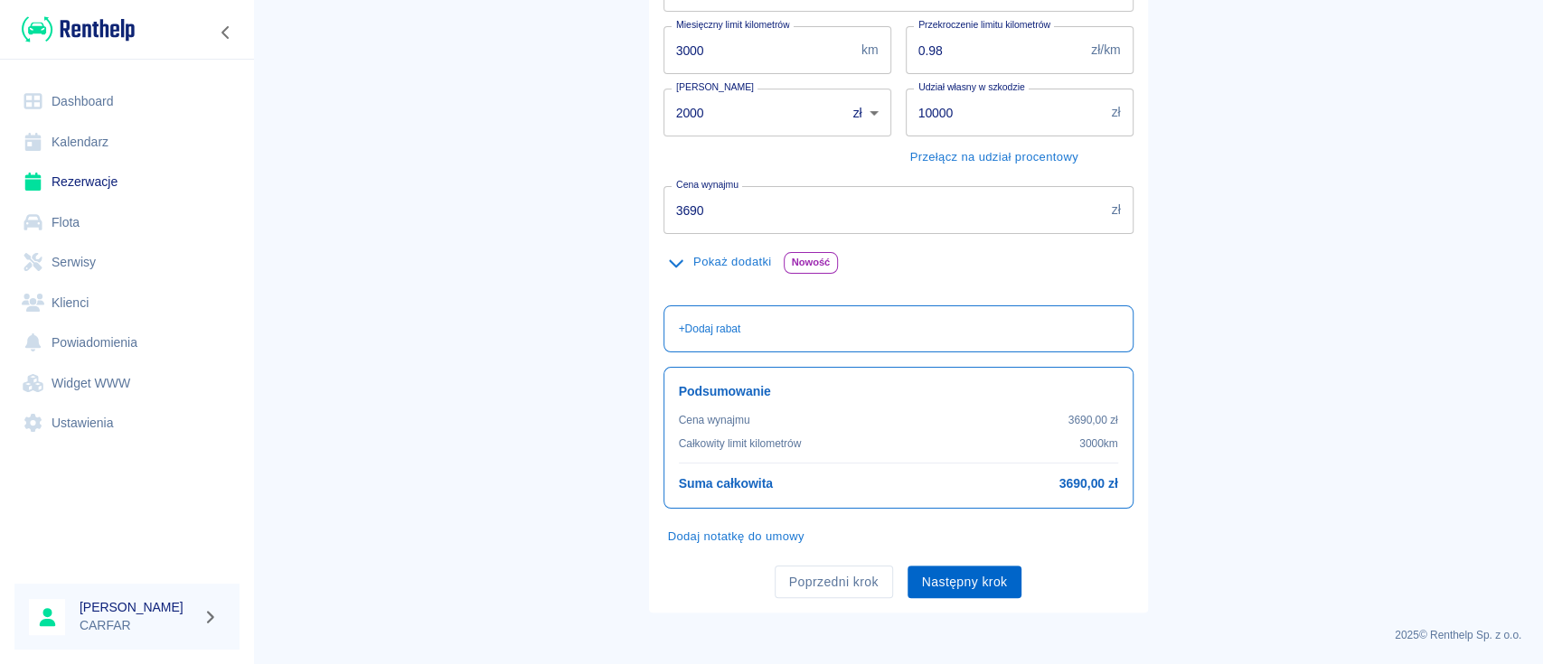
click at [972, 584] on button "Następny krok" at bounding box center [965, 582] width 115 height 33
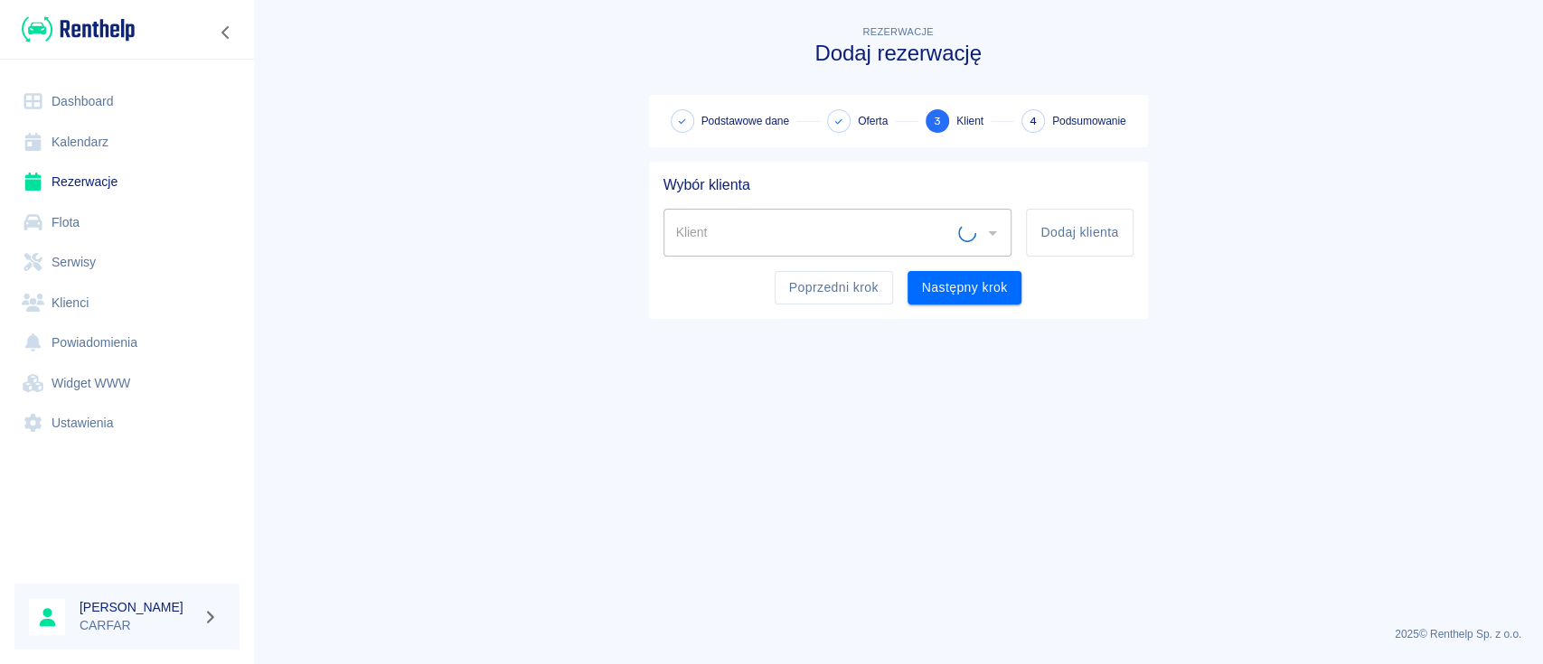
scroll to position [0, 0]
click at [1037, 234] on button "Dodaj klienta" at bounding box center [1079, 233] width 107 height 48
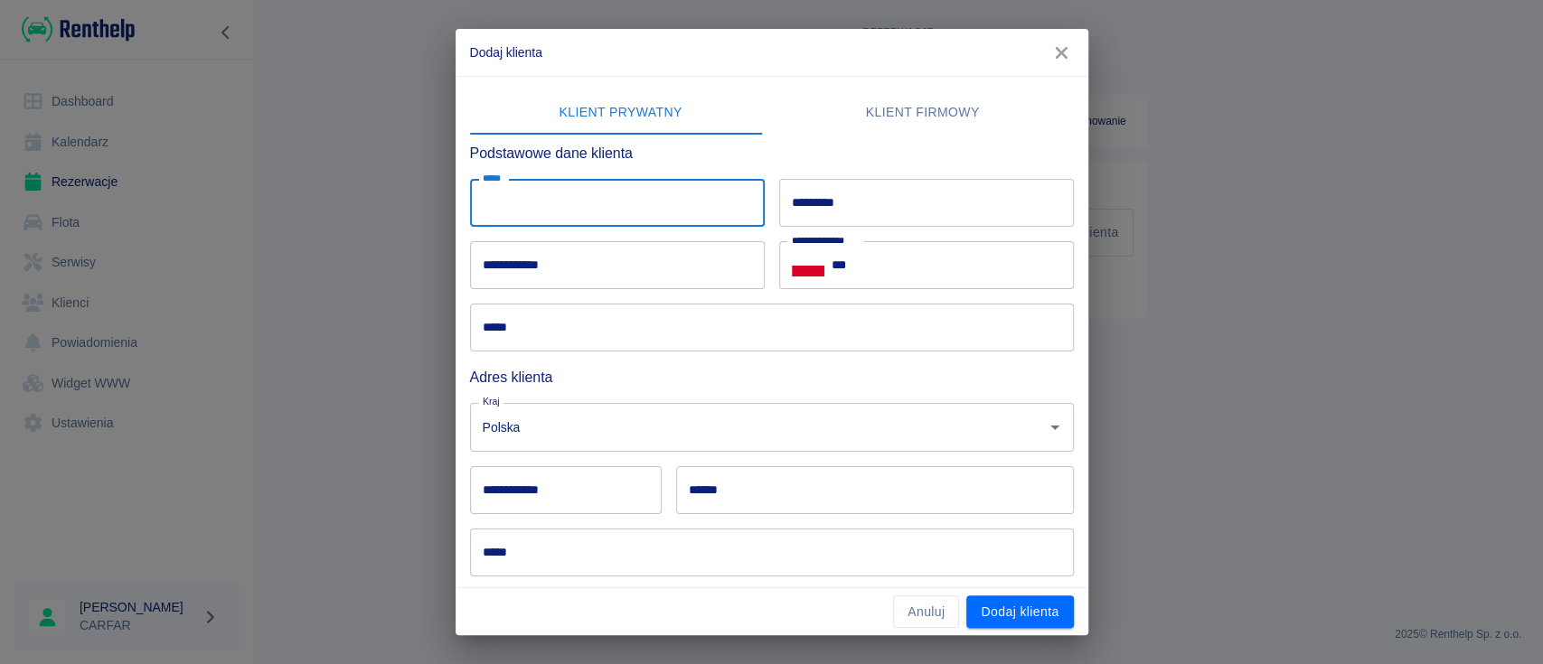
click at [548, 197] on input "*****" at bounding box center [617, 203] width 295 height 48
type input "******"
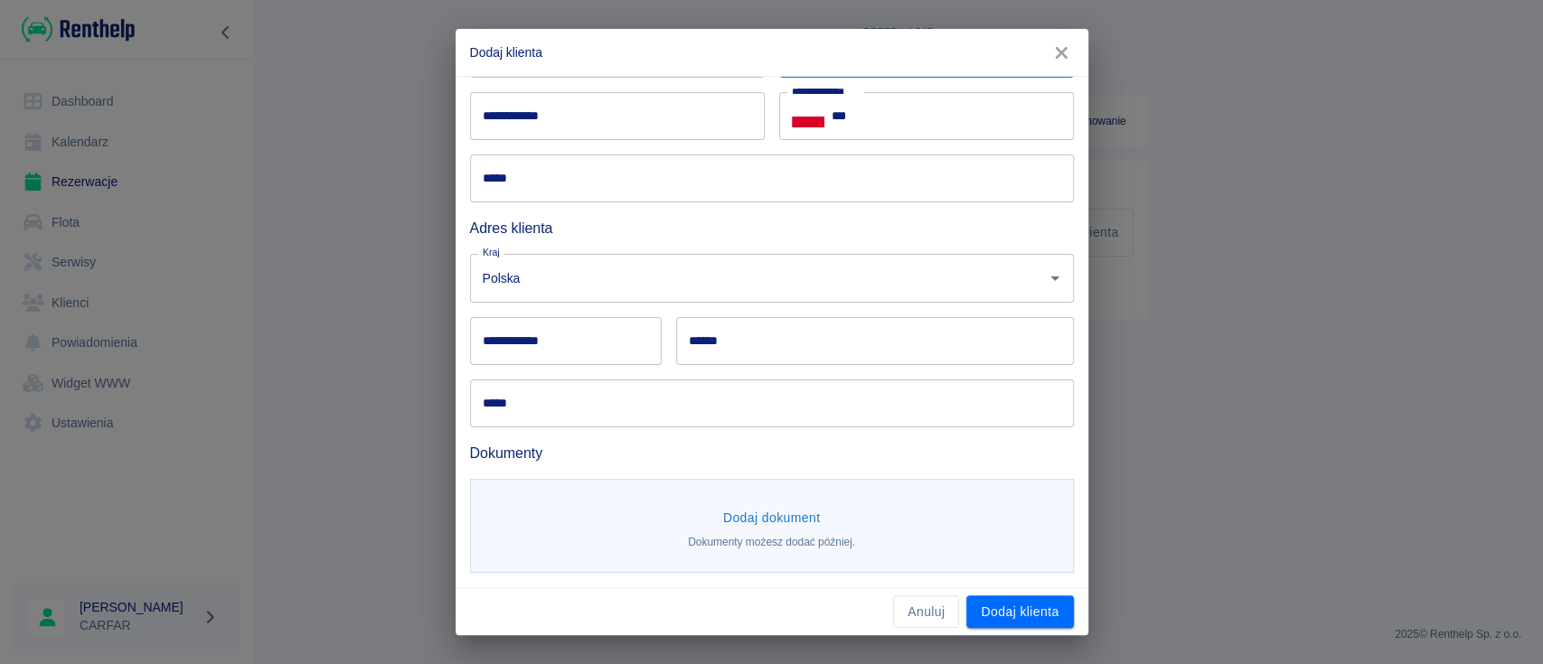
scroll to position [29, 0]
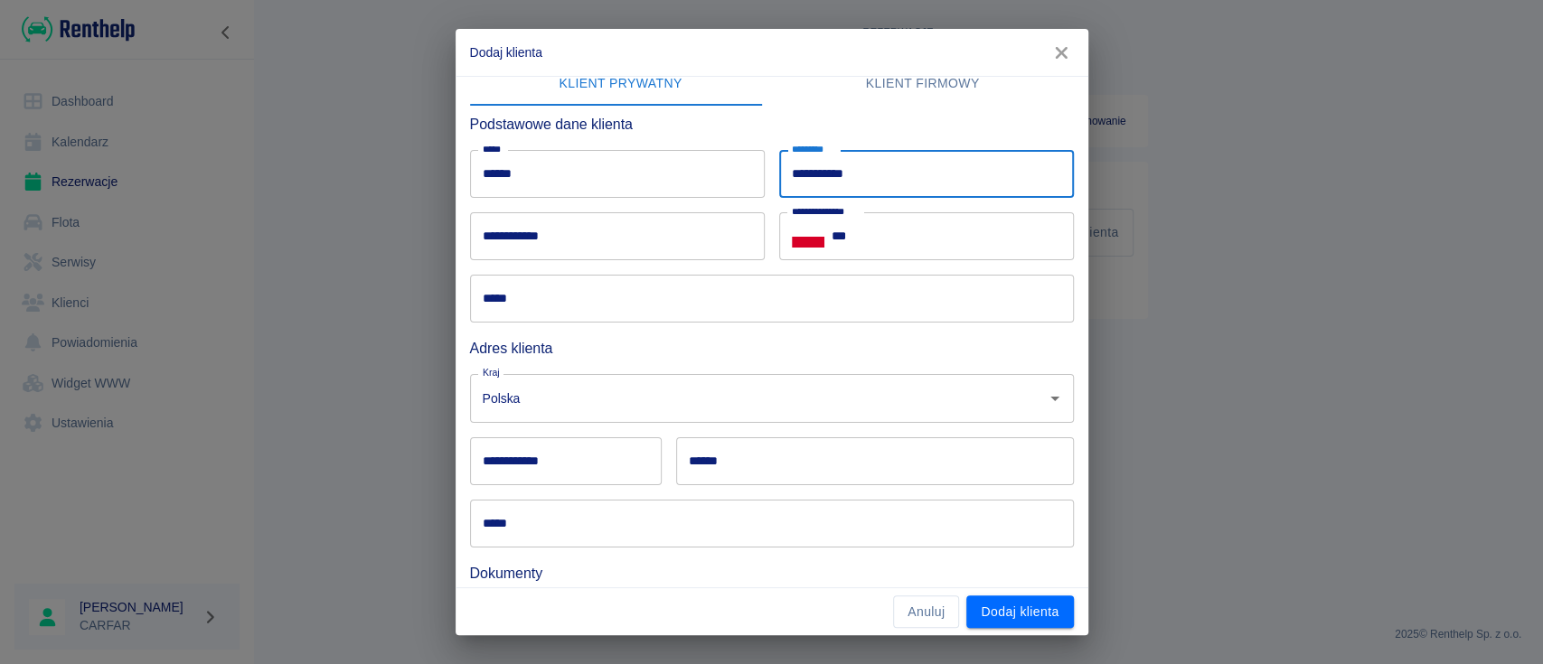
type input "**********"
click at [613, 300] on input "*****" at bounding box center [772, 299] width 604 height 48
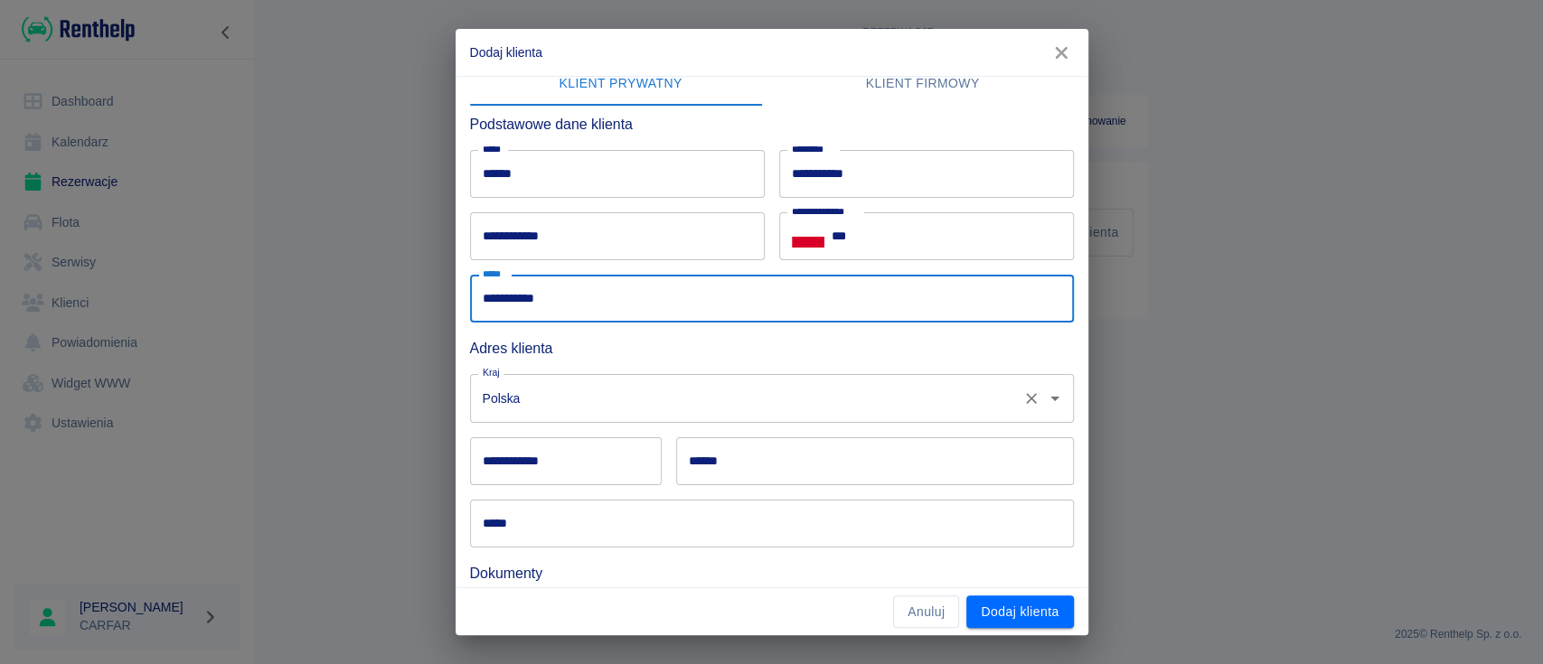
scroll to position [149, 0]
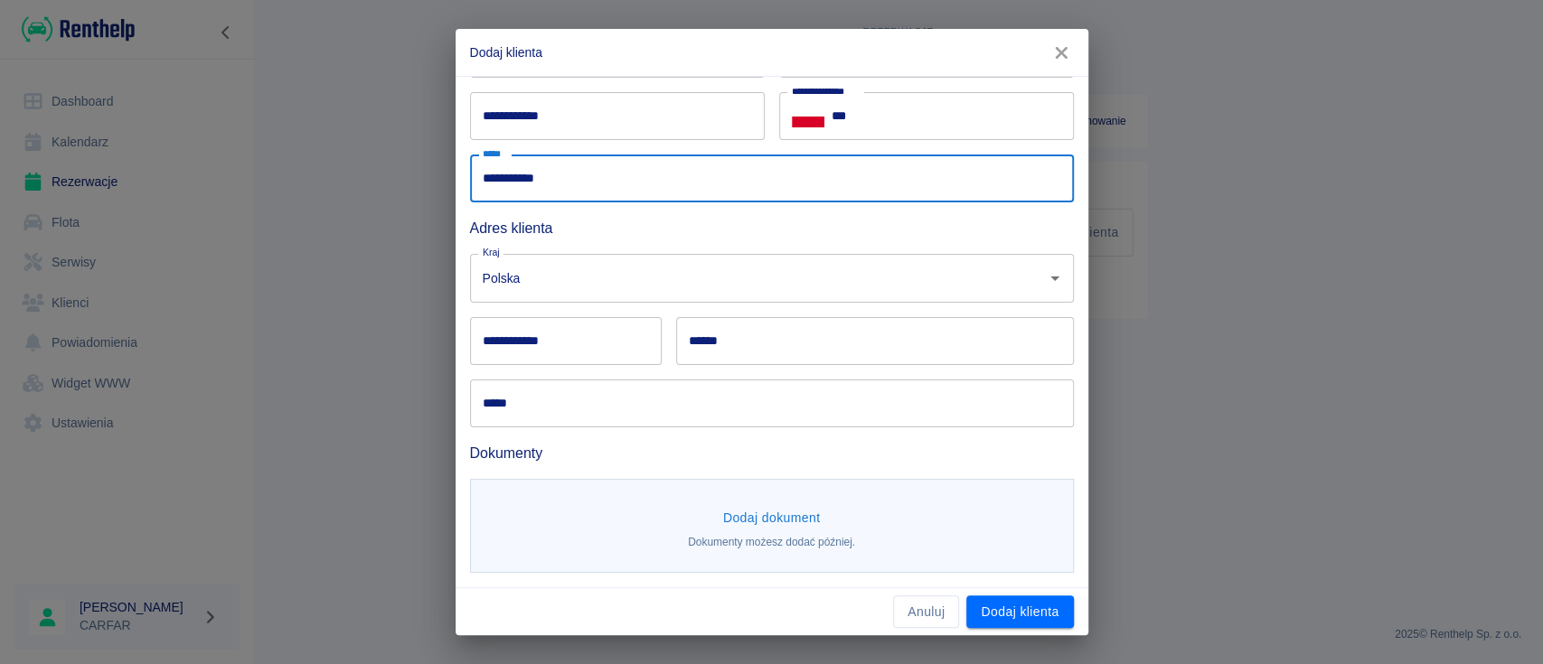
type input "**********"
click at [776, 519] on button "Dodaj dokument" at bounding box center [772, 518] width 112 height 33
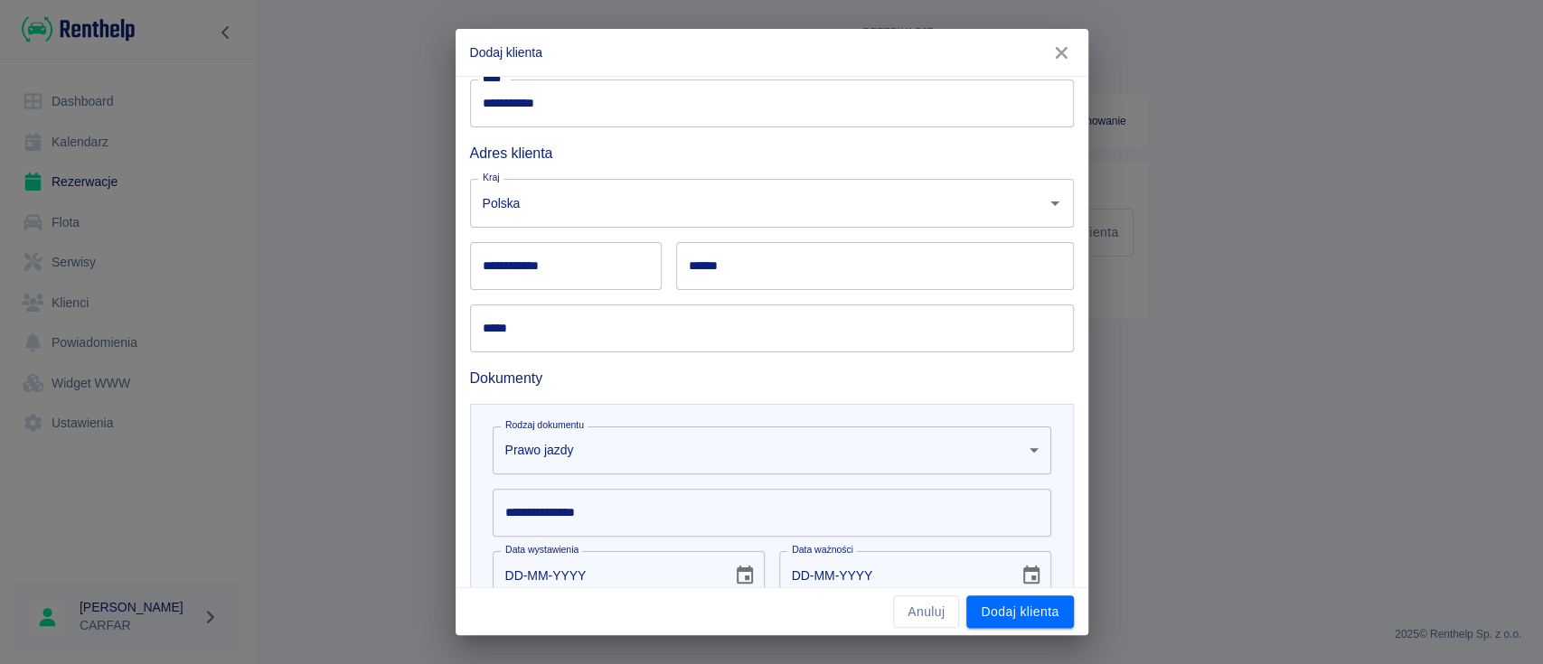
scroll to position [390, 0]
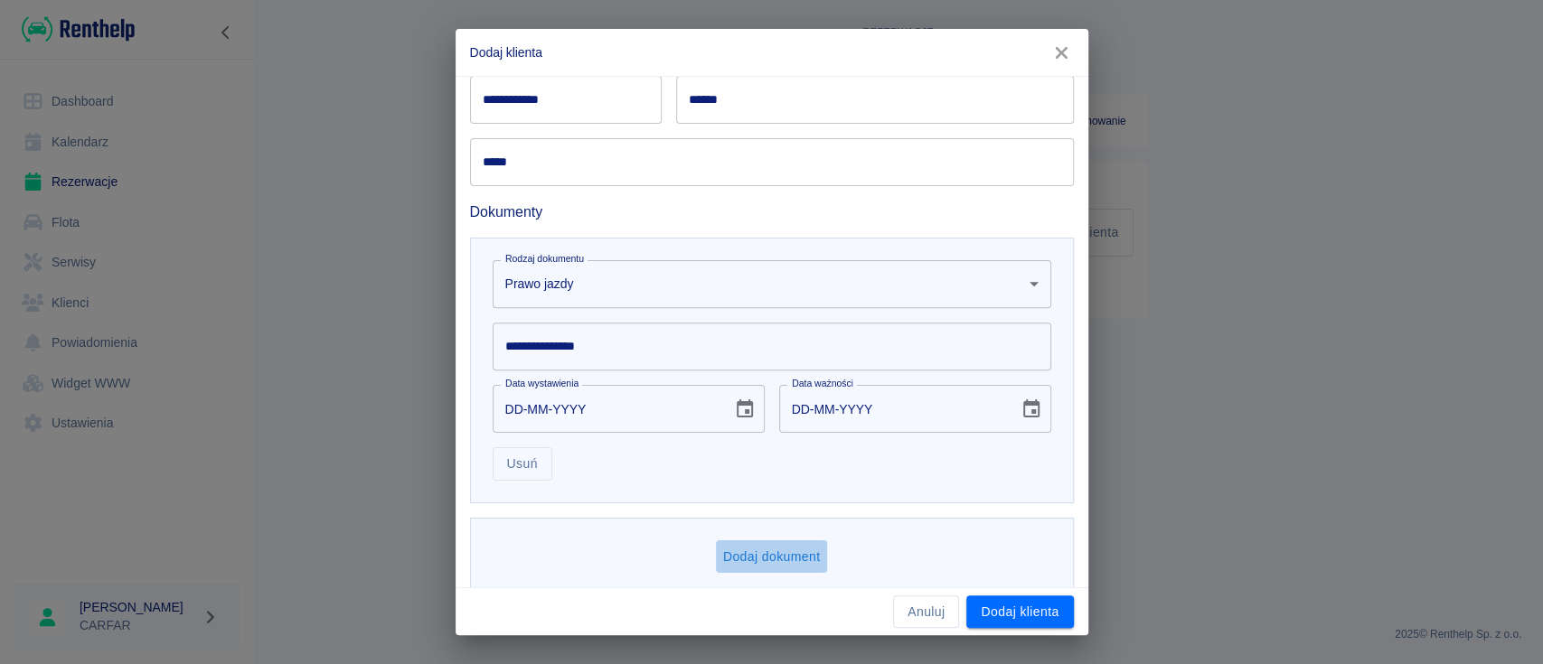
click at [738, 547] on button "Dodaj dokument" at bounding box center [772, 557] width 112 height 33
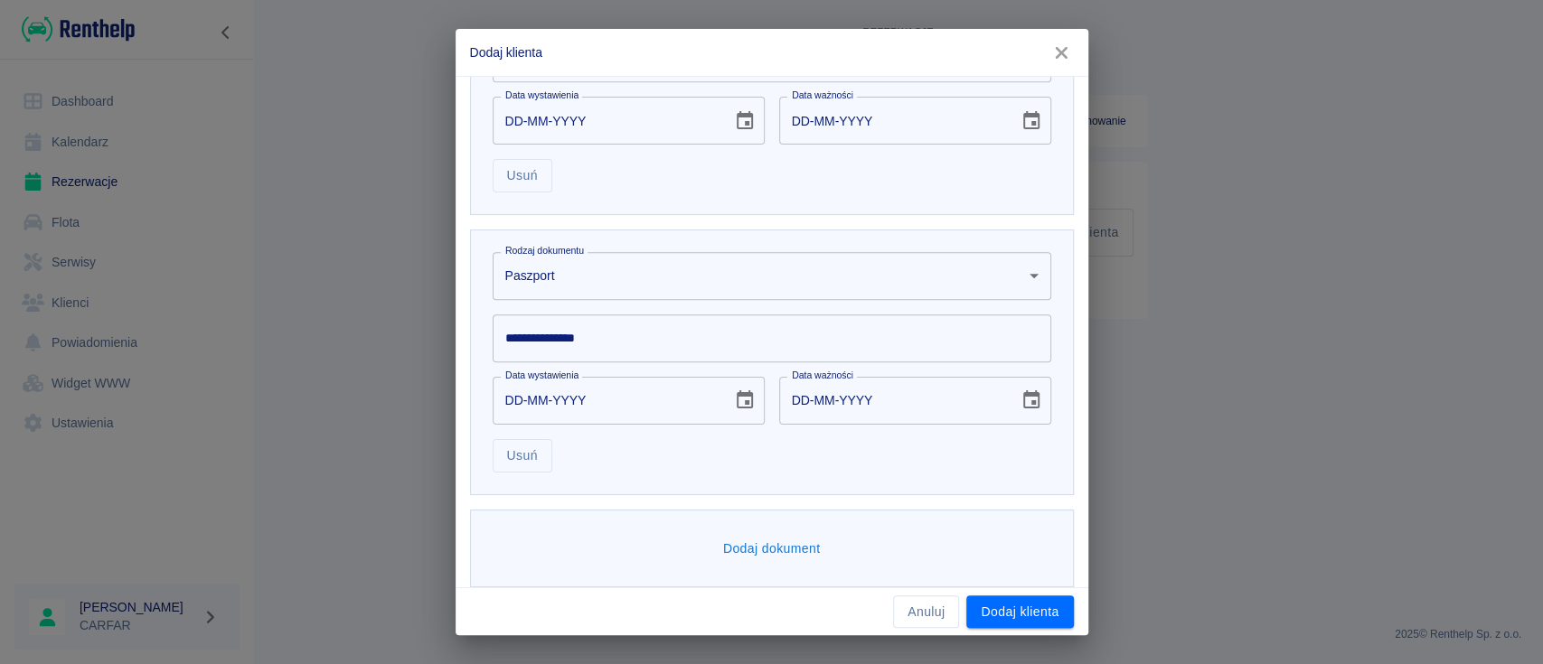
scroll to position [692, 0]
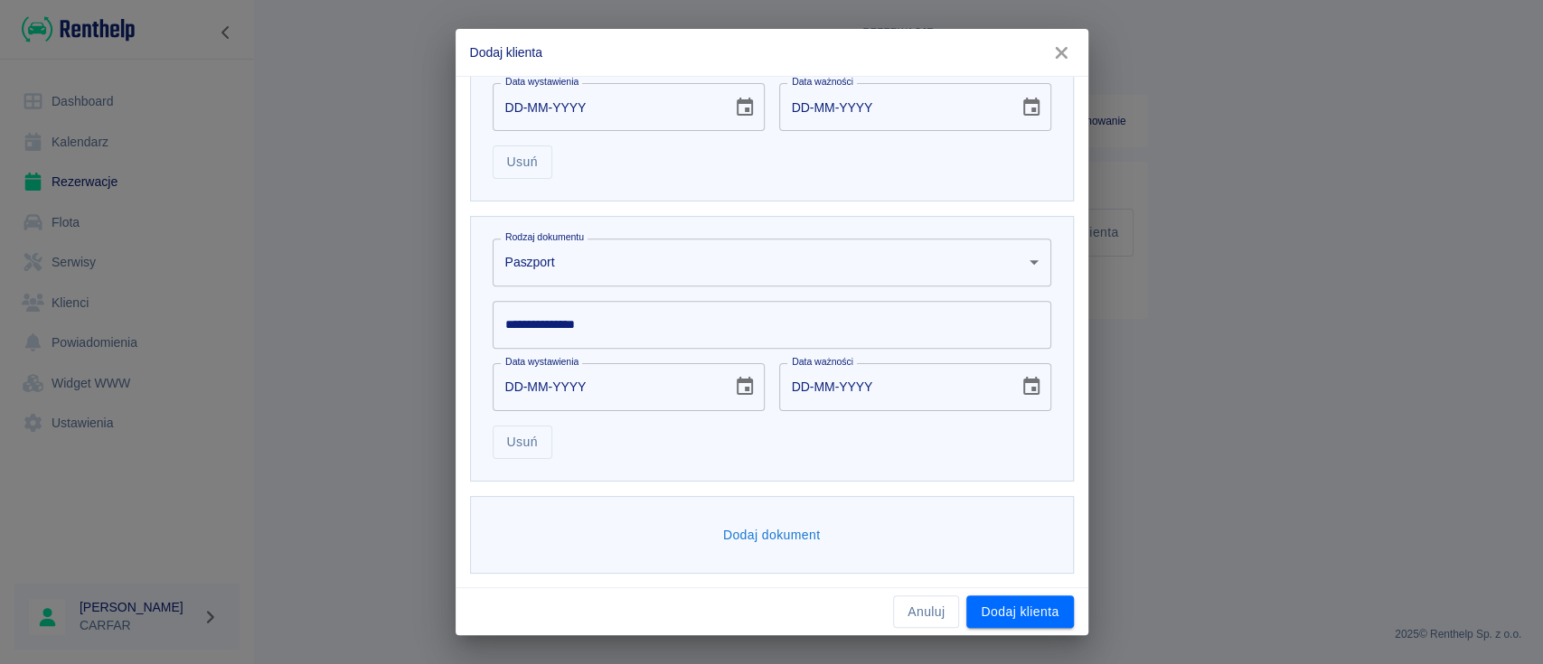
click at [582, 258] on body "**********" at bounding box center [771, 332] width 1543 height 664
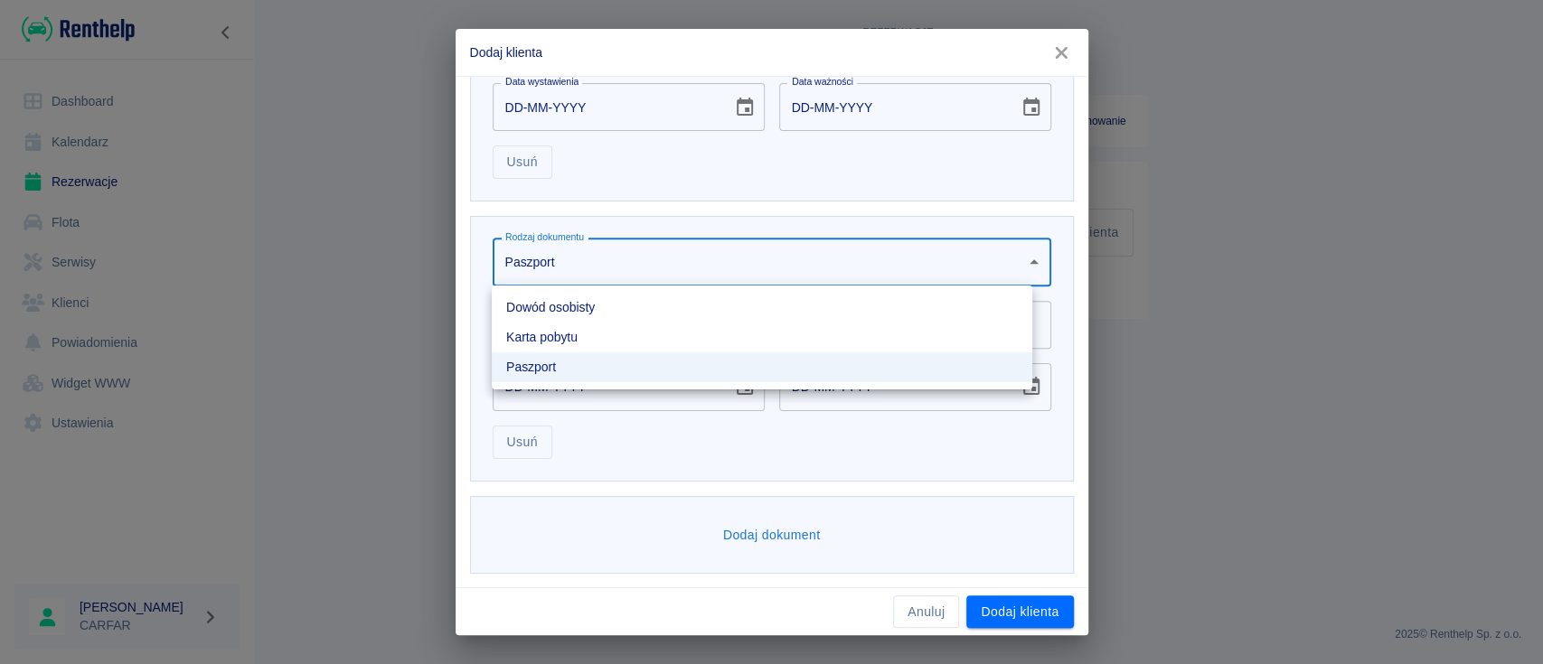
click at [583, 307] on li "Dowód osobisty" at bounding box center [762, 308] width 541 height 30
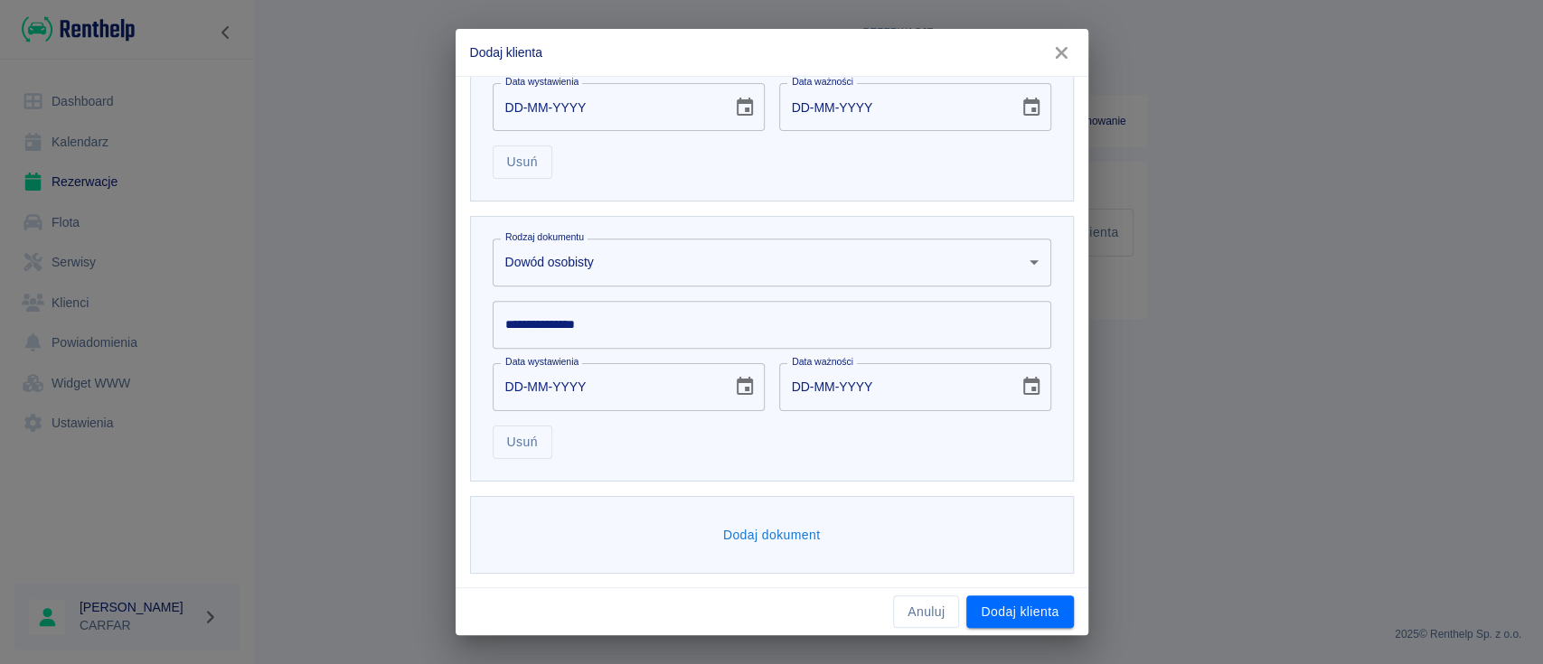
click at [586, 321] on input "**********" at bounding box center [772, 325] width 559 height 48
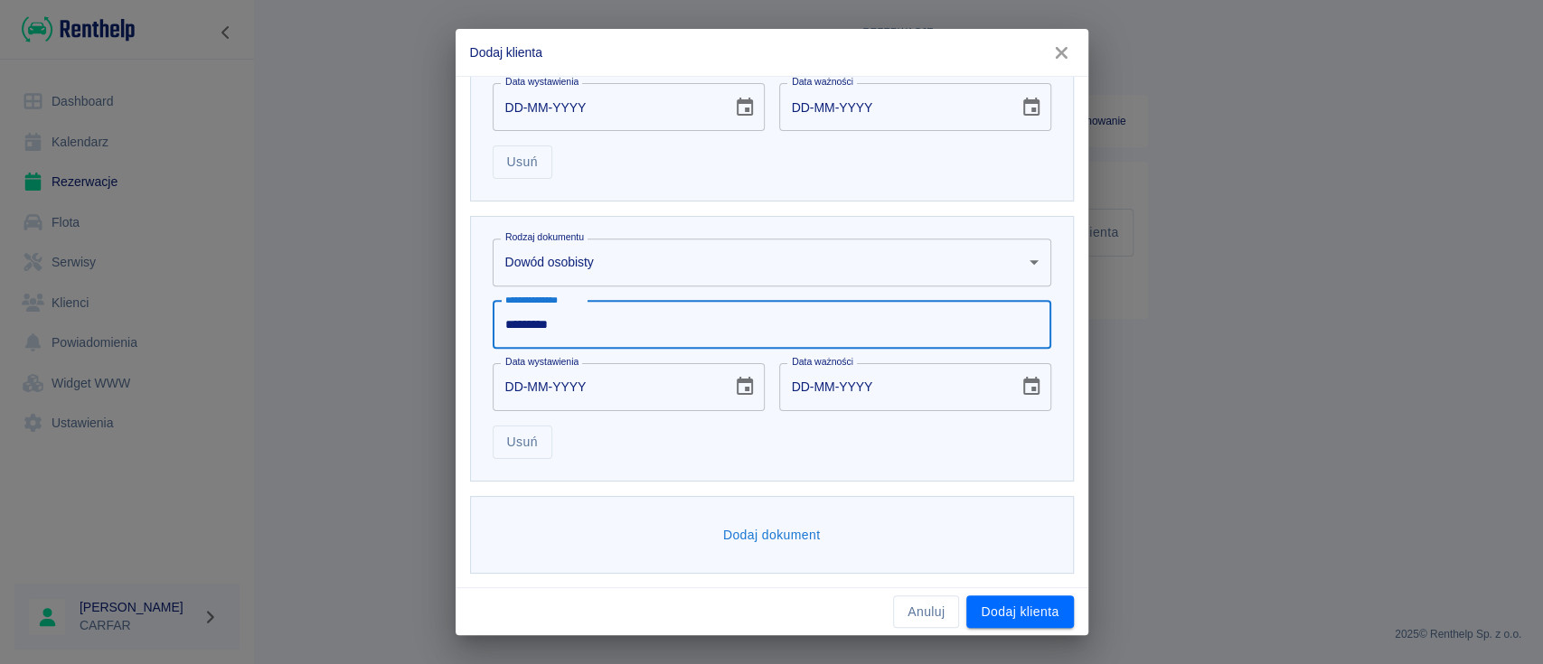
type input "*********"
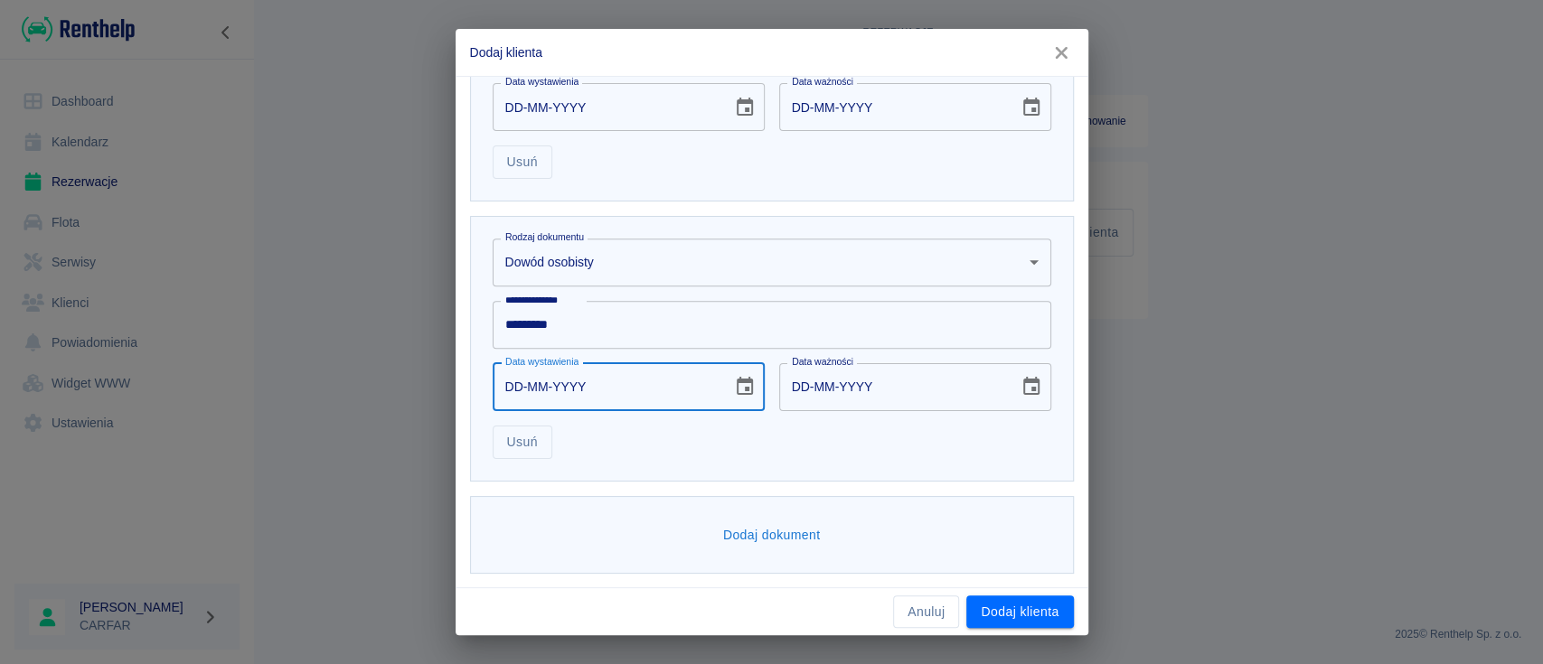
click at [654, 394] on input "DD-MM-YYYY" at bounding box center [606, 387] width 227 height 48
type input "17-06-0002"
type input "17-06-0012"
type input "17-06-0020"
type input "17-06-0030"
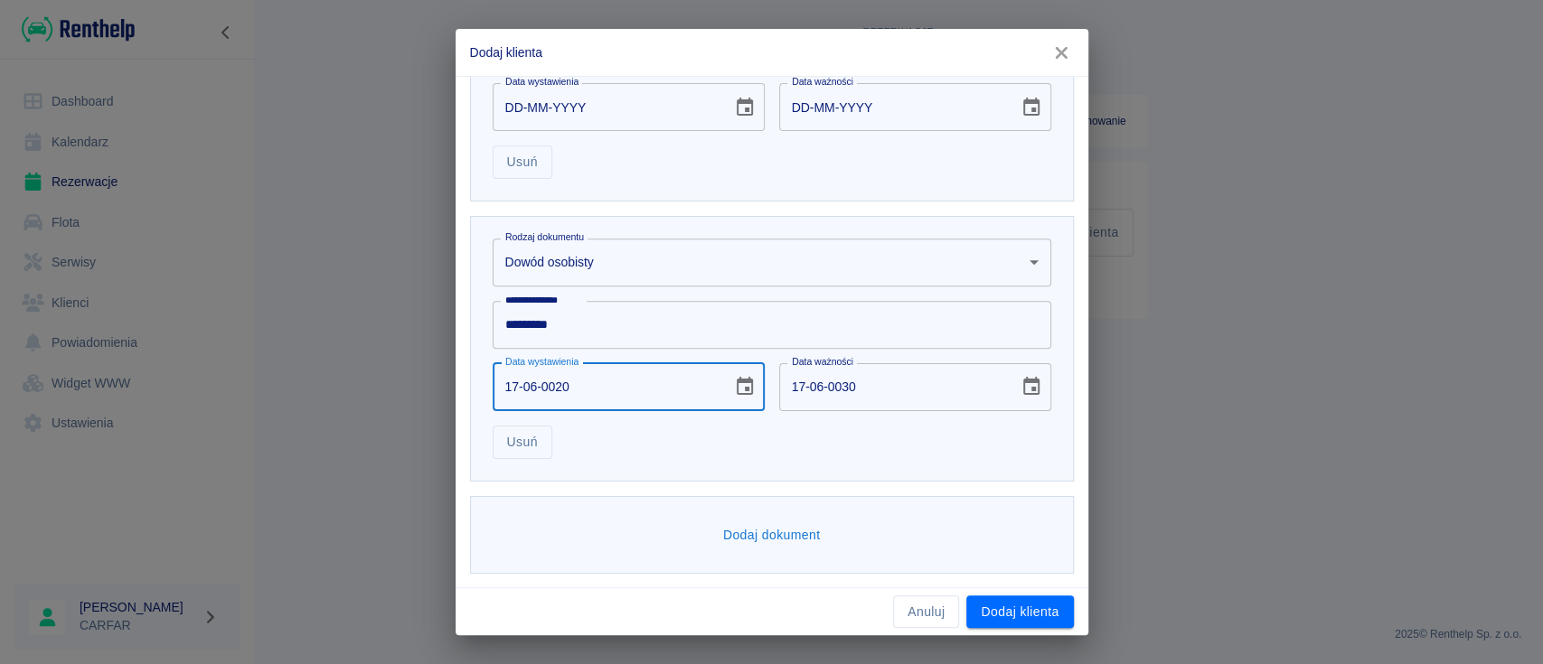
type input "17-06-0202"
type input "17-06-0212"
type input "[DATE]"
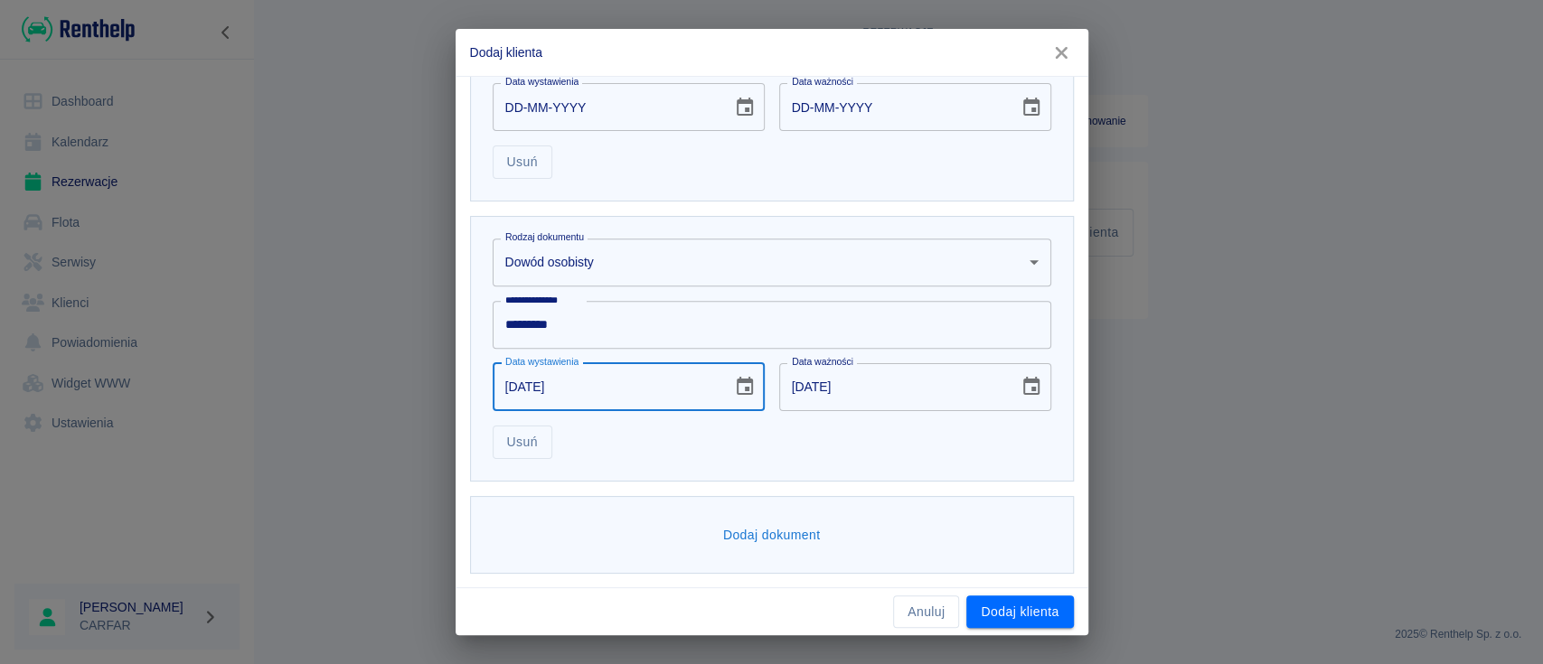
click at [693, 453] on div "Usuń" at bounding box center [764, 435] width 573 height 48
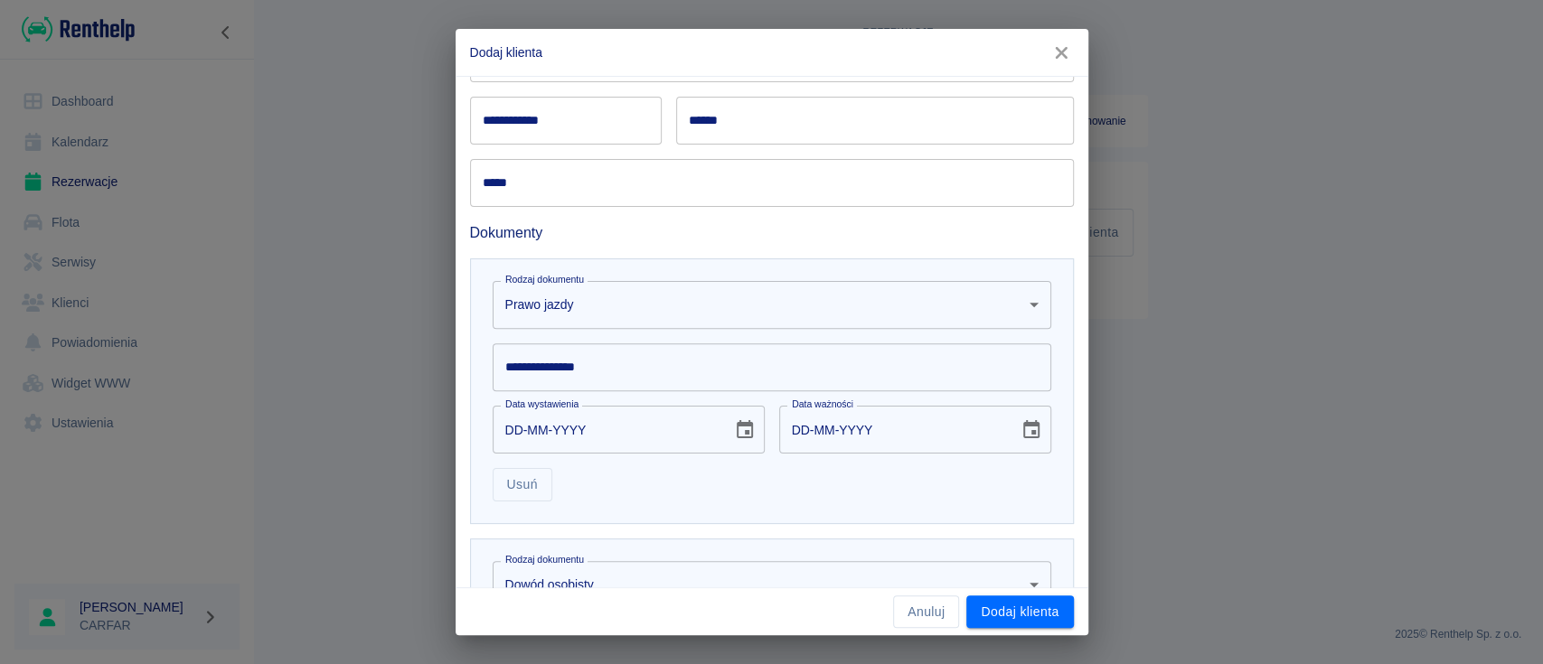
scroll to position [362, 0]
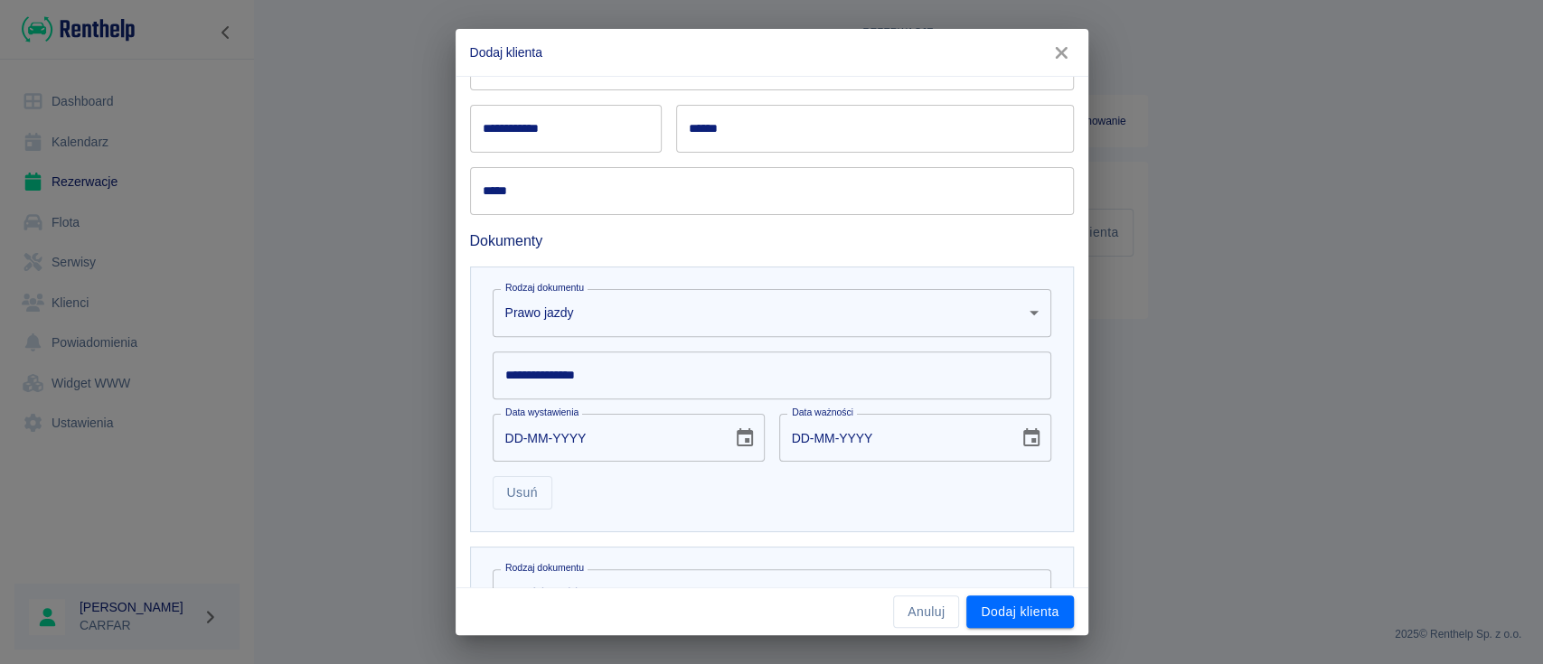
click at [626, 378] on input "**********" at bounding box center [772, 376] width 559 height 48
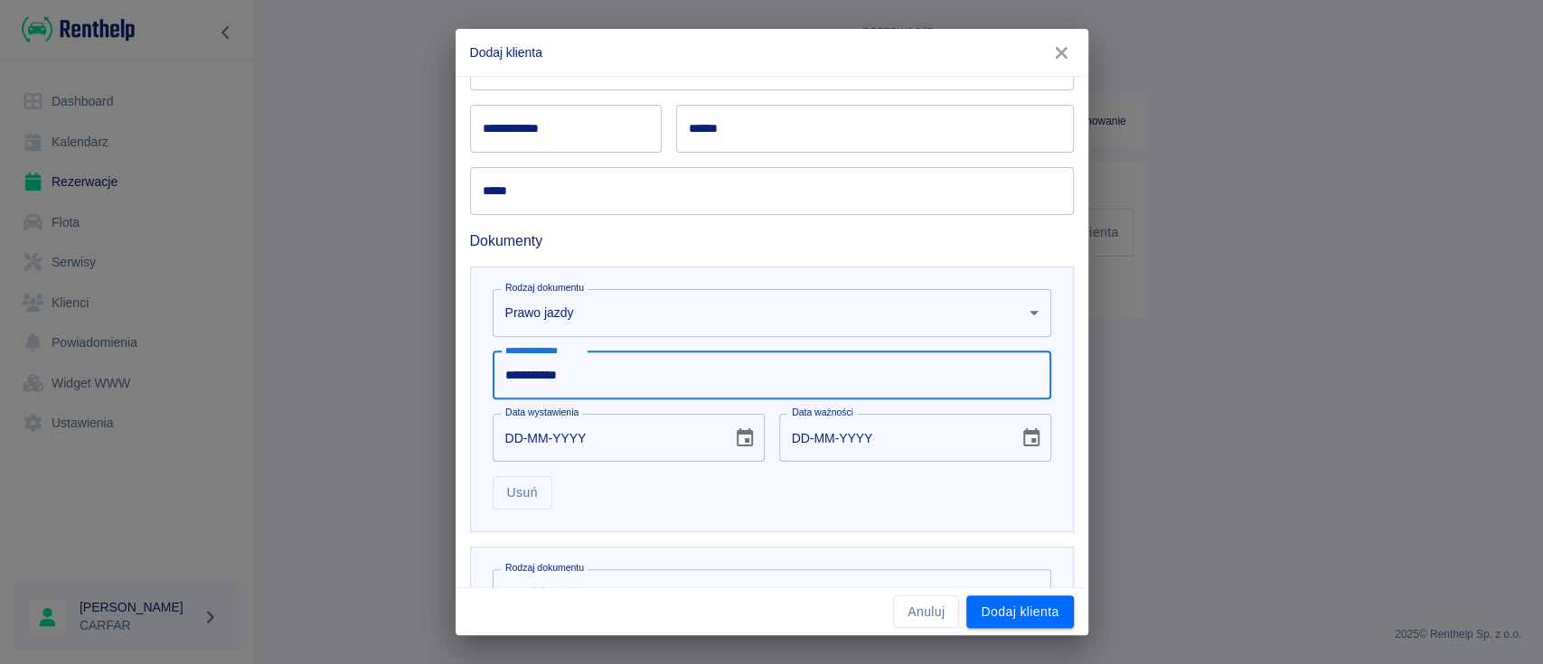
type input "**********"
click at [682, 439] on input "DD-MM-YYYY" at bounding box center [606, 438] width 227 height 48
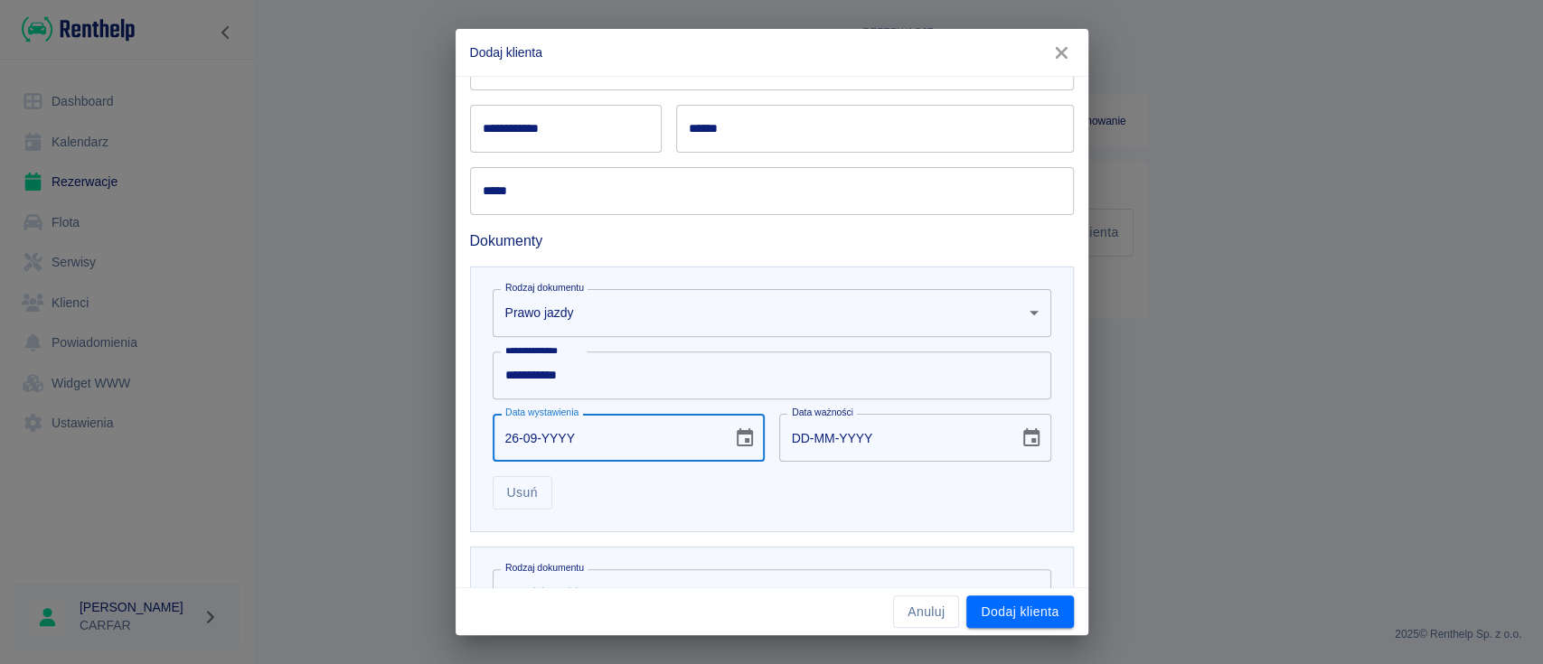
type input "26-09-0002"
type input "26-09-0012"
type input "26-09-0020"
type input "26-09-0030"
type input "26-09-0201"
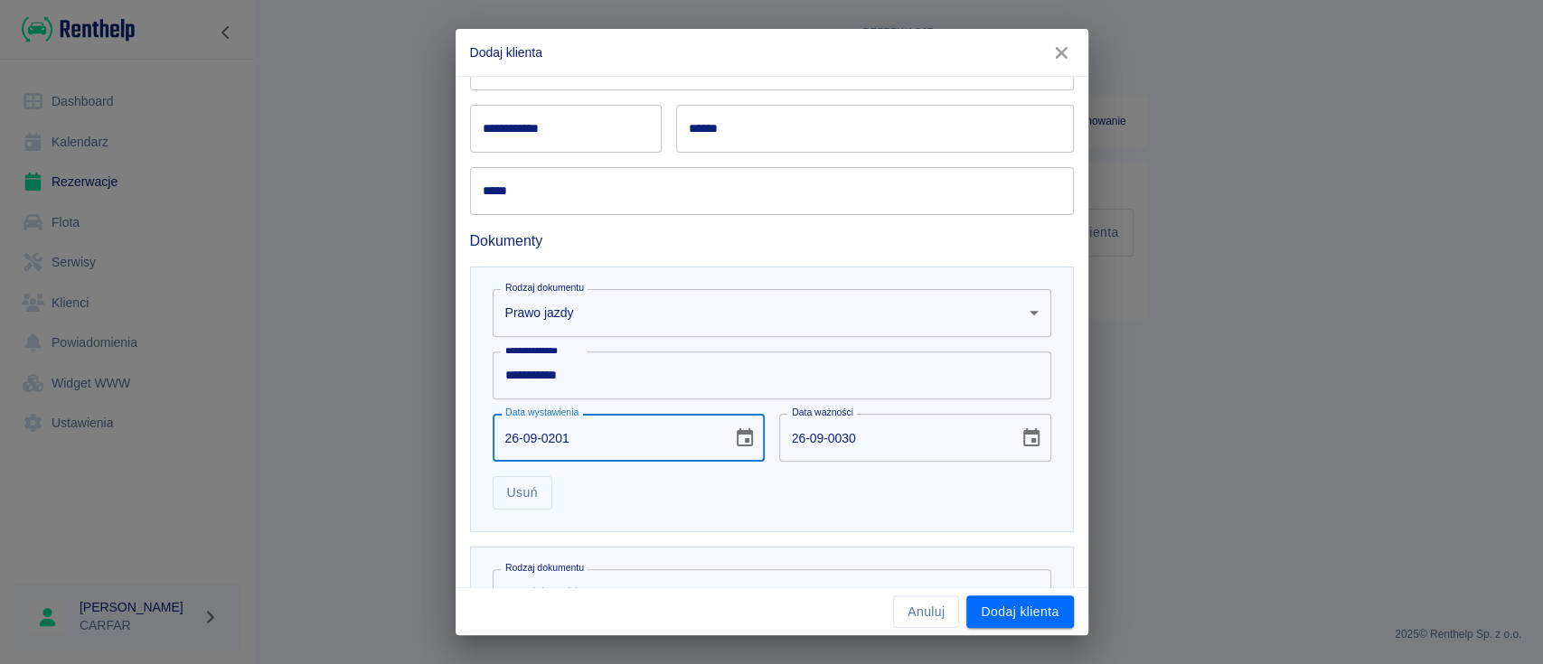
type input "26-09-0211"
type input "[DATE]"
click at [917, 441] on input "[DATE]" at bounding box center [892, 438] width 227 height 48
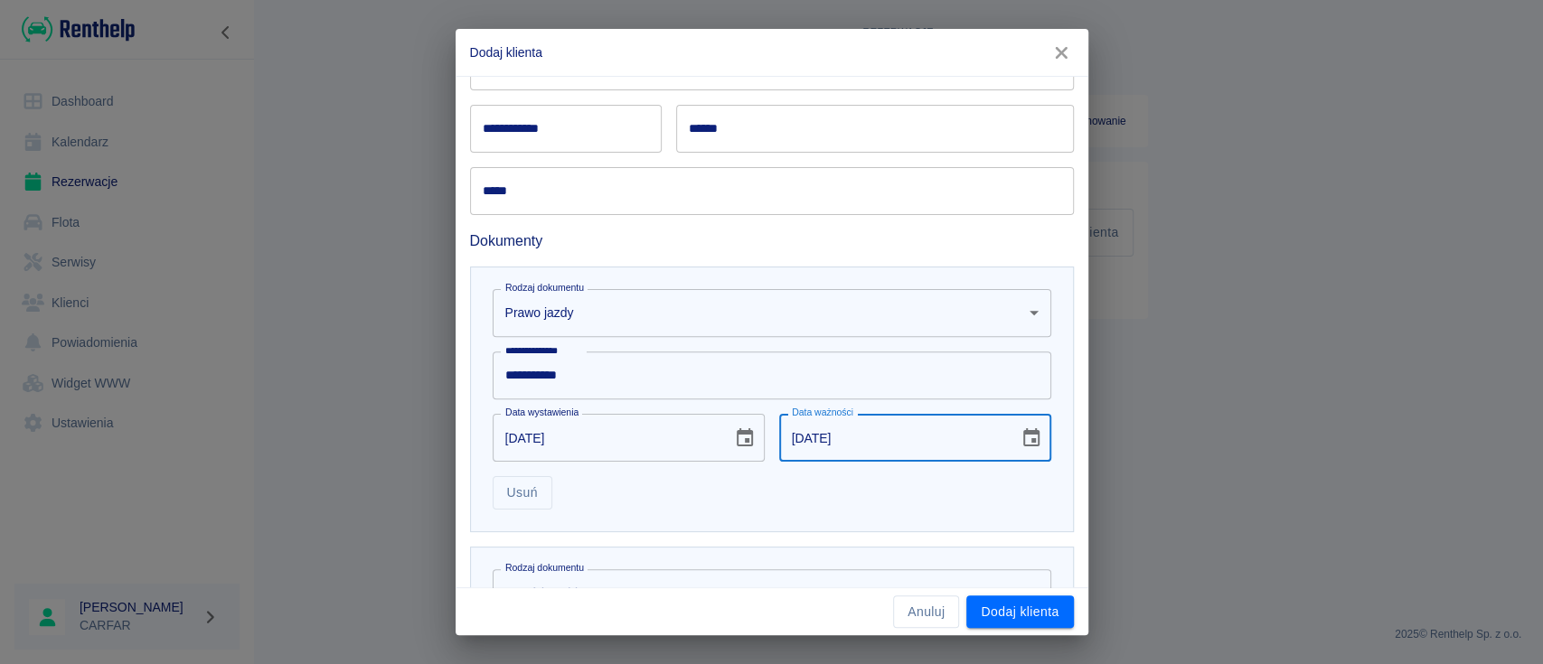
click at [917, 441] on input "[DATE]" at bounding box center [892, 438] width 227 height 48
drag, startPoint x: 853, startPoint y: 440, endPoint x: 832, endPoint y: 440, distance: 21.7
click at [832, 440] on input "[DATE]" at bounding box center [892, 438] width 227 height 48
type input "[DATE]"
click at [892, 499] on div "Usuń" at bounding box center [764, 486] width 573 height 48
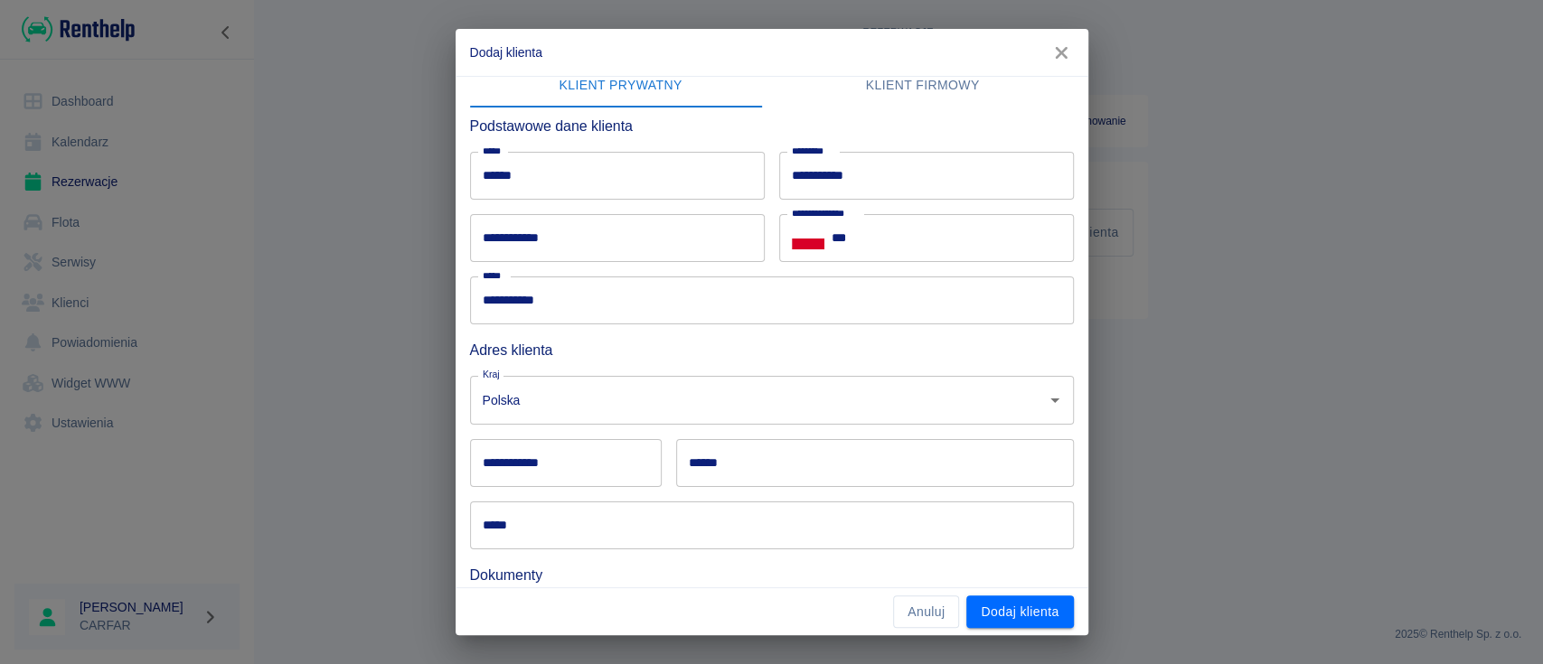
scroll to position [0, 0]
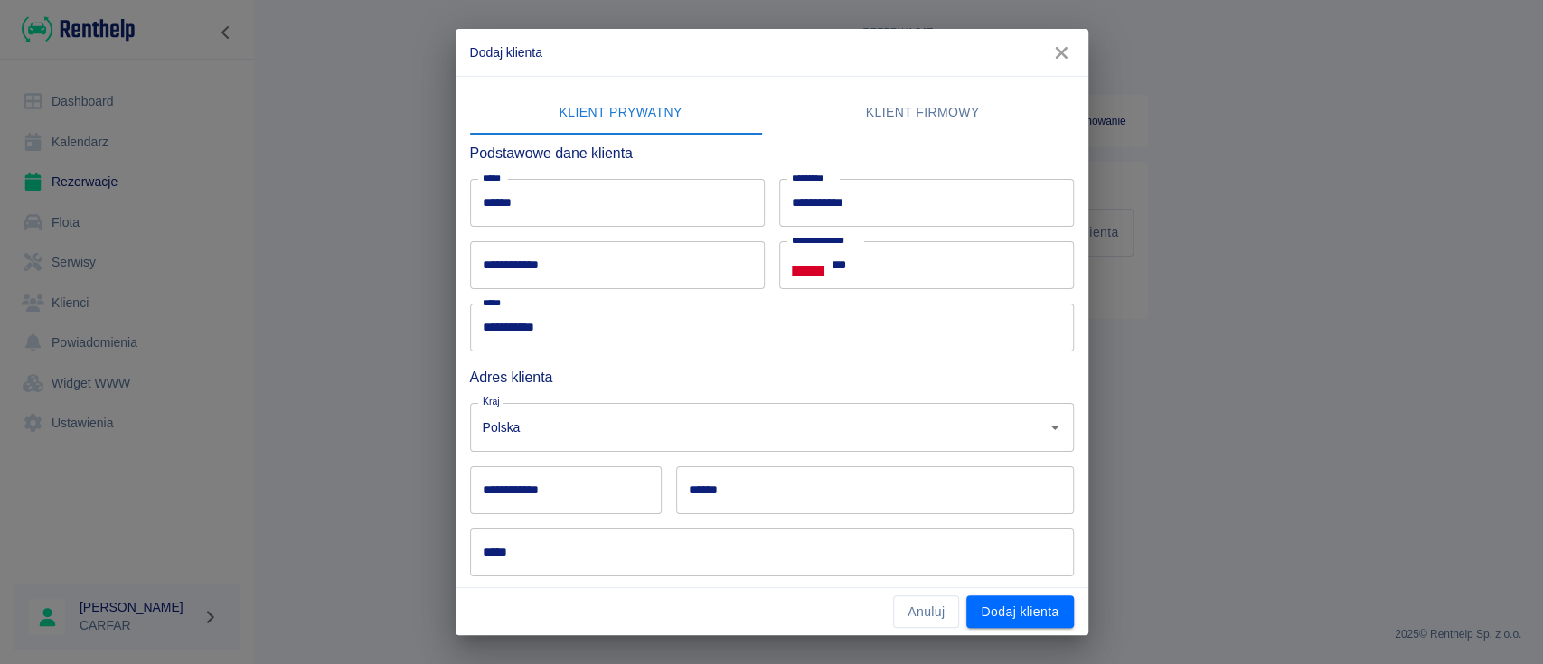
click at [650, 267] on input "**********" at bounding box center [617, 265] width 295 height 48
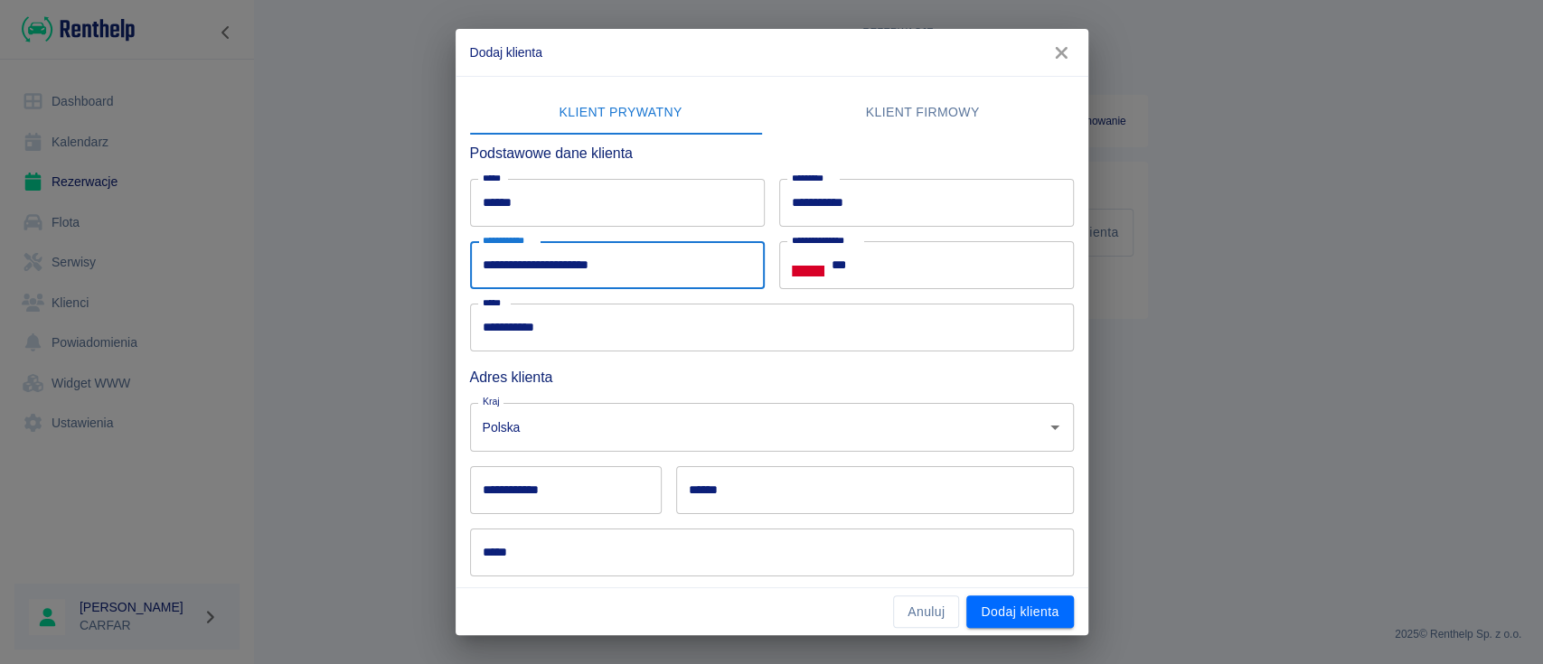
type input "**********"
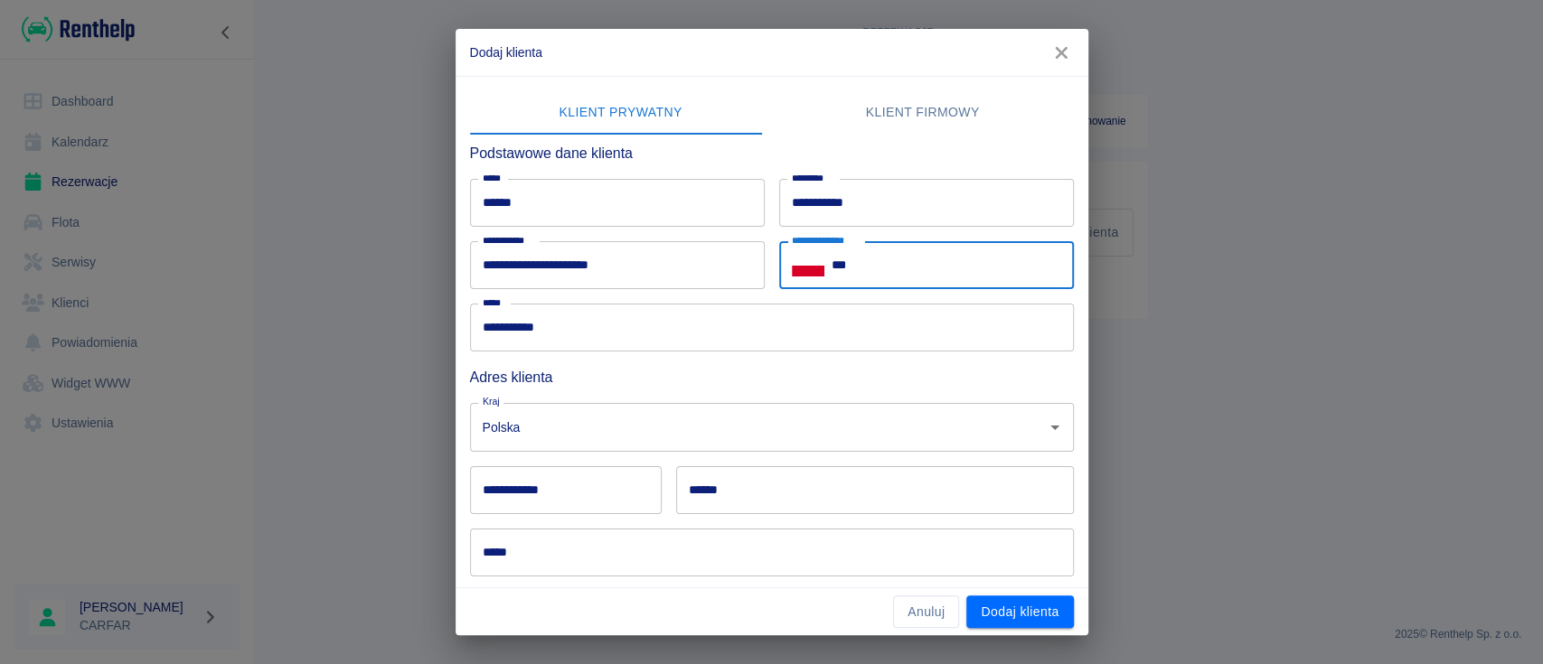
click at [951, 255] on input "***" at bounding box center [953, 265] width 242 height 48
type input "**********"
click at [598, 494] on input "**********" at bounding box center [566, 490] width 192 height 48
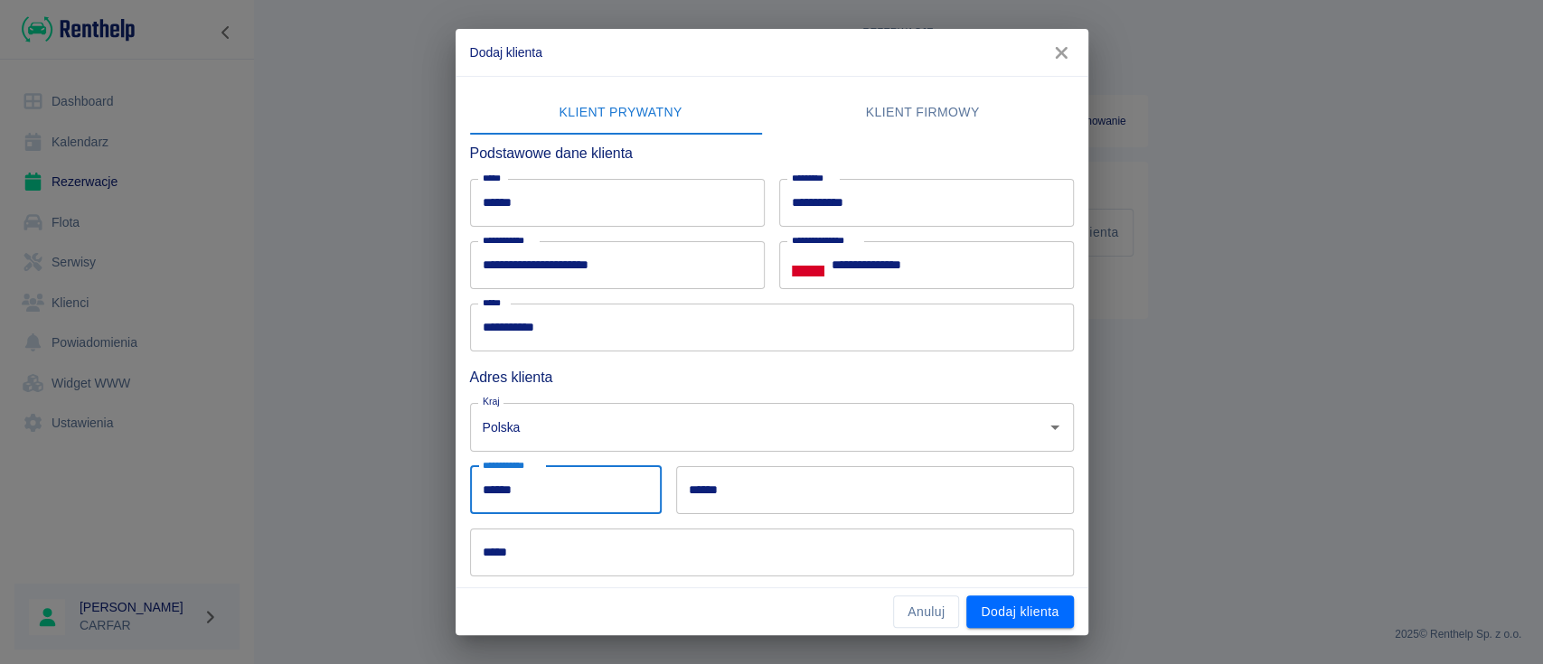
type input "******"
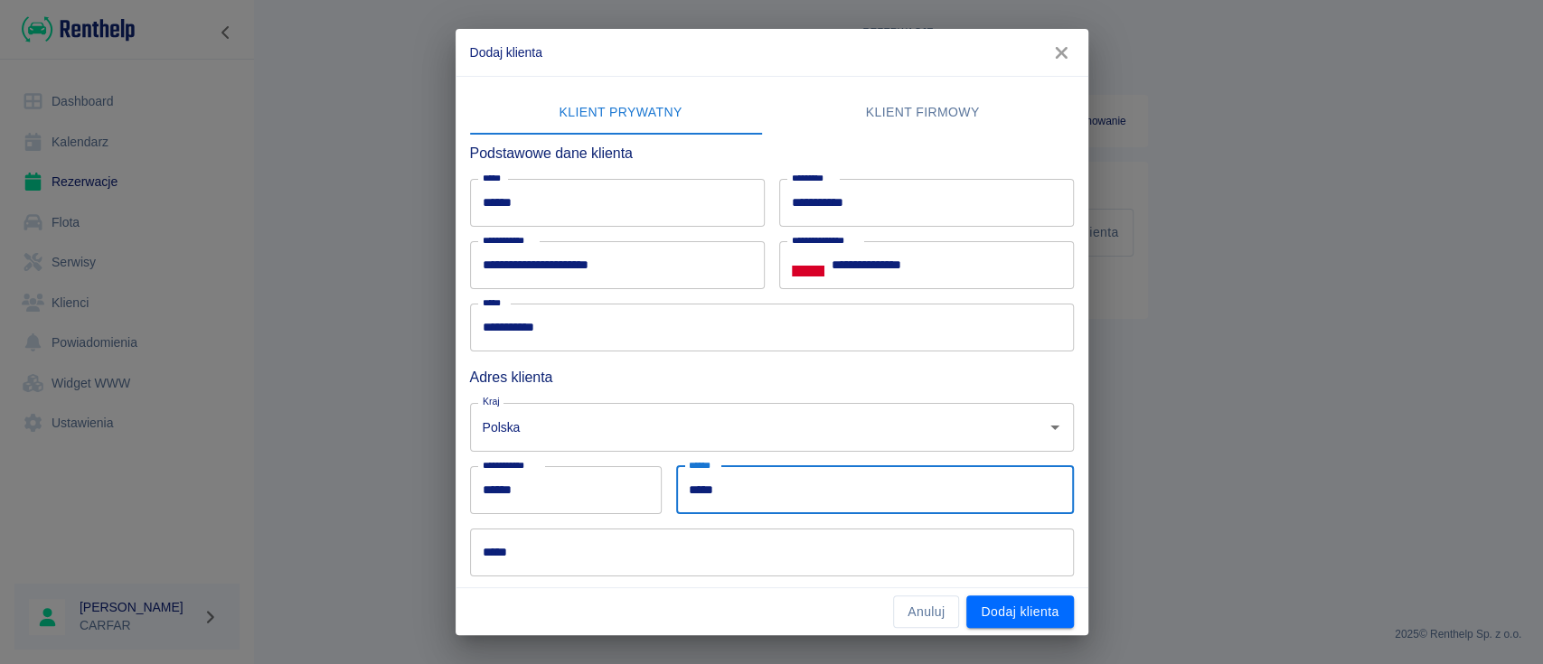
type input "*****"
click at [551, 555] on input "*****" at bounding box center [772, 553] width 604 height 48
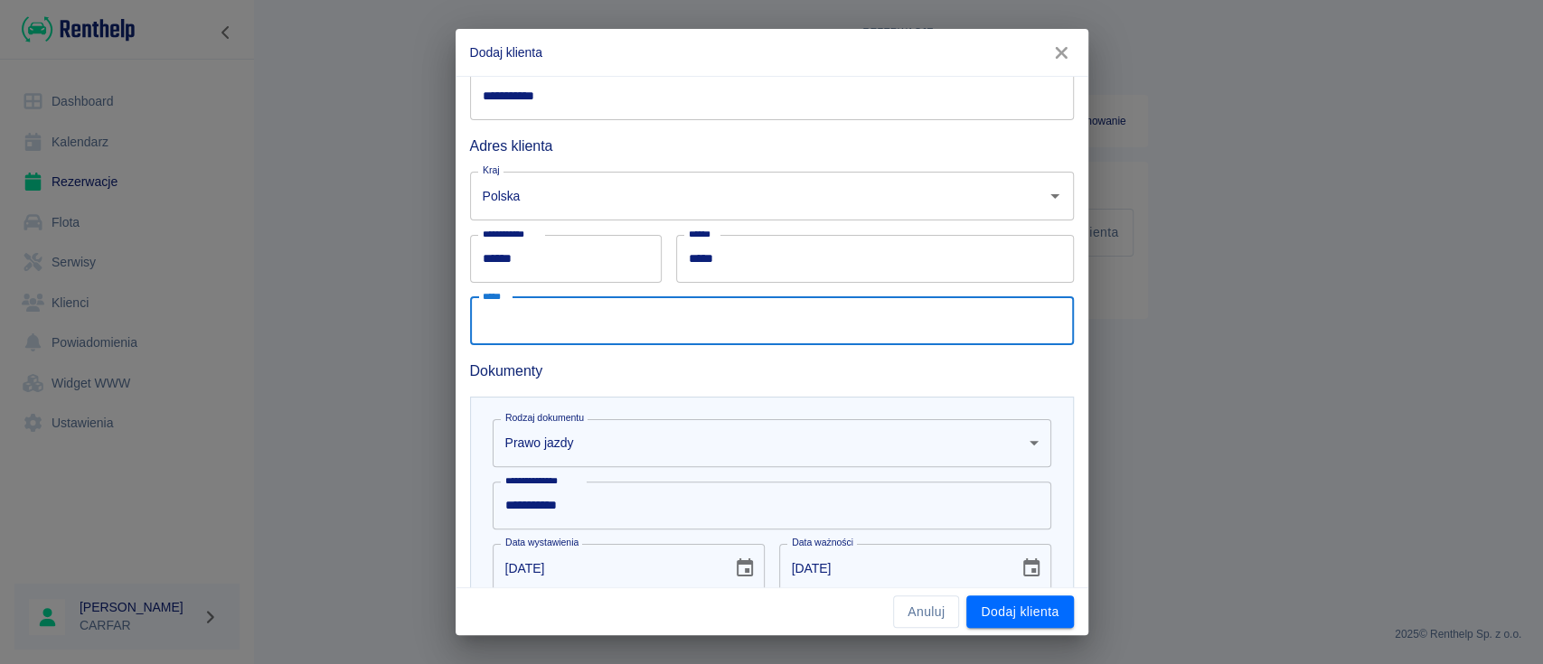
scroll to position [240, 0]
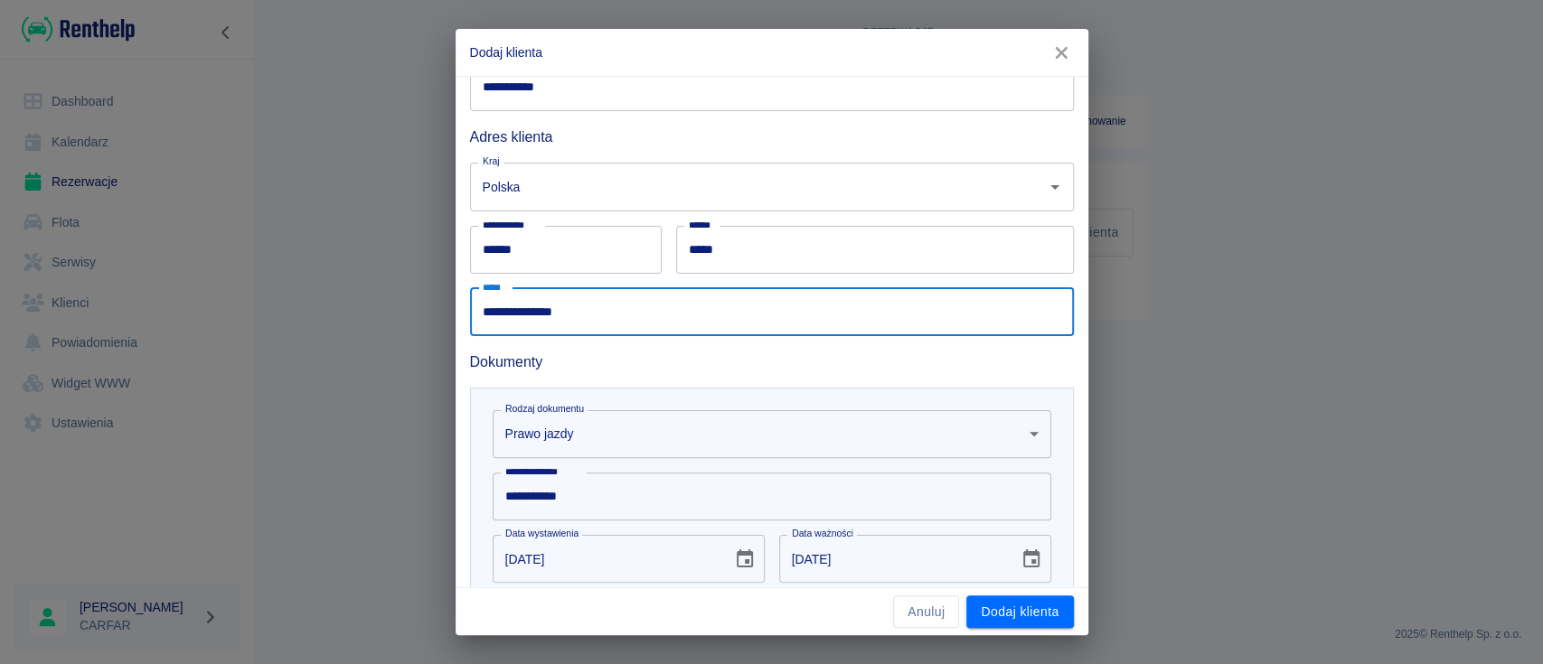
type input "**********"
click at [827, 365] on h6 "Dokumenty" at bounding box center [772, 362] width 604 height 23
drag, startPoint x: 668, startPoint y: 318, endPoint x: 385, endPoint y: 291, distance: 284.2
click at [379, 290] on div "**********" at bounding box center [771, 332] width 1543 height 664
click at [741, 314] on input "**********" at bounding box center [772, 312] width 604 height 48
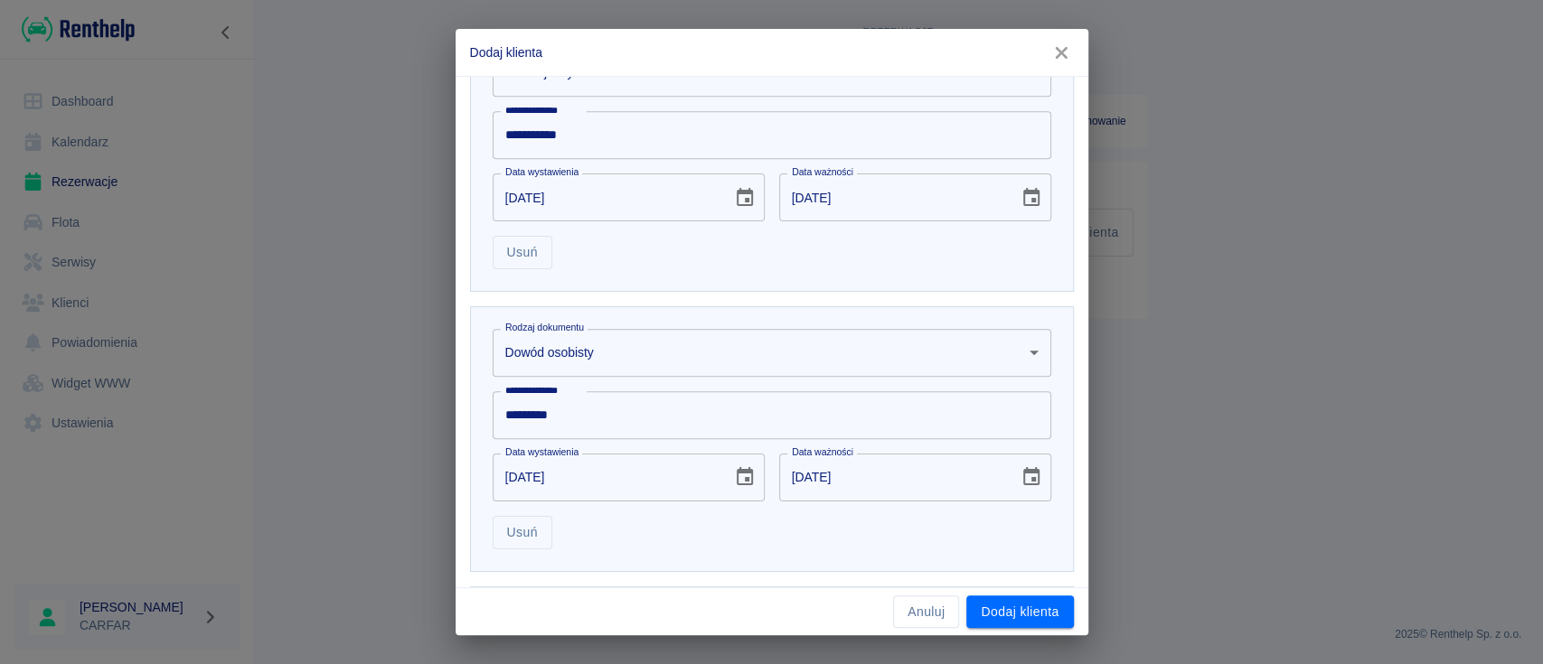
scroll to position [692, 0]
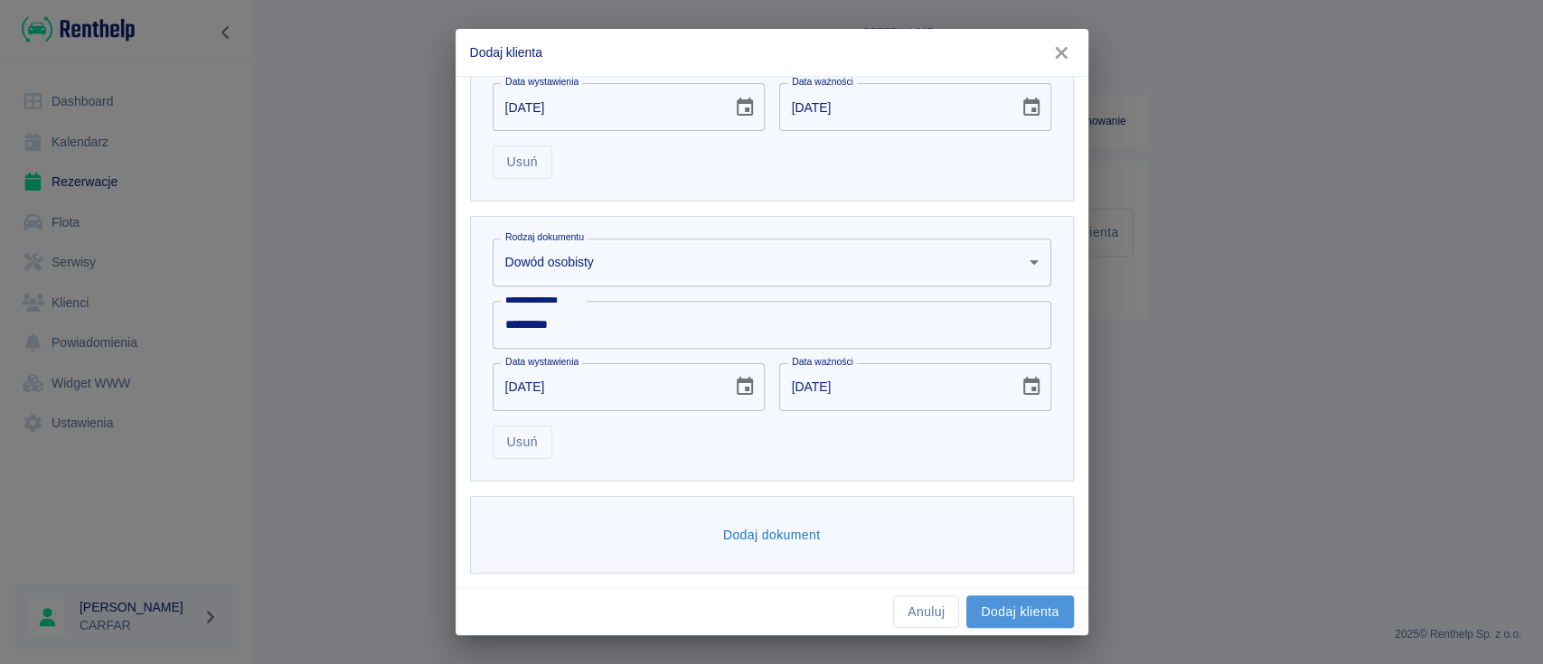
click at [1037, 604] on button "Dodaj klienta" at bounding box center [1019, 612] width 107 height 33
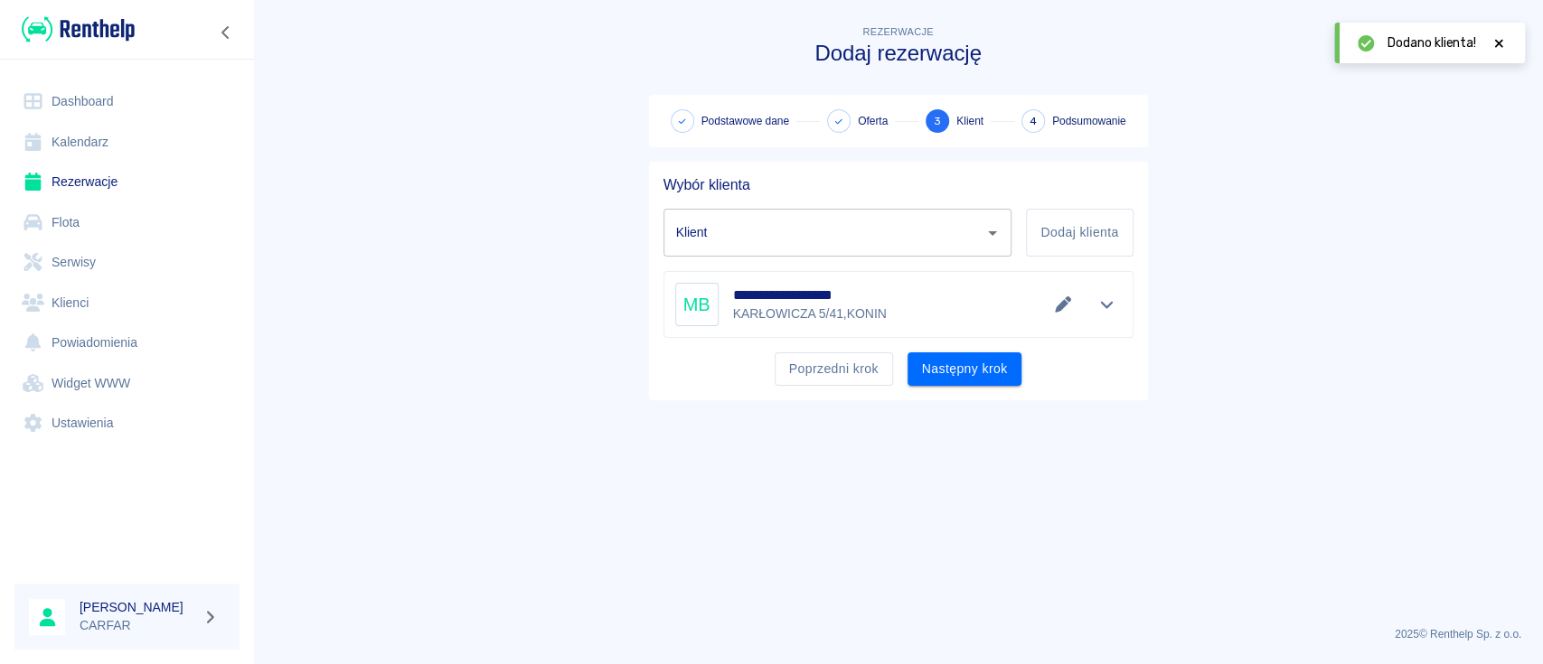
type input "[PERSON_NAME] ([PHONE_NUMBER])"
click at [968, 357] on button "Następny krok" at bounding box center [965, 369] width 115 height 33
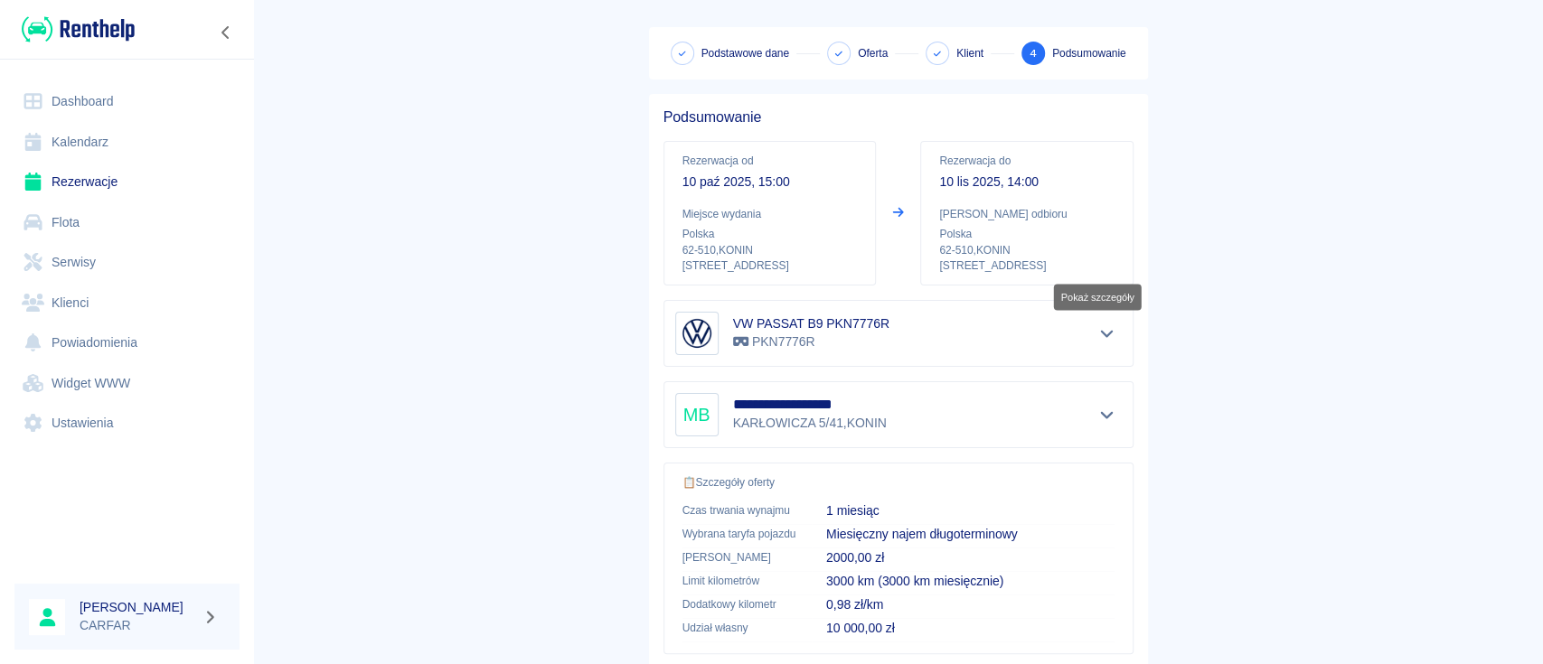
scroll to position [309, 0]
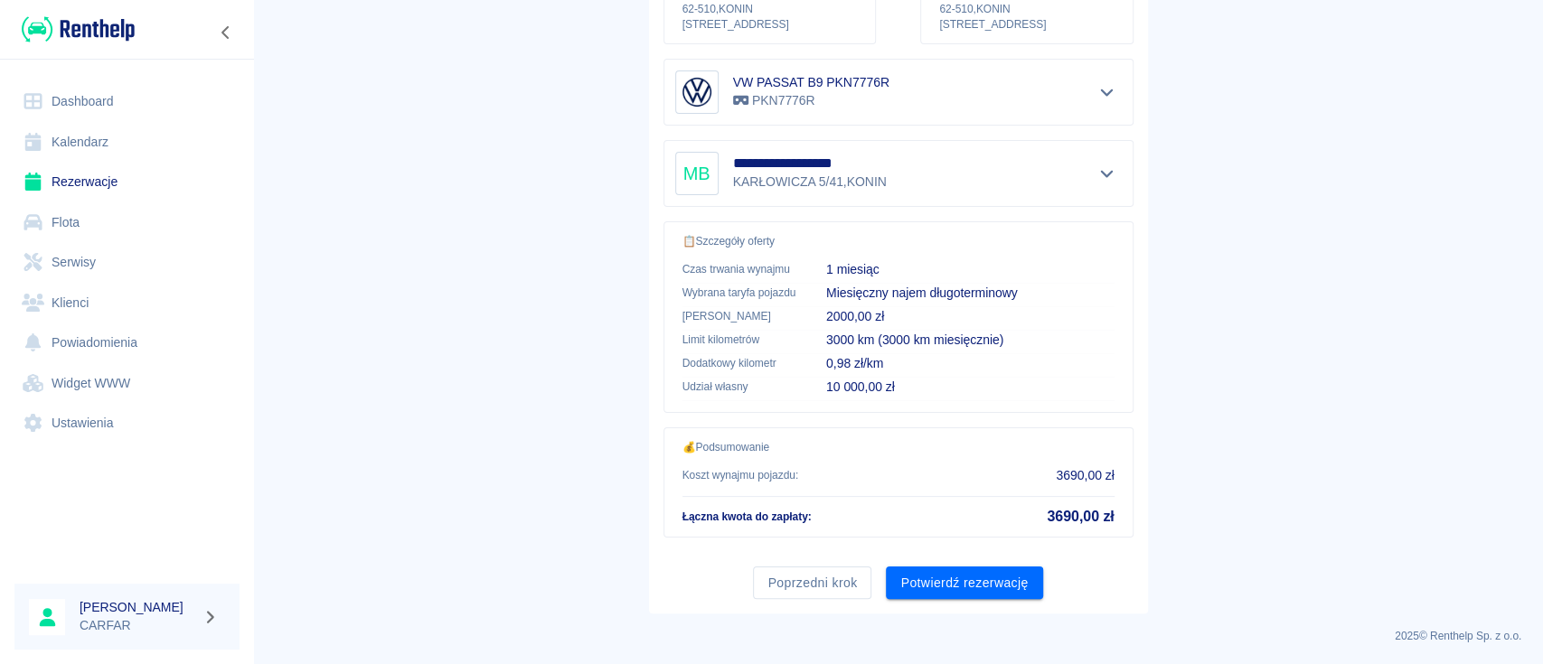
click at [983, 577] on button "Potwierdź rezerwację" at bounding box center [964, 583] width 156 height 33
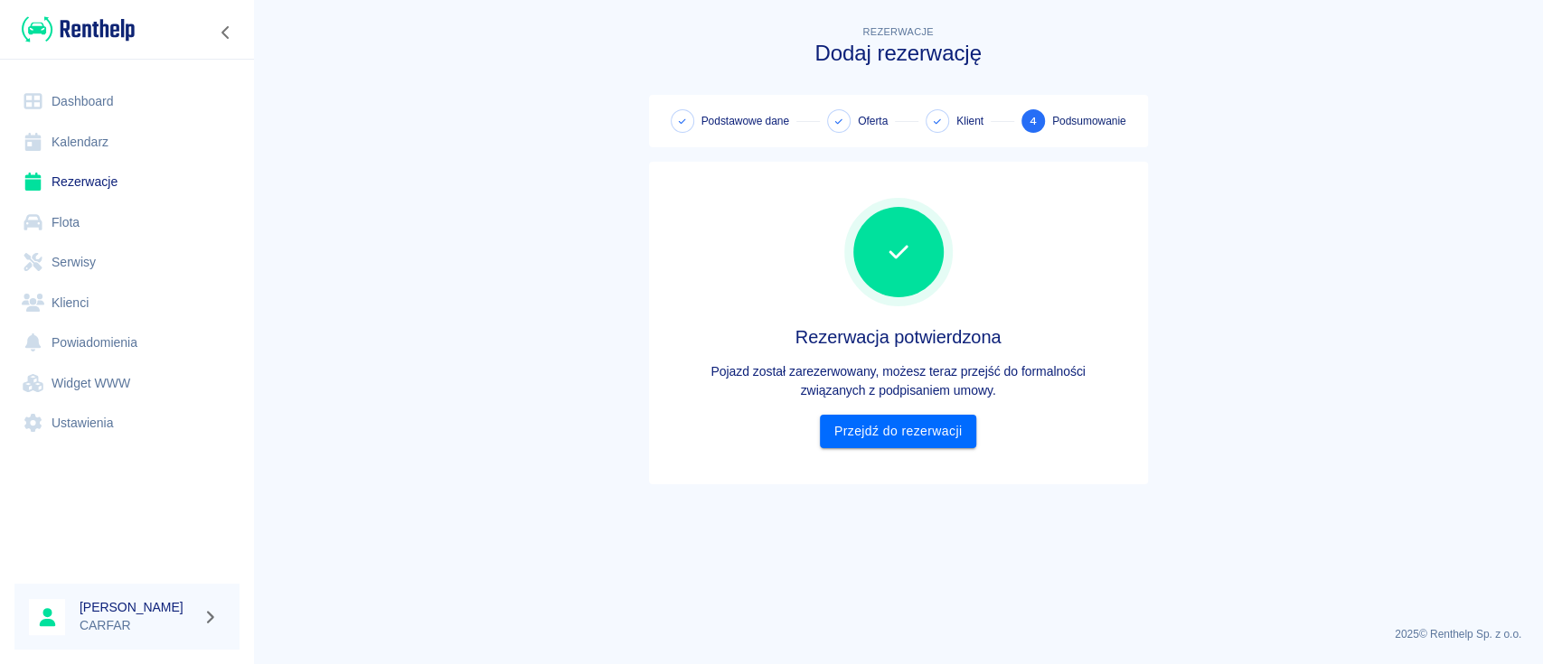
scroll to position [0, 0]
click at [936, 428] on link "Przejdź do rezerwacji" at bounding box center [898, 431] width 156 height 33
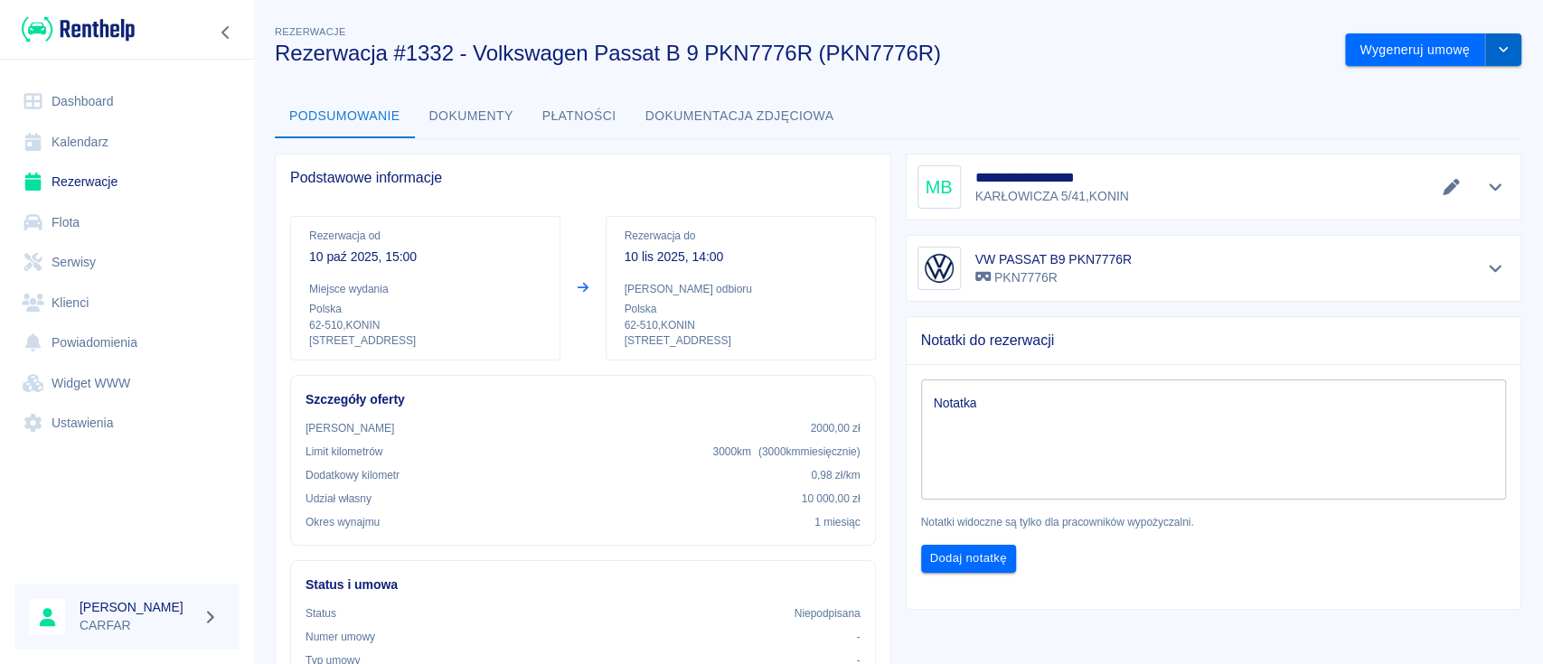
click at [1485, 62] on button "drop-down" at bounding box center [1503, 49] width 36 height 33
click at [1434, 125] on li "Podgląd umowy" at bounding box center [1414, 118] width 146 height 30
click at [483, 116] on button "Dokumenty" at bounding box center [471, 116] width 113 height 43
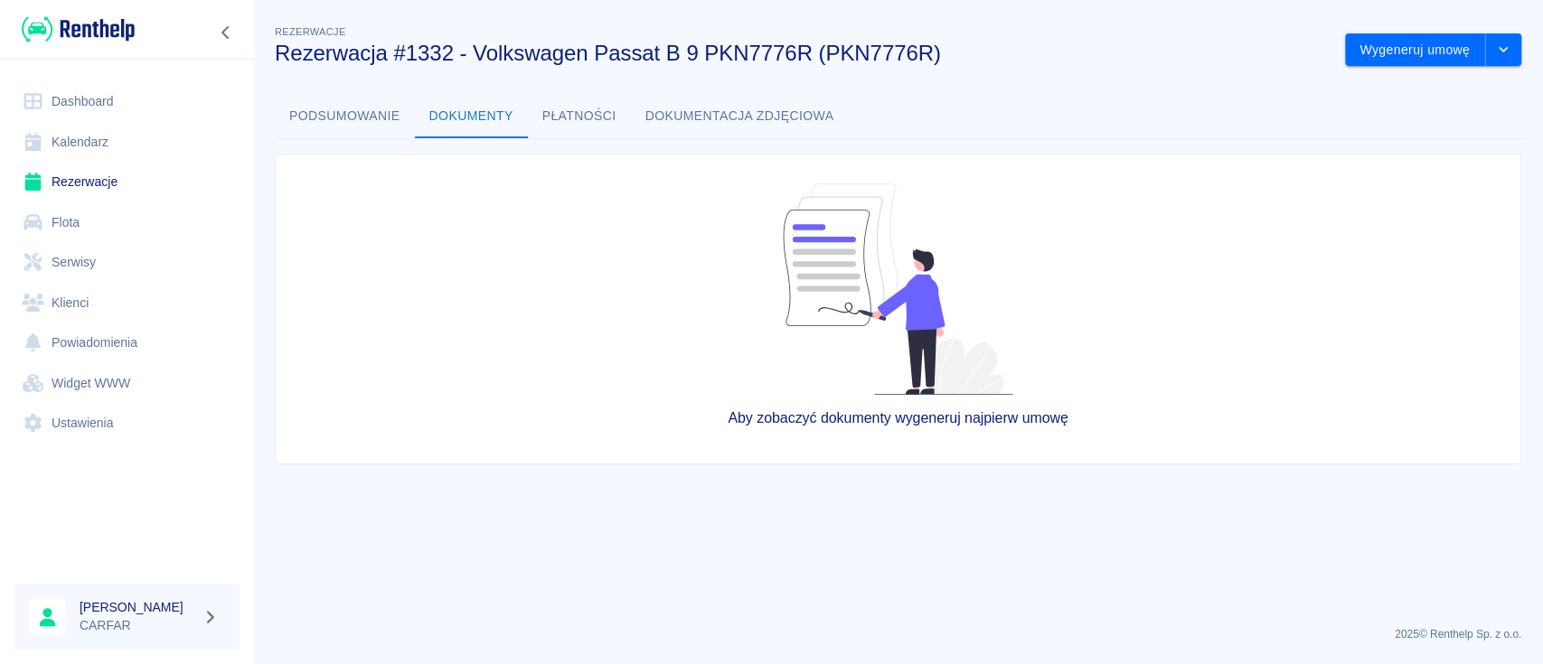
click at [353, 116] on button "Podsumowanie" at bounding box center [345, 116] width 140 height 43
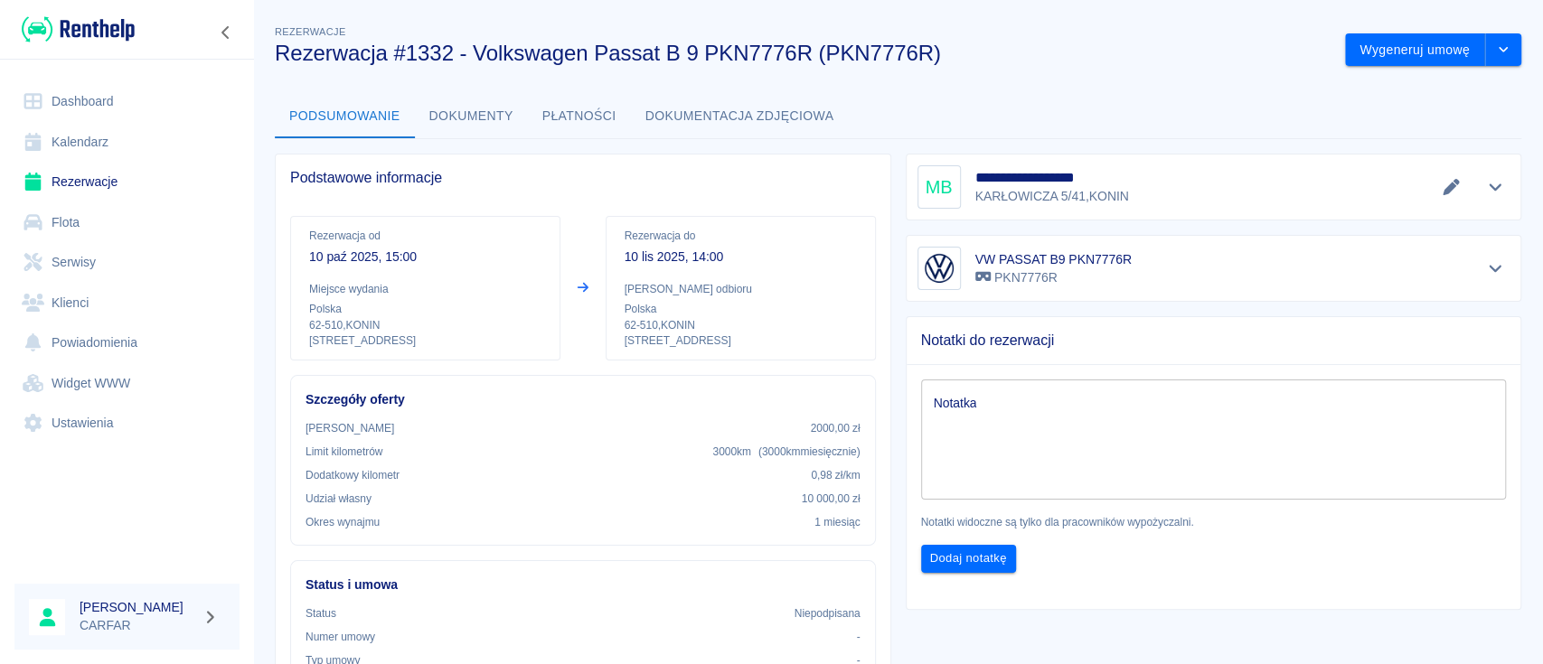
click at [87, 22] on img at bounding box center [78, 29] width 113 height 30
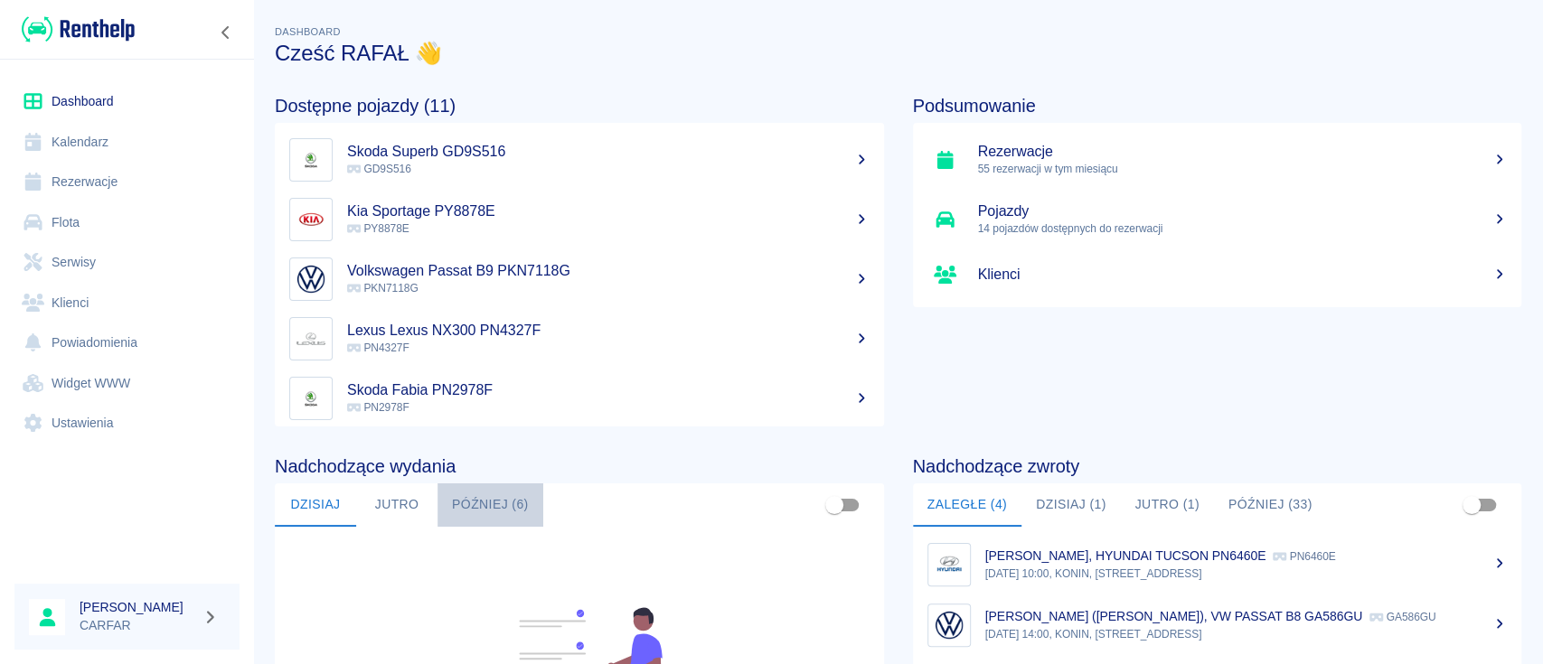
click at [510, 503] on button "Później (6)" at bounding box center [490, 505] width 106 height 43
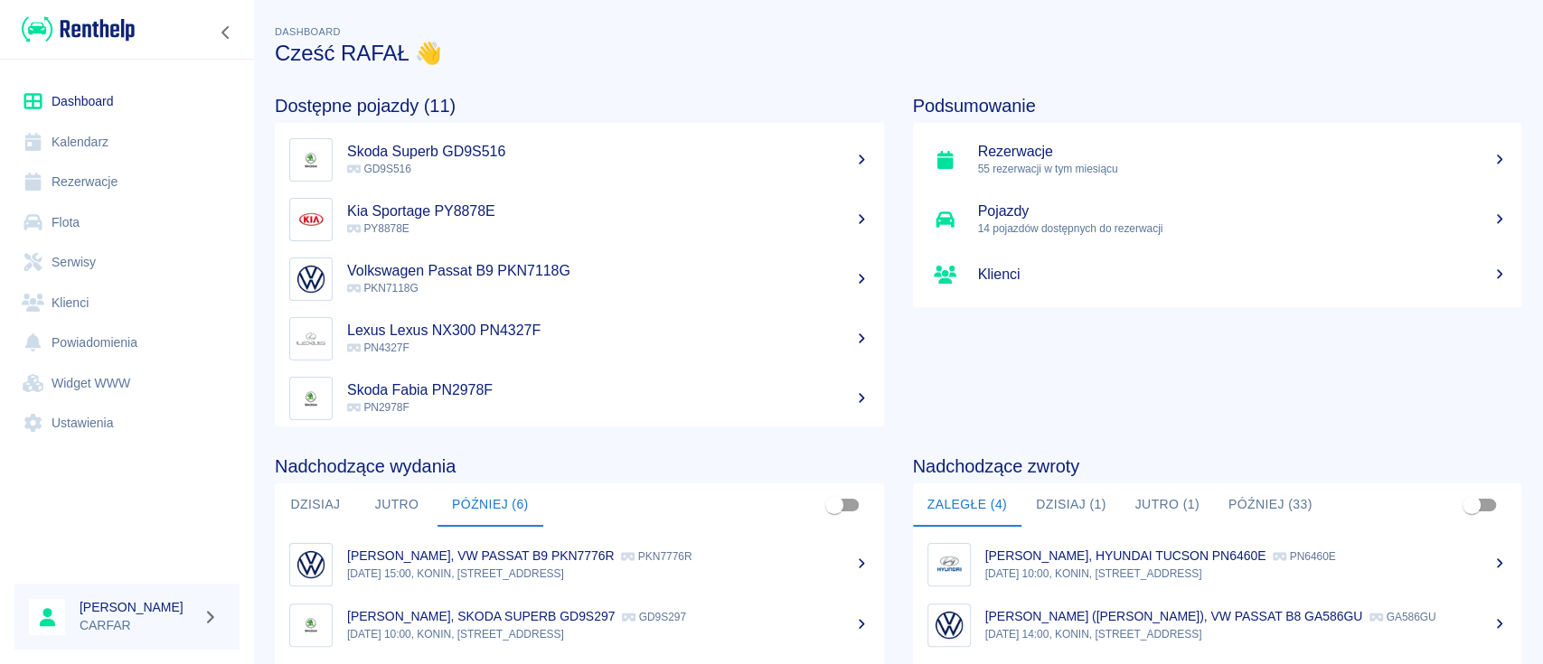
scroll to position [240, 0]
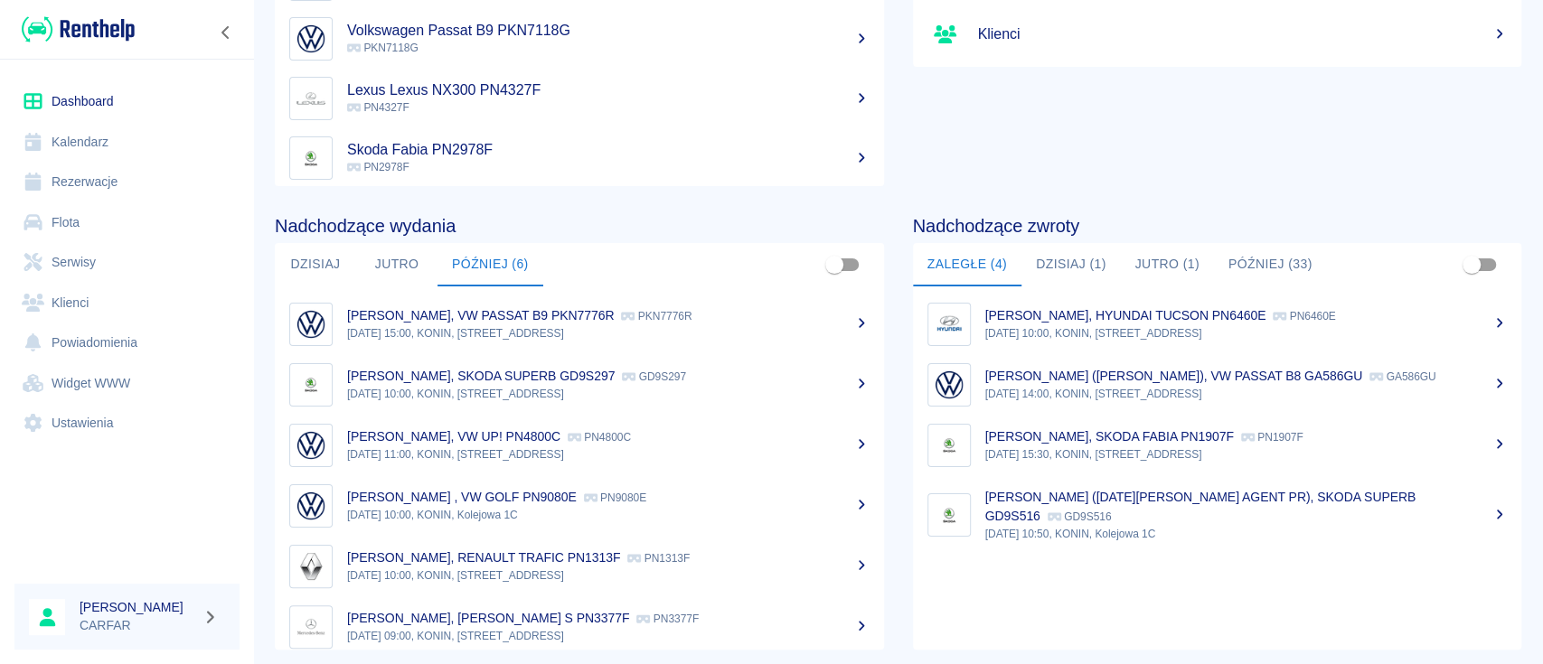
click at [1077, 268] on button "Dzisiaj (1)" at bounding box center [1070, 264] width 99 height 43
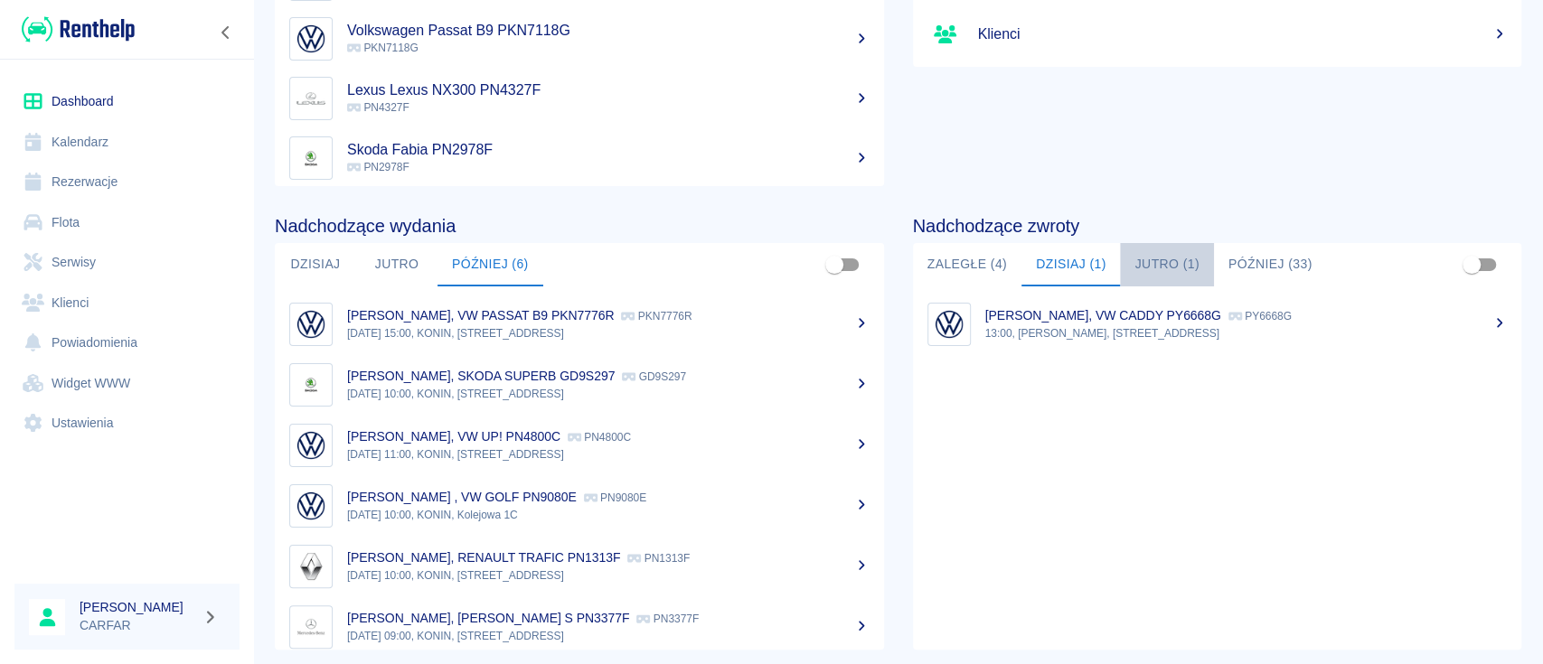
click at [1132, 263] on button "Jutro (1)" at bounding box center [1166, 264] width 93 height 43
click at [1240, 258] on button "Później (33)" at bounding box center [1270, 264] width 113 height 43
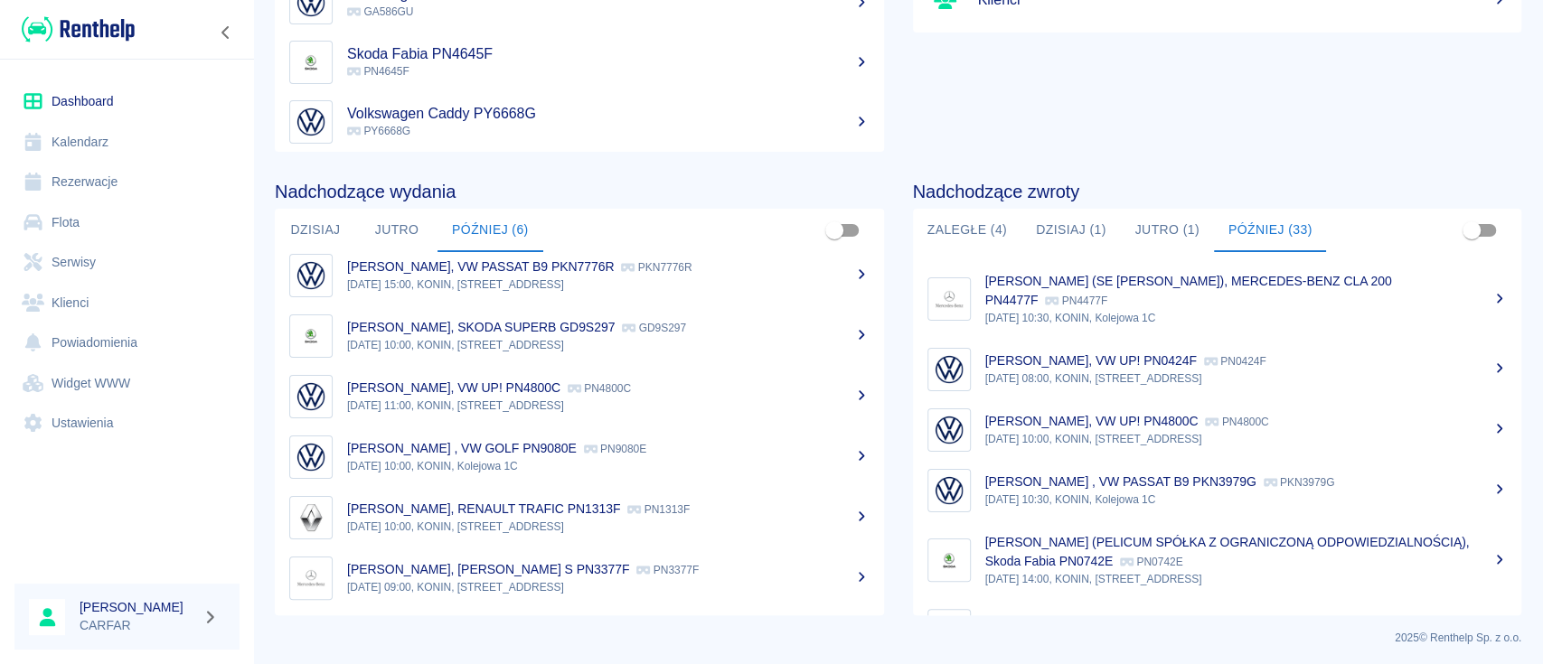
scroll to position [277, 0]
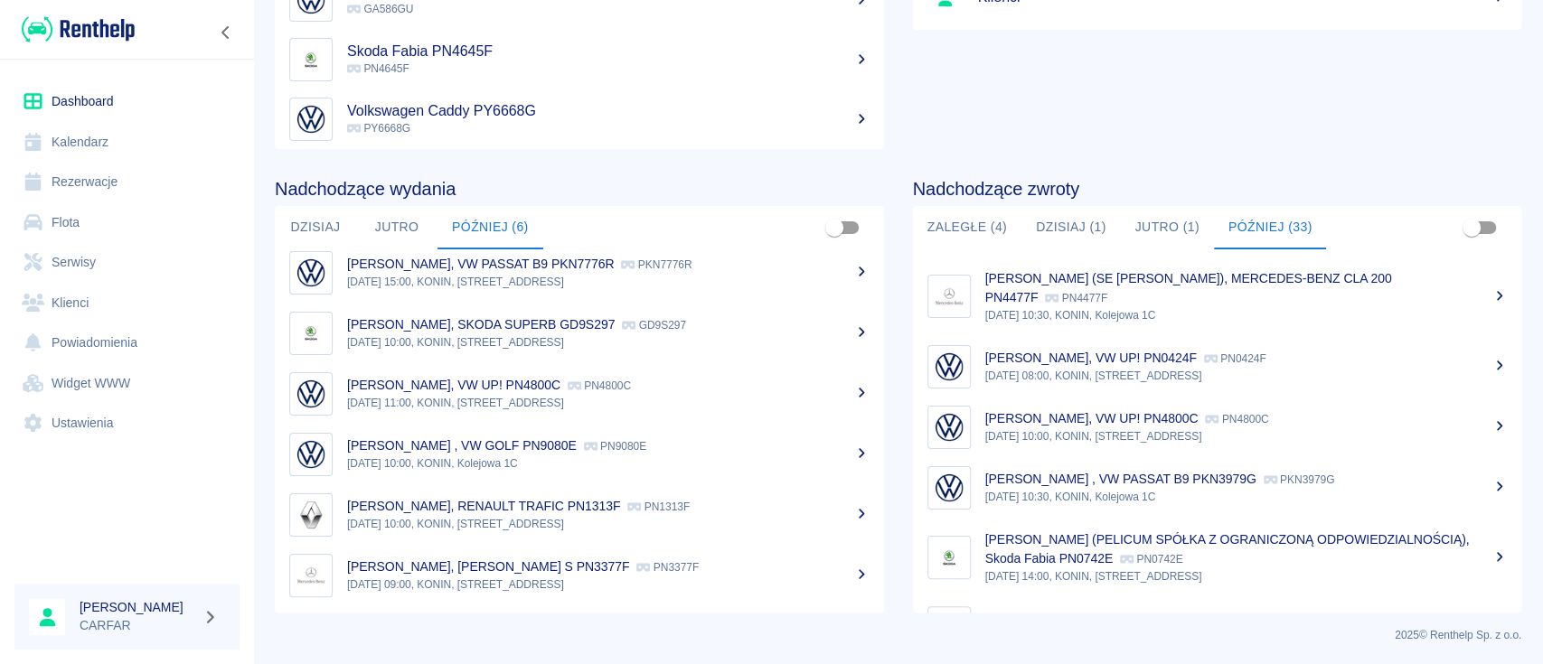
click at [479, 388] on p "[PERSON_NAME], VW UP! PN4800C" at bounding box center [453, 385] width 213 height 14
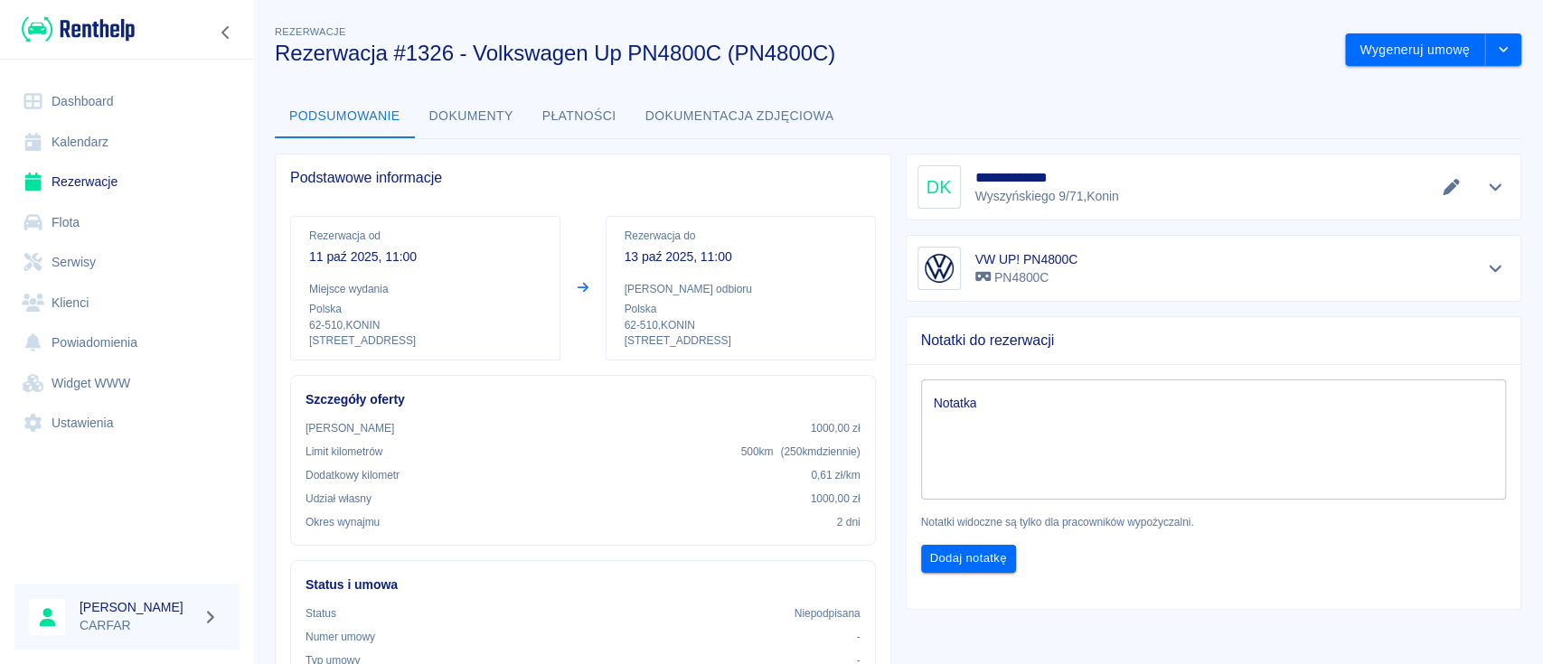
click at [106, 34] on img at bounding box center [78, 29] width 113 height 30
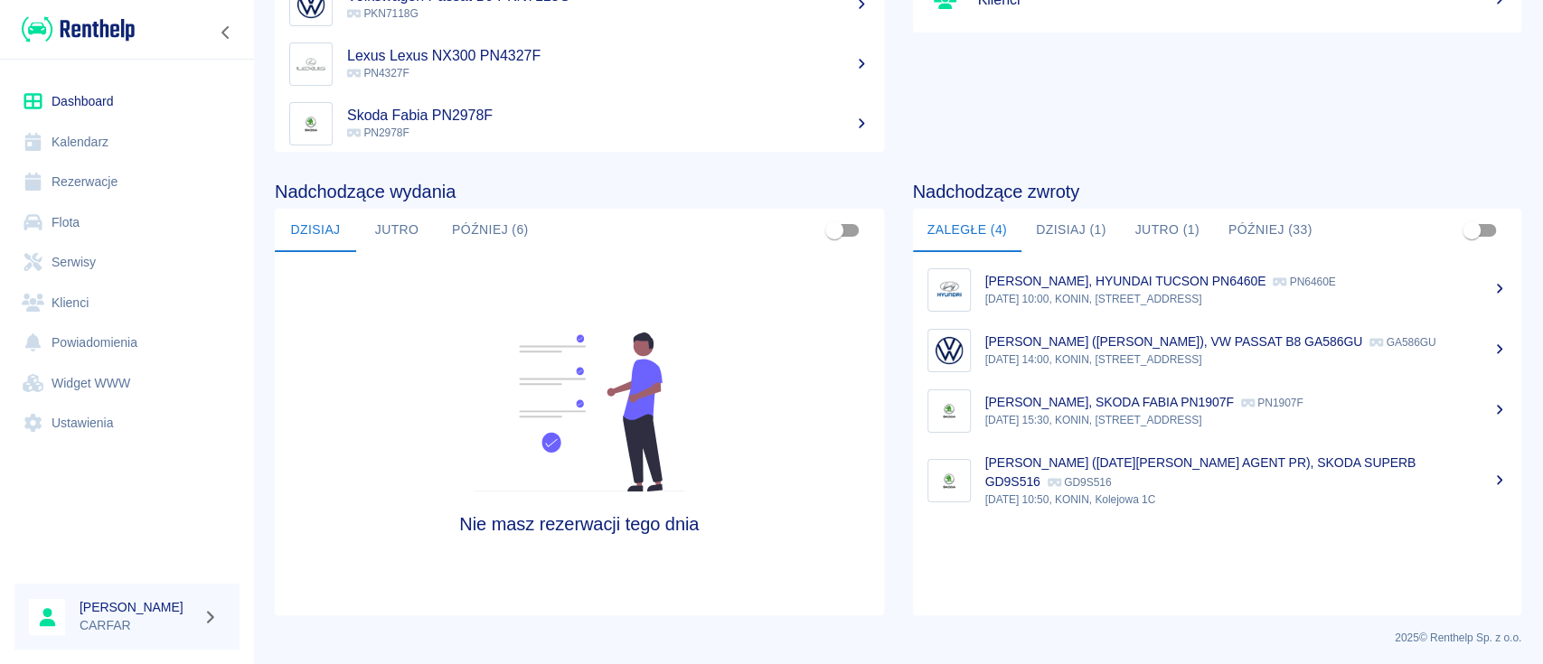
scroll to position [277, 0]
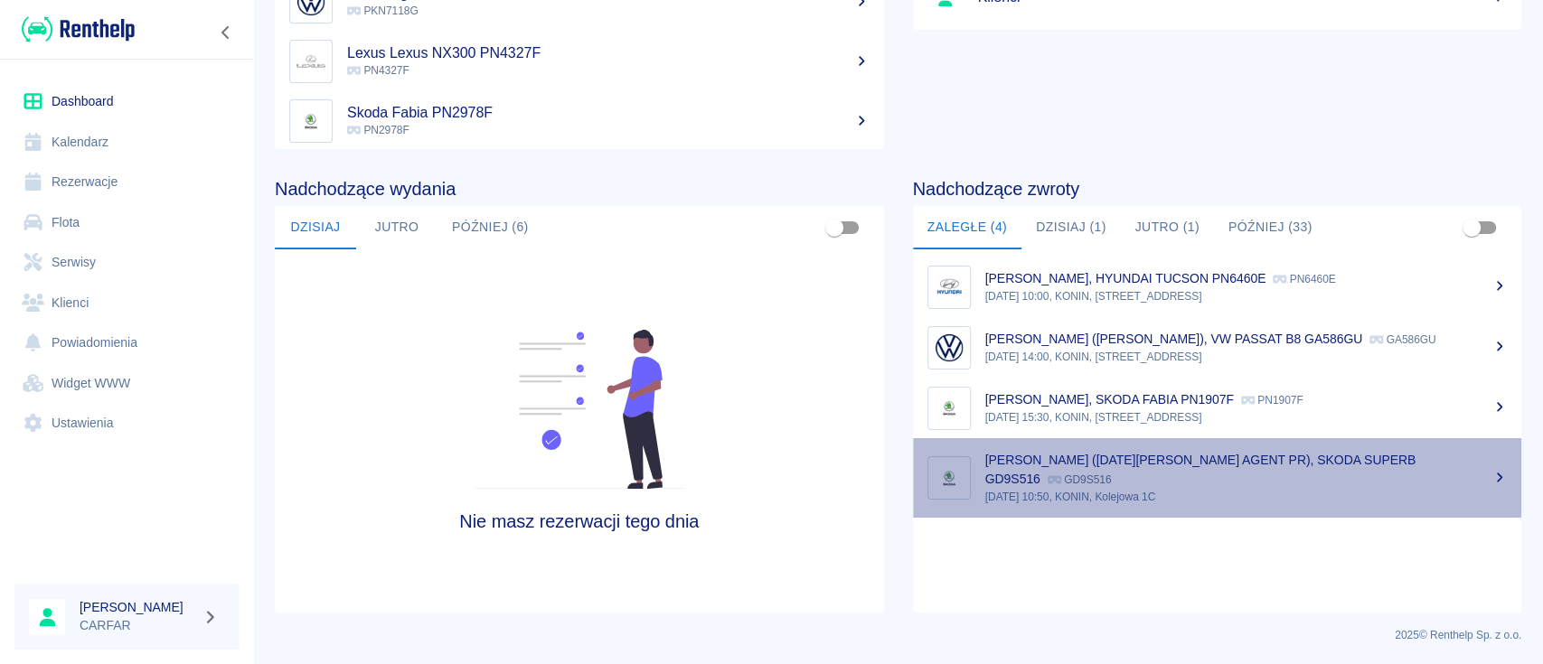
click at [1251, 489] on div "[PERSON_NAME] ([DATE][PERSON_NAME] AGENT PR), SKODA SUPERB GD9S516 GD9S516" at bounding box center [1246, 470] width 522 height 38
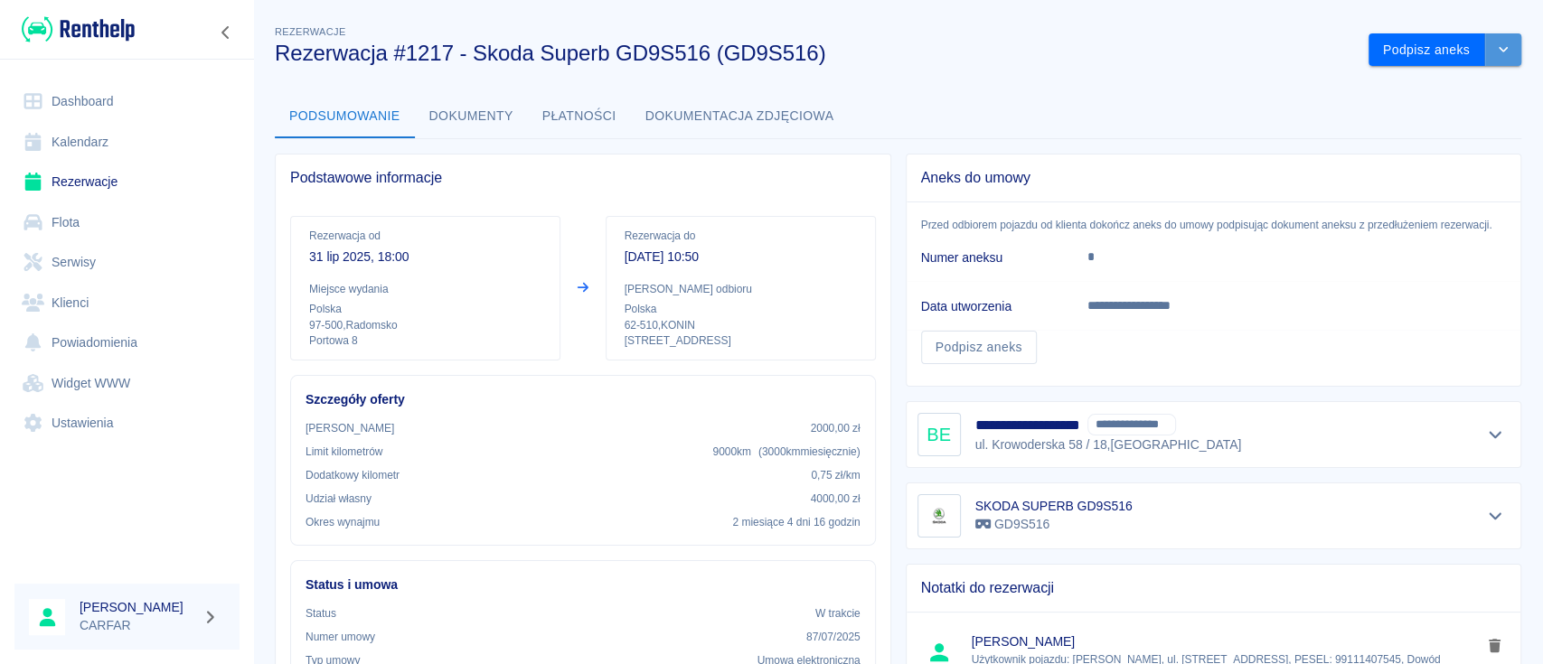
click at [1489, 40] on button "drop-down" at bounding box center [1503, 49] width 36 height 33
click at [1455, 89] on li "Przedłuż rezerwację" at bounding box center [1426, 88] width 142 height 30
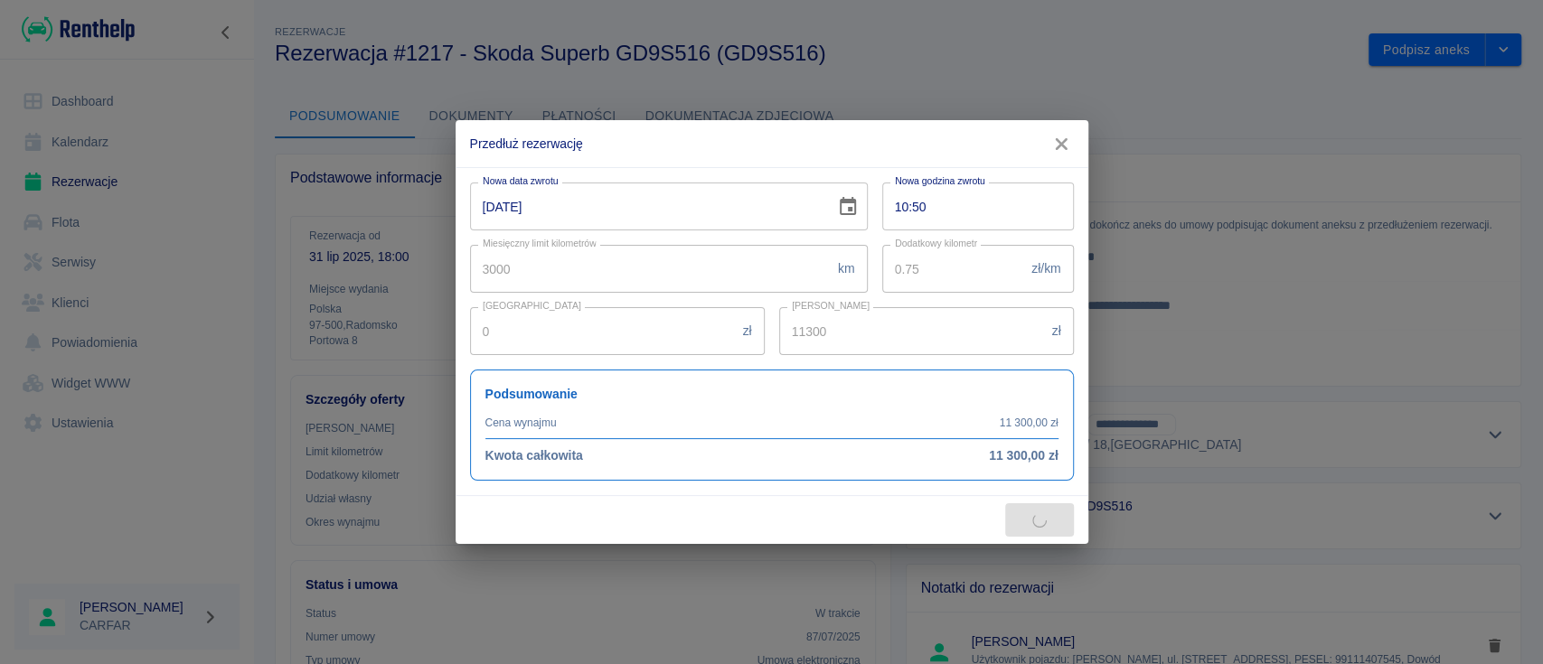
type input "11400"
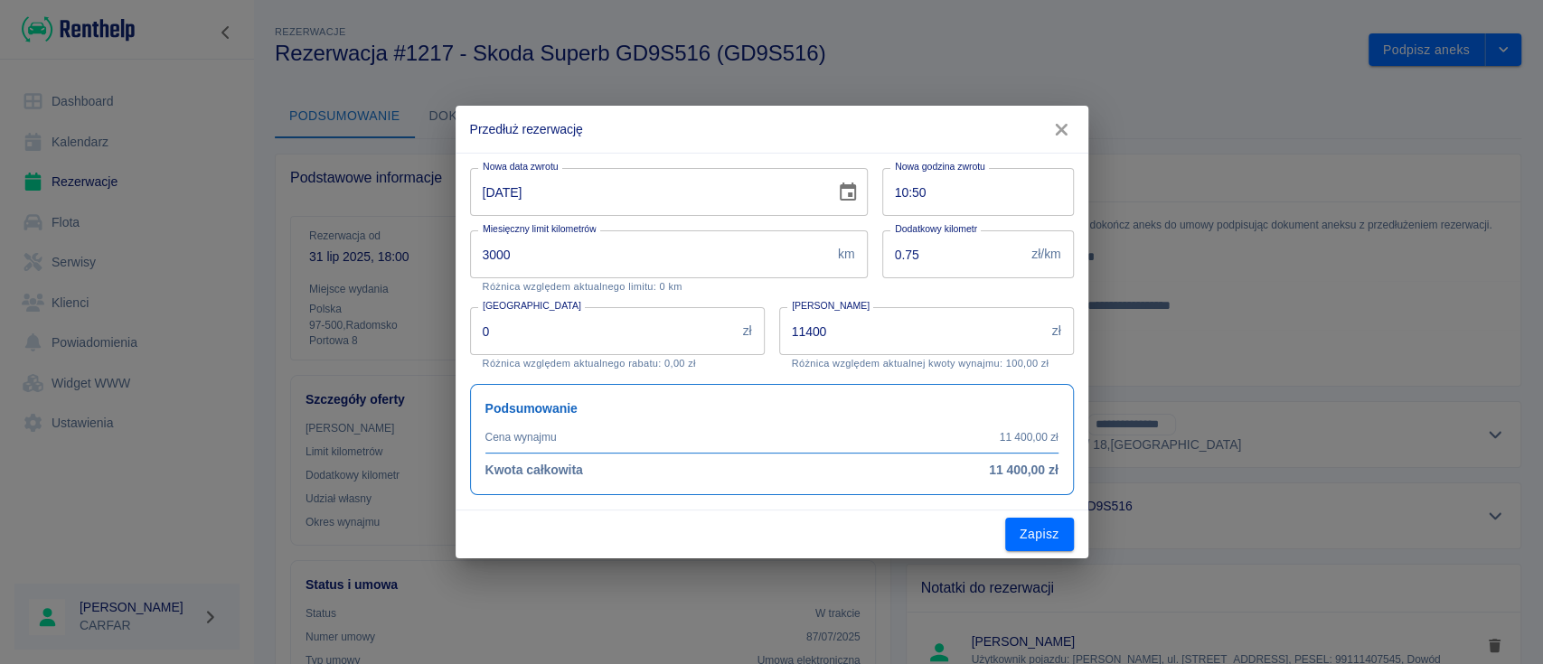
click at [857, 192] on icon "Choose date, selected date is 6 paź 2025" at bounding box center [848, 193] width 22 height 22
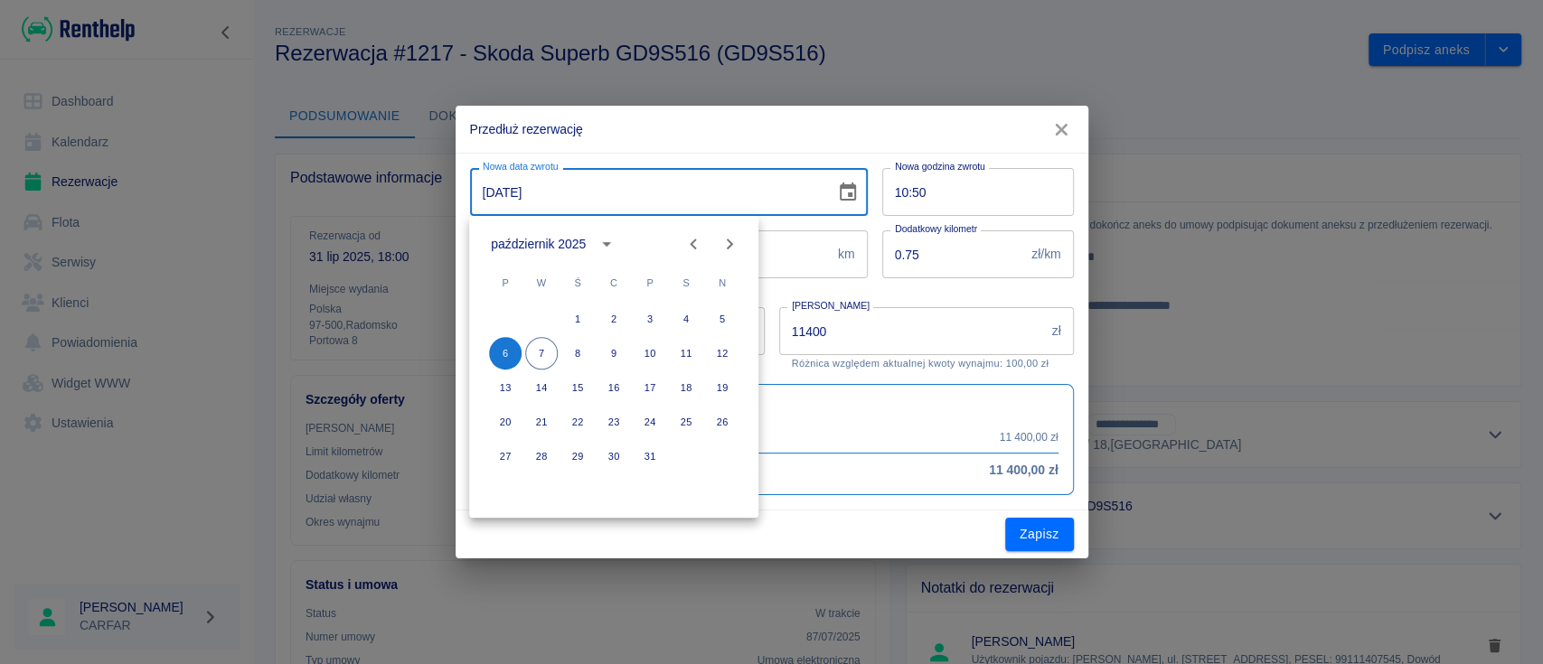
click at [729, 244] on icon "Next month" at bounding box center [730, 244] width 22 height 22
click at [617, 354] on button "6" at bounding box center [613, 353] width 33 height 33
type input "[DATE]"
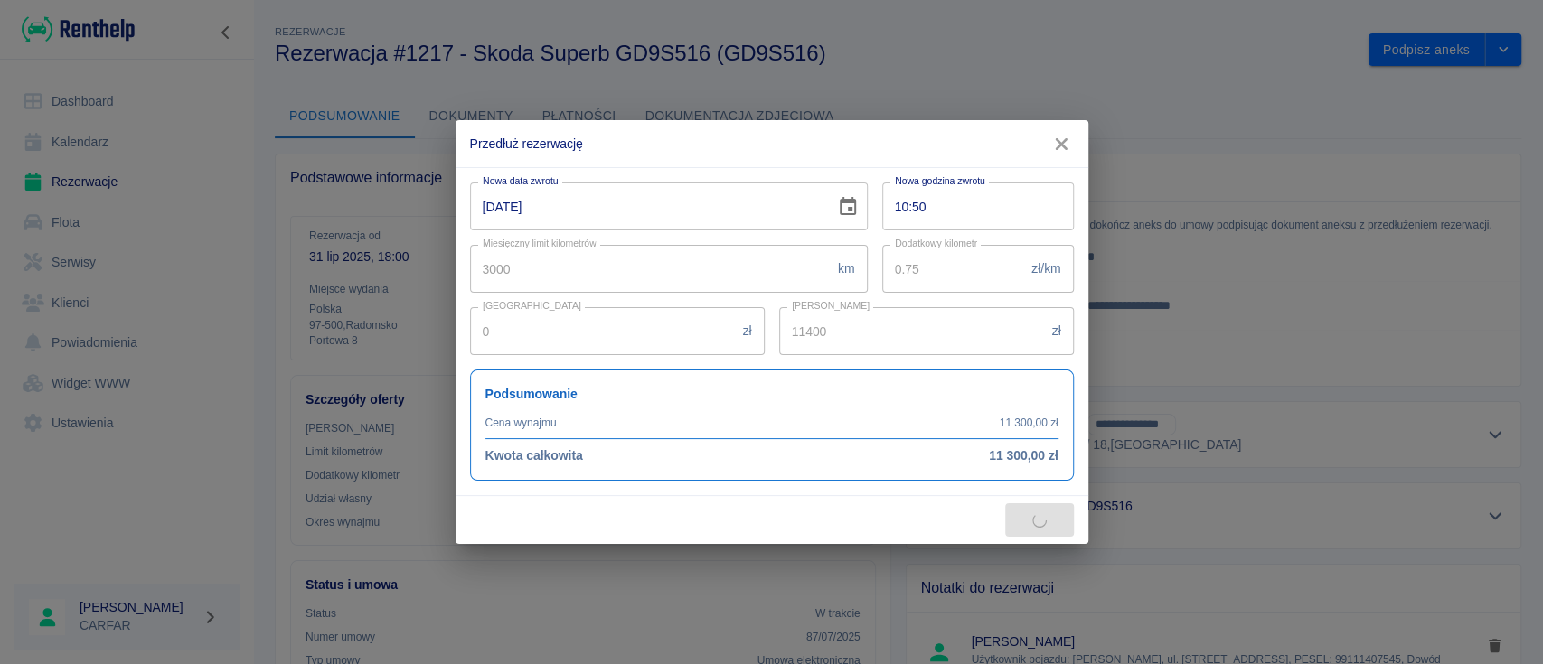
type input "15200"
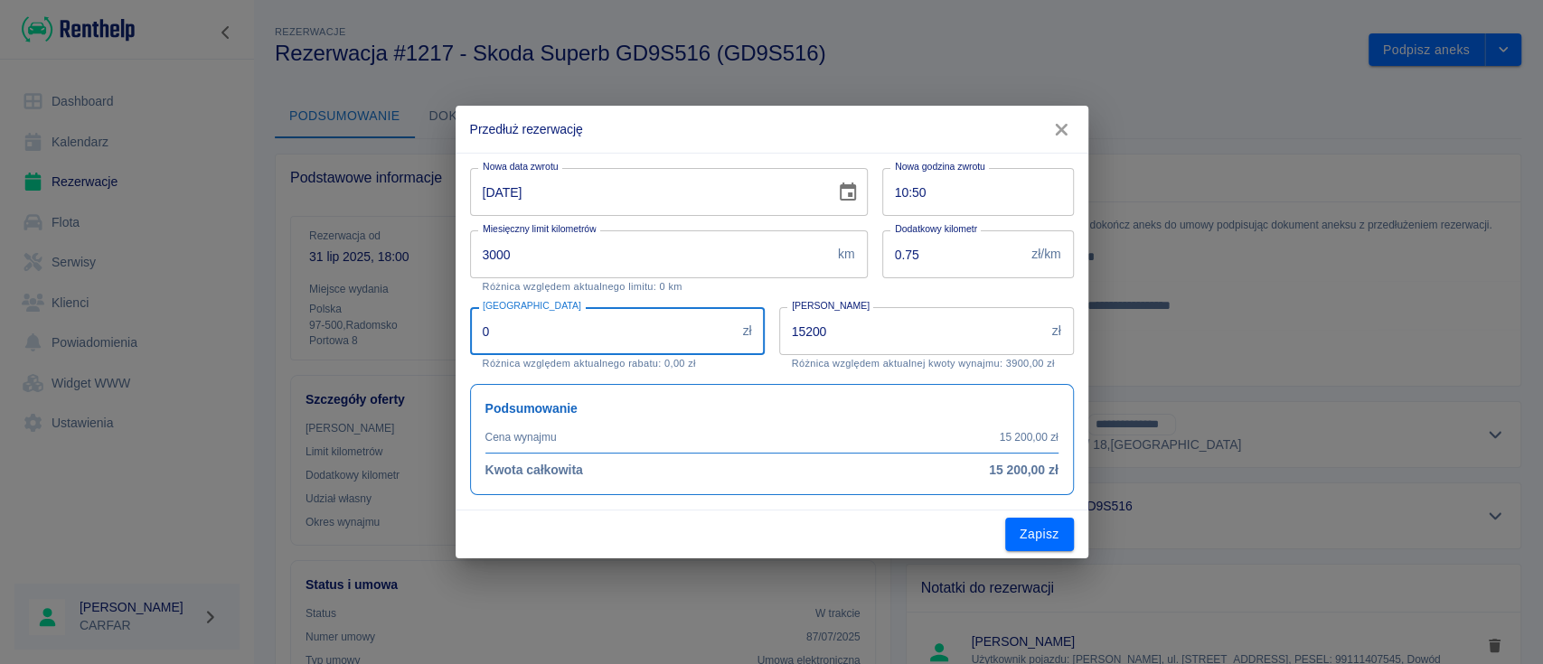
drag, startPoint x: 560, startPoint y: 340, endPoint x: 373, endPoint y: 314, distance: 188.9
click at [373, 315] on div "Przedłuż rezerwację Nowa data zwrotu [DATE] Nowa data zwrotu Nowa godzina zwrot…" at bounding box center [771, 332] width 1543 height 664
type input "500"
click at [748, 493] on div "Podsumowanie Cena wynajmu 15 200,00 zł Kwota całkowita 15 200,00 zł" at bounding box center [772, 439] width 604 height 111
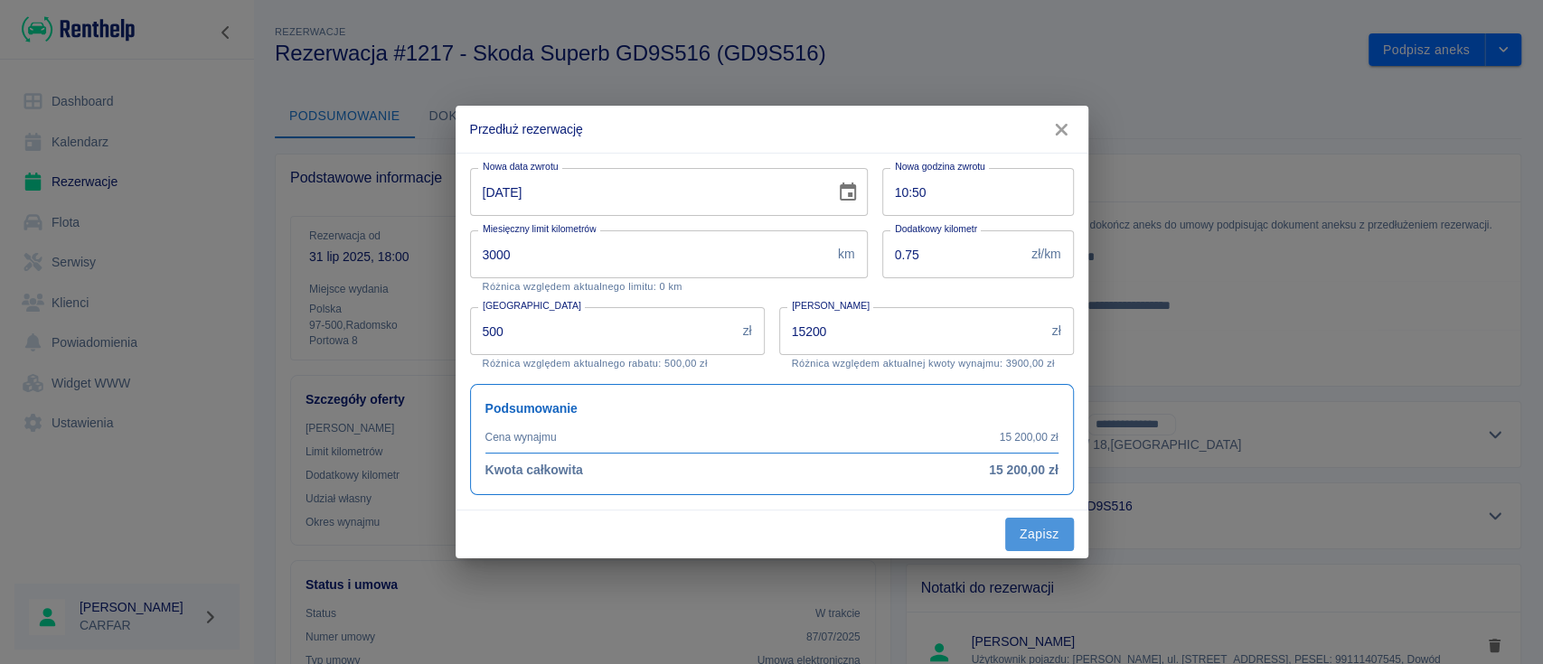
click at [1051, 541] on button "Zapisz" at bounding box center [1039, 534] width 69 height 33
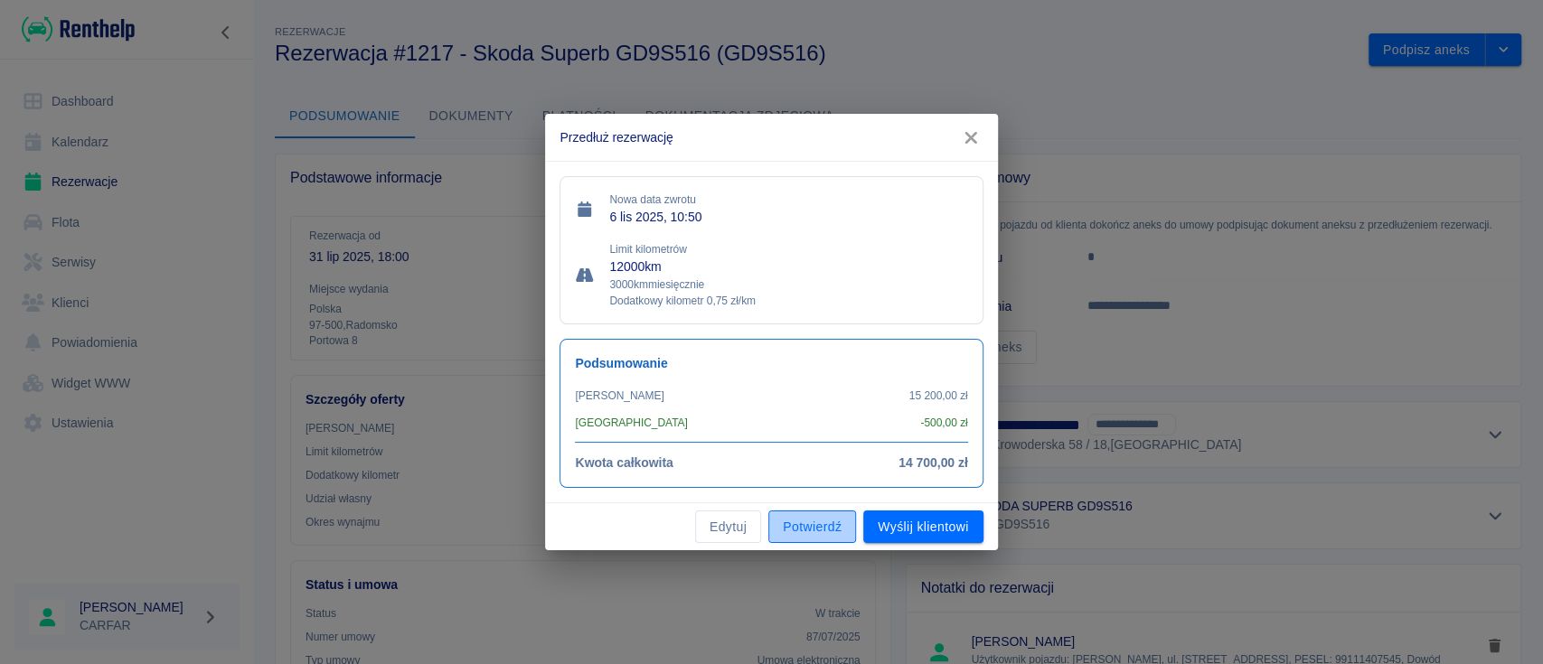
click at [821, 527] on button "Potwierdź" at bounding box center [812, 527] width 88 height 33
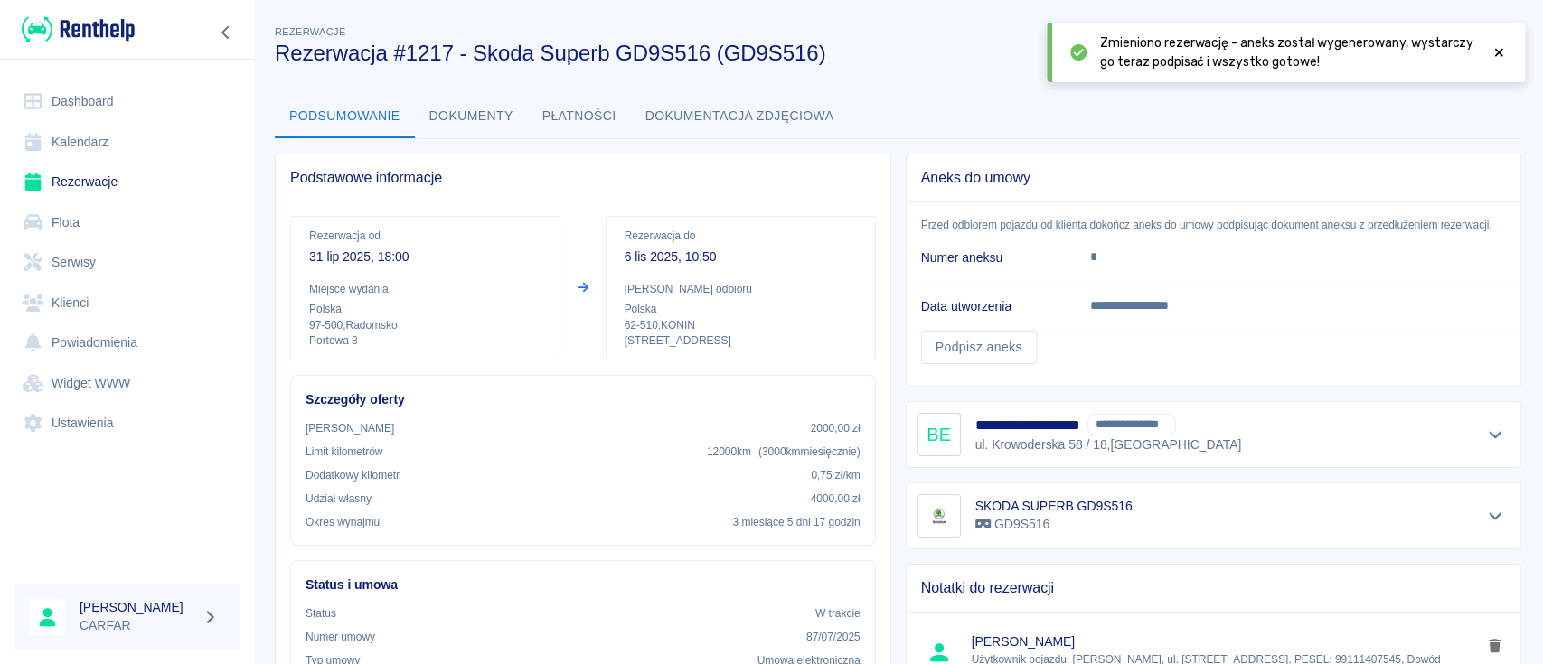
click at [107, 32] on img at bounding box center [78, 29] width 113 height 30
